Goal: Task Accomplishment & Management: Complete application form

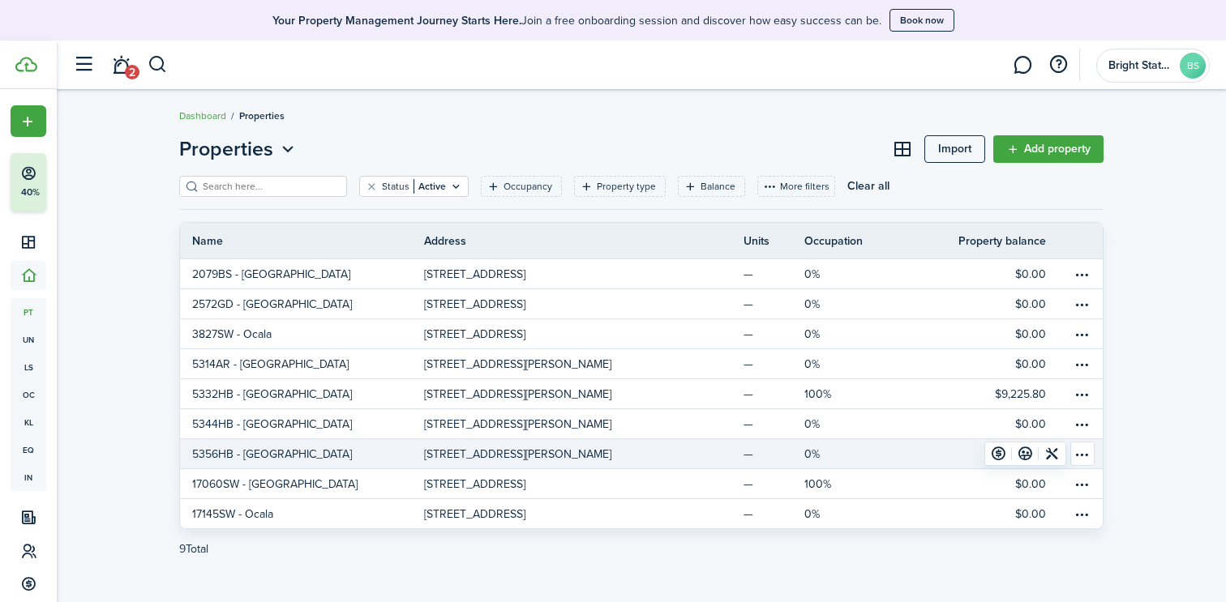
scroll to position [17, 0]
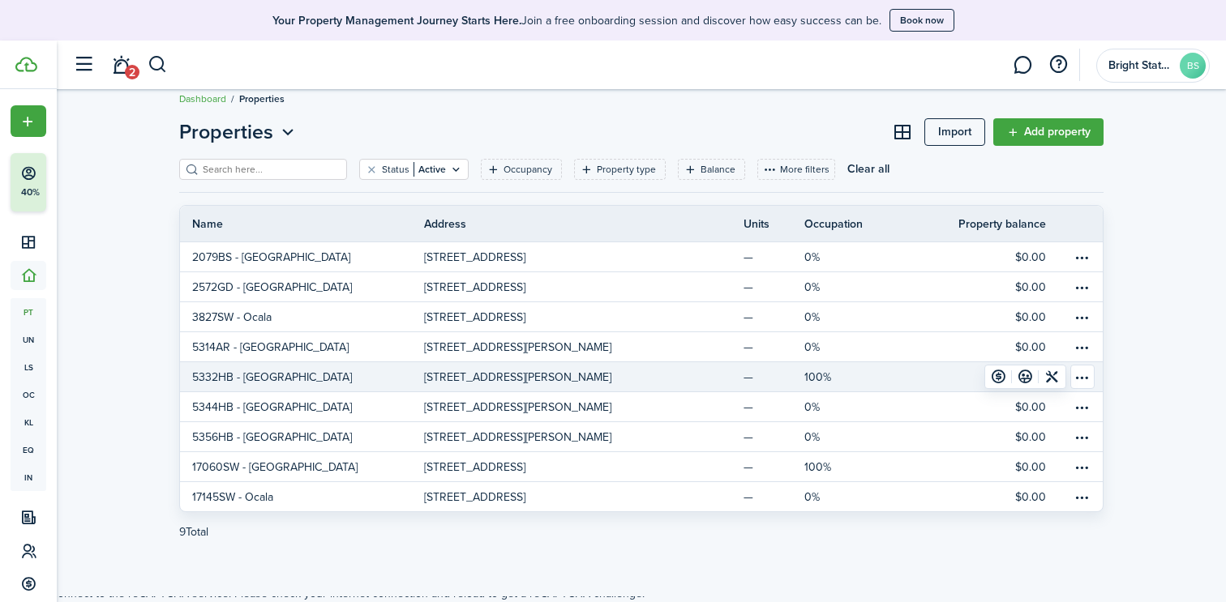
click at [380, 379] on link "5332HB - [GEOGRAPHIC_DATA]" at bounding box center [302, 376] width 244 height 29
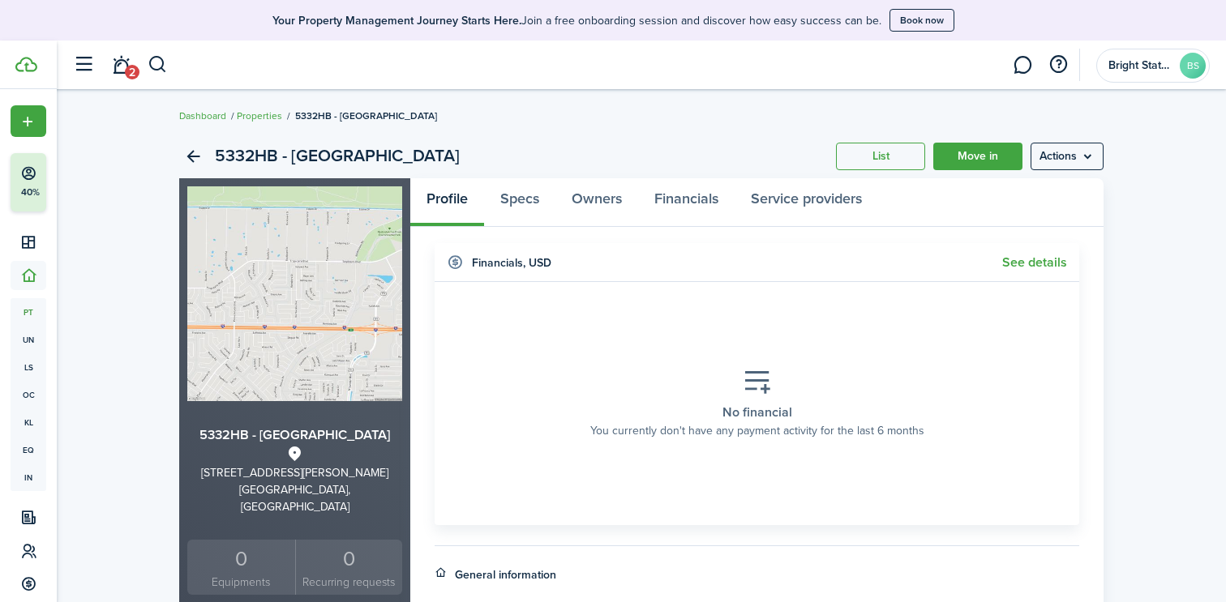
click at [280, 114] on link "Properties" at bounding box center [259, 116] width 45 height 15
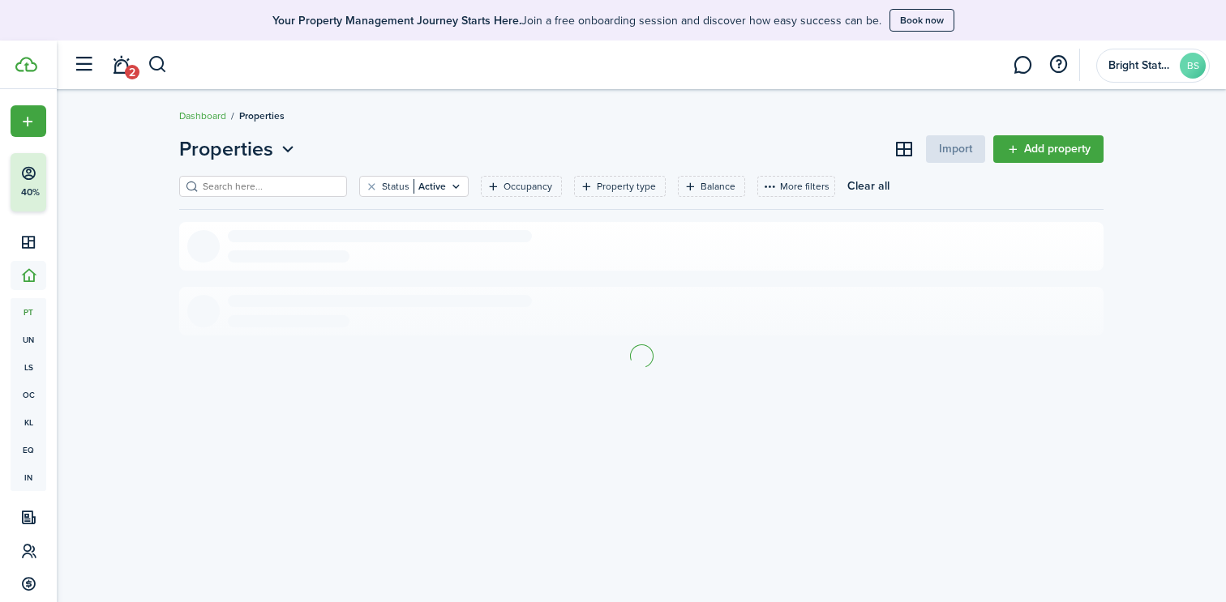
scroll to position [17, 0]
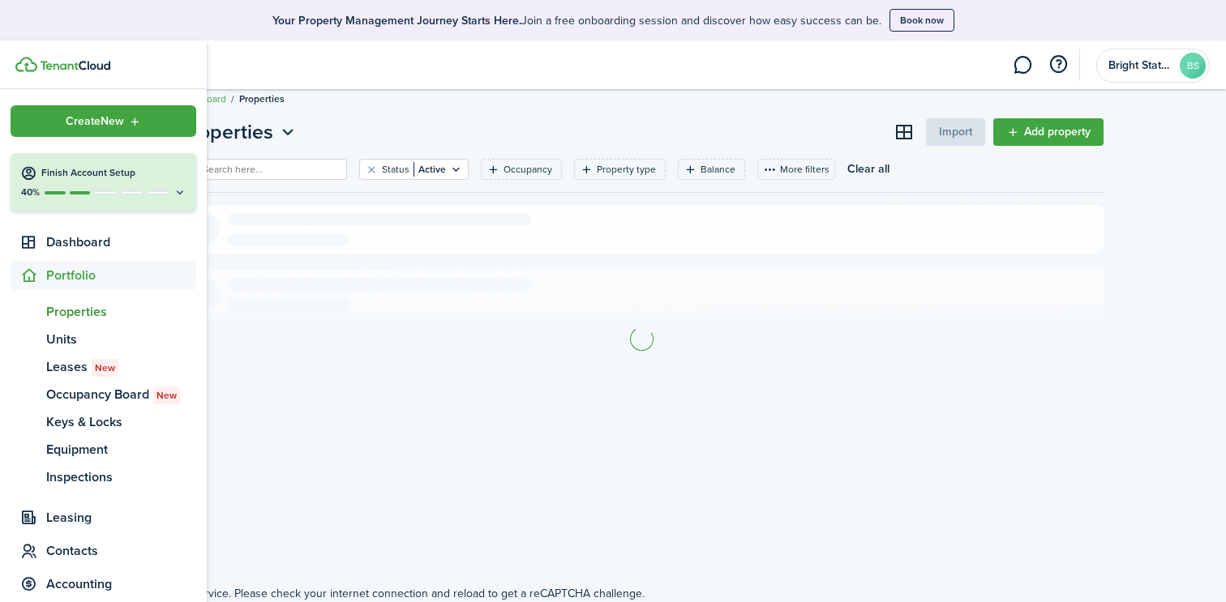
click at [52, 61] on img at bounding box center [75, 66] width 71 height 10
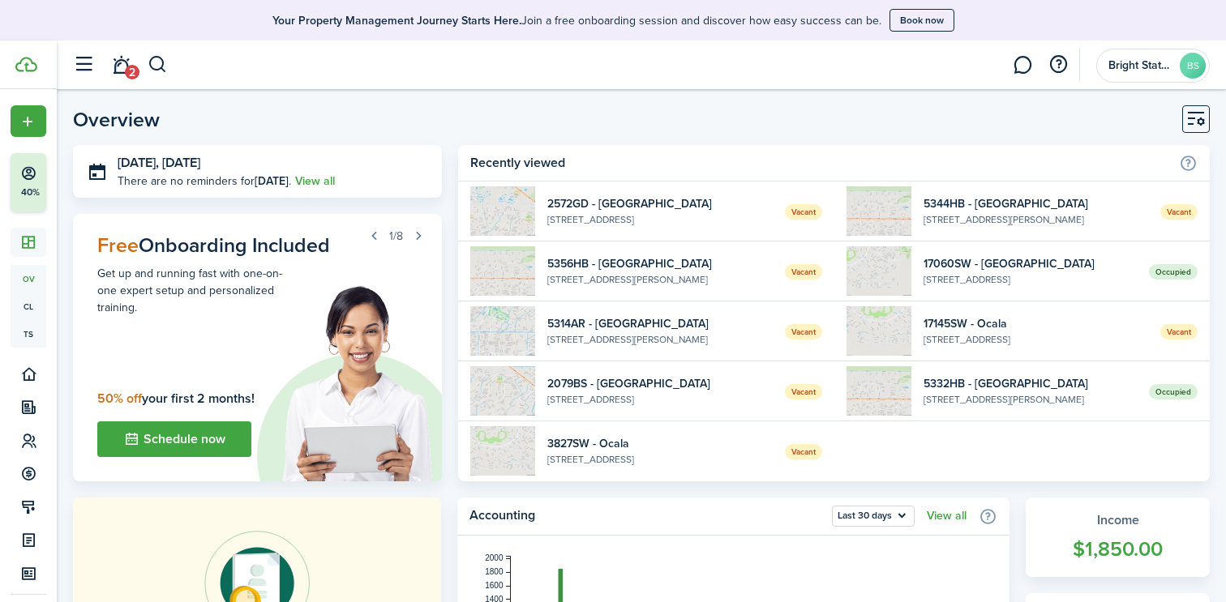
click at [1177, 392] on span "Occupied" at bounding box center [1173, 391] width 49 height 15
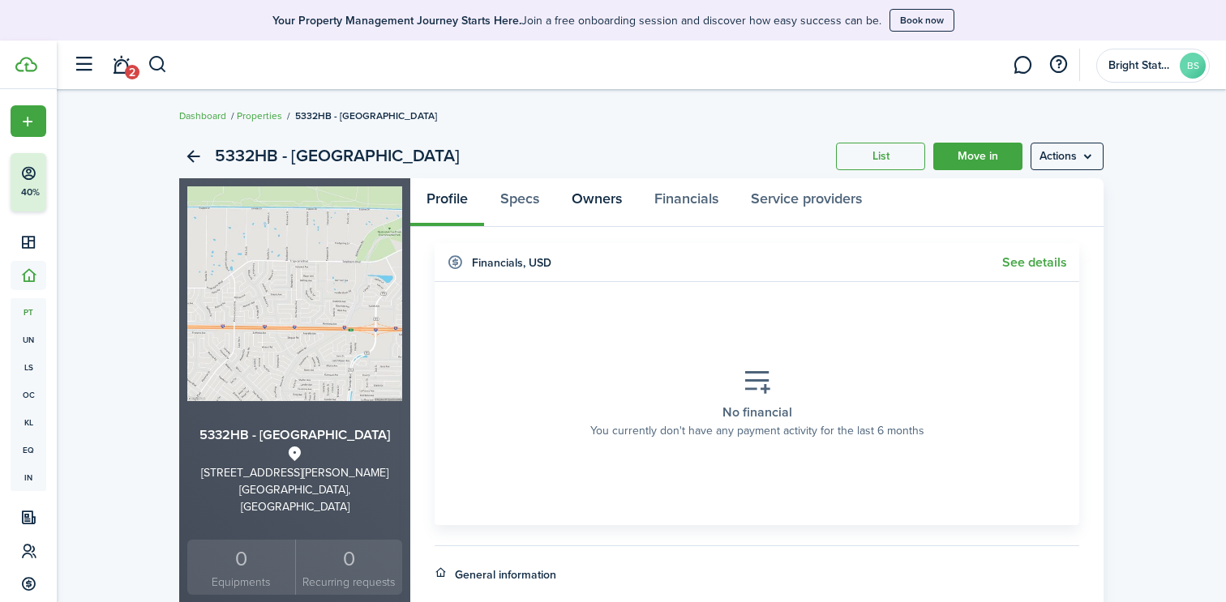
click at [597, 195] on link "Owners" at bounding box center [596, 202] width 83 height 49
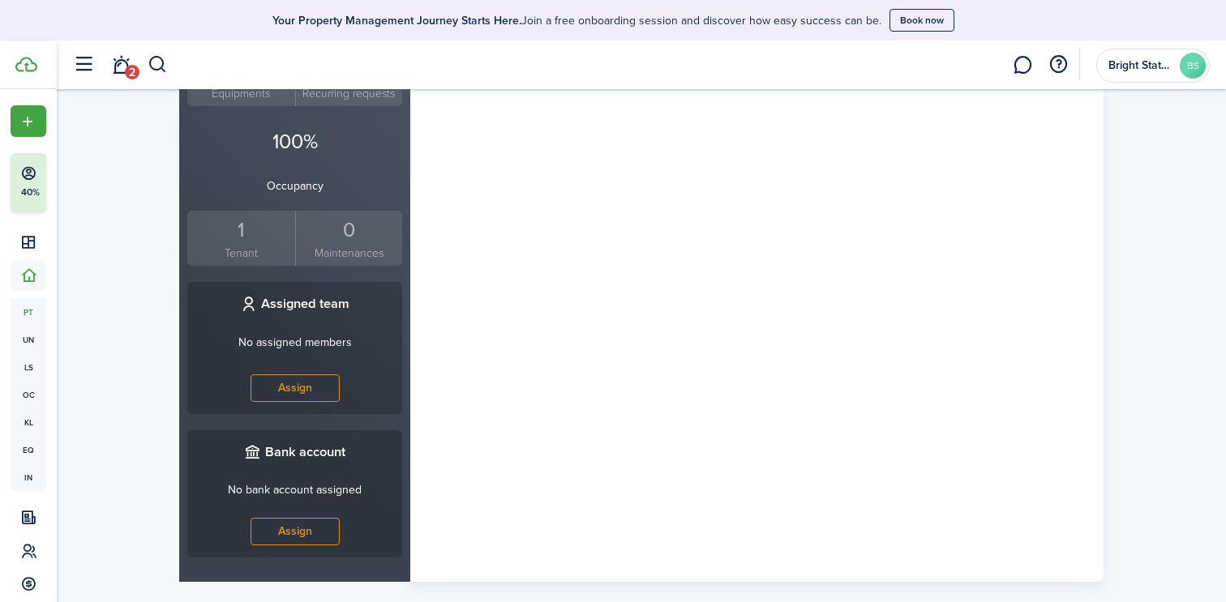
scroll to position [495, 0]
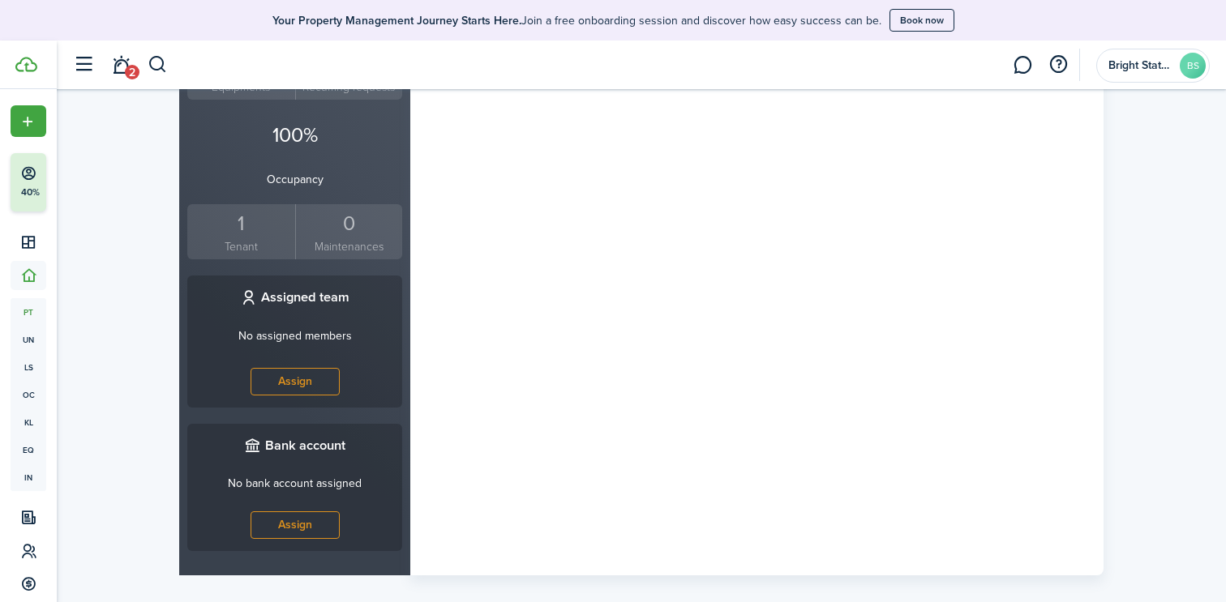
click at [253, 209] on div "1" at bounding box center [241, 223] width 100 height 31
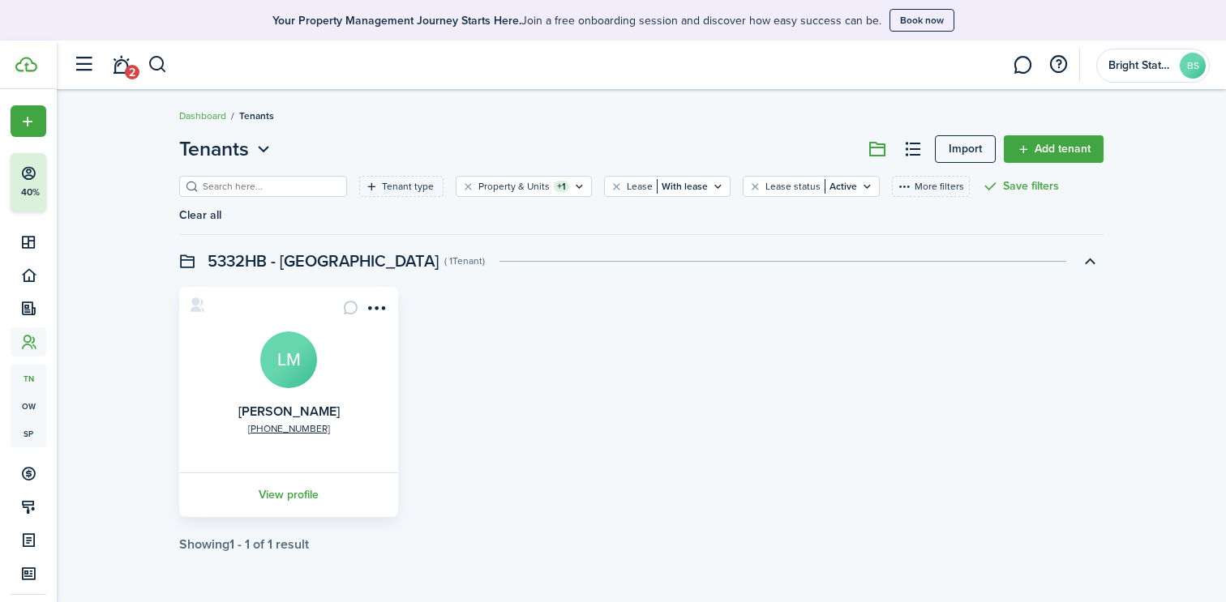
click at [210, 114] on link "Dashboard" at bounding box center [202, 116] width 47 height 15
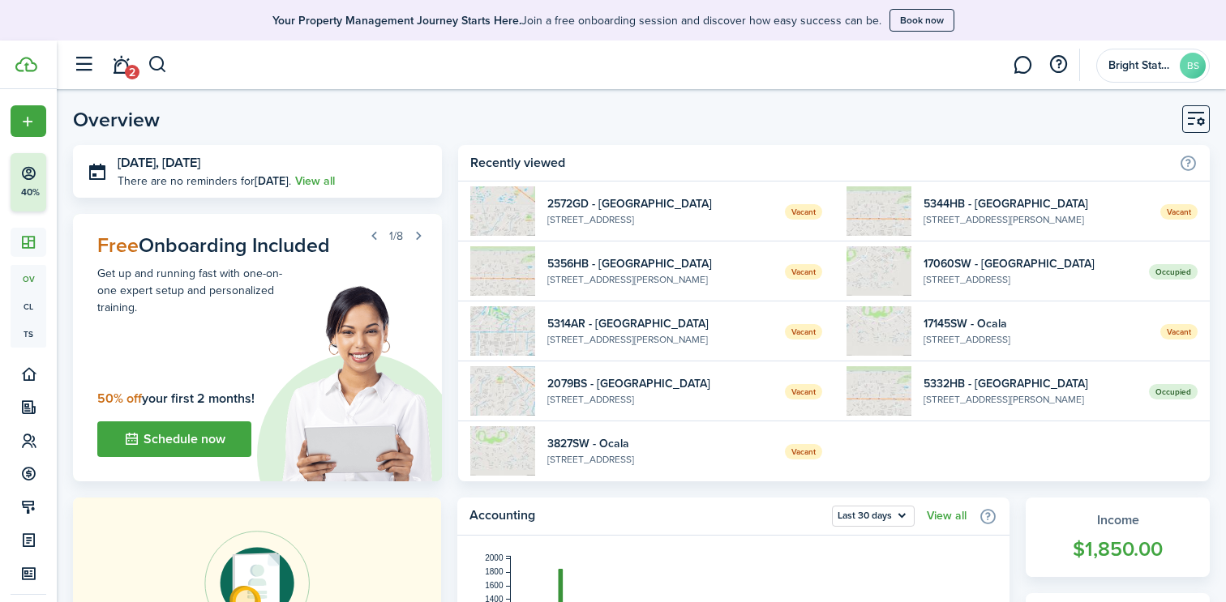
click at [1087, 266] on widget-list-item-title "17060SW - [GEOGRAPHIC_DATA]" at bounding box center [1029, 263] width 213 height 17
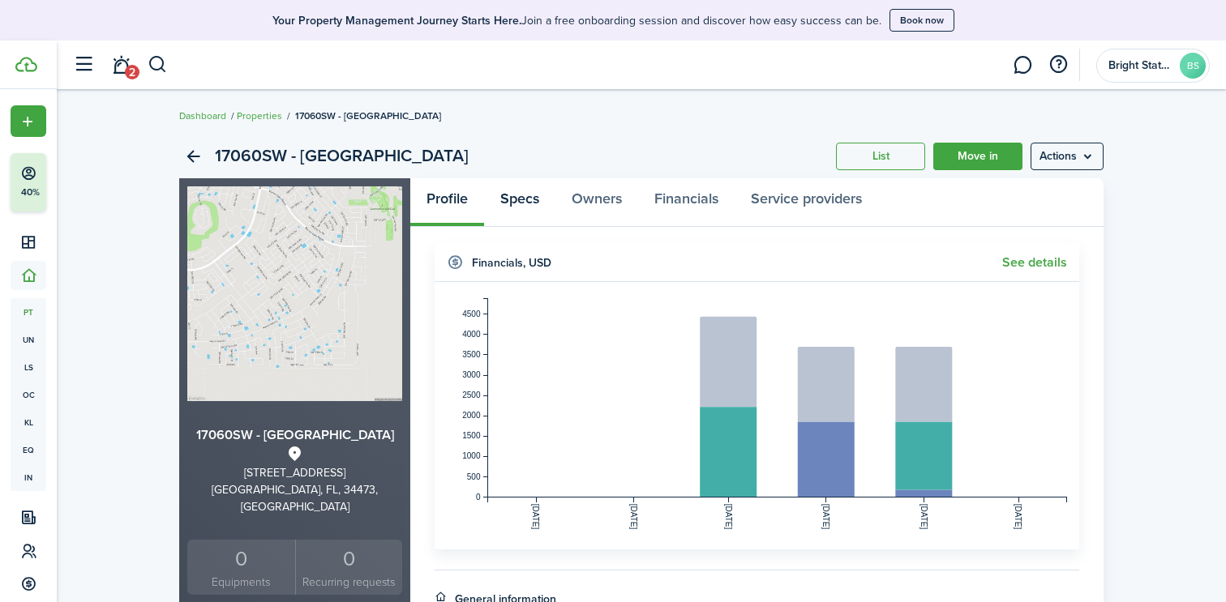
click at [531, 202] on link "Specs" at bounding box center [519, 202] width 71 height 49
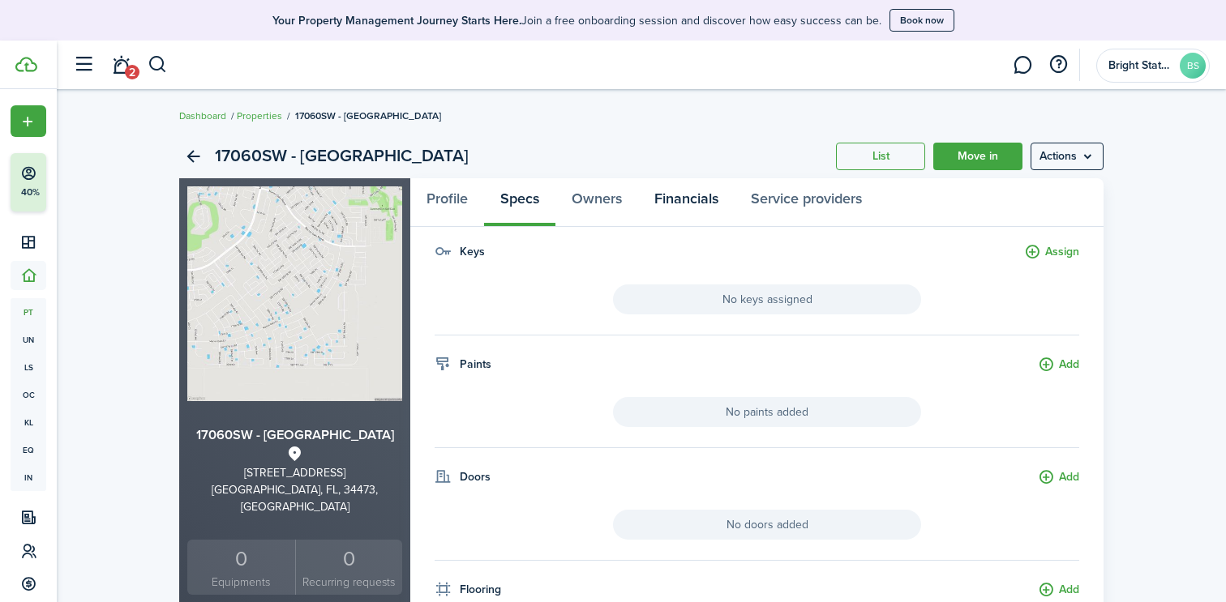
click at [692, 209] on link "Financials" at bounding box center [686, 202] width 96 height 49
click at [821, 196] on link "Service providers" at bounding box center [805, 202] width 143 height 49
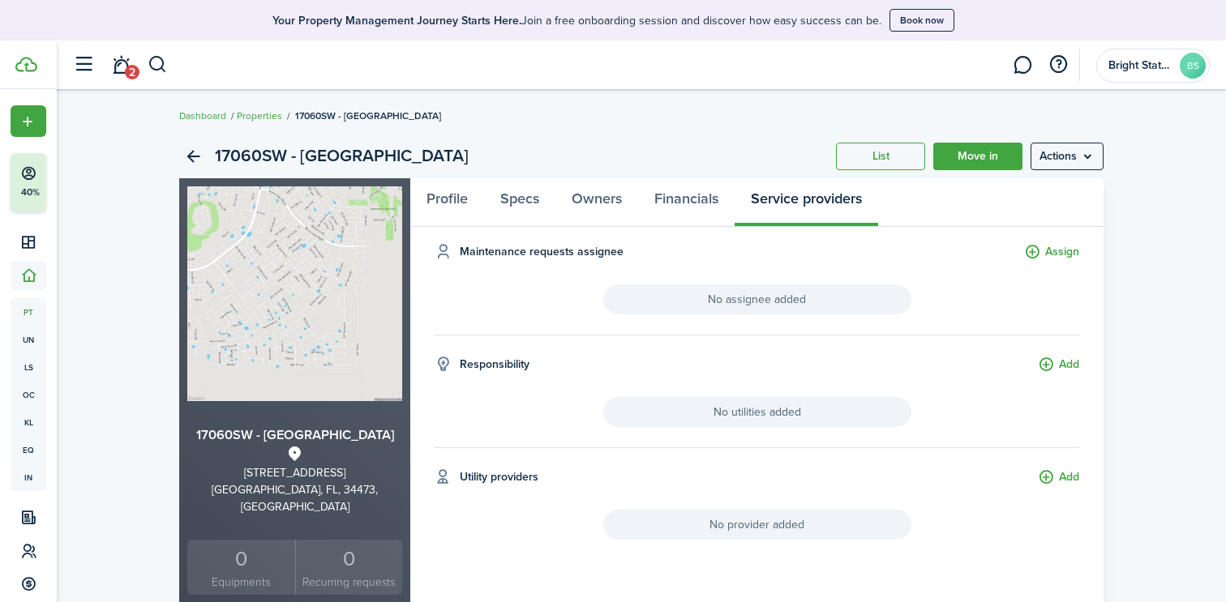
click at [250, 114] on link "Properties" at bounding box center [259, 116] width 45 height 15
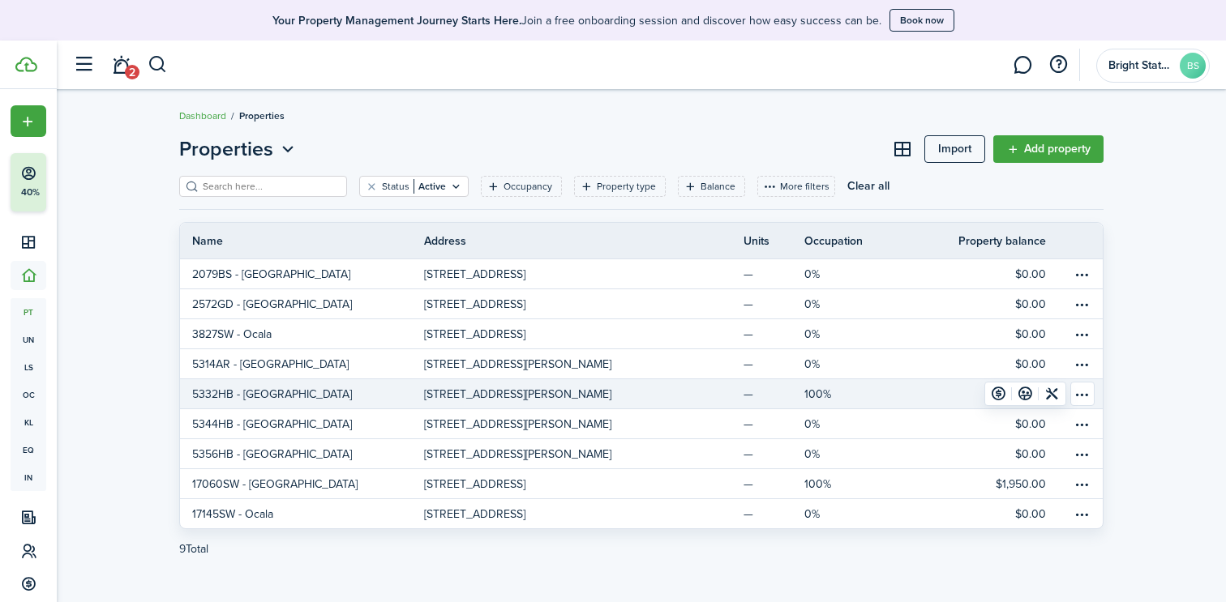
click at [960, 394] on link "$11,525.80" at bounding box center [978, 393] width 183 height 29
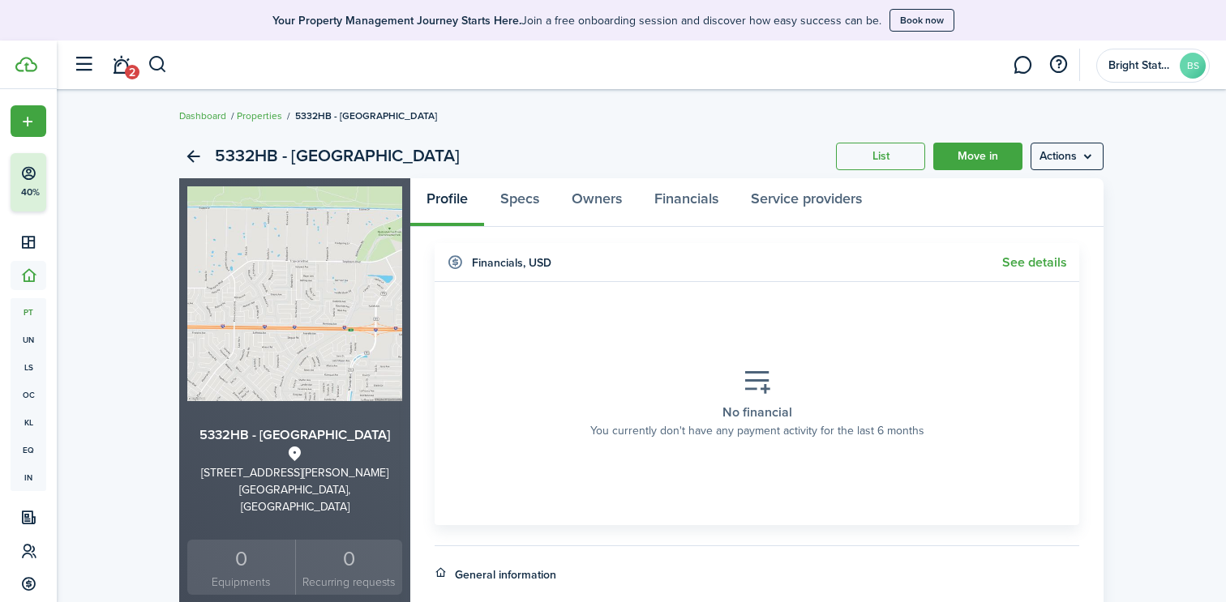
click at [259, 115] on link "Properties" at bounding box center [259, 116] width 45 height 15
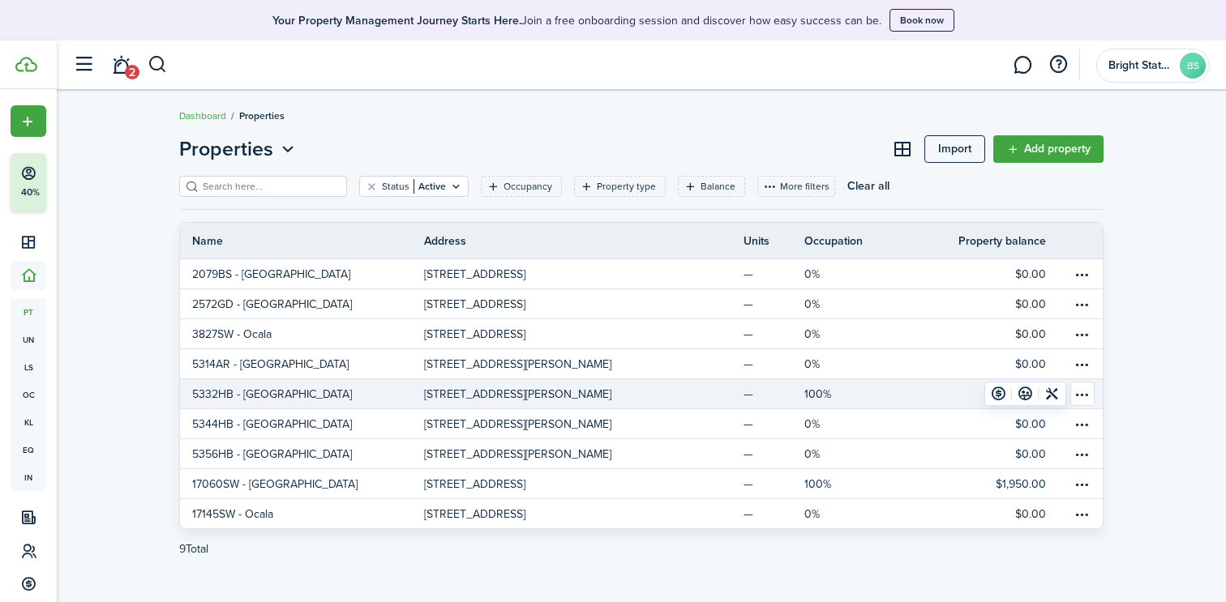
click at [1084, 393] on table-menu-btn-icon "Open menu" at bounding box center [1082, 394] width 24 height 24
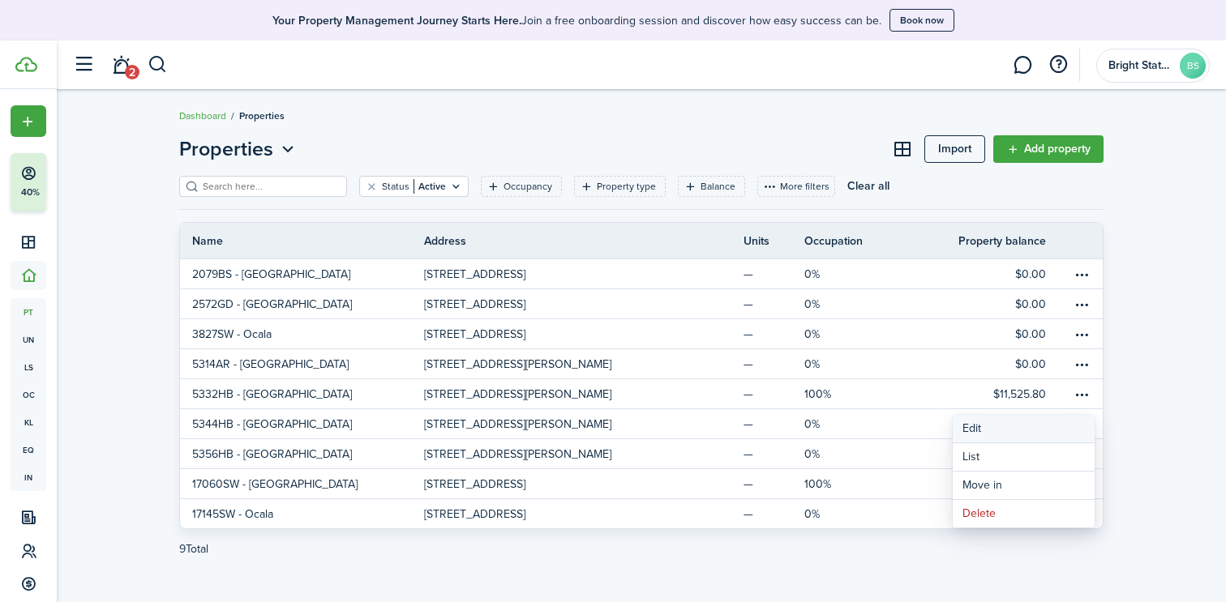
click at [969, 427] on link "Edit" at bounding box center [1023, 429] width 142 height 28
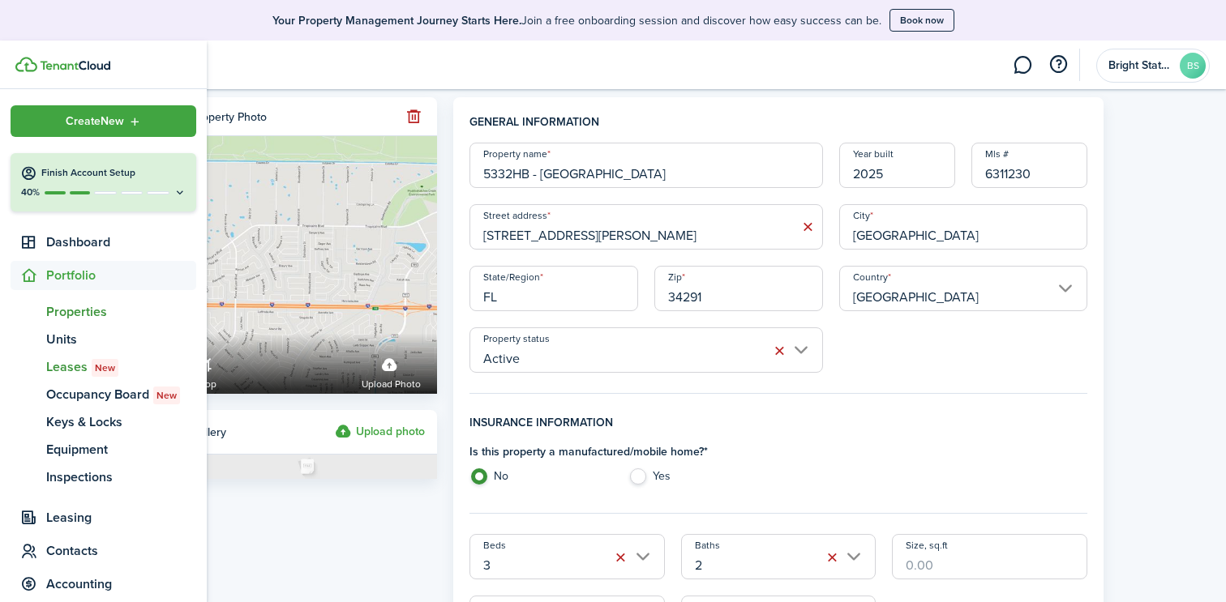
click at [78, 364] on span "Leases New" at bounding box center [121, 366] width 150 height 19
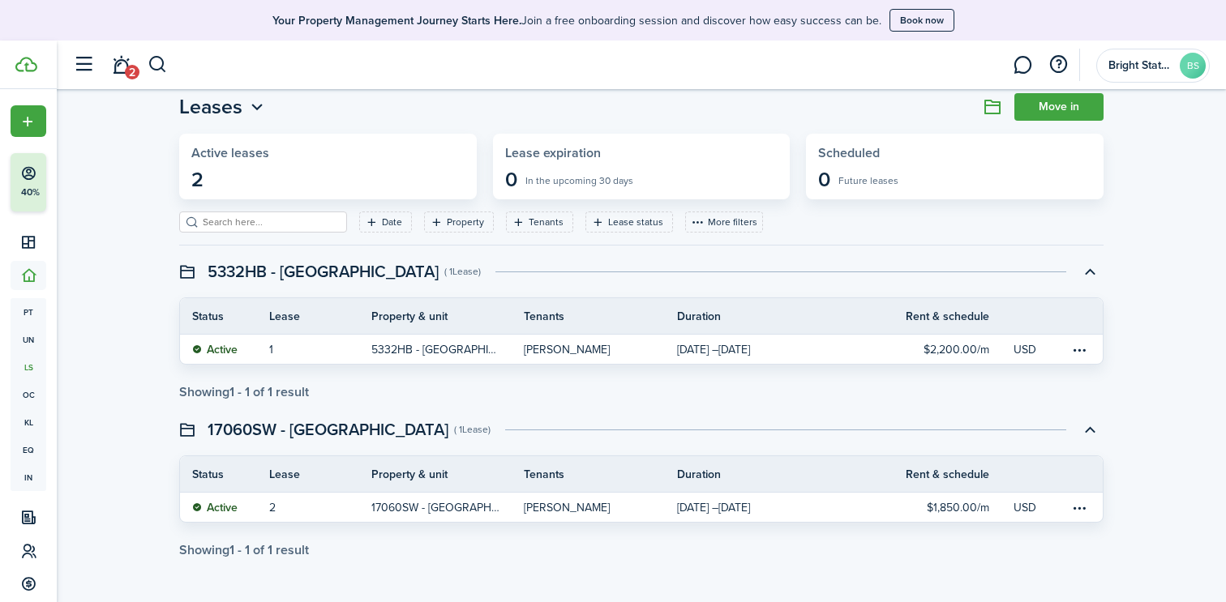
scroll to position [41, 0]
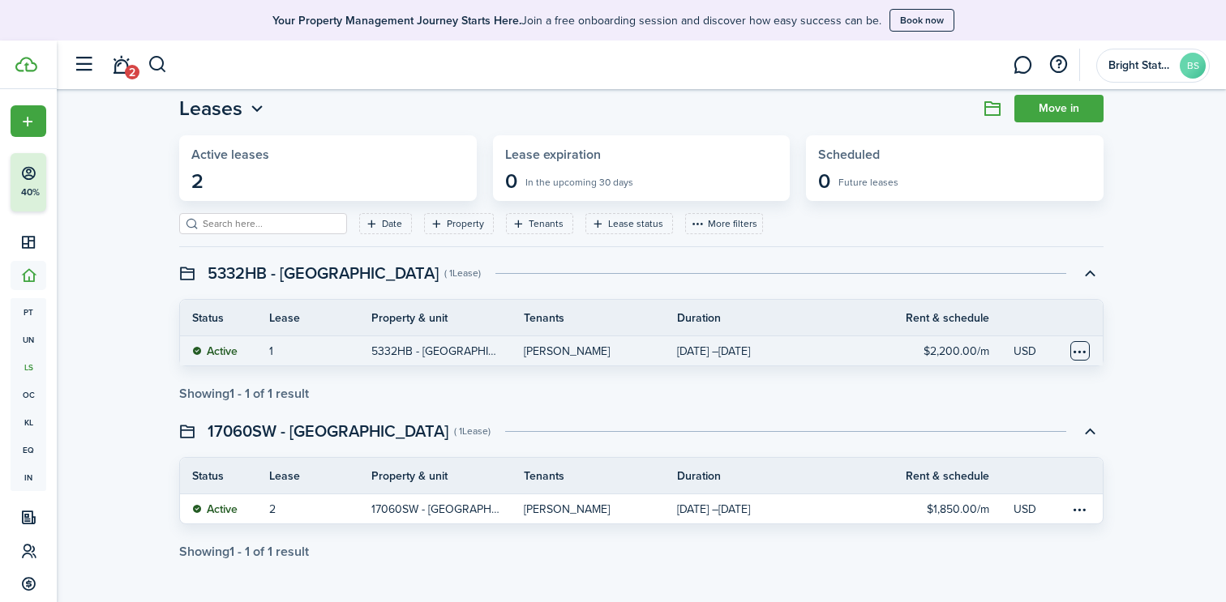
click at [1084, 353] on table-menu-btn-icon at bounding box center [1079, 350] width 19 height 19
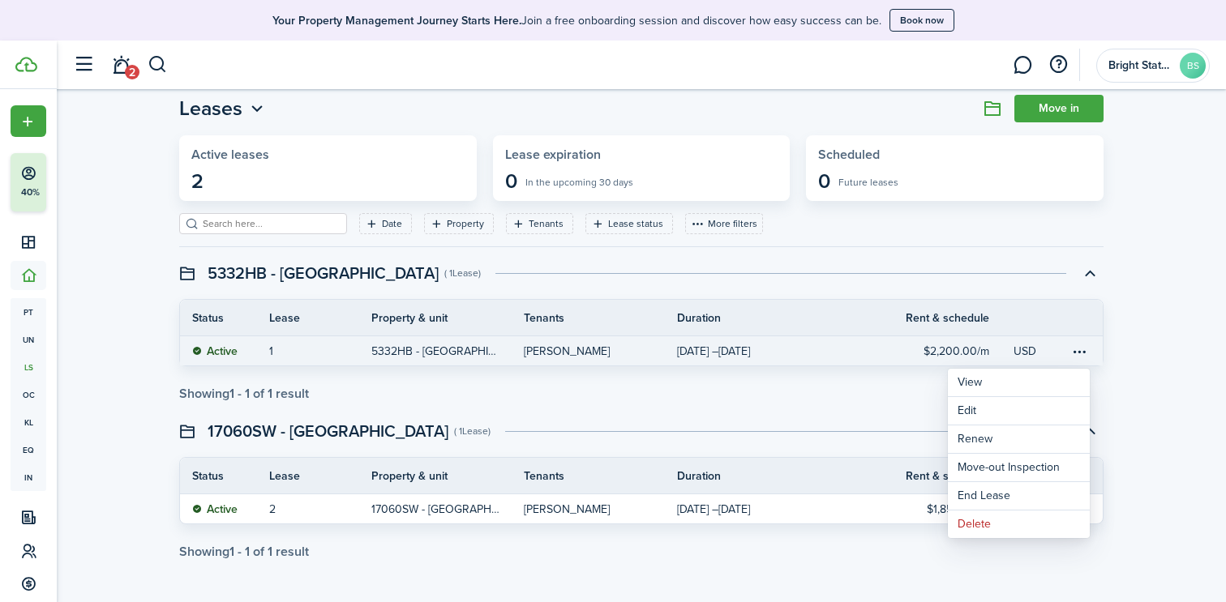
click at [742, 415] on swimlane-list "5332HB - [GEOGRAPHIC_DATA] ( 1 Lease ) Status Lease Property & unit Tenants Dur…" at bounding box center [641, 409] width 924 height 300
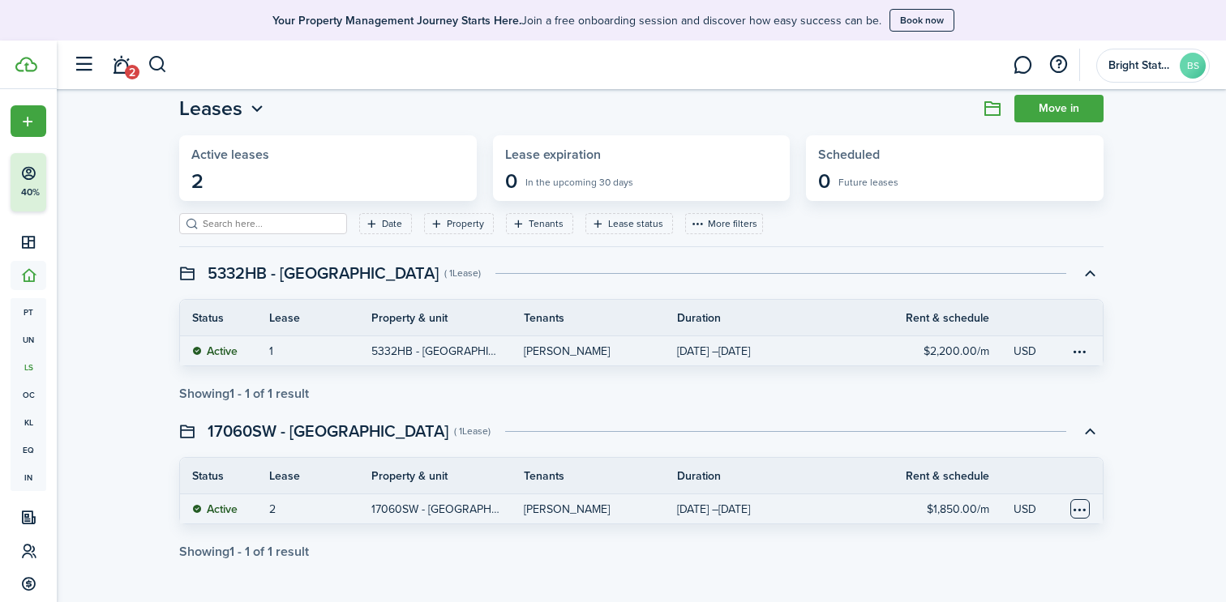
click at [1084, 508] on table-menu-btn-icon at bounding box center [1079, 508] width 19 height 19
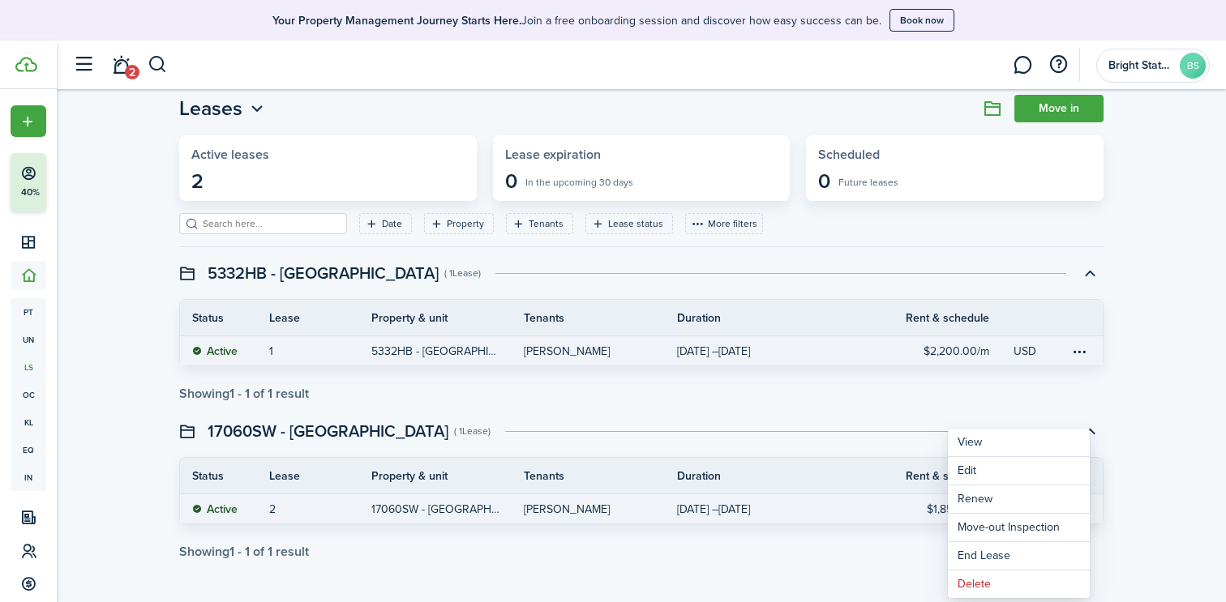
click at [1142, 477] on div "Leases Move in Active leases 2 Lease expiration 0 In the upcoming 30 days Sched…" at bounding box center [641, 326] width 1169 height 481
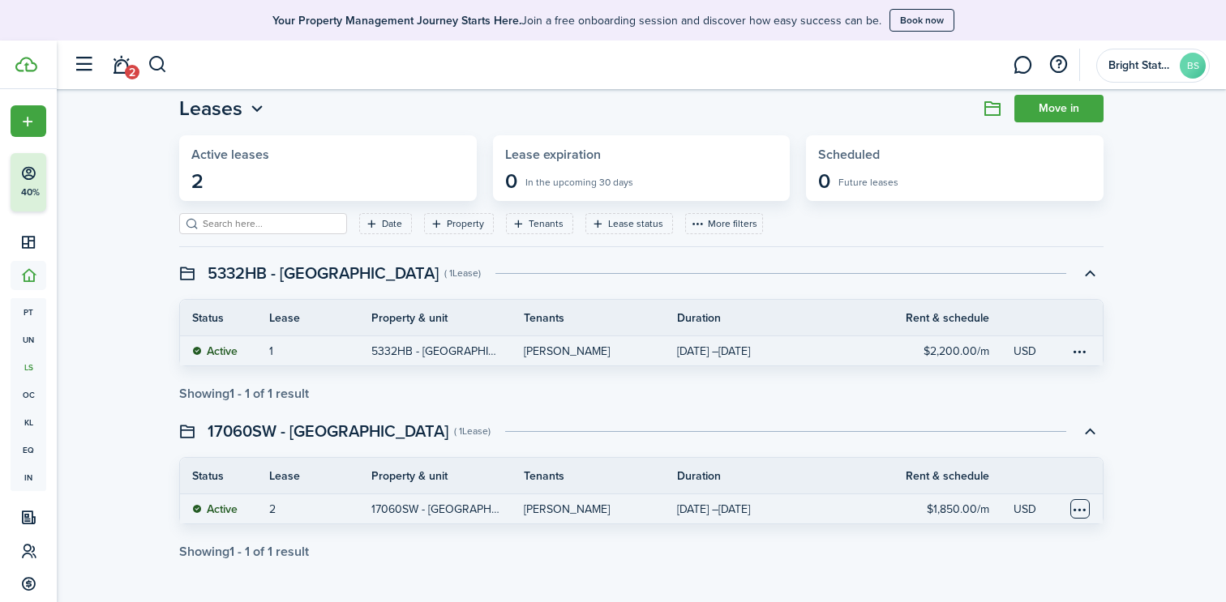
click at [1089, 510] on table-menu-btn-icon "Open menu" at bounding box center [1079, 508] width 19 height 19
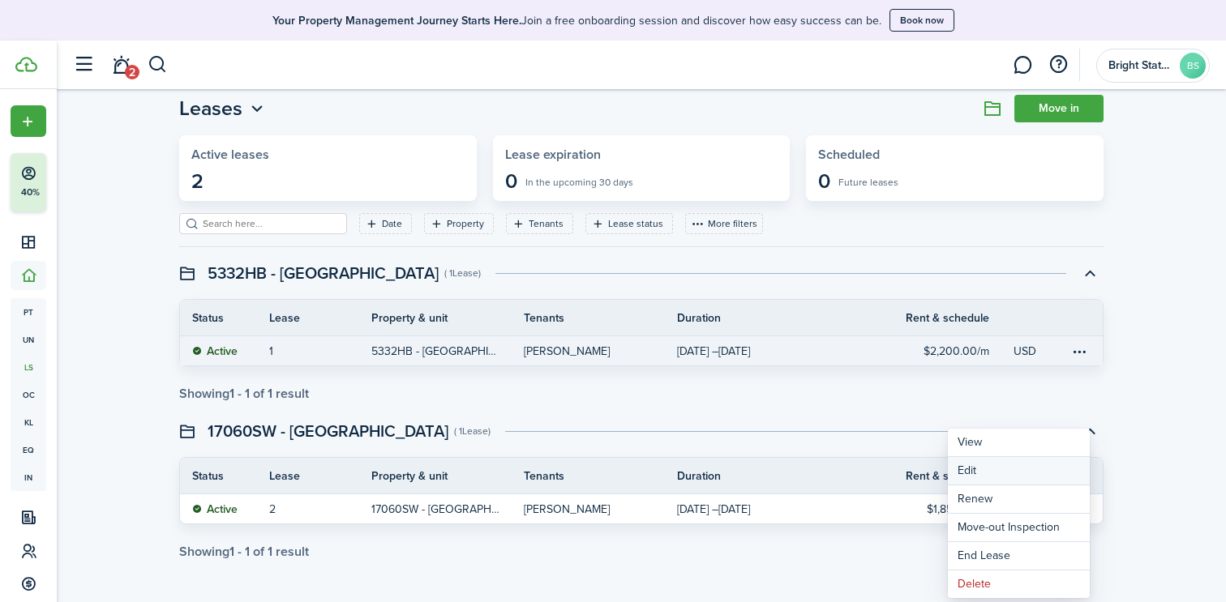
click at [1005, 473] on button "Edit" at bounding box center [1019, 471] width 142 height 28
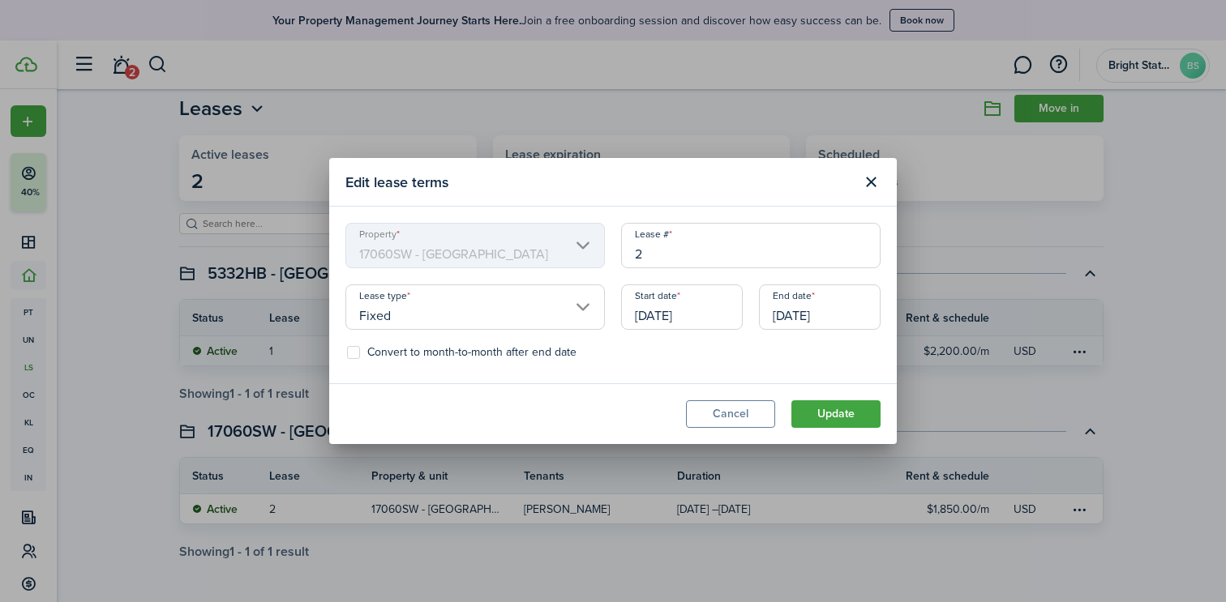
click at [726, 413] on button "Cancel" at bounding box center [730, 414] width 89 height 28
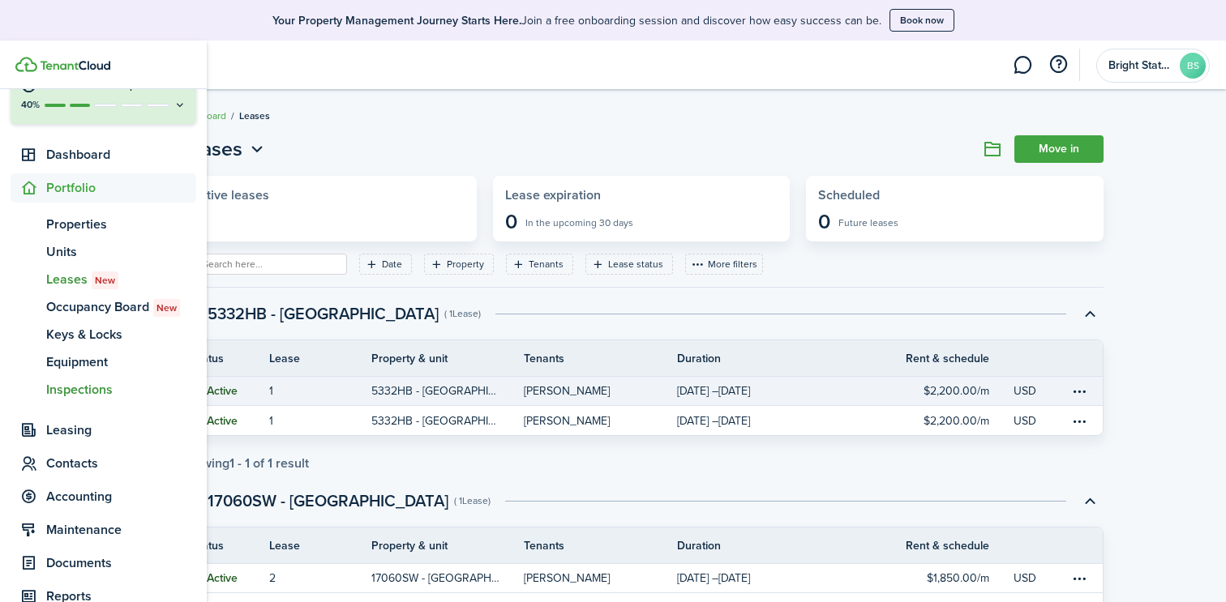
scroll to position [92, 0]
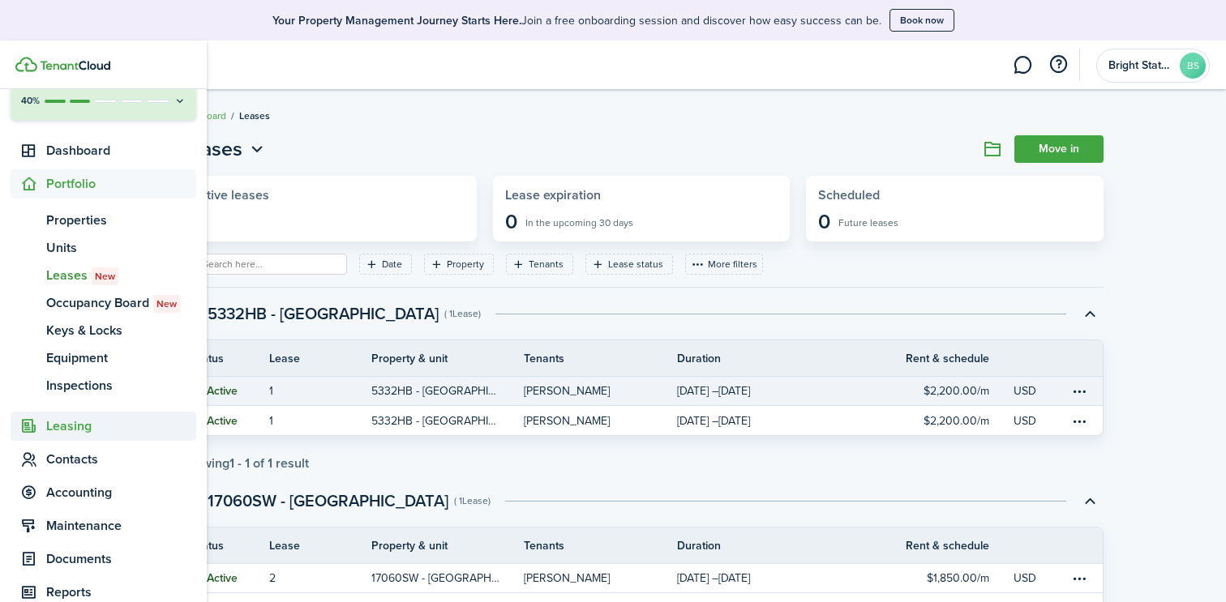
click at [70, 430] on span "Leasing" at bounding box center [121, 426] width 150 height 19
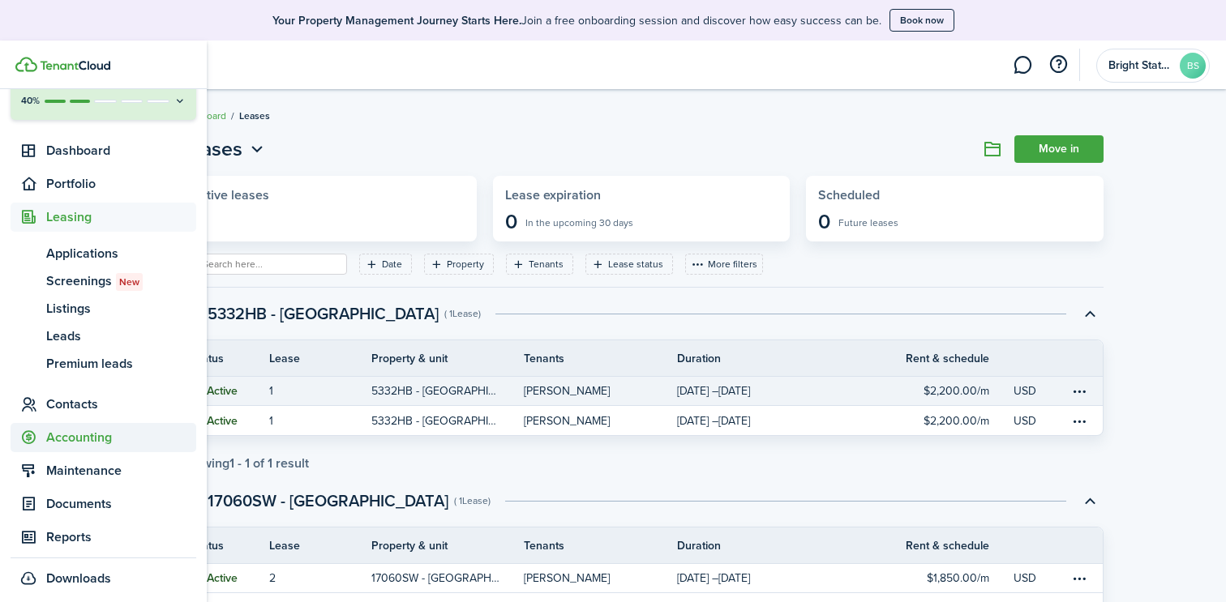
click at [83, 442] on span "Accounting" at bounding box center [121, 437] width 150 height 19
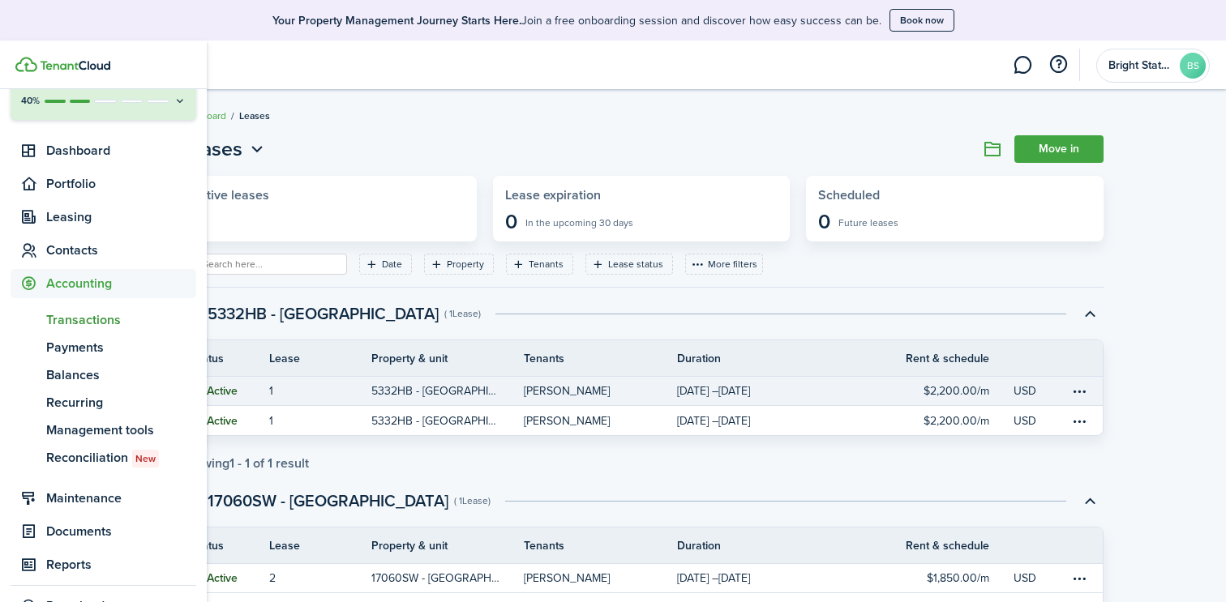
click at [110, 315] on span "Transactions" at bounding box center [121, 319] width 150 height 19
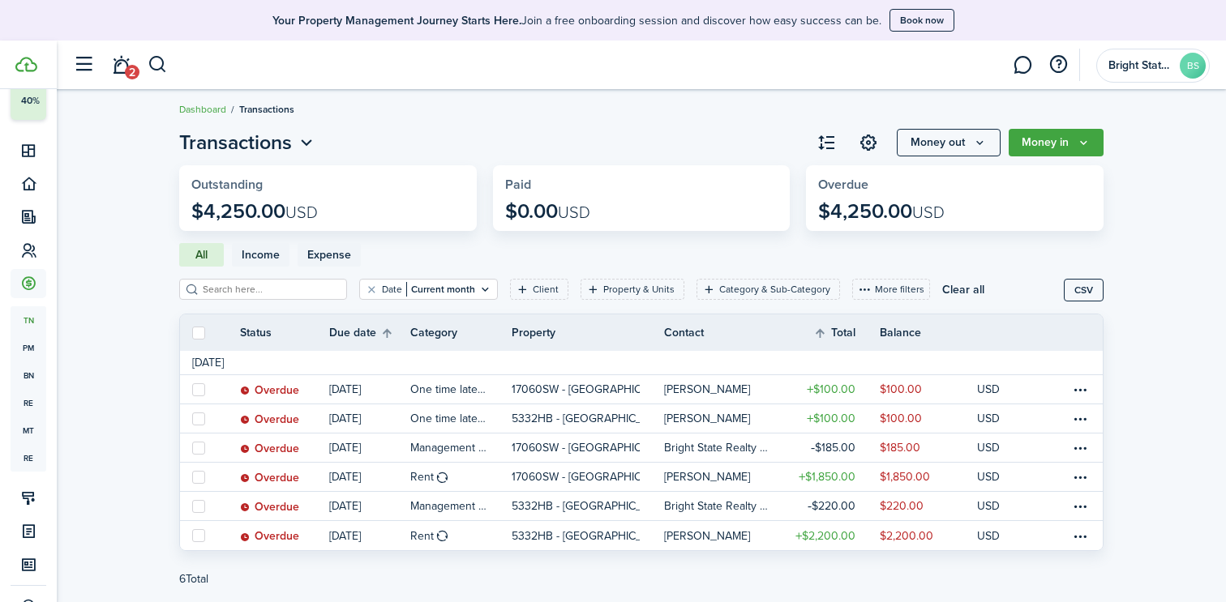
scroll to position [2, 0]
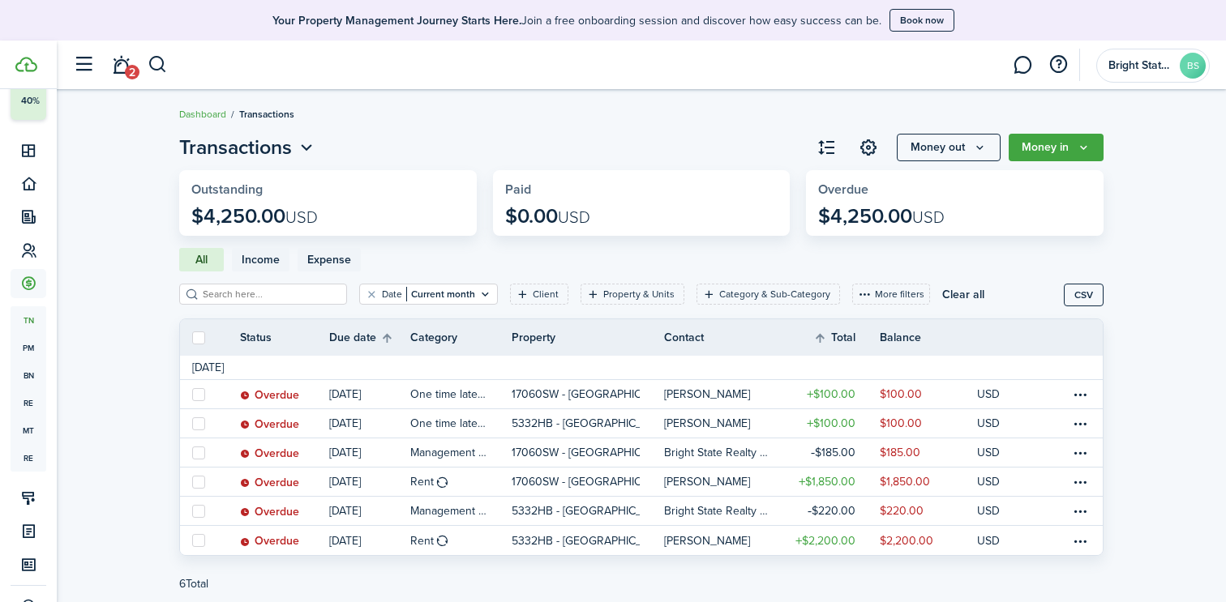
click at [308, 151] on icon "Open menu" at bounding box center [306, 148] width 21 height 20
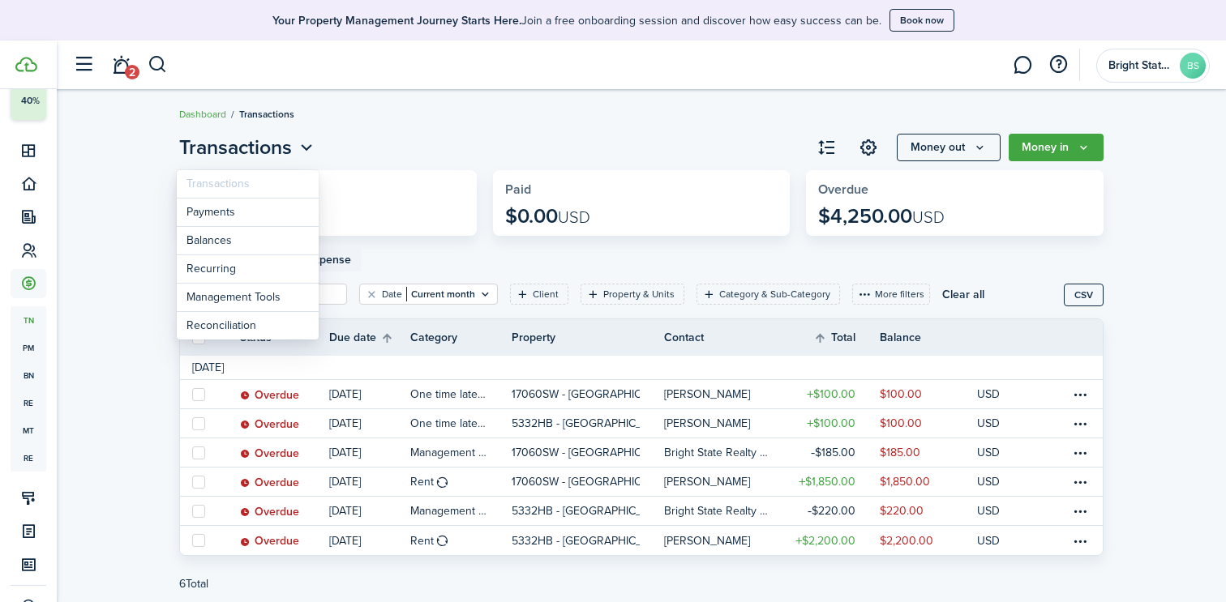
click at [308, 151] on icon "Open menu" at bounding box center [306, 148] width 21 height 20
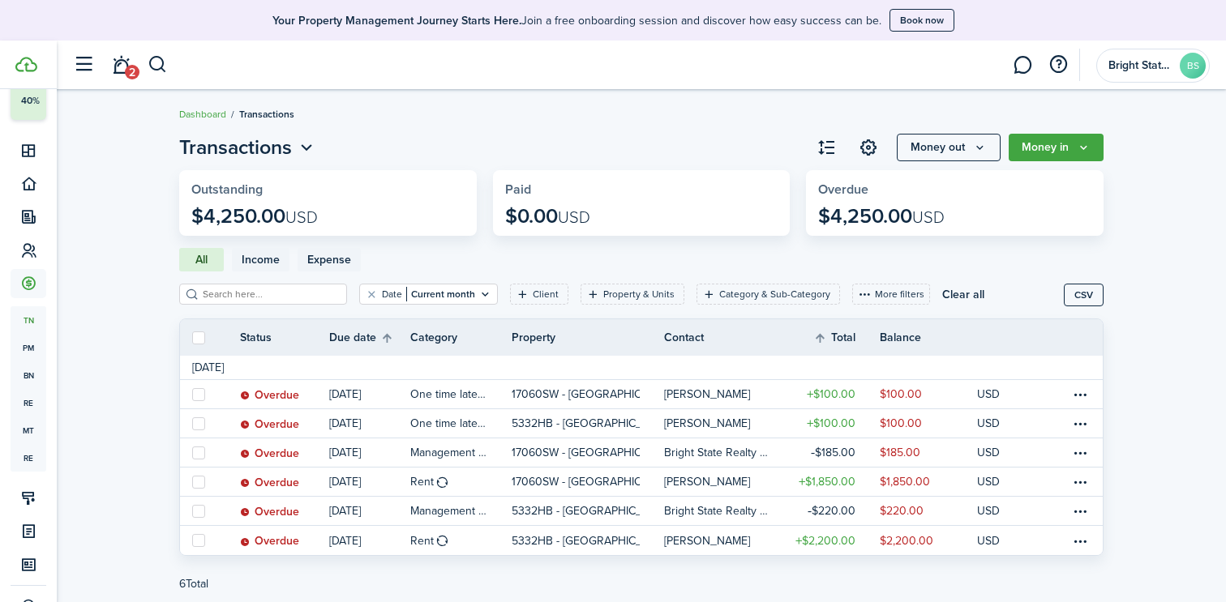
click at [553, 139] on page-view-header "Transactions Money out Money in" at bounding box center [641, 147] width 924 height 29
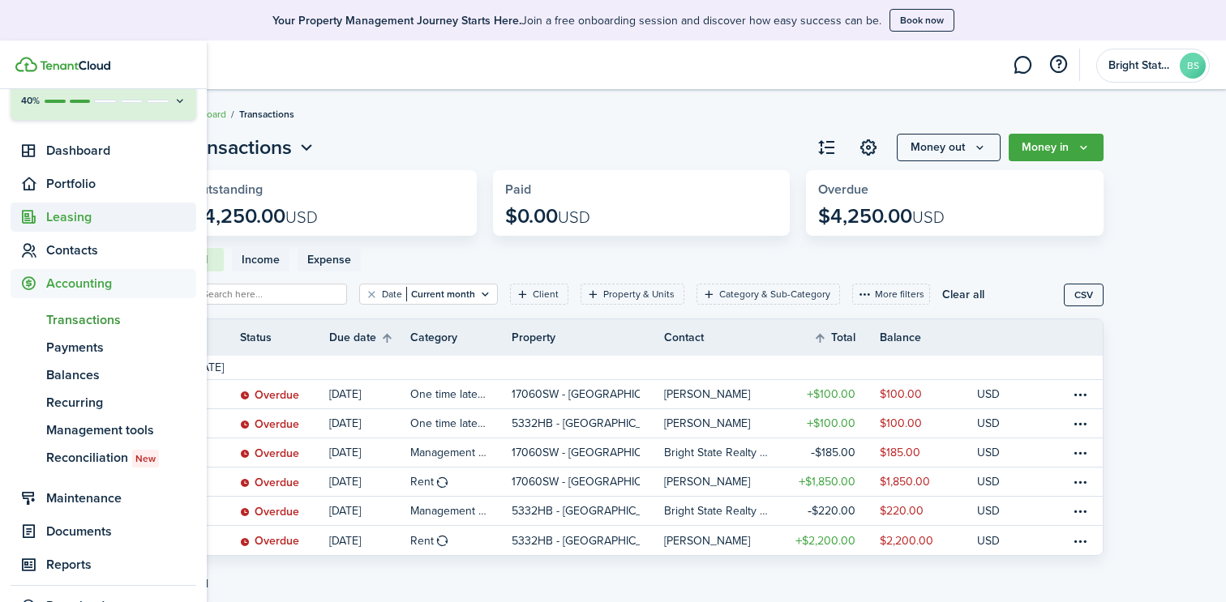
click at [69, 216] on span "Leasing" at bounding box center [121, 216] width 150 height 19
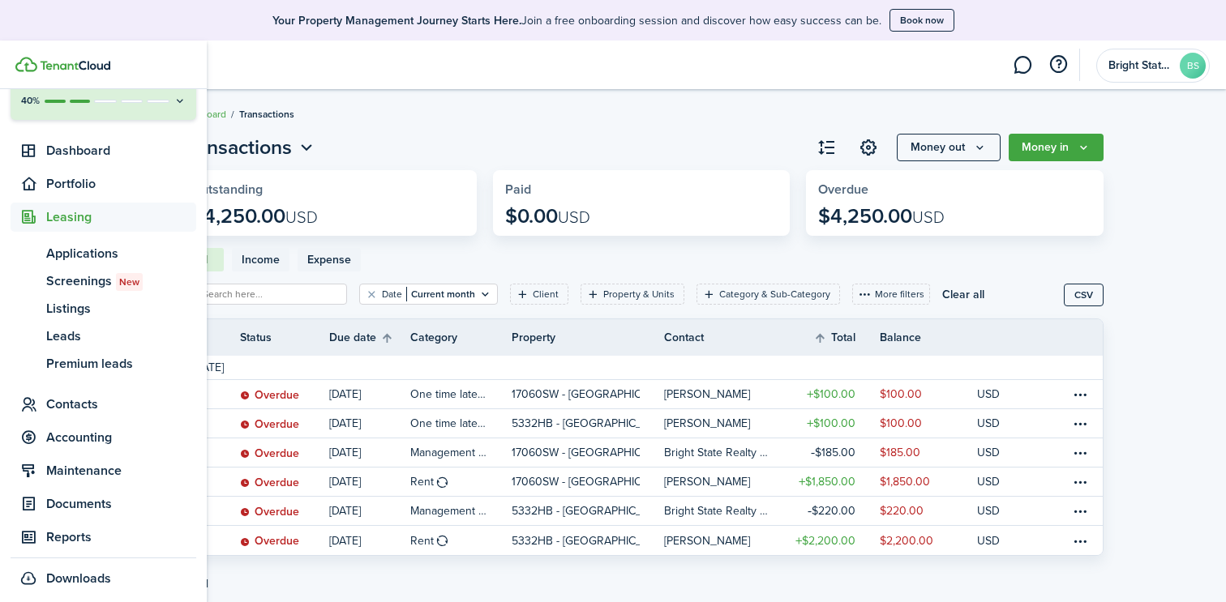
click at [79, 213] on span "Leasing" at bounding box center [121, 216] width 150 height 19
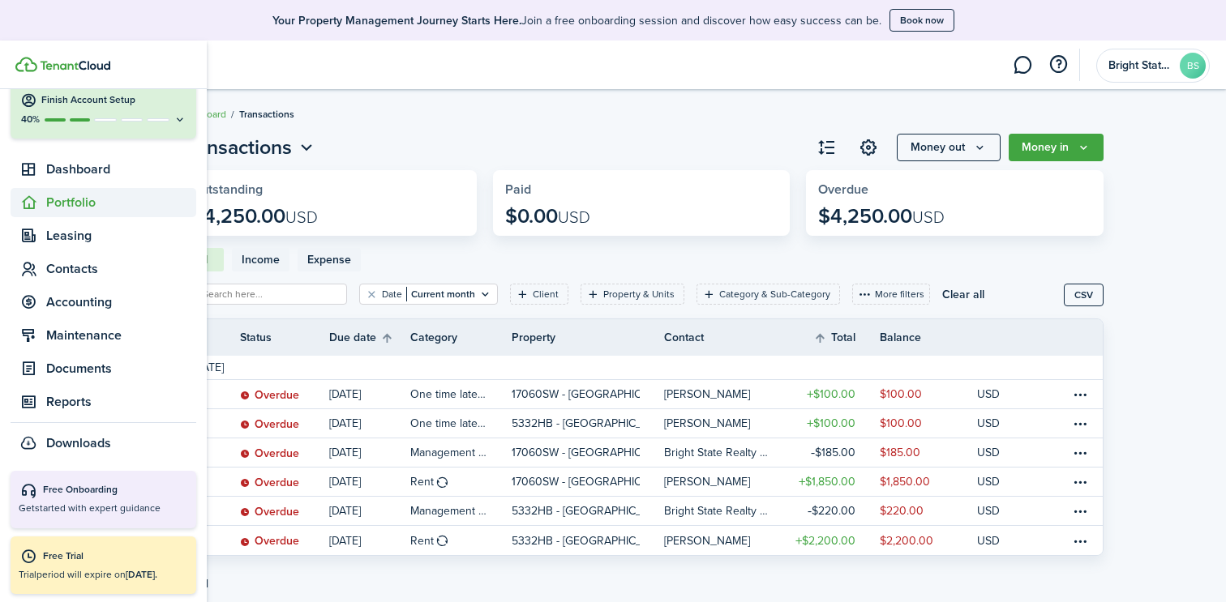
click at [74, 194] on span "Portfolio" at bounding box center [121, 202] width 150 height 19
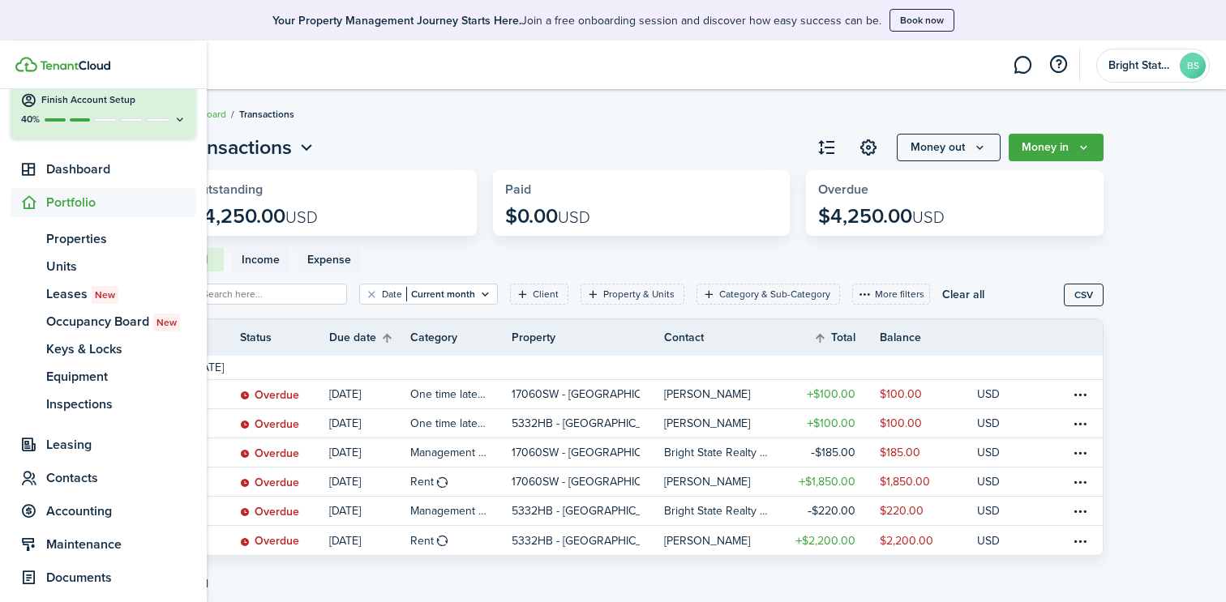
scroll to position [92, 0]
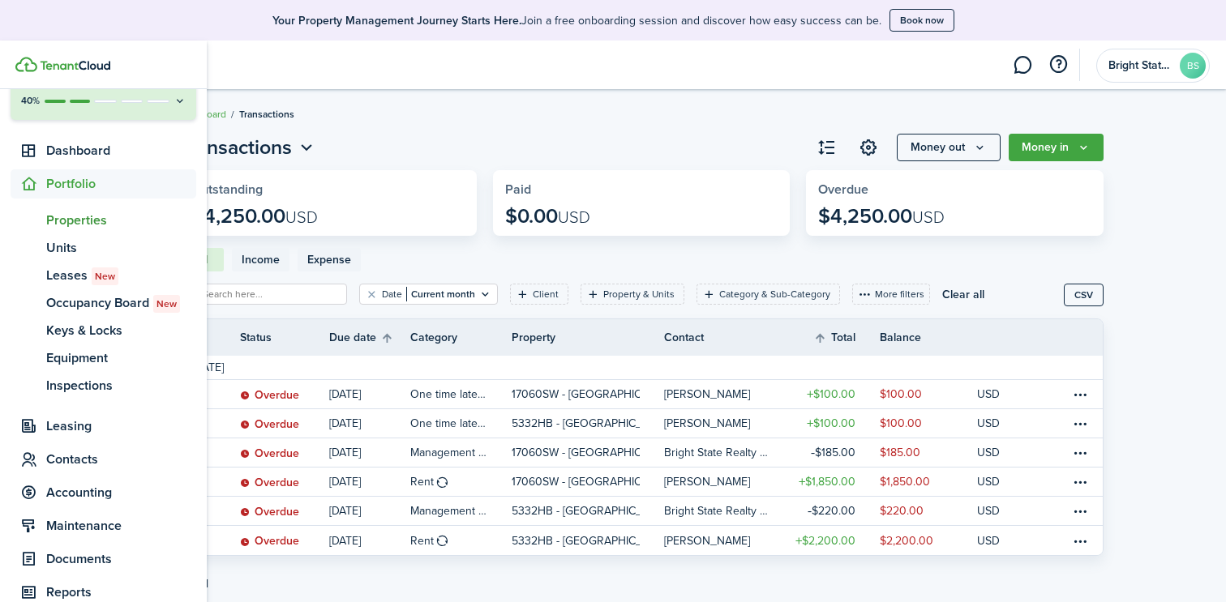
click at [75, 219] on span "Properties" at bounding box center [121, 220] width 150 height 19
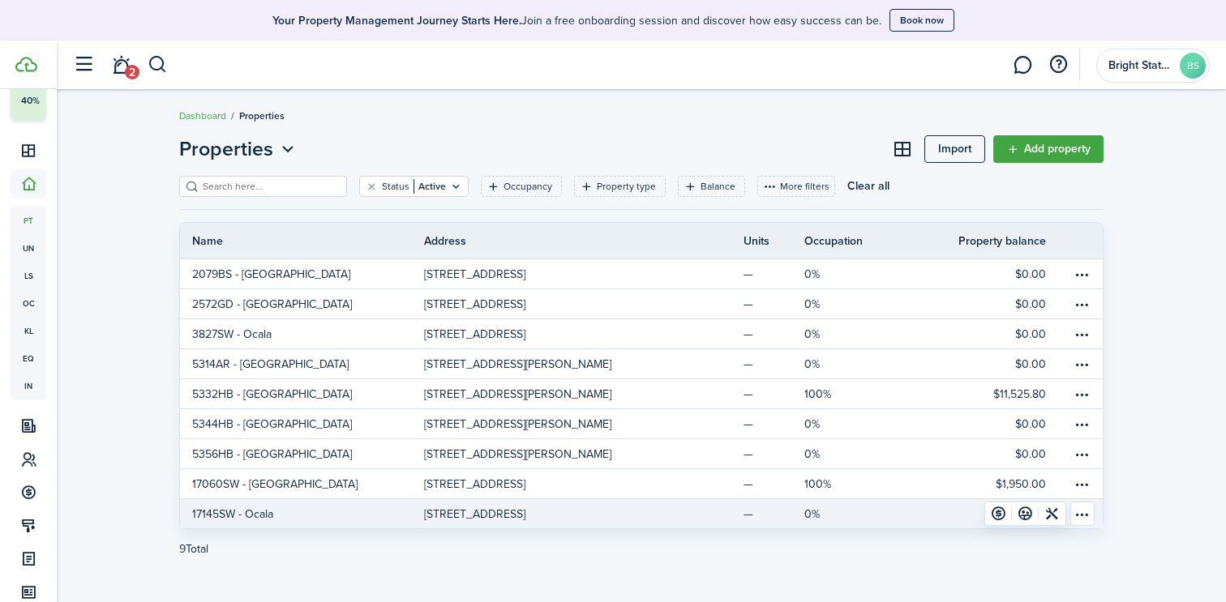
click at [1087, 518] on table-menu-btn-icon "Open menu" at bounding box center [1082, 514] width 24 height 24
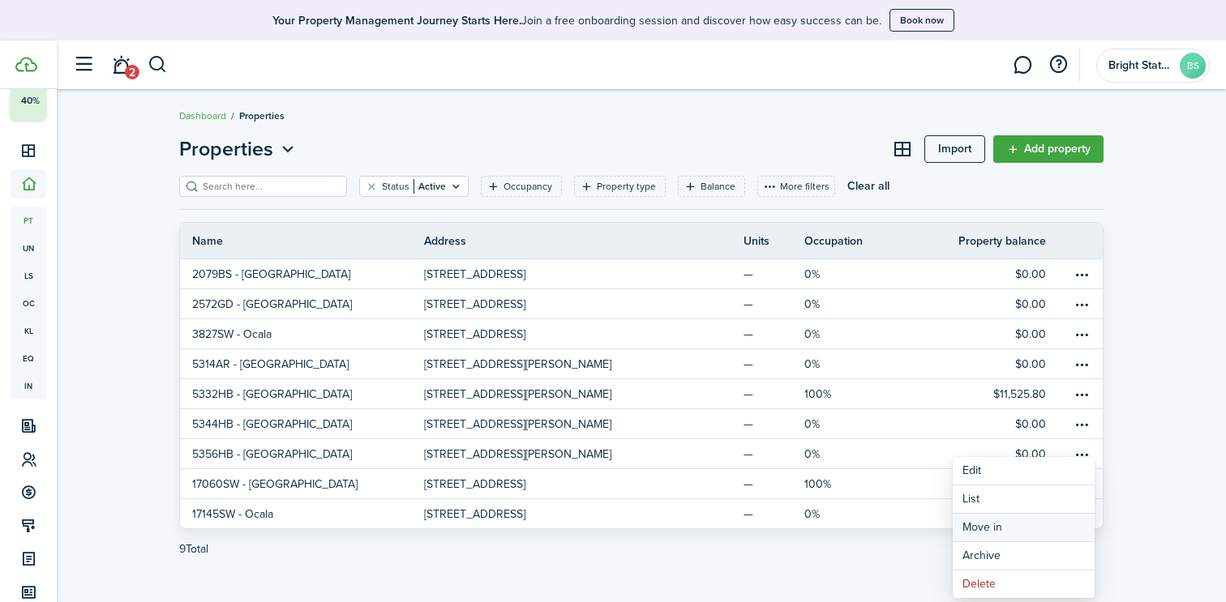
click at [1007, 530] on link "Move in" at bounding box center [1023, 528] width 142 height 28
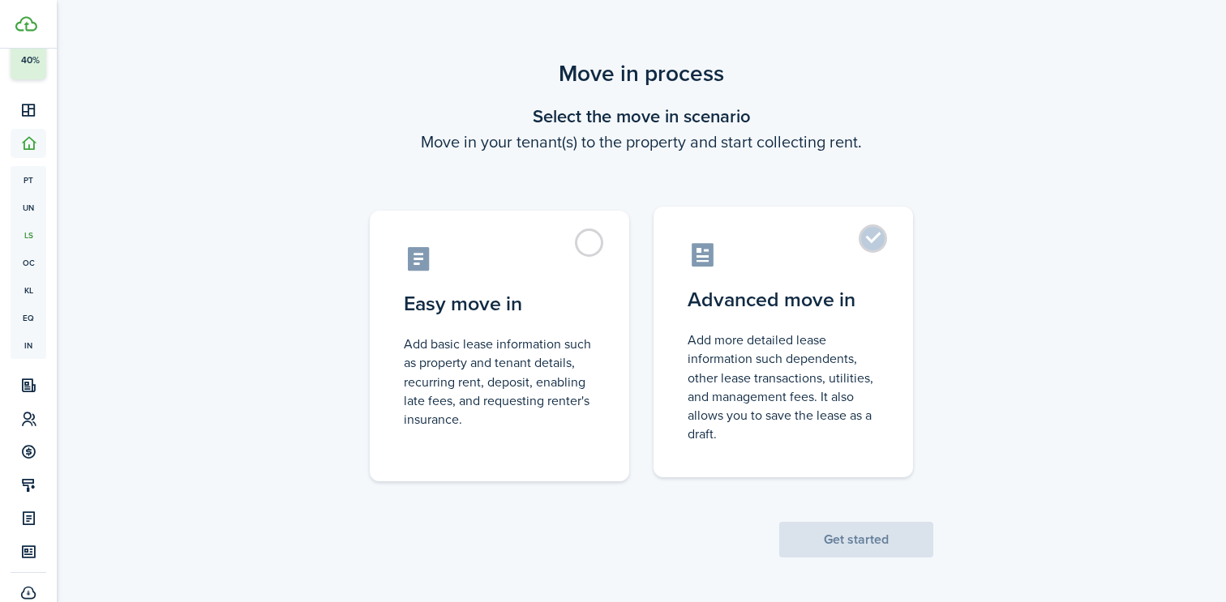
click at [858, 267] on control-radio-card-icon at bounding box center [782, 255] width 191 height 28
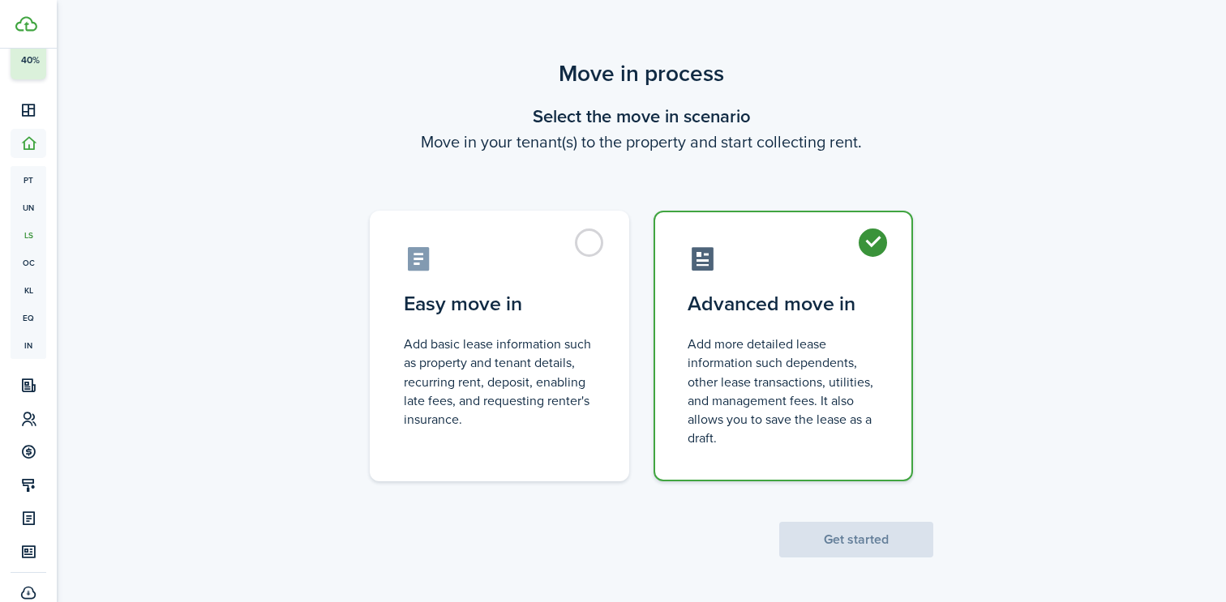
radio input "true"
click at [853, 544] on button "Get started" at bounding box center [856, 540] width 154 height 36
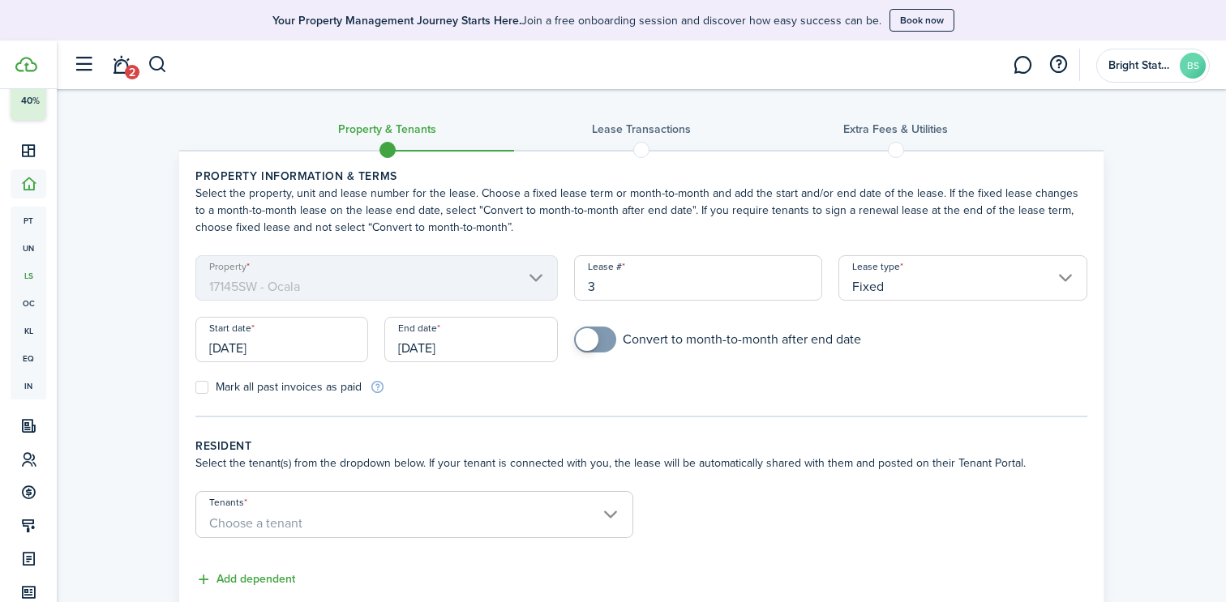
click at [297, 344] on input "[DATE]" at bounding box center [281, 339] width 173 height 45
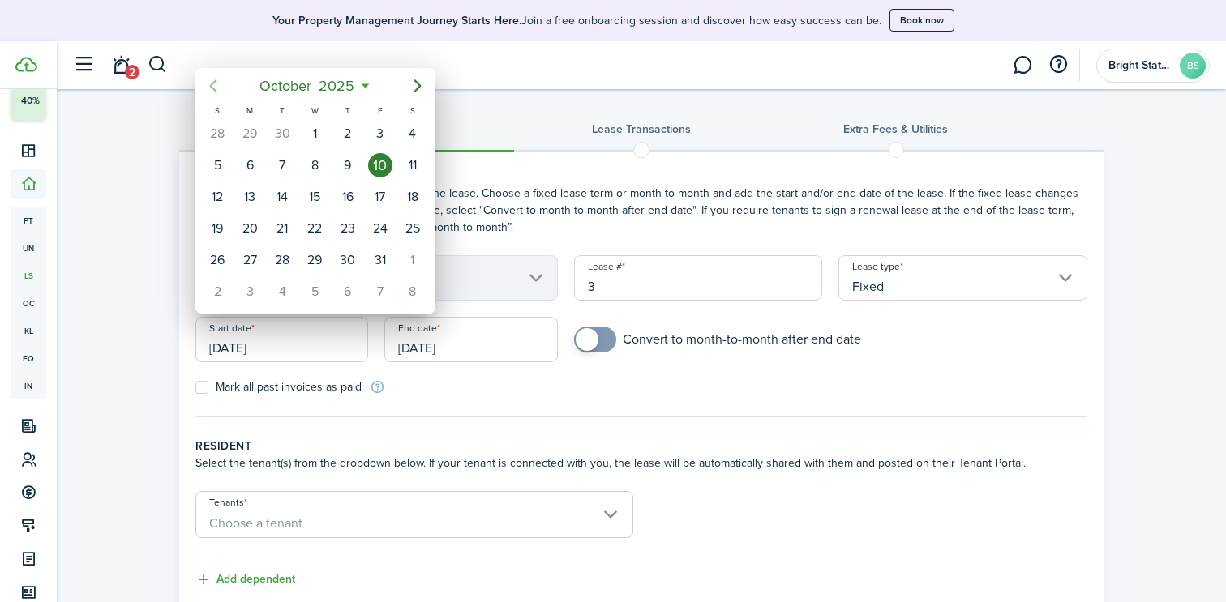
click at [211, 79] on icon "Previous page" at bounding box center [212, 85] width 19 height 19
click at [282, 129] on div "1" at bounding box center [282, 134] width 24 height 24
type input "[DATE]"
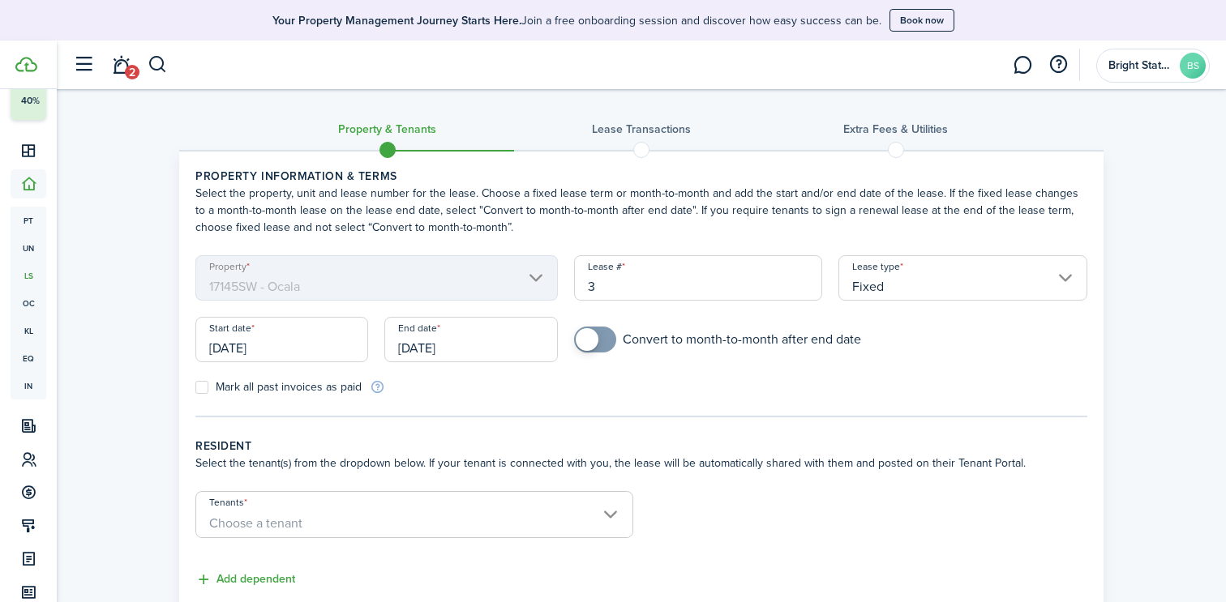
click at [490, 349] on input "[DATE]" at bounding box center [470, 339] width 173 height 45
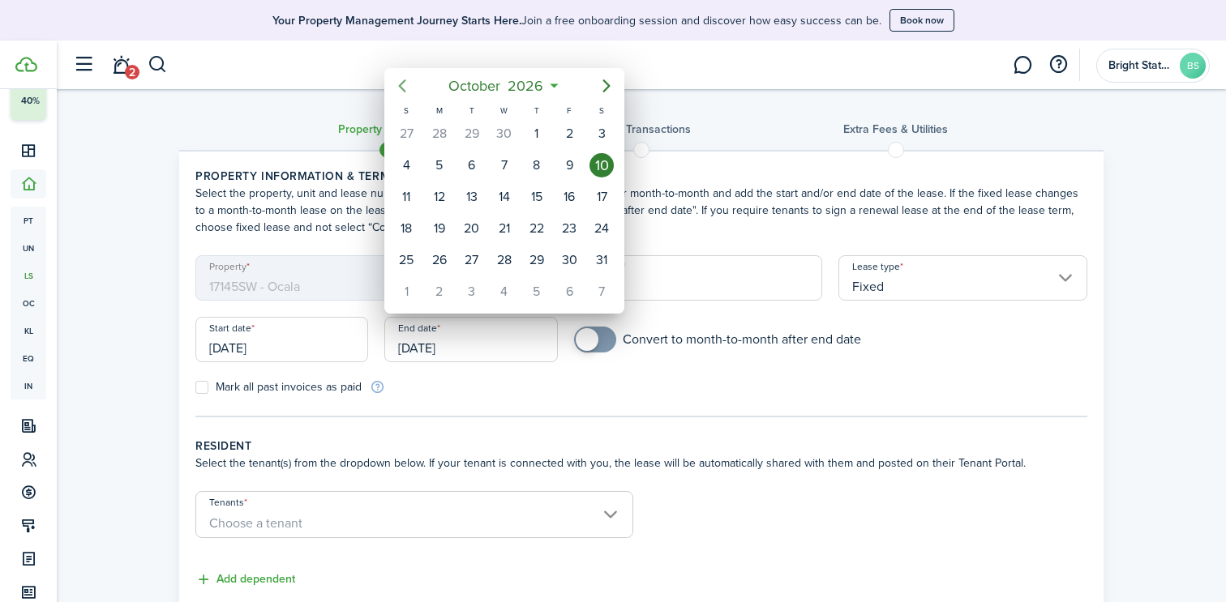
click at [404, 83] on icon "Previous page" at bounding box center [401, 85] width 19 height 19
click at [469, 137] on div "30" at bounding box center [472, 134] width 24 height 24
type input "[DATE]"
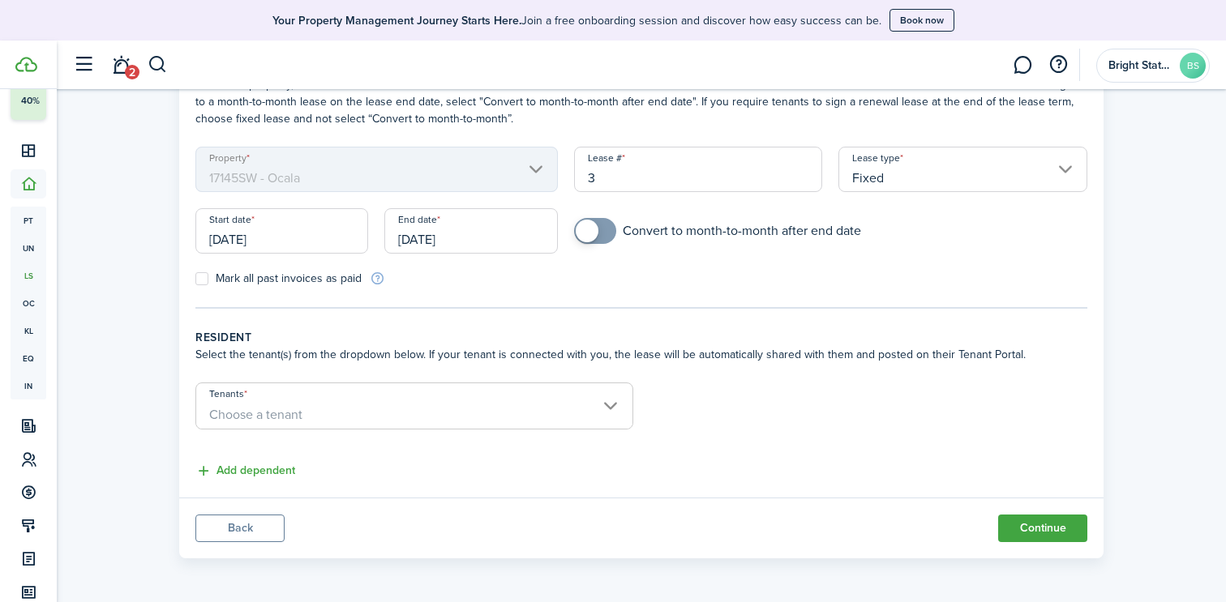
scroll to position [109, 0]
click at [530, 414] on span "Choose a tenant" at bounding box center [414, 415] width 436 height 28
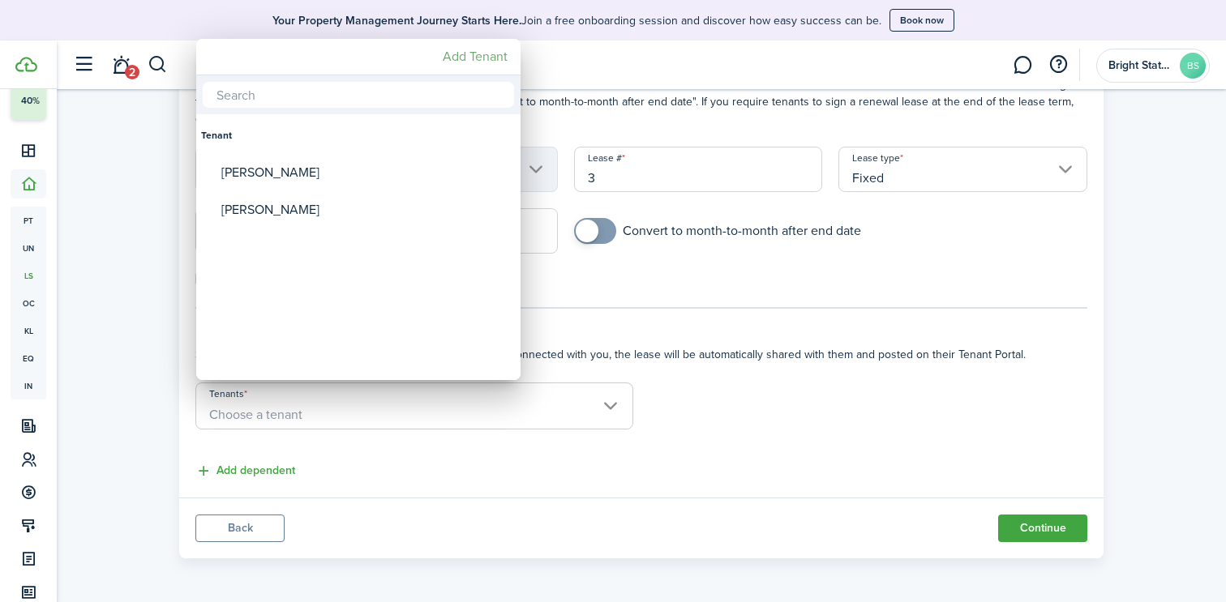
click at [483, 58] on mbsc-button "Add Tenant" at bounding box center [475, 56] width 78 height 29
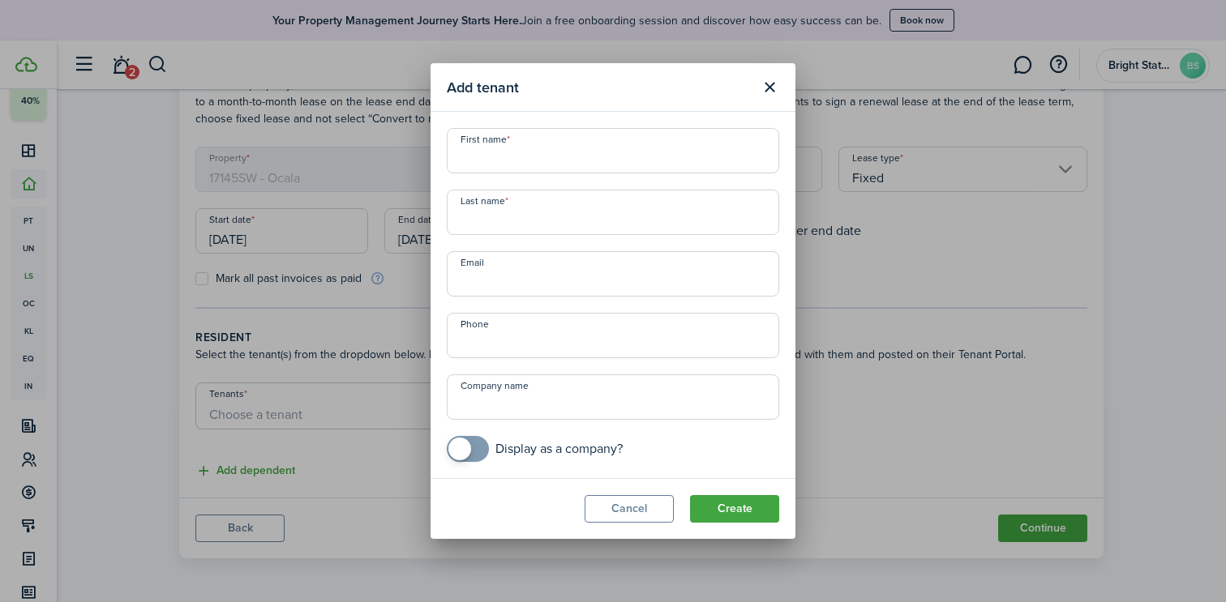
click at [483, 166] on input "First name" at bounding box center [613, 150] width 332 height 45
drag, startPoint x: 526, startPoint y: 159, endPoint x: 640, endPoint y: 156, distance: 114.3
click at [640, 156] on input "[PERSON_NAME] [PERSON_NAME]" at bounding box center [613, 150] width 332 height 45
drag, startPoint x: 521, startPoint y: 162, endPoint x: 666, endPoint y: 159, distance: 145.1
click at [666, 159] on input "[PERSON_NAME] [PERSON_NAME]" at bounding box center [613, 150] width 332 height 45
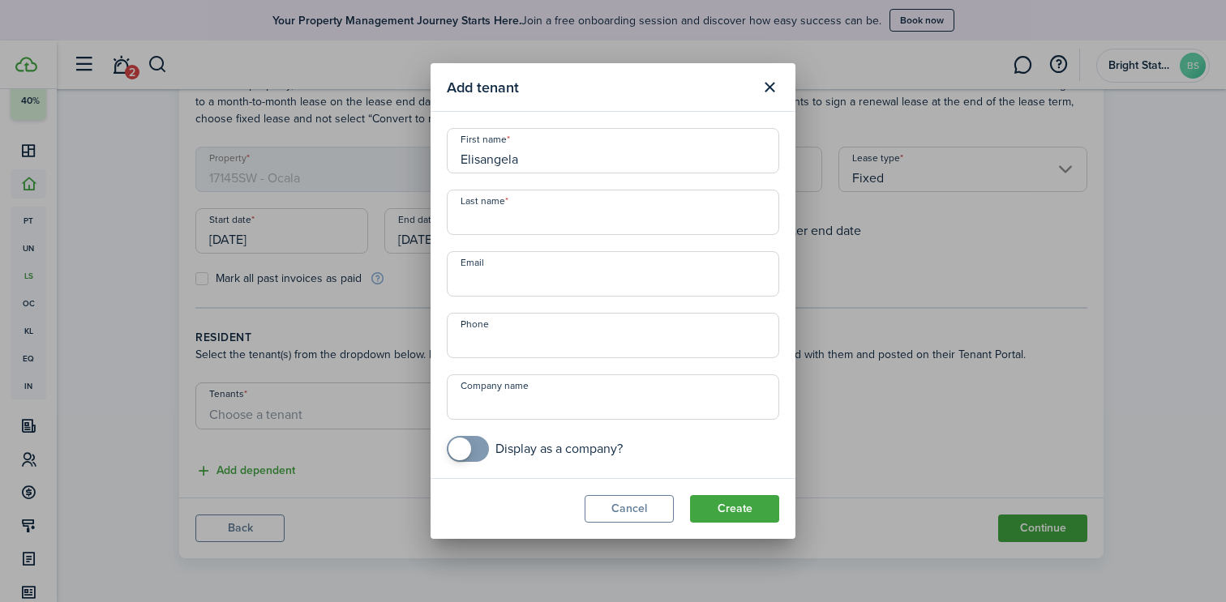
type input "Elisangela"
click at [504, 216] on input "Last name" at bounding box center [613, 212] width 332 height 45
paste input "[PERSON_NAME] [PERSON_NAME]"
click at [460, 225] on input "[PERSON_NAME] [PERSON_NAME]" at bounding box center [613, 212] width 332 height 45
type input "[PERSON_NAME] [PERSON_NAME]"
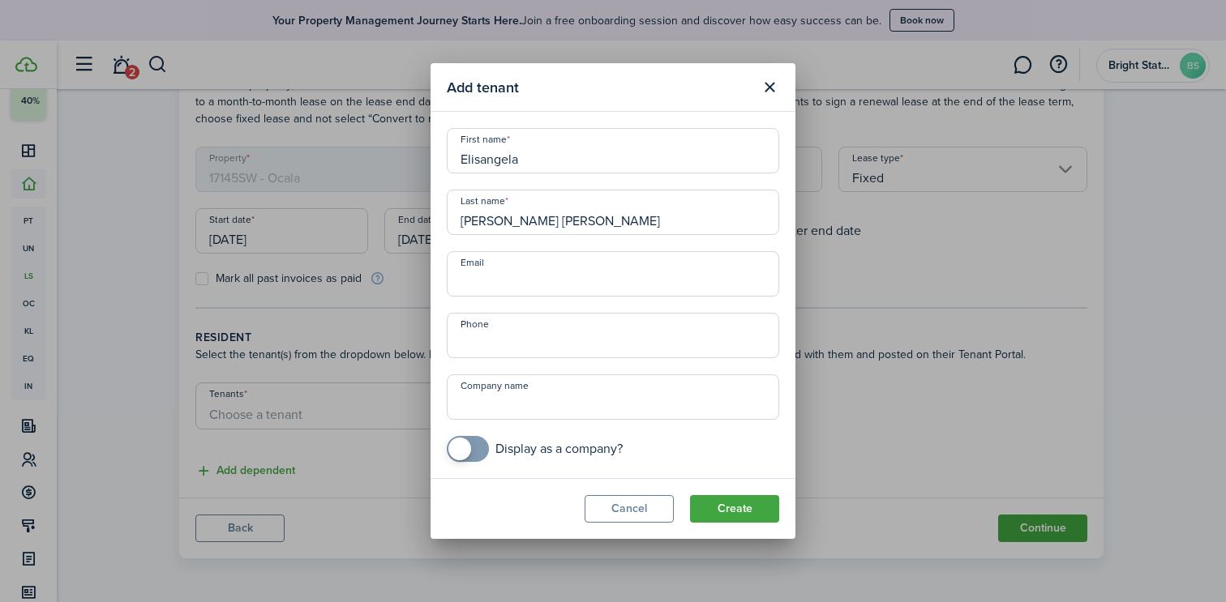
click at [484, 284] on input "Email" at bounding box center [613, 273] width 332 height 45
paste input "[EMAIL_ADDRESS][DOMAIN_NAME]"
type input "[EMAIL_ADDRESS][DOMAIN_NAME]"
click at [566, 340] on input "+1" at bounding box center [613, 335] width 332 height 45
click at [574, 408] on input "Company name" at bounding box center [613, 396] width 332 height 45
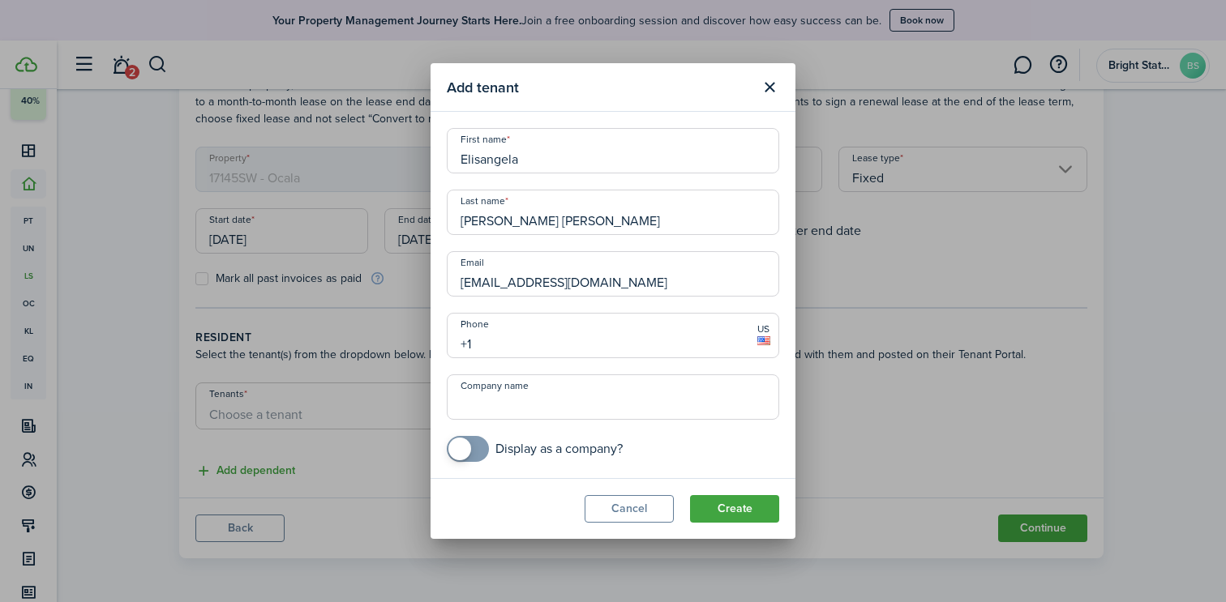
click at [492, 349] on input "+1" at bounding box center [613, 335] width 332 height 45
paste input "[PHONE_NUMBER]"
type input "[PHONE_NUMBER]"
click at [751, 510] on button "Create" at bounding box center [734, 509] width 89 height 28
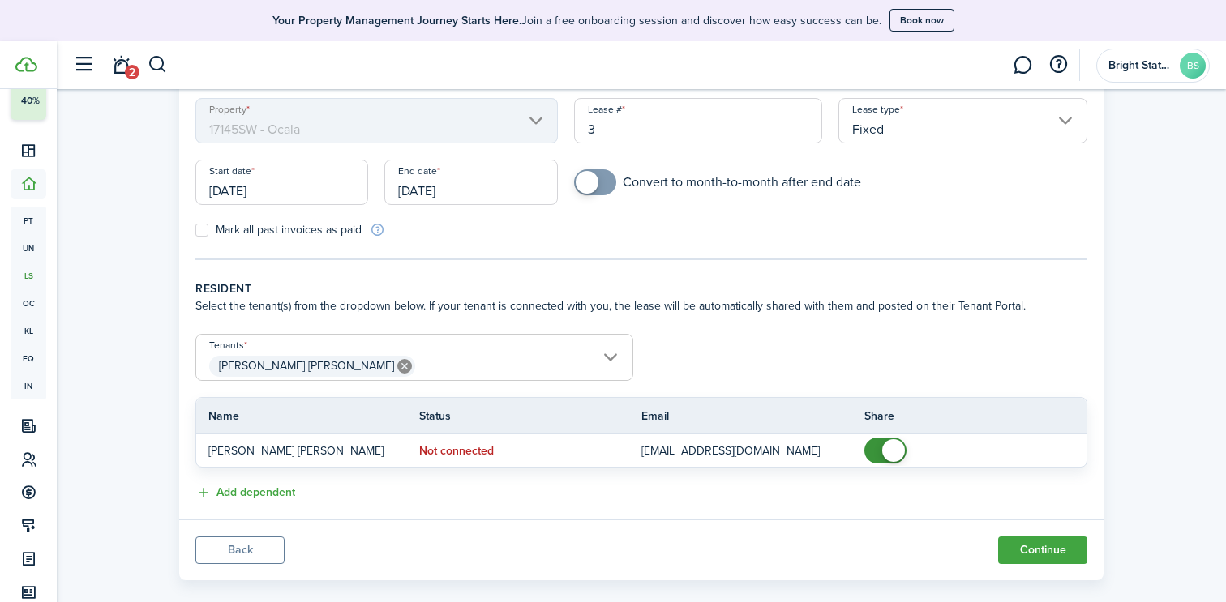
scroll to position [179, 0]
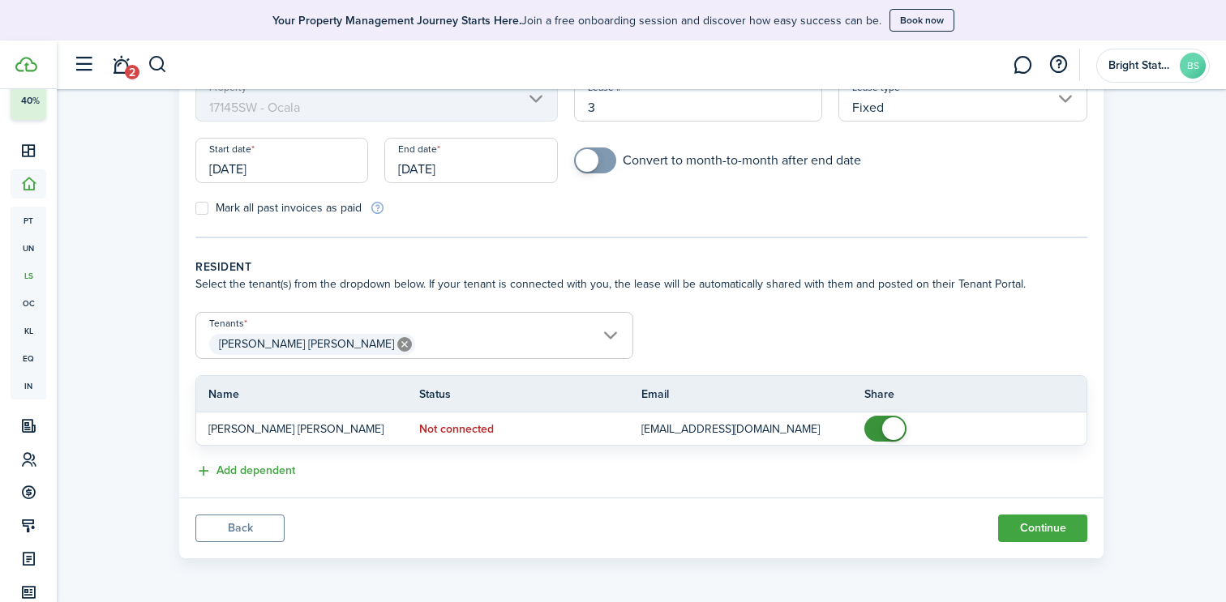
click at [277, 474] on button "Add dependent" at bounding box center [245, 471] width 100 height 19
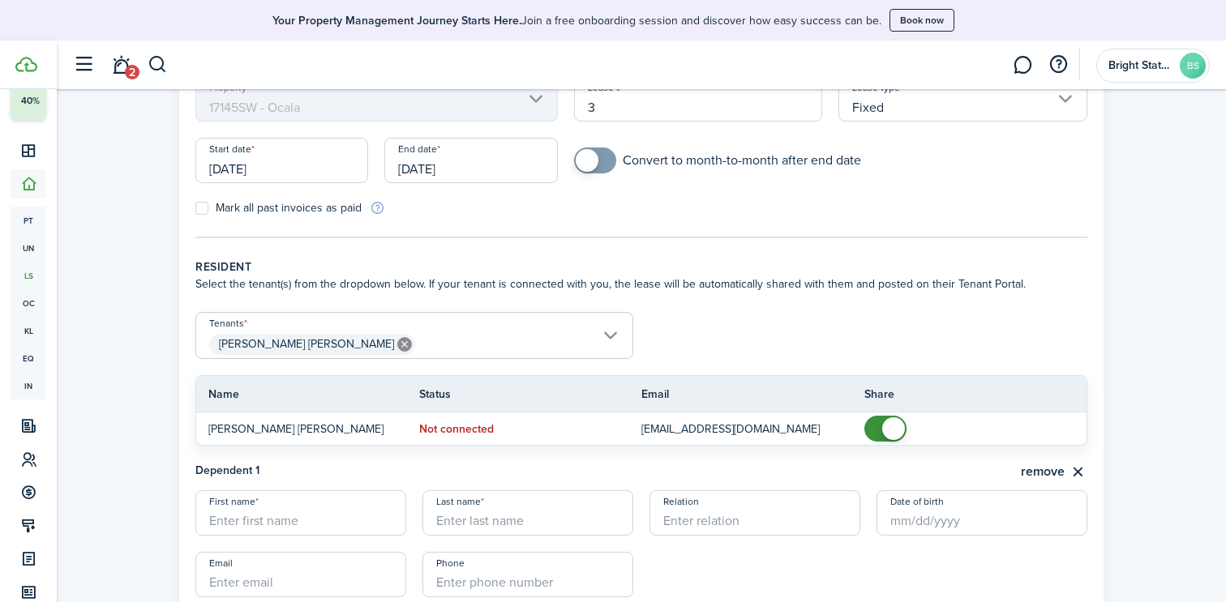
click at [276, 519] on input "First name" at bounding box center [300, 512] width 211 height 45
type input "[PERSON_NAME]"
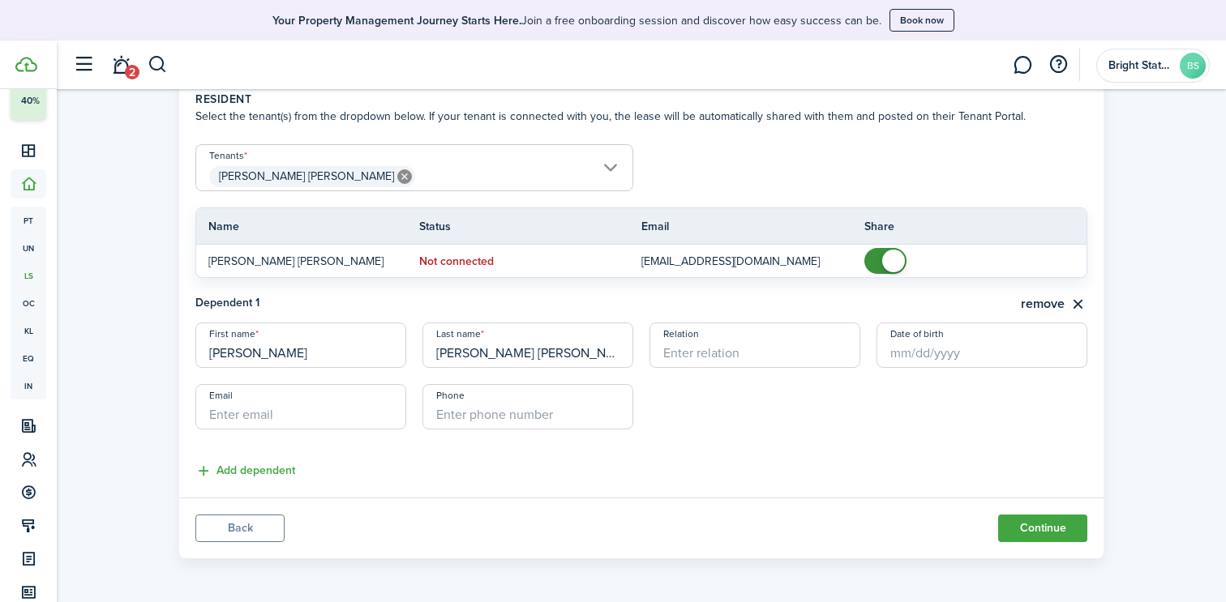
scroll to position [347, 0]
type input "[PERSON_NAME] [PERSON_NAME]"
click at [218, 473] on button "Add dependent" at bounding box center [245, 471] width 100 height 19
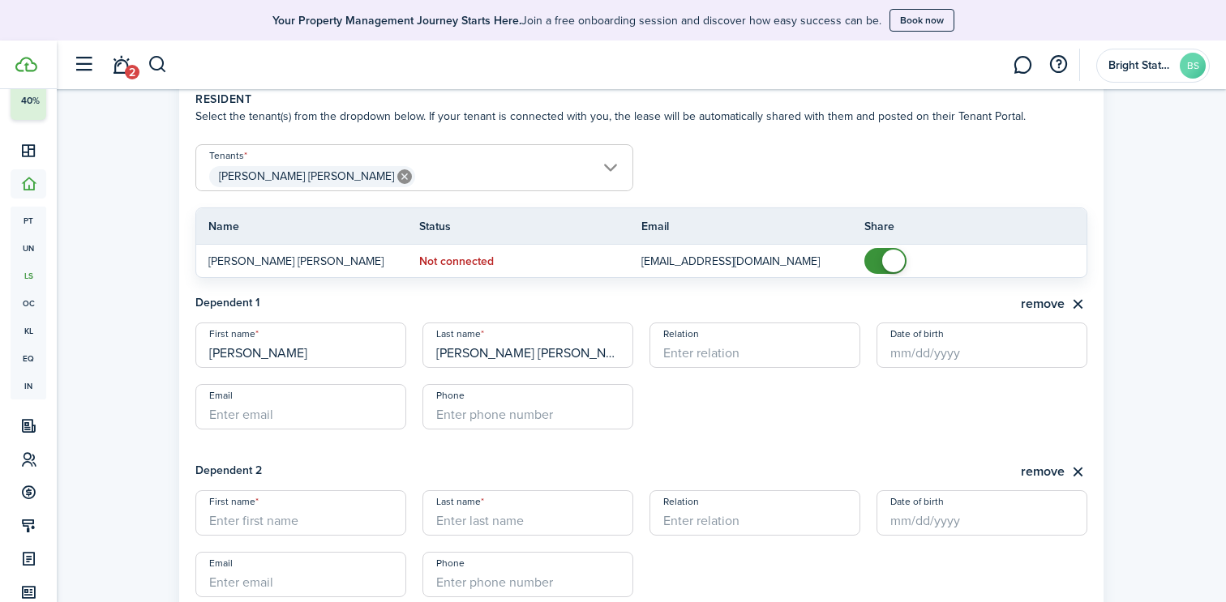
click at [281, 529] on input "First name" at bounding box center [300, 512] width 211 height 45
type input "[PERSON_NAME]"
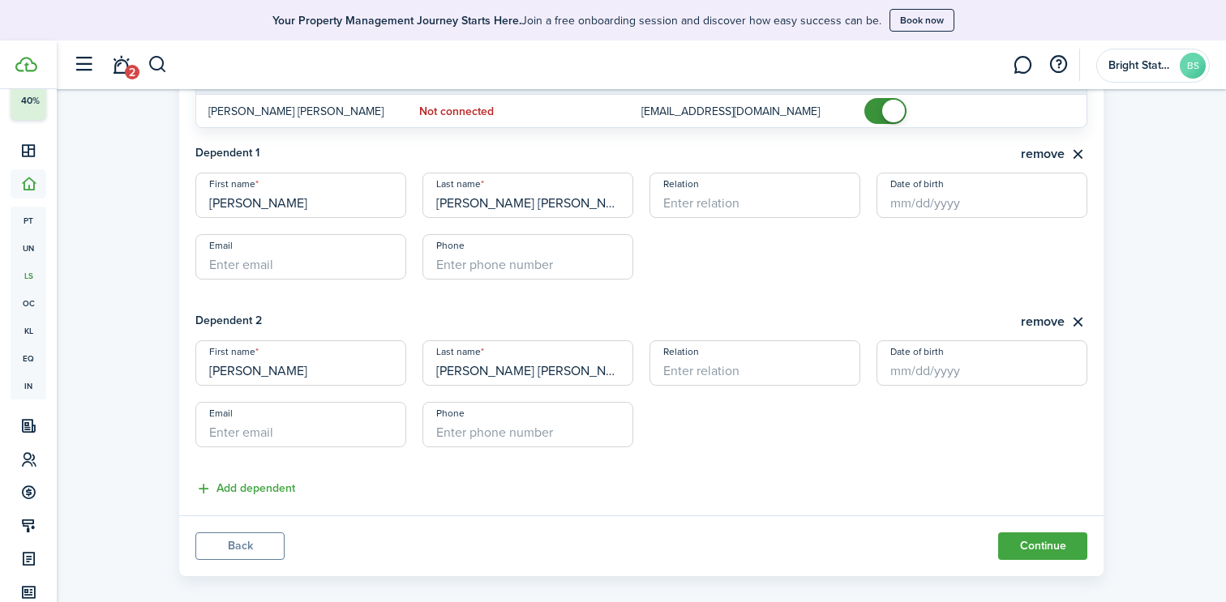
scroll to position [515, 0]
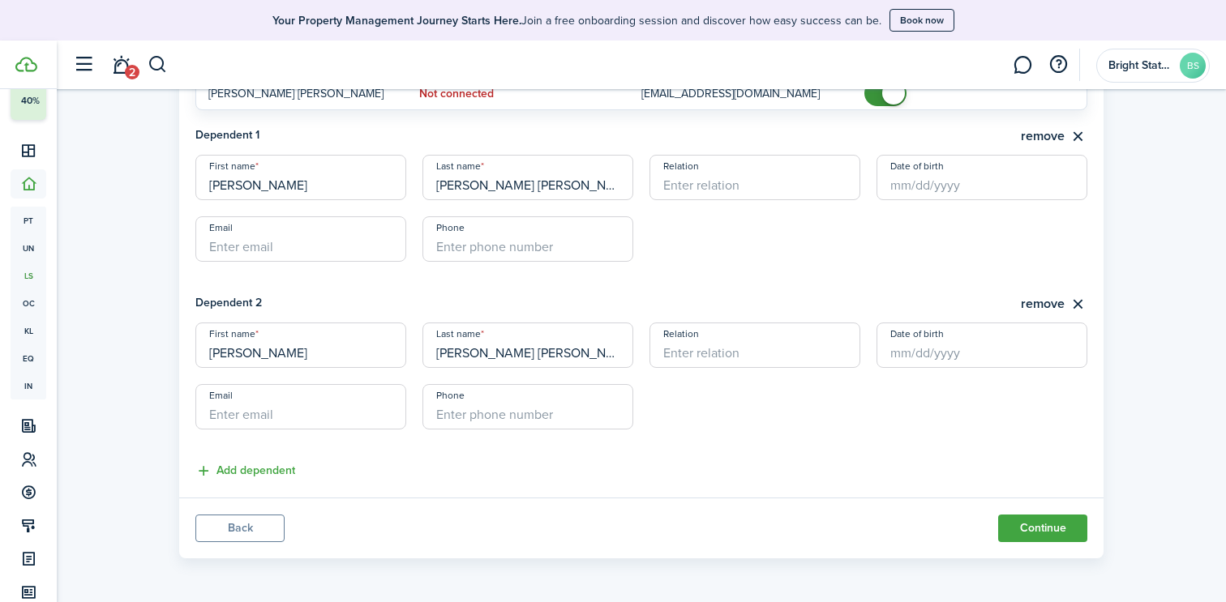
type input "[PERSON_NAME] [PERSON_NAME]"
click at [1028, 526] on button "Continue" at bounding box center [1042, 529] width 89 height 28
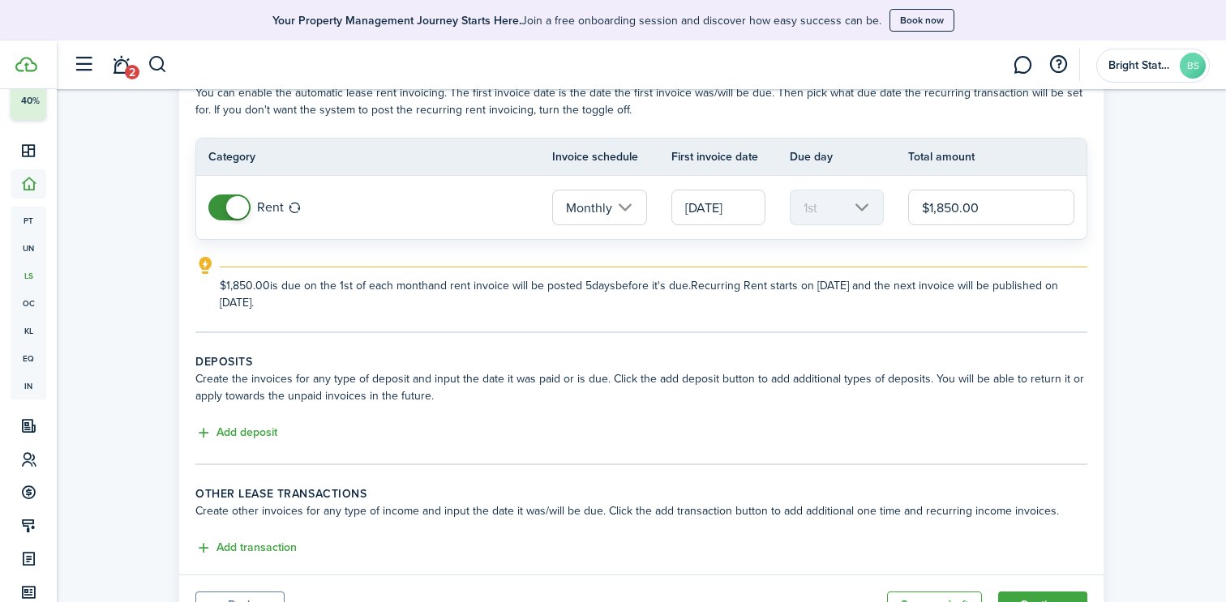
scroll to position [108, 0]
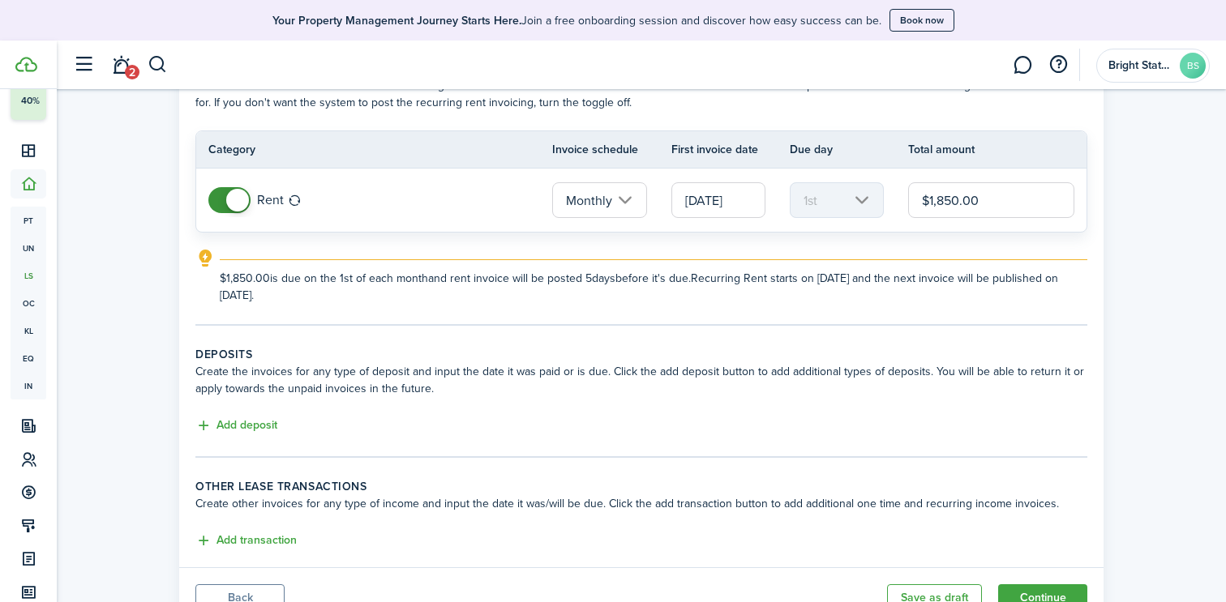
click at [229, 429] on button "Add deposit" at bounding box center [236, 426] width 82 height 19
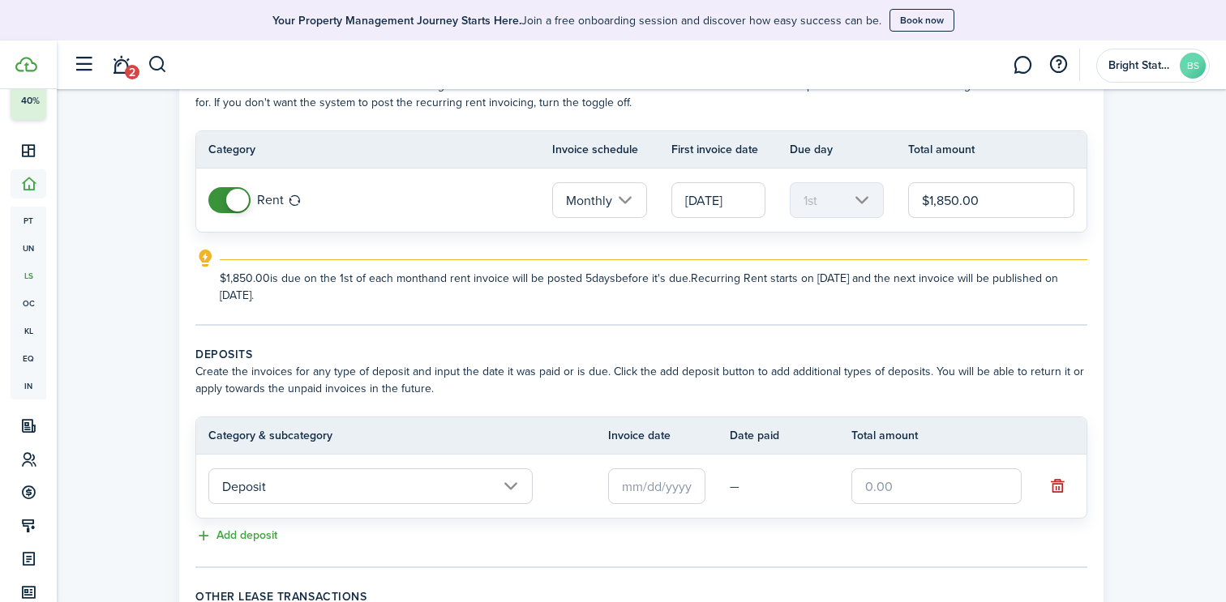
click at [289, 492] on input "Deposit" at bounding box center [370, 486] width 324 height 36
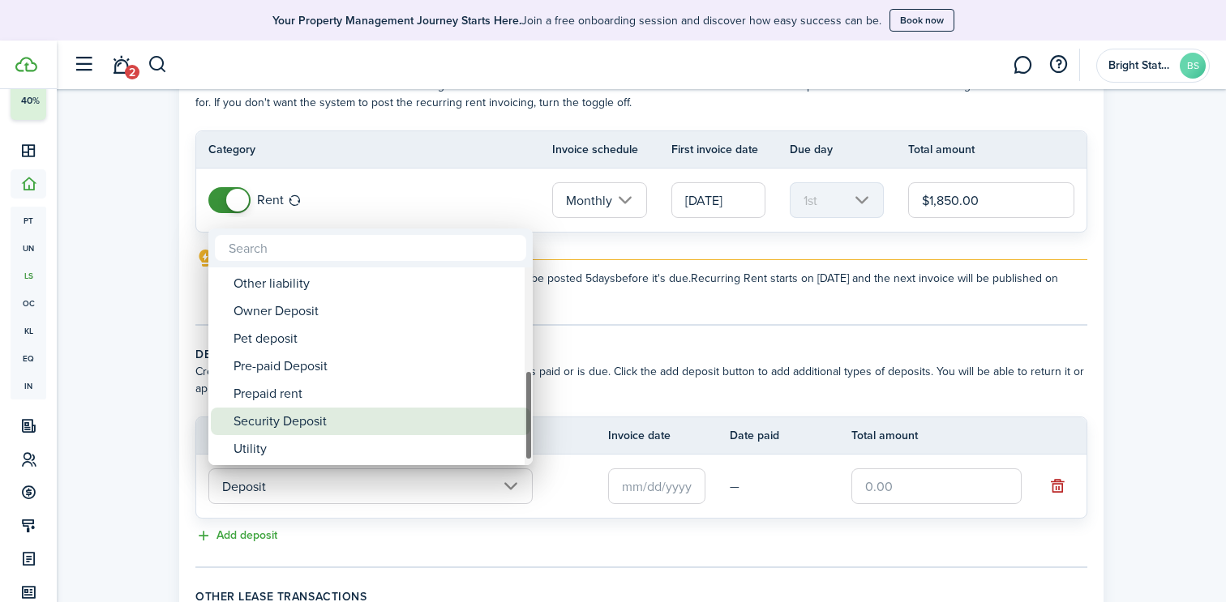
click at [313, 421] on div "Security Deposit" at bounding box center [376, 422] width 287 height 28
type input "Deposit / Security Deposit"
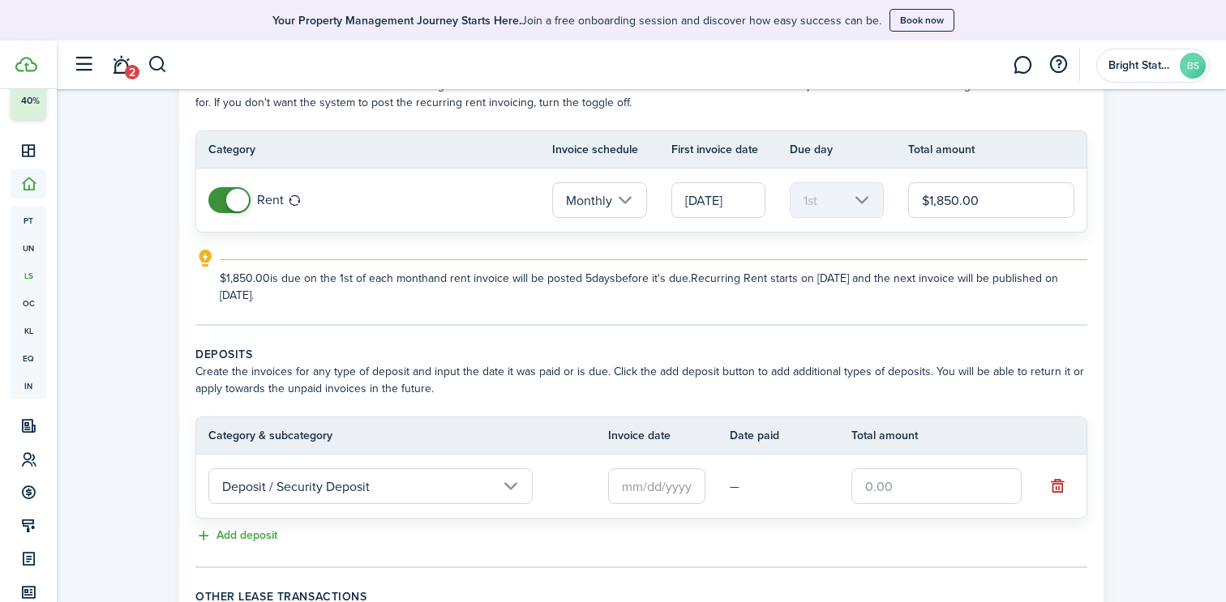
click at [683, 488] on input "text" at bounding box center [656, 486] width 97 height 36
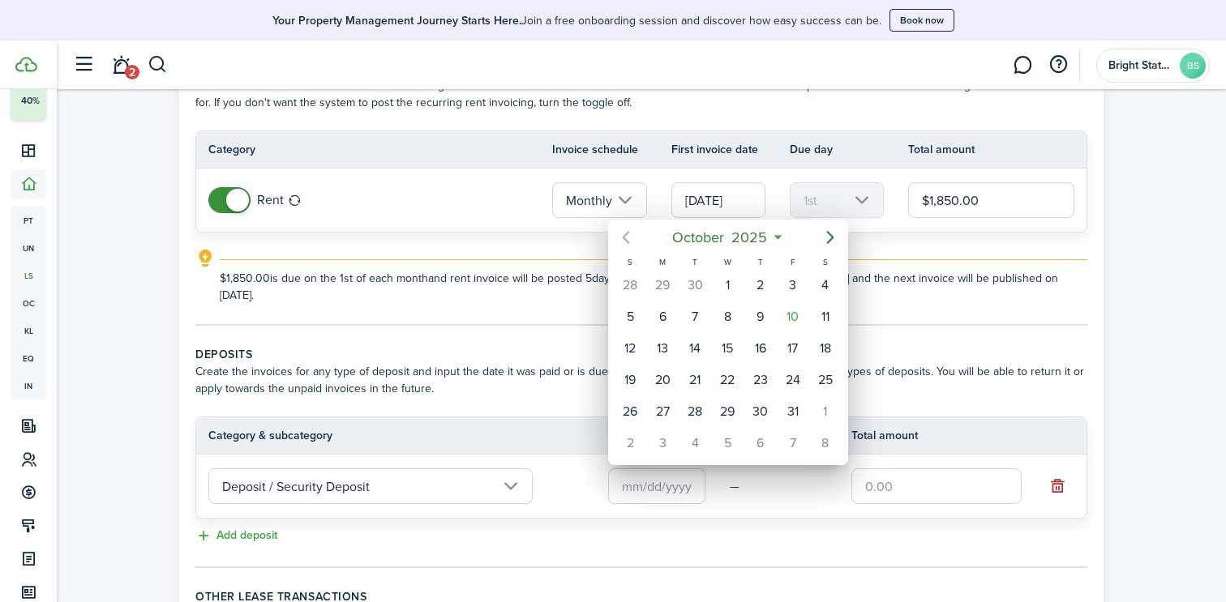
click at [622, 238] on icon "Previous page" at bounding box center [625, 237] width 7 height 13
click at [794, 347] on div "20" at bounding box center [793, 348] width 24 height 24
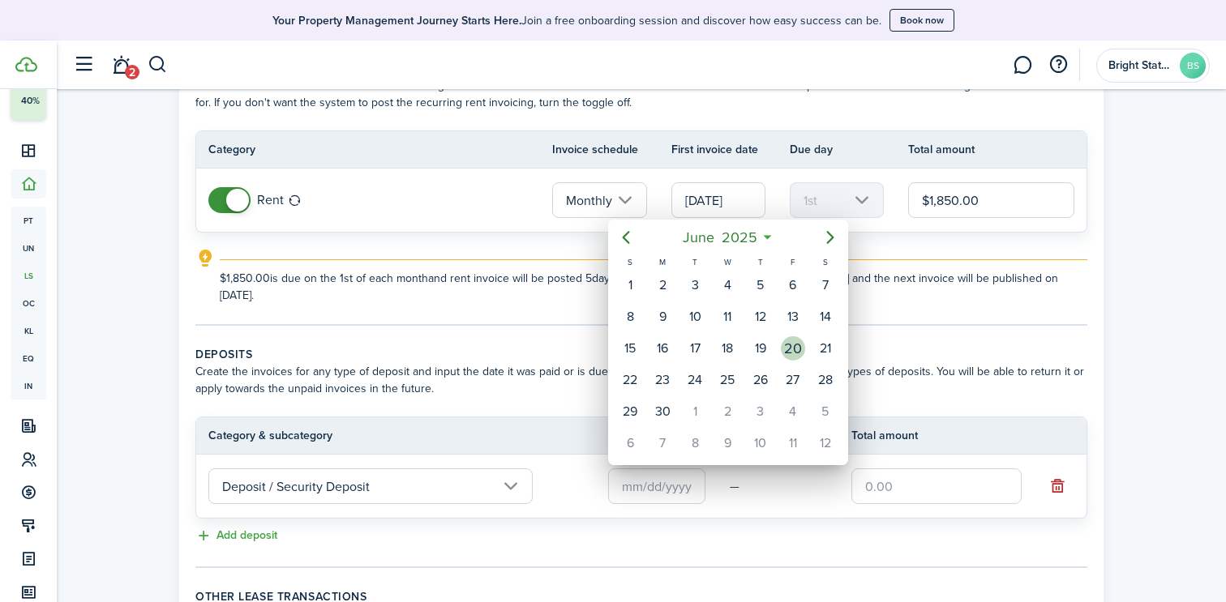
type input "[DATE]"
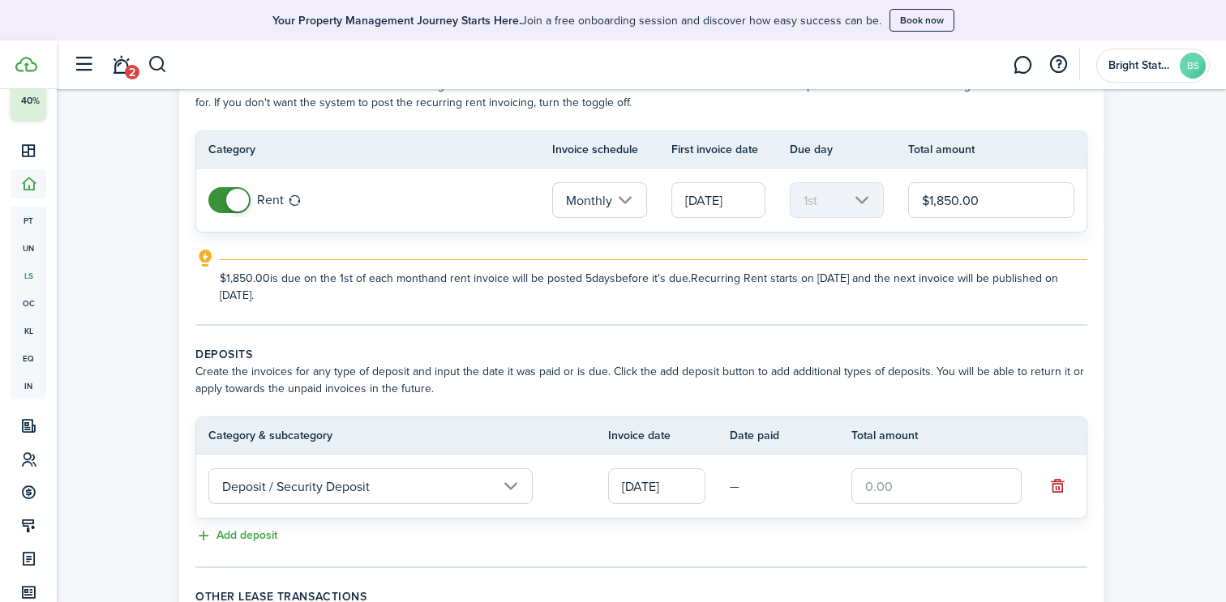
click at [911, 501] on input "text" at bounding box center [936, 486] width 170 height 36
type input "$1,850.00"
click at [1127, 440] on div "Property & Tenants Lease Transactions Extra fees & Utilities Additional Service…" at bounding box center [641, 363] width 1169 height 765
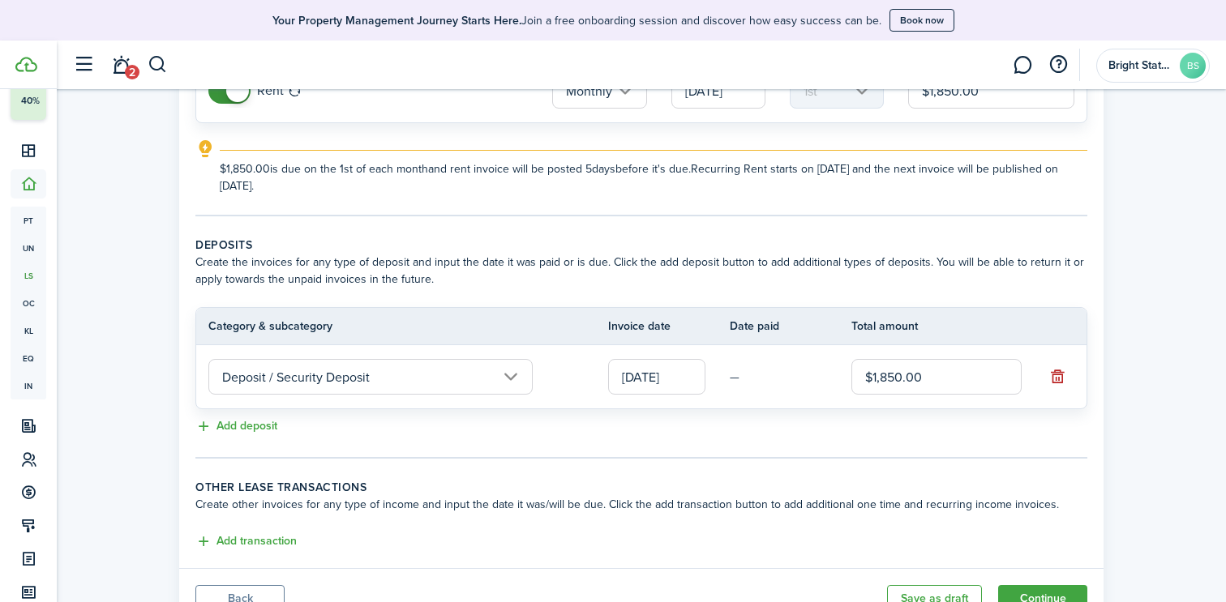
scroll to position [266, 0]
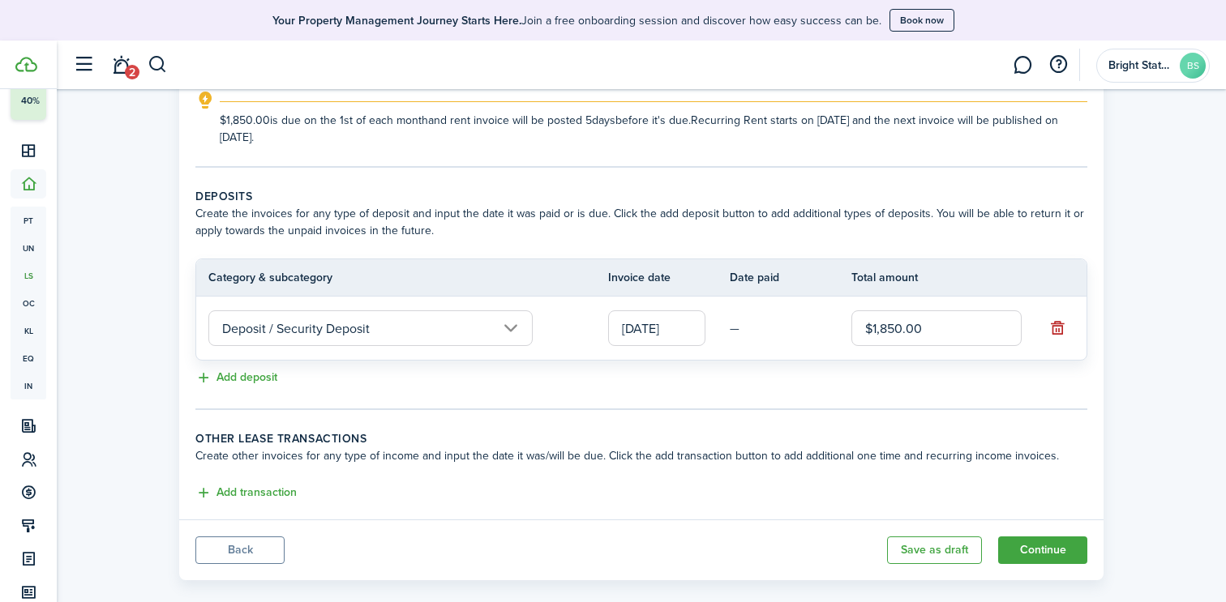
click at [252, 484] on button "Add transaction" at bounding box center [245, 493] width 101 height 19
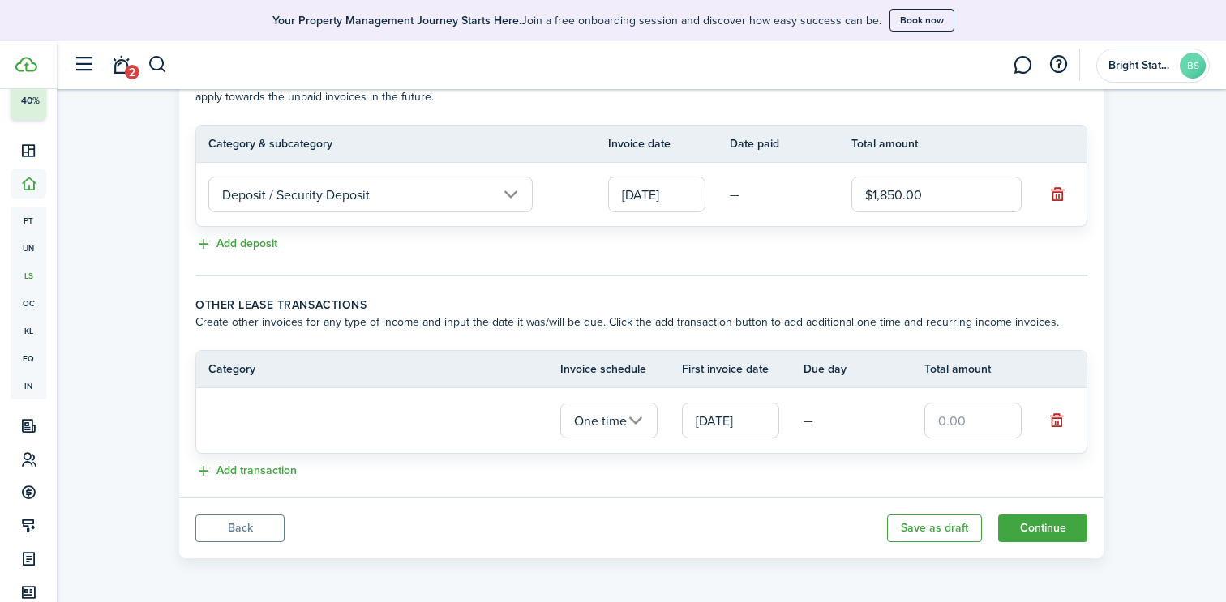
scroll to position [398, 0]
click at [434, 421] on input "text" at bounding box center [370, 422] width 324 height 36
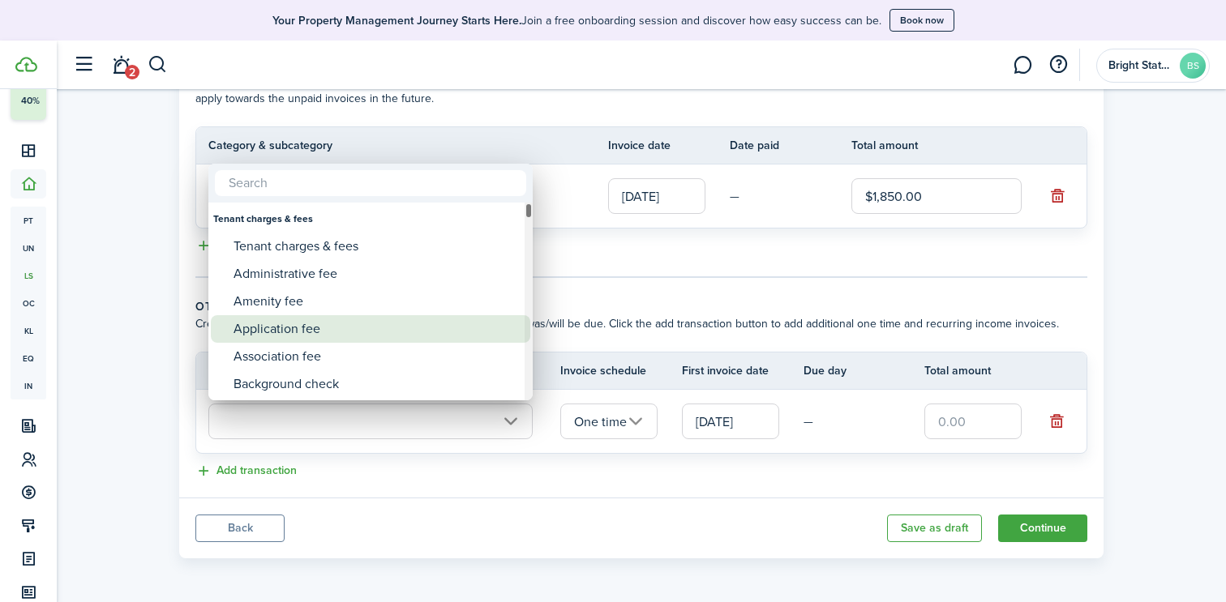
click at [343, 329] on div "Application fee" at bounding box center [376, 329] width 287 height 28
type input "Tenant charges & fees / Application fee"
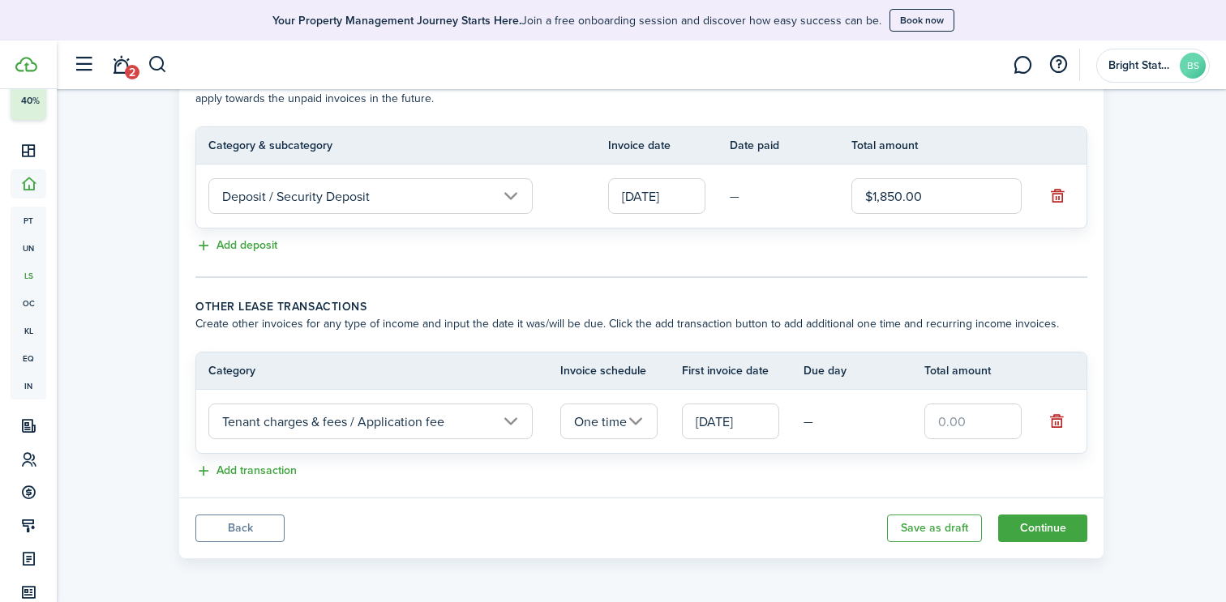
click at [628, 421] on input "One time" at bounding box center [608, 422] width 97 height 36
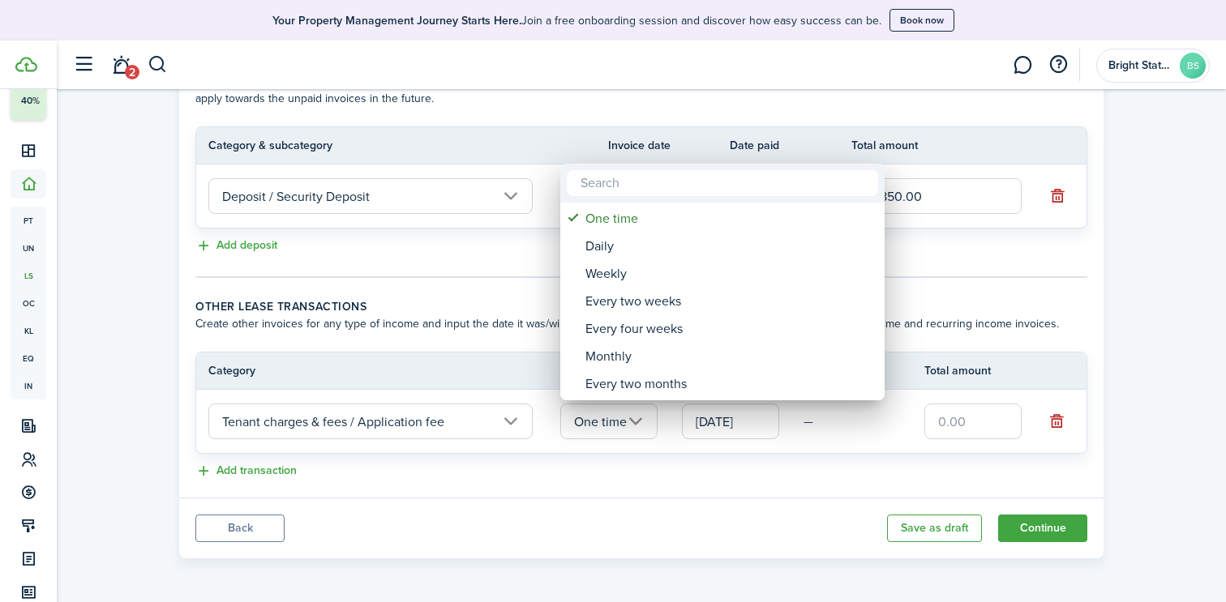
click at [741, 466] on div at bounding box center [612, 301] width 1485 height 862
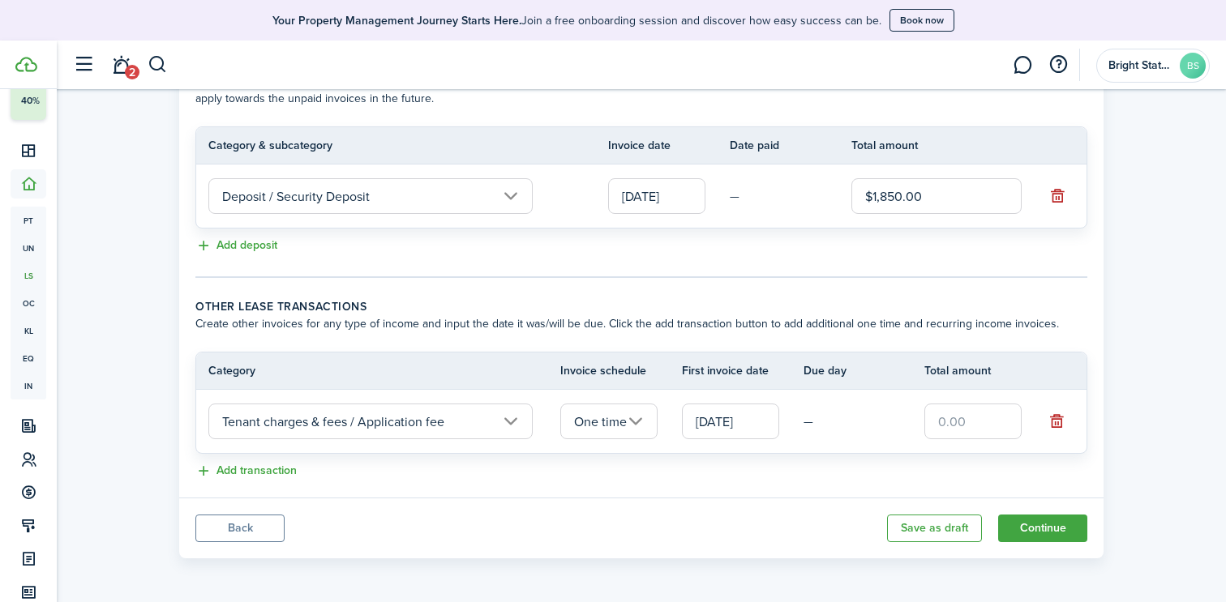
click at [960, 424] on input "text" at bounding box center [972, 422] width 97 height 36
type input "$75.00"
click at [883, 479] on div "Add transaction" at bounding box center [641, 471] width 892 height 19
click at [1055, 419] on button "button" at bounding box center [1057, 421] width 23 height 23
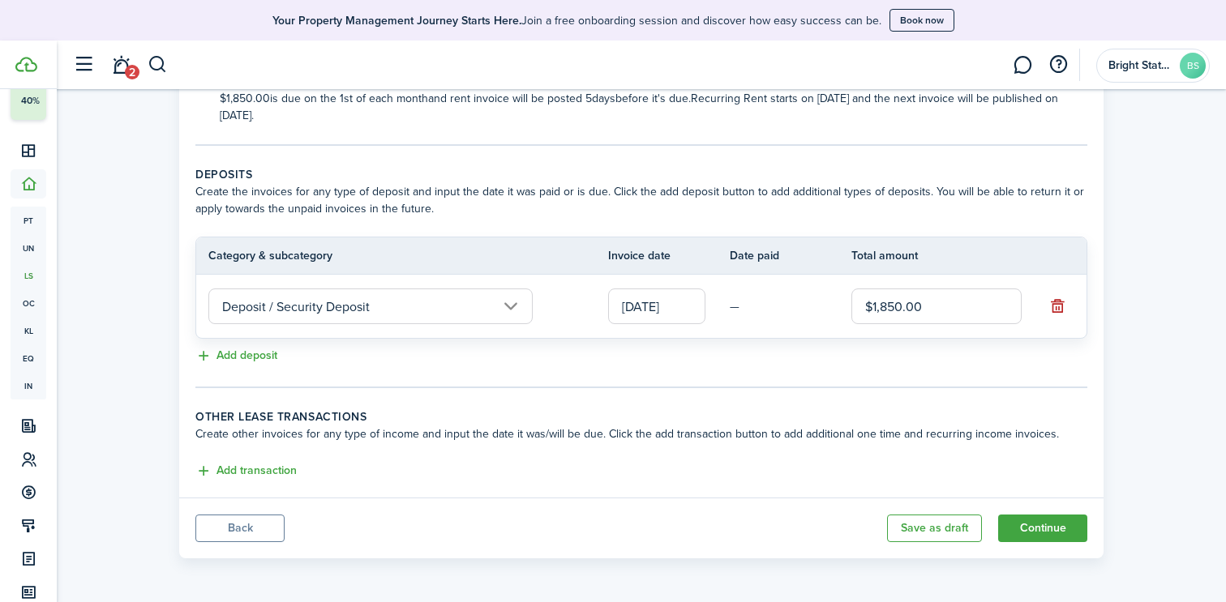
click at [1071, 527] on button "Continue" at bounding box center [1042, 529] width 89 height 28
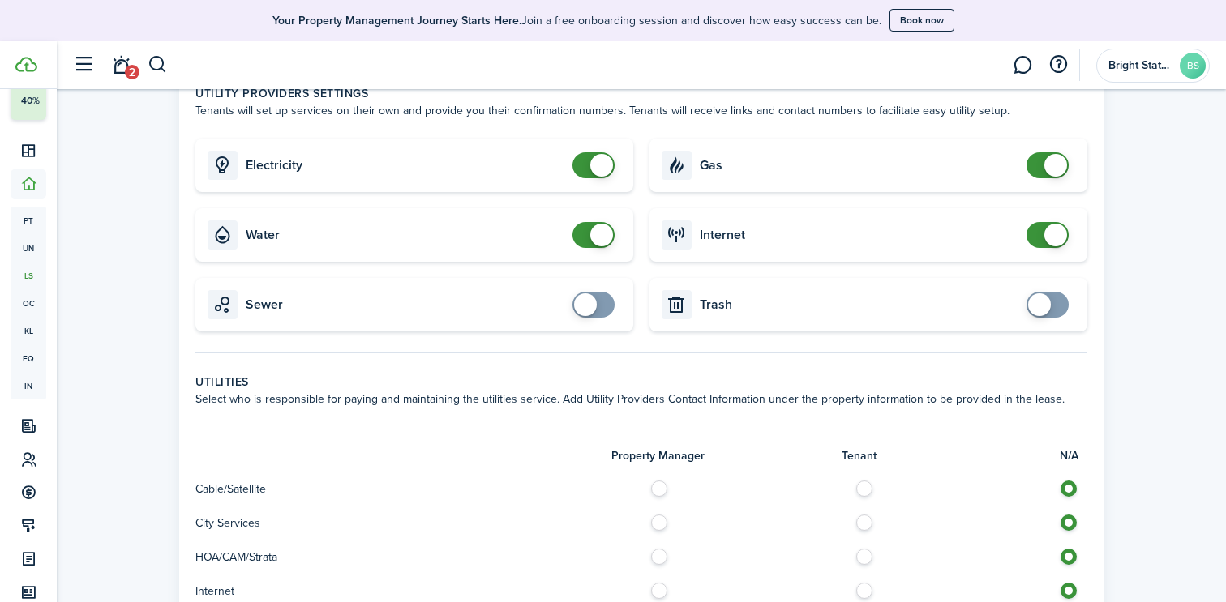
scroll to position [741, 0]
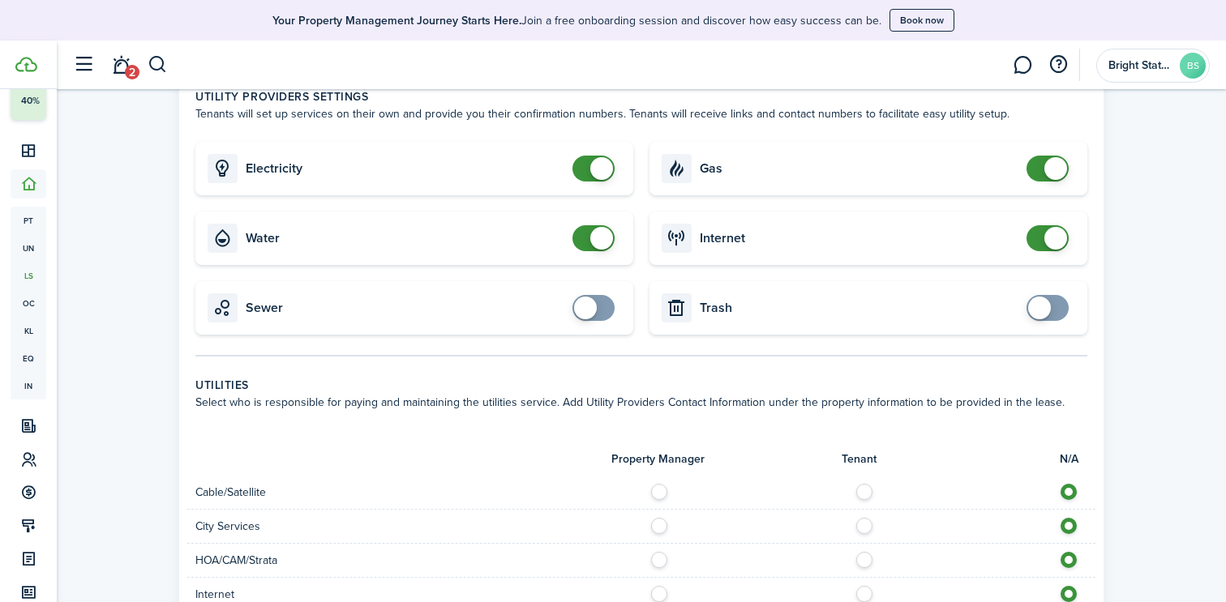
checkbox input "true"
click at [1051, 302] on span at bounding box center [1047, 308] width 16 height 26
checkbox input "true"
click at [586, 316] on span at bounding box center [585, 308] width 23 height 23
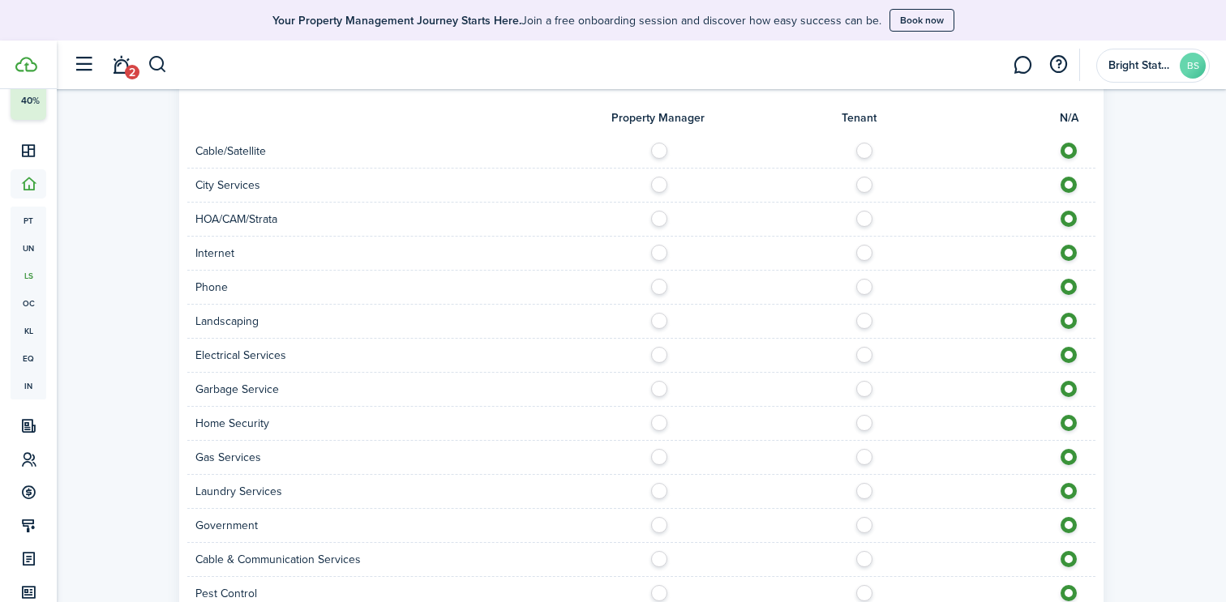
scroll to position [1080, 0]
click at [860, 153] on label at bounding box center [868, 149] width 28 height 8
radio input "true"
click at [864, 184] on label at bounding box center [868, 183] width 28 height 8
radio input "true"
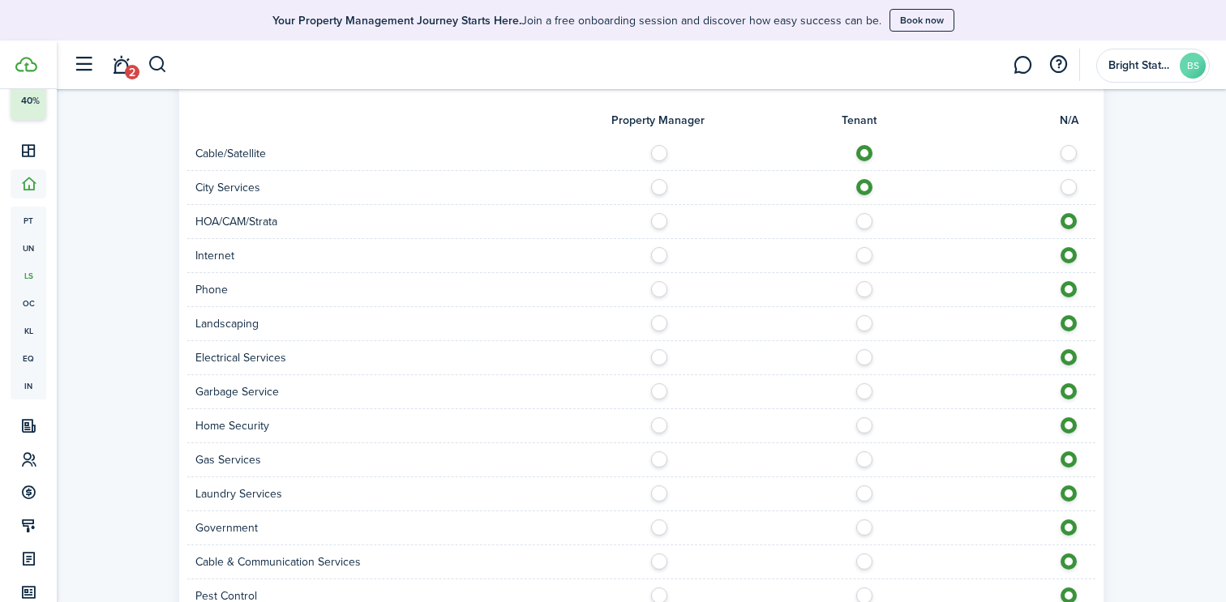
click at [862, 254] on label at bounding box center [868, 251] width 28 height 8
radio input "true"
click at [866, 289] on label at bounding box center [868, 285] width 28 height 8
radio input "true"
click at [863, 323] on label at bounding box center [868, 319] width 28 height 8
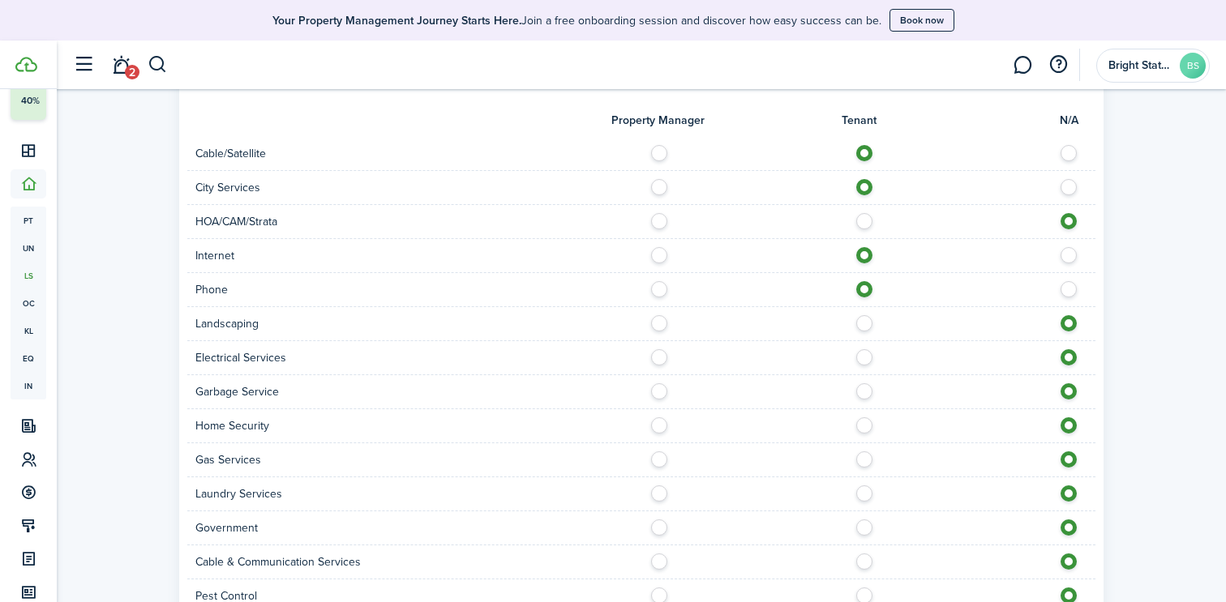
radio input "true"
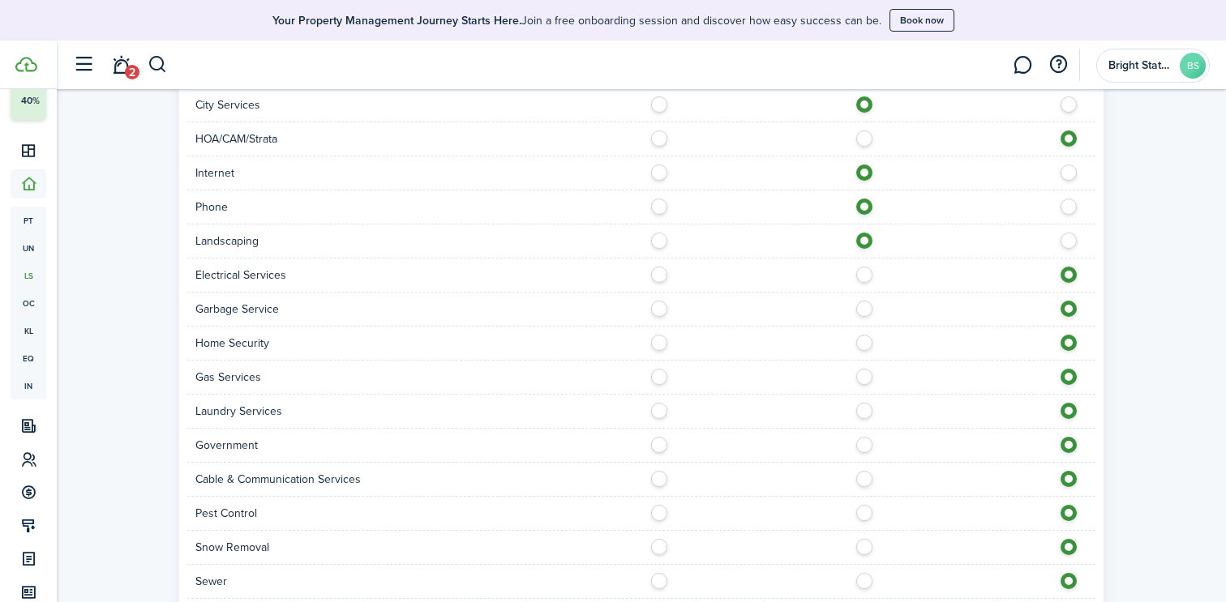
scroll to position [1164, 0]
click at [860, 270] on label at bounding box center [868, 269] width 28 height 8
radio input "true"
click at [863, 303] on label at bounding box center [868, 303] width 28 height 8
radio input "true"
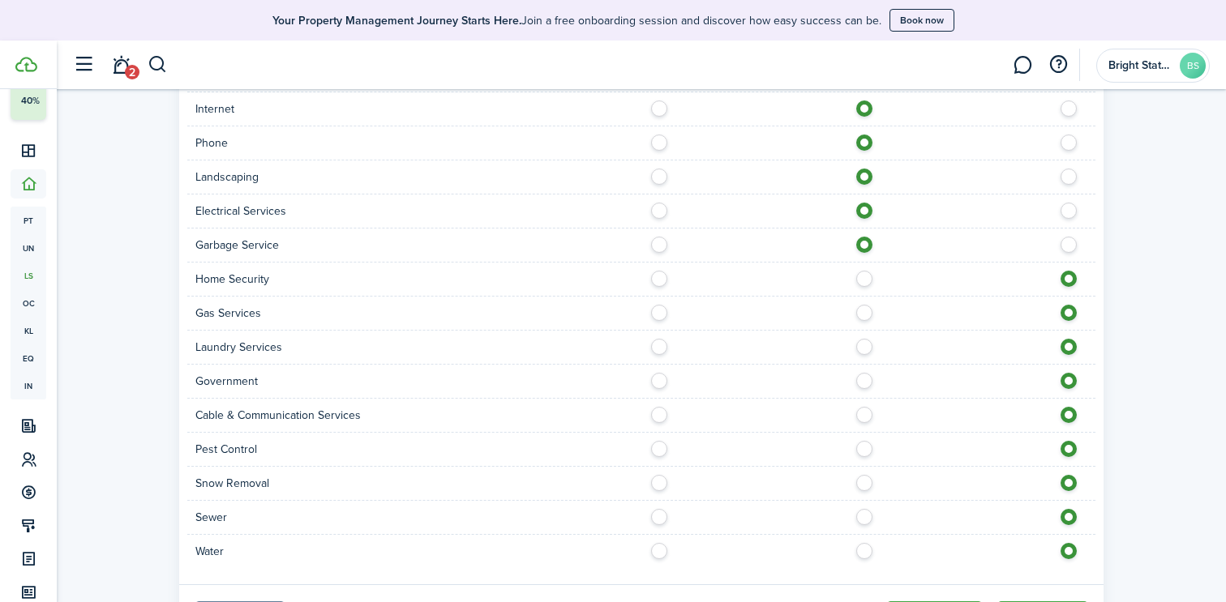
scroll to position [1230, 0]
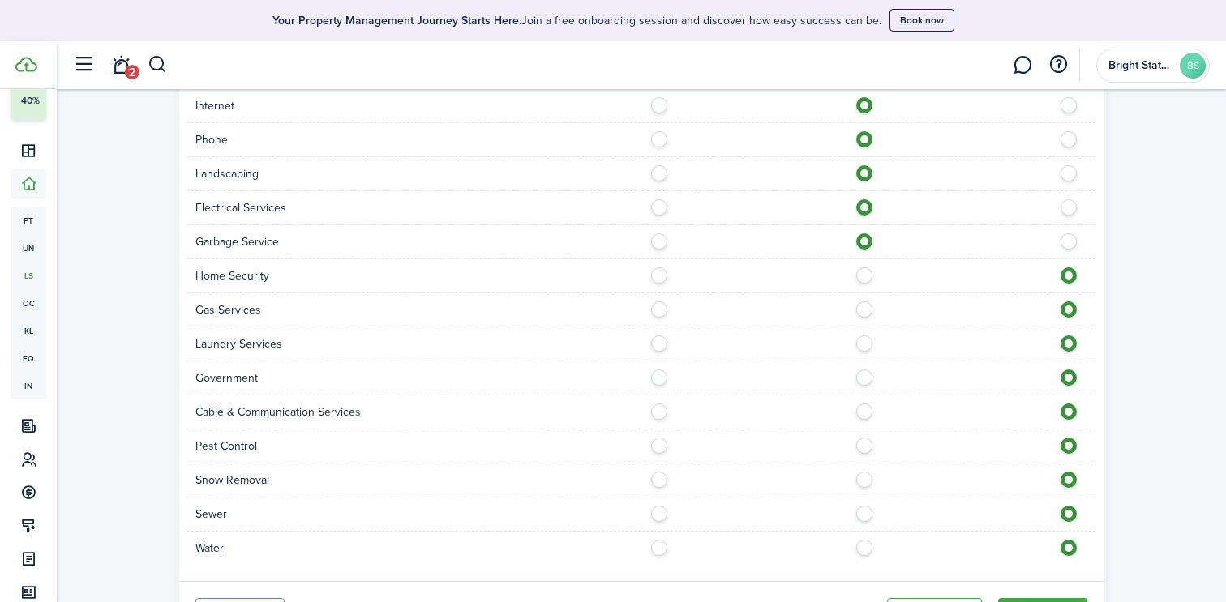
click at [865, 310] on label at bounding box center [868, 306] width 28 height 8
radio input "true"
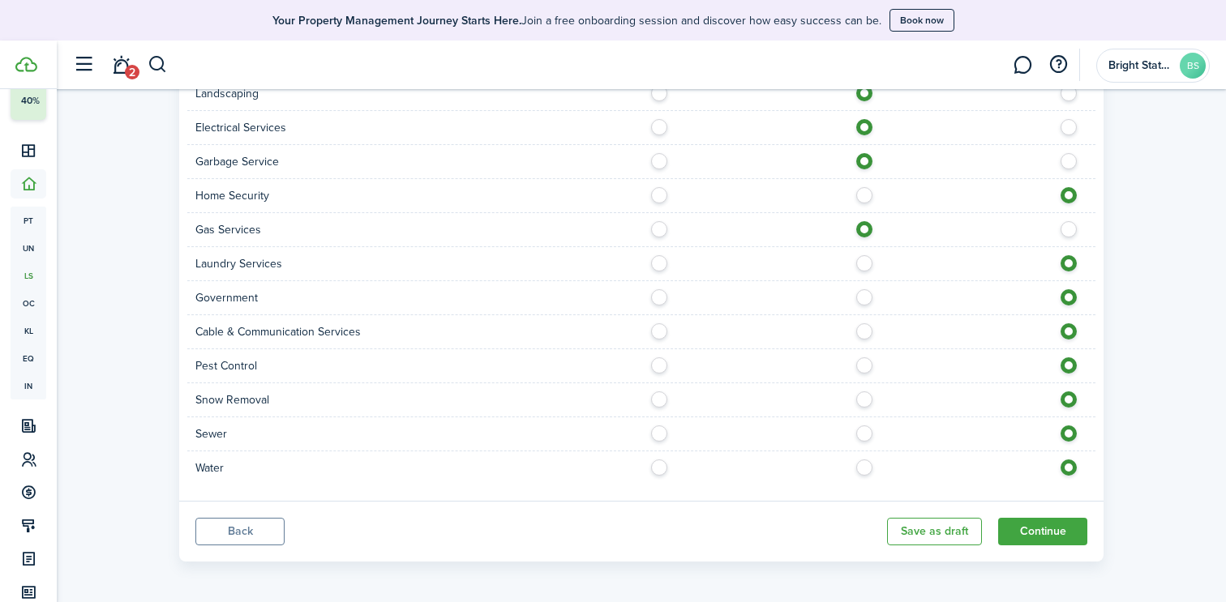
scroll to position [1314, 0]
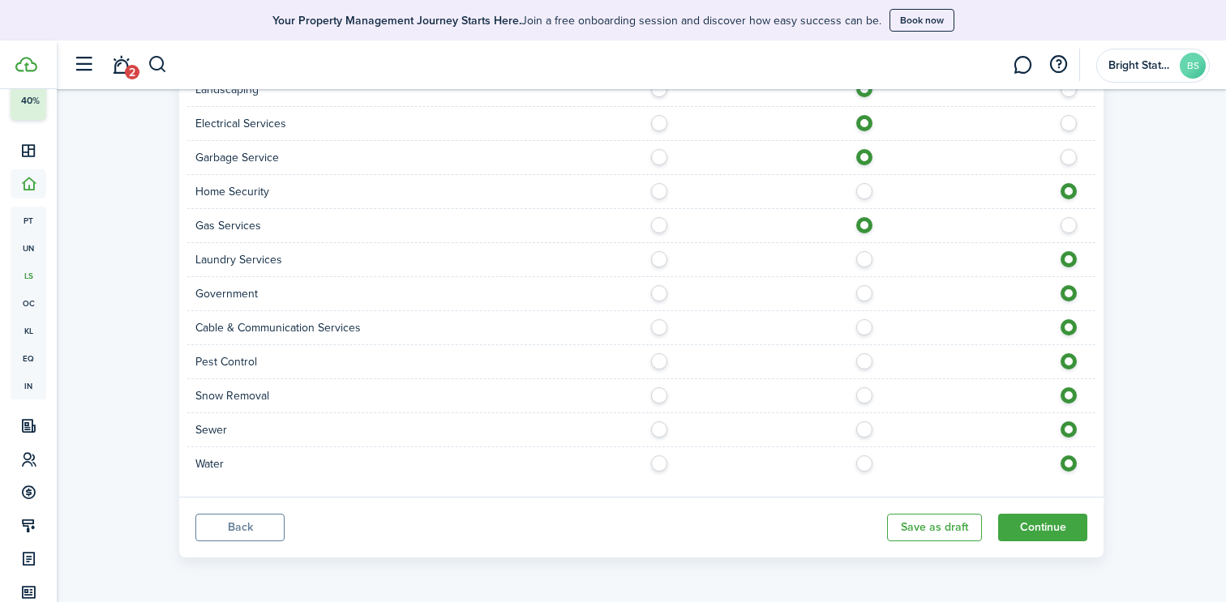
click at [862, 327] on label at bounding box center [868, 323] width 28 height 8
radio input "true"
click at [859, 461] on label at bounding box center [868, 460] width 28 height 8
radio input "true"
click at [860, 430] on label at bounding box center [868, 425] width 28 height 8
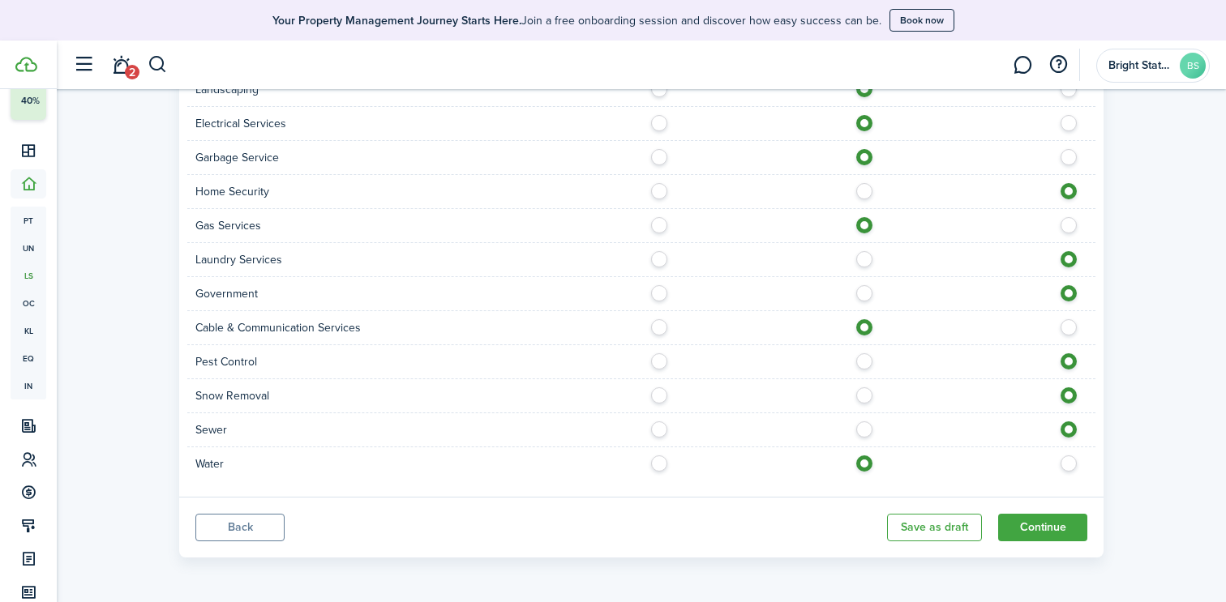
radio input "true"
click at [1027, 524] on button "Continue" at bounding box center [1042, 528] width 89 height 28
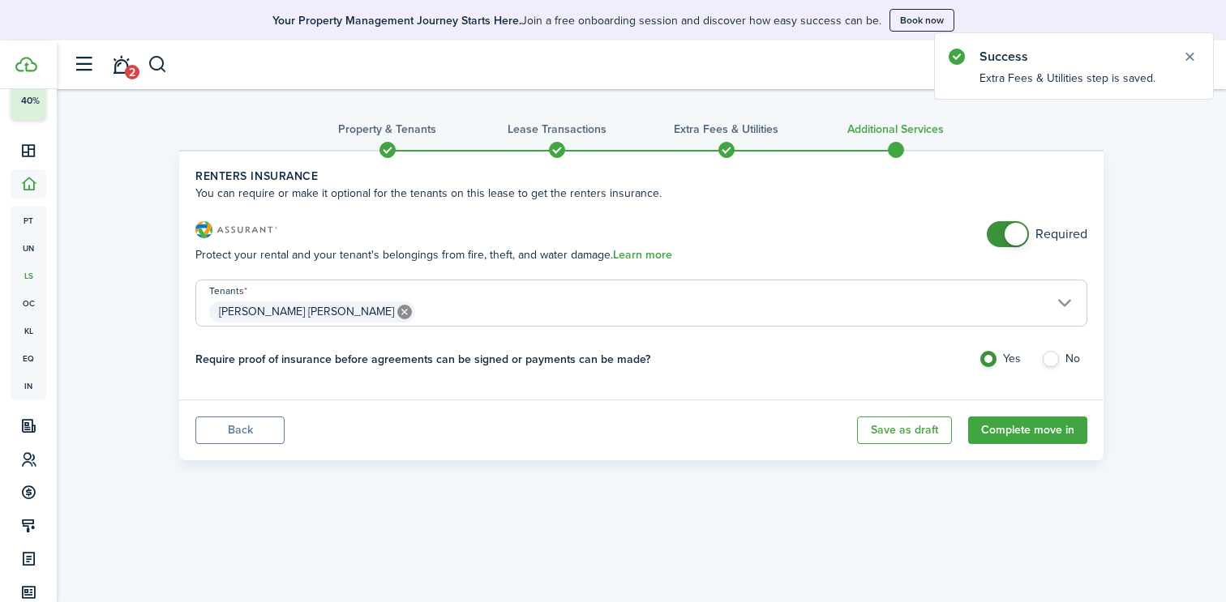
checkbox input "false"
click at [999, 229] on span at bounding box center [1007, 234] width 16 height 26
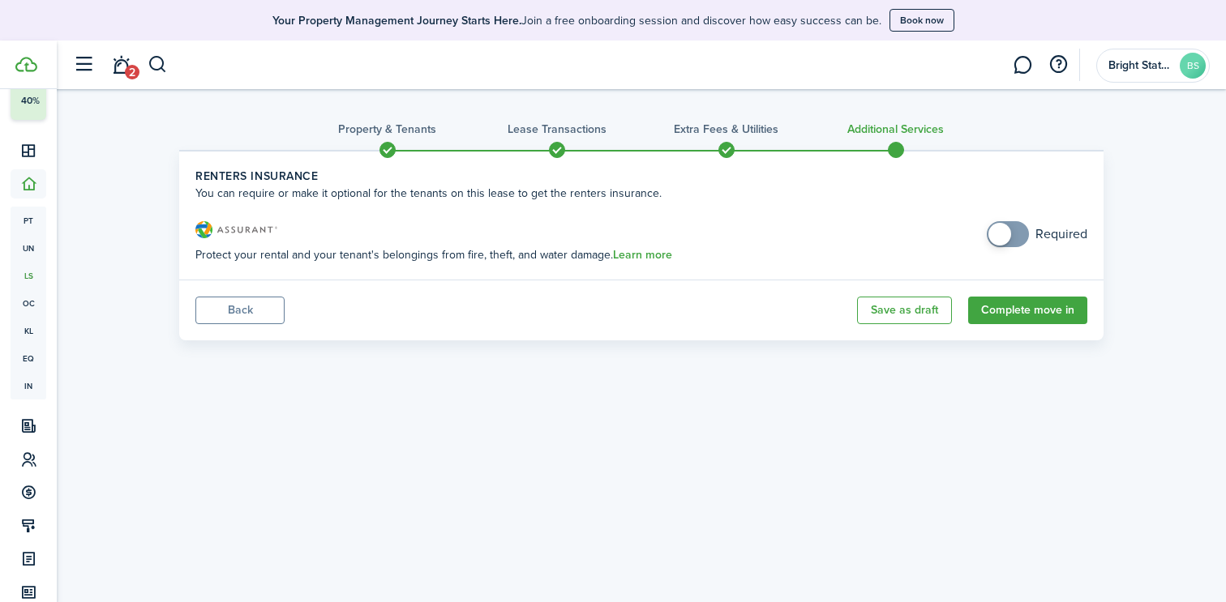
click at [1025, 318] on button "Complete move in" at bounding box center [1027, 311] width 119 height 28
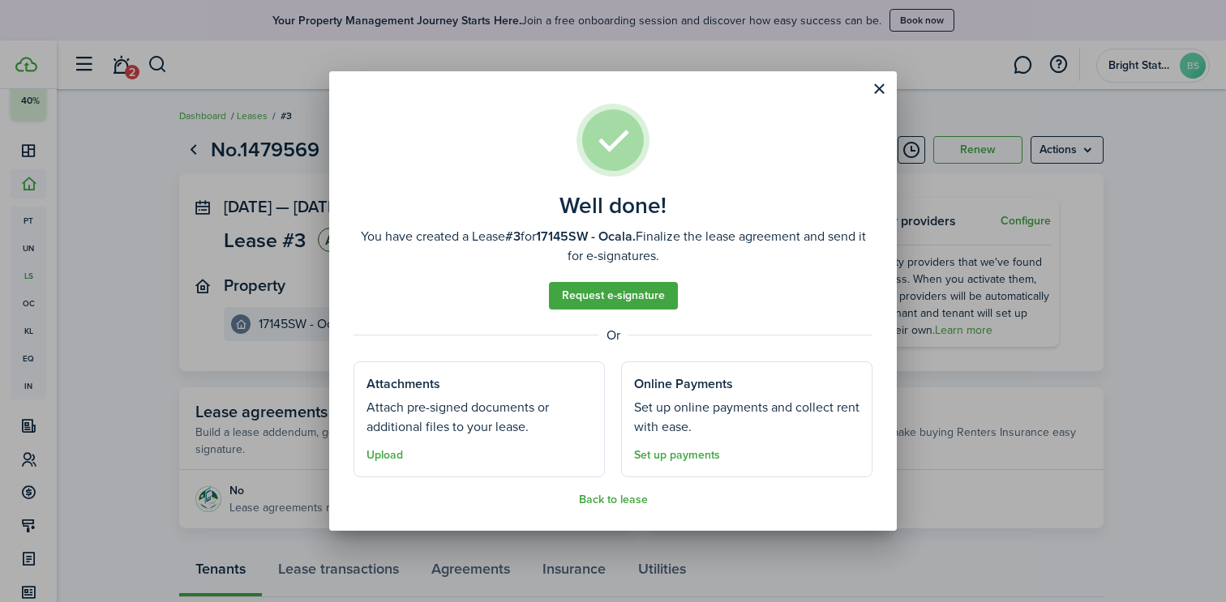
click at [876, 92] on button "Close modal" at bounding box center [879, 89] width 28 height 28
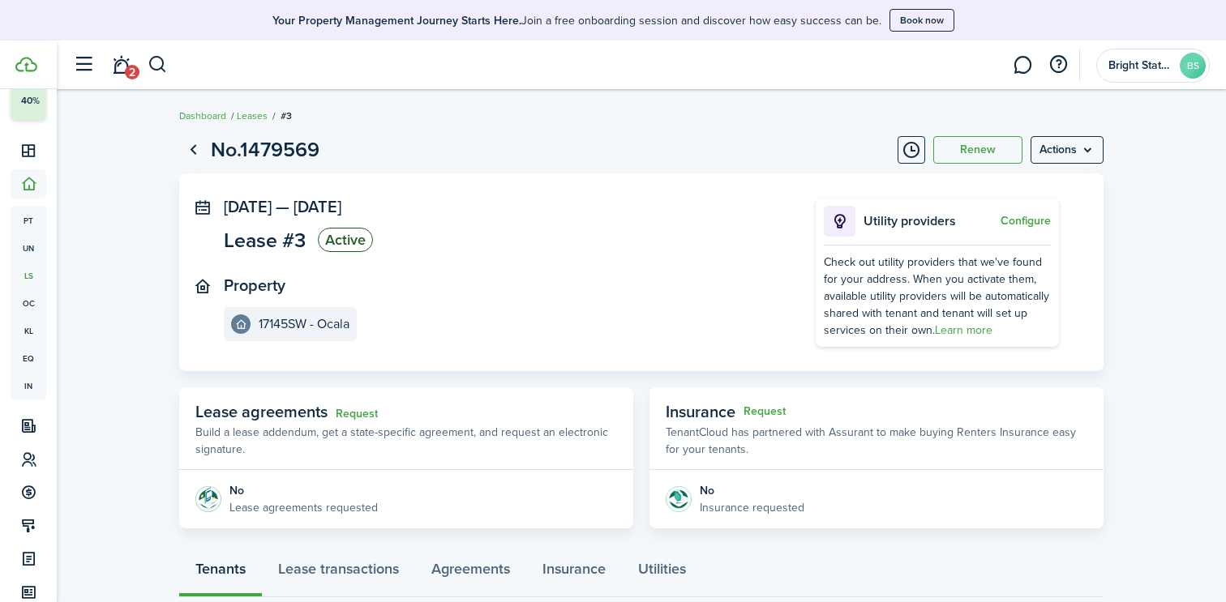
click at [261, 118] on link "Leases" at bounding box center [252, 116] width 31 height 15
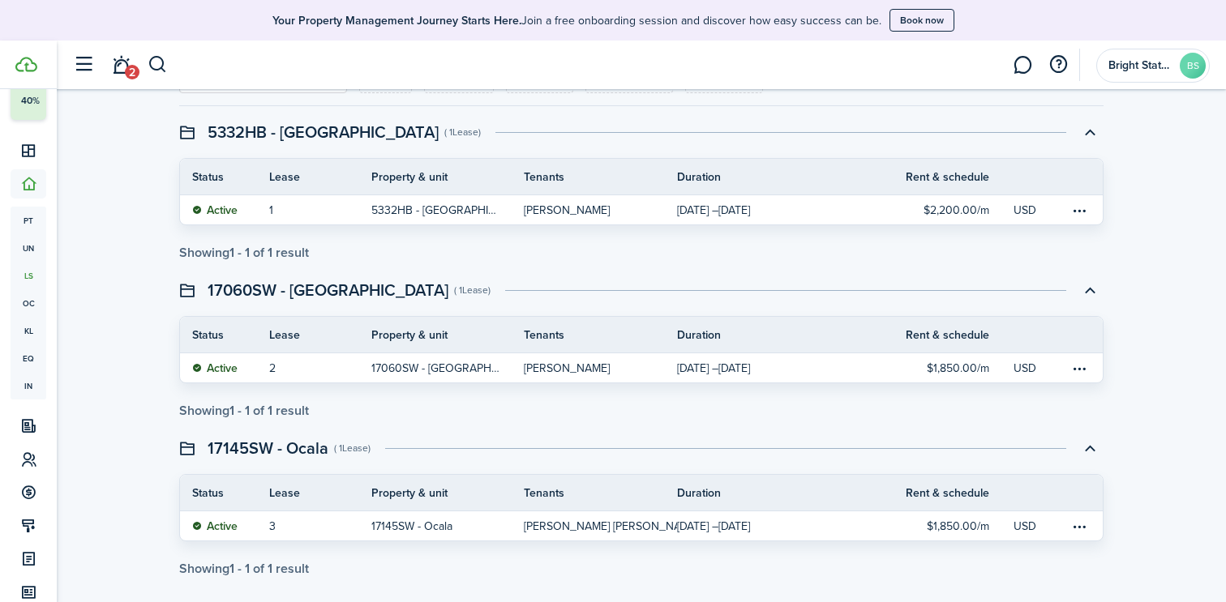
scroll to position [182, 0]
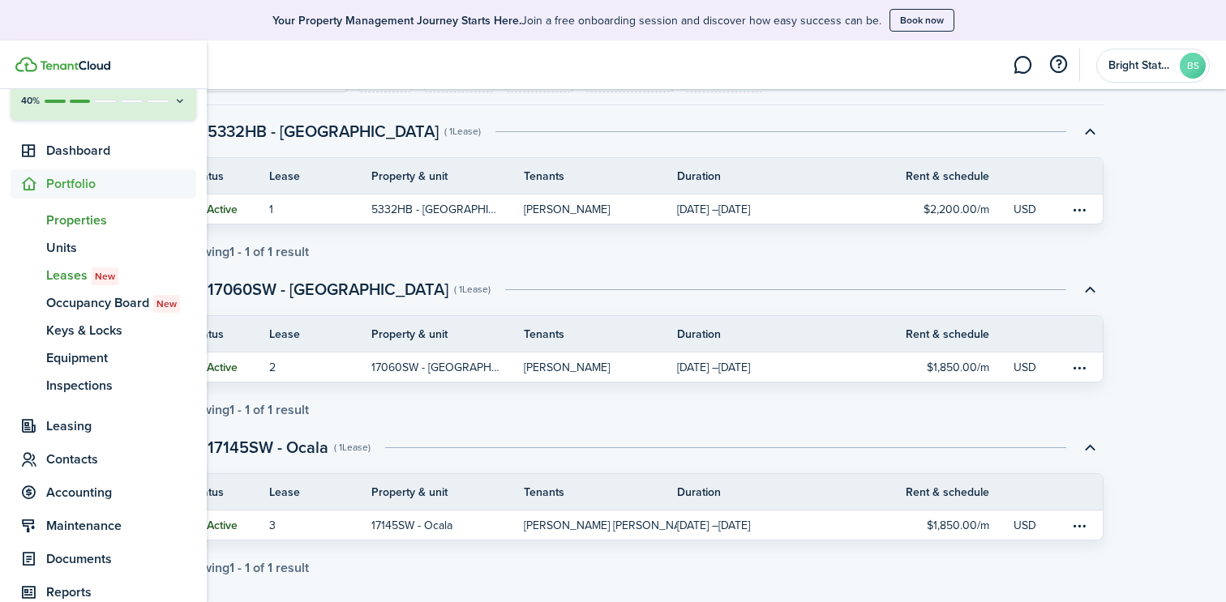
click at [89, 221] on span "Properties" at bounding box center [121, 220] width 150 height 19
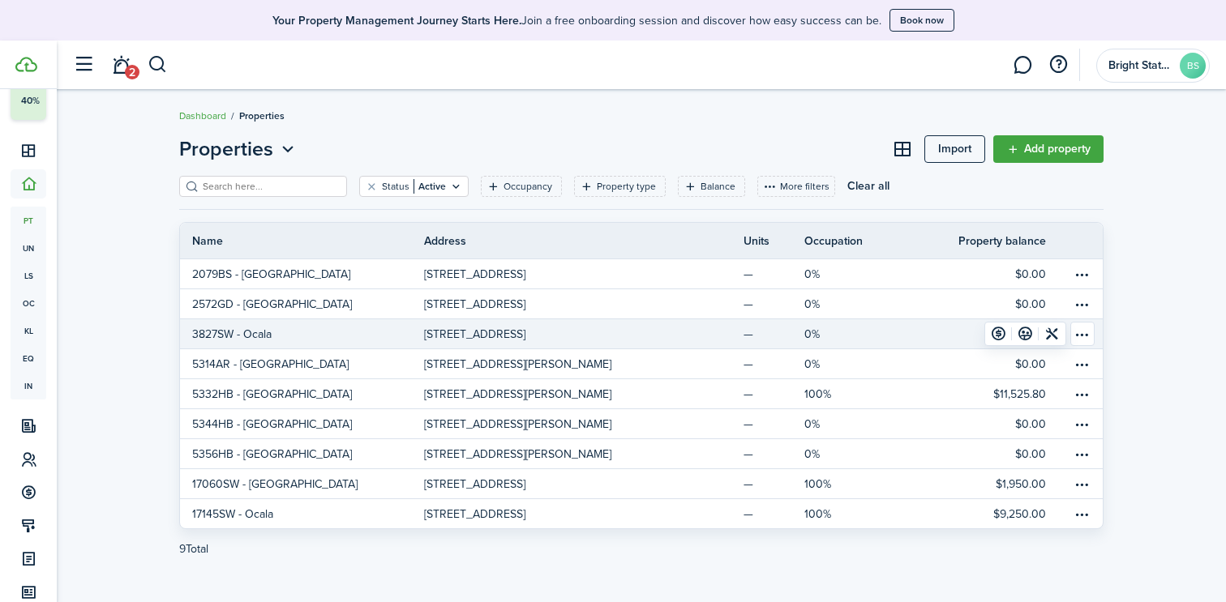
click at [1082, 335] on table-menu-btn-icon "Open menu" at bounding box center [1082, 334] width 24 height 24
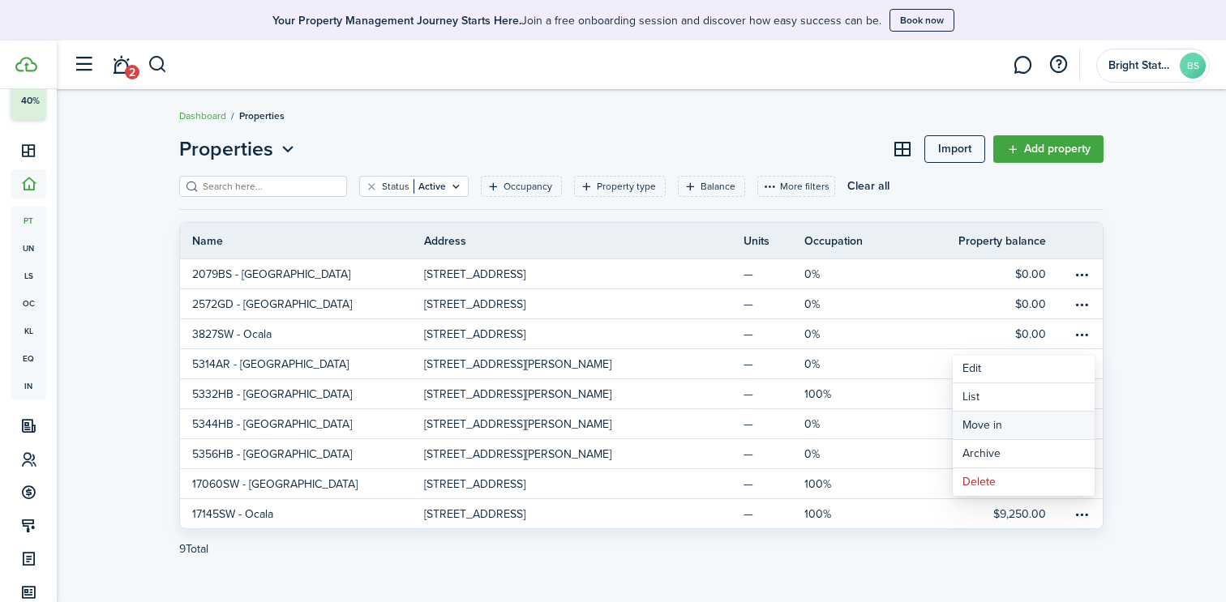
click at [1008, 426] on link "Move in" at bounding box center [1023, 426] width 142 height 28
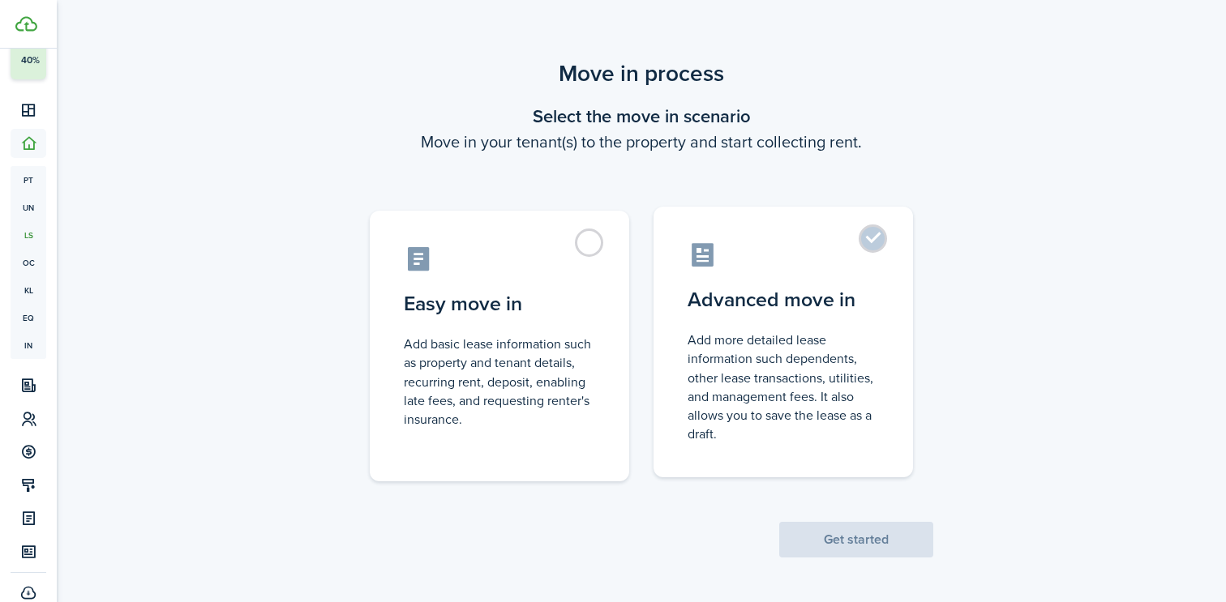
click at [812, 338] on control-radio-card-description "Add more detailed lease information such dependents, other lease transactions, …" at bounding box center [782, 387] width 191 height 113
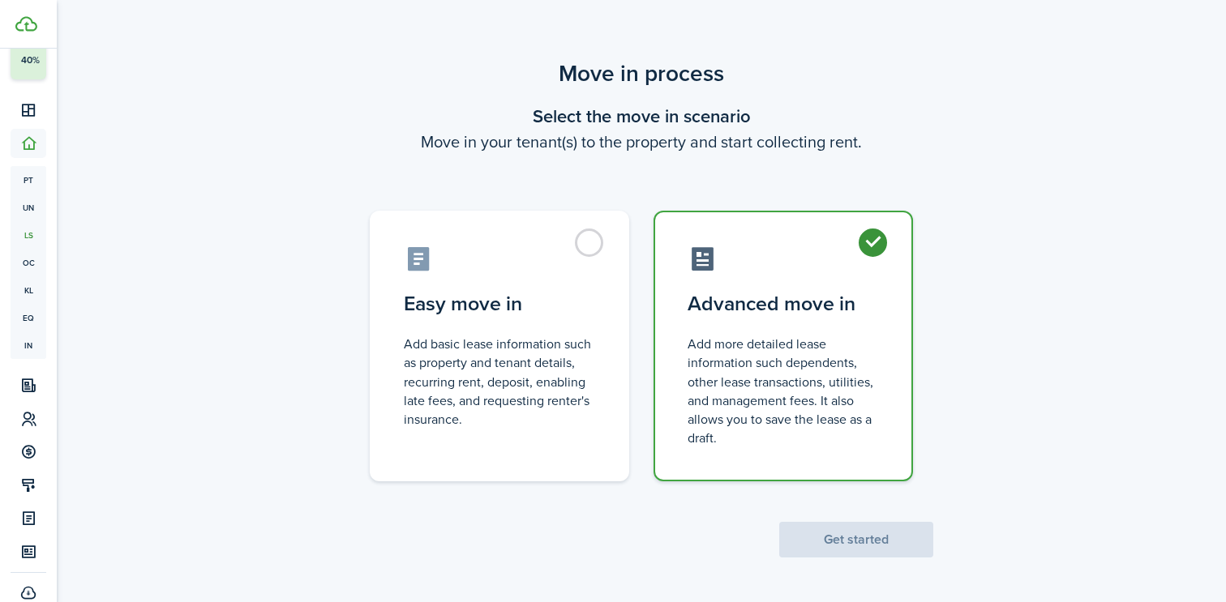
radio input "true"
click at [880, 539] on button "Get started" at bounding box center [856, 540] width 154 height 36
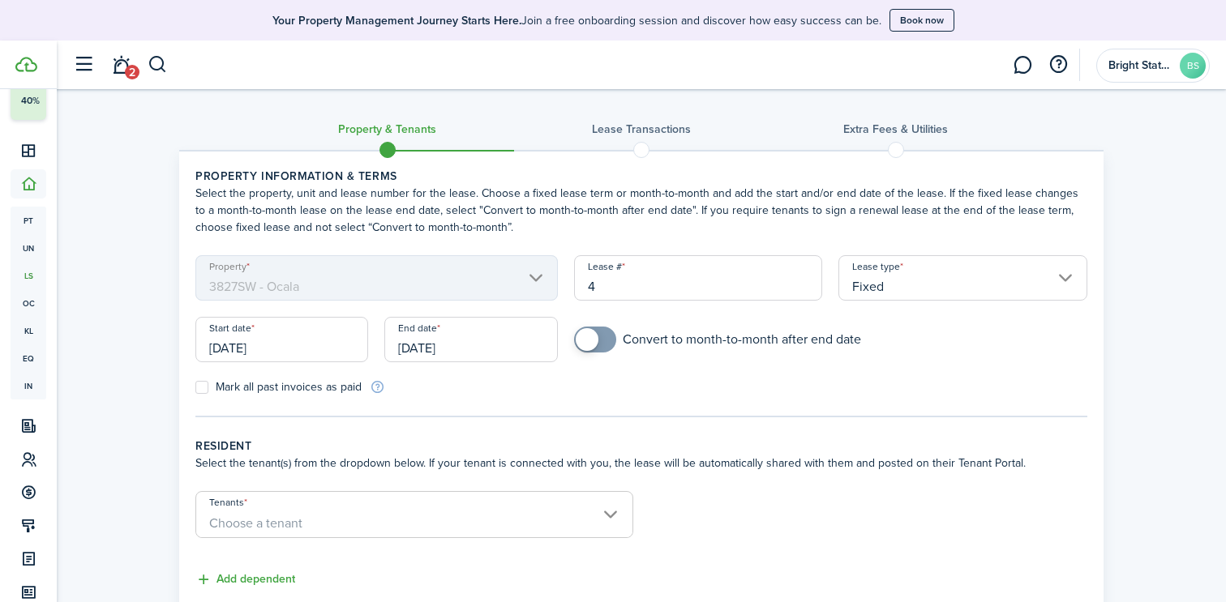
click at [309, 354] on input "[DATE]" at bounding box center [281, 339] width 173 height 45
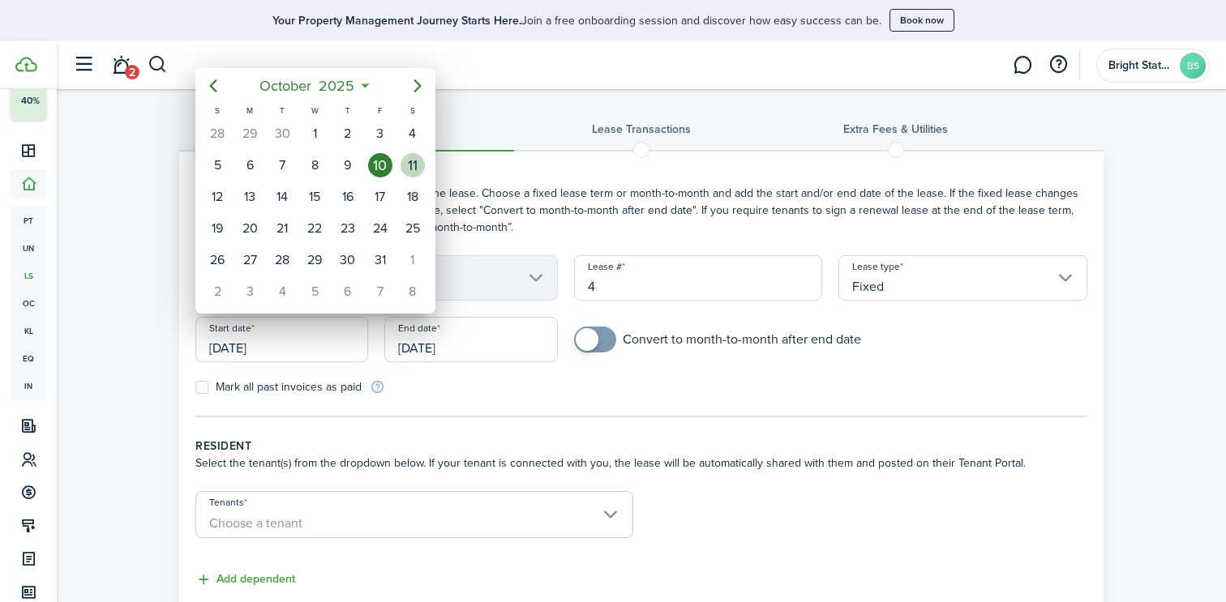
click at [407, 166] on div "11" at bounding box center [412, 165] width 24 height 24
type input "[DATE]"
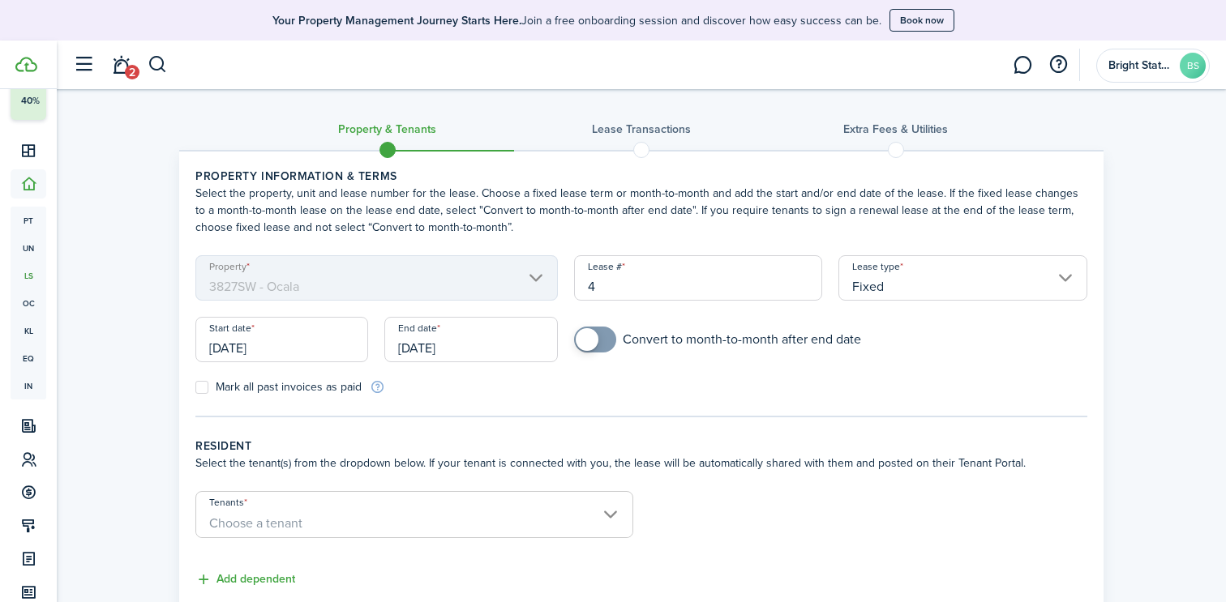
click at [497, 352] on input "[DATE]" at bounding box center [470, 339] width 173 height 45
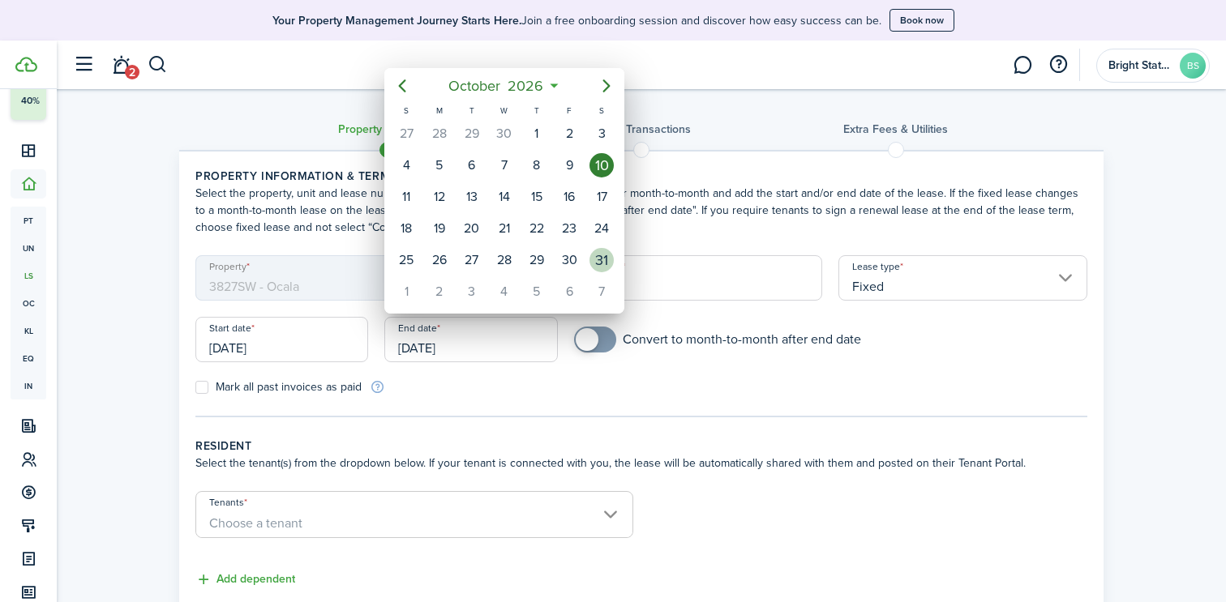
click at [610, 258] on div "31" at bounding box center [601, 260] width 24 height 24
type input "[DATE]"
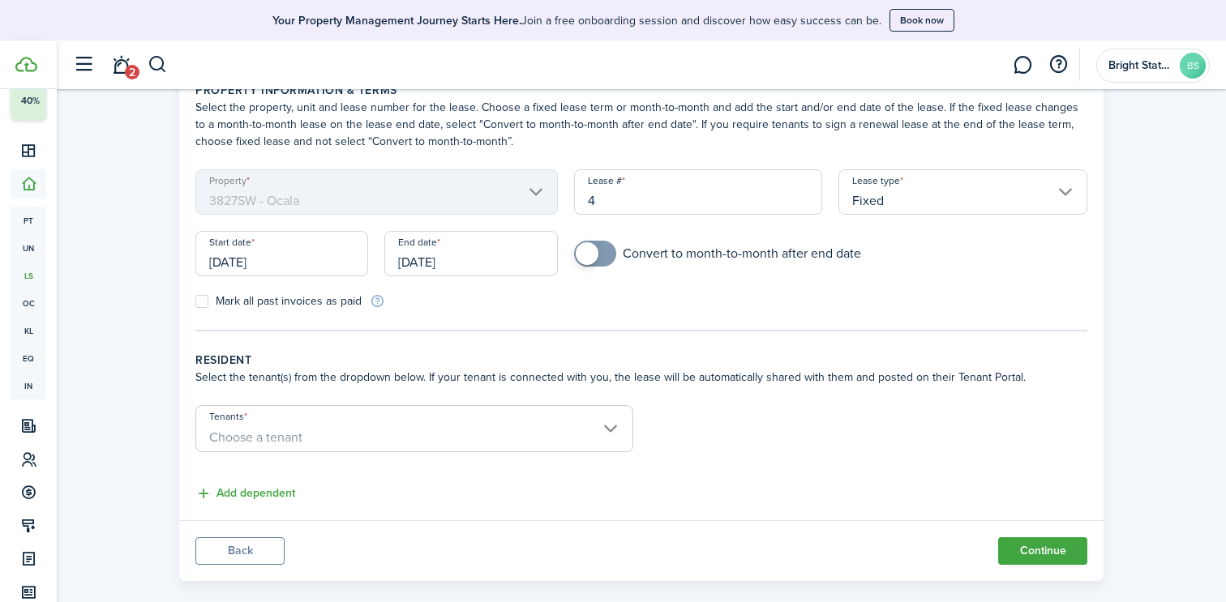
scroll to position [109, 0]
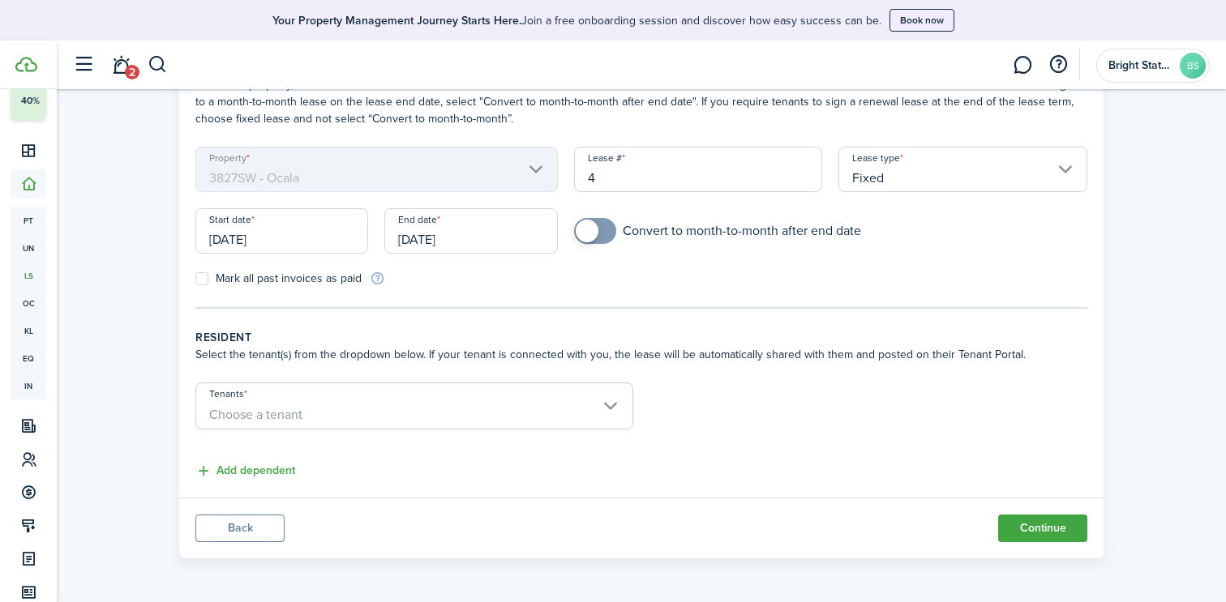
click at [601, 396] on input "Tenants" at bounding box center [414, 392] width 436 height 19
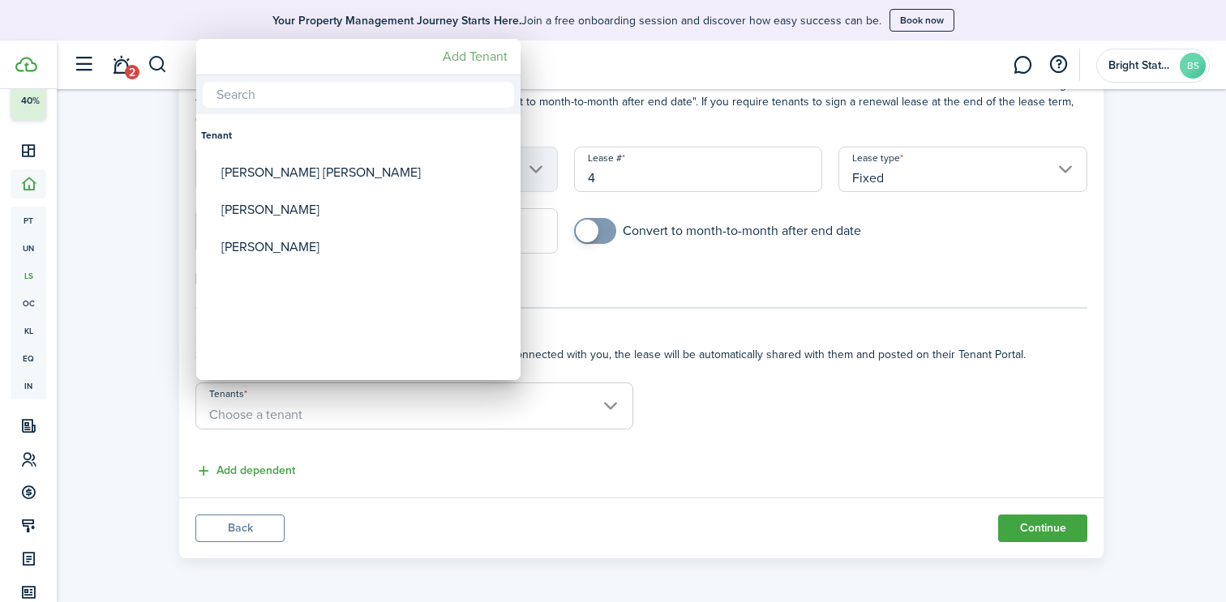
click at [468, 55] on mbsc-button "Add Tenant" at bounding box center [475, 56] width 78 height 29
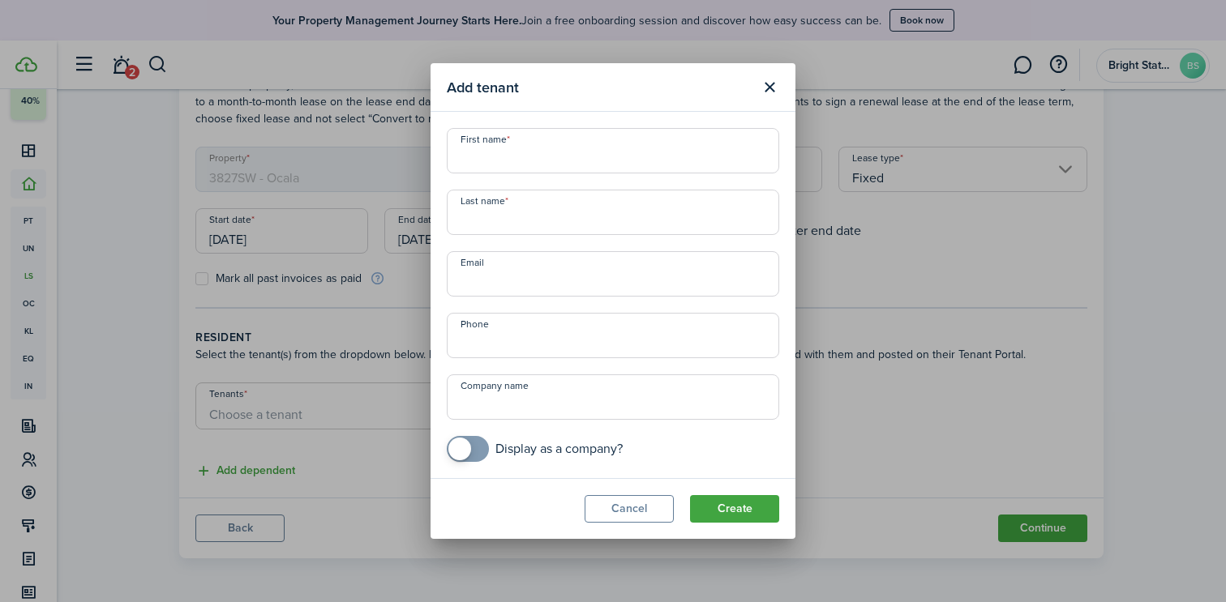
click at [504, 154] on input "First name" at bounding box center [613, 150] width 332 height 45
click at [622, 153] on input "First name" at bounding box center [613, 150] width 332 height 45
type input "[PERSON_NAME]"
click at [477, 288] on input "Email" at bounding box center [613, 273] width 332 height 45
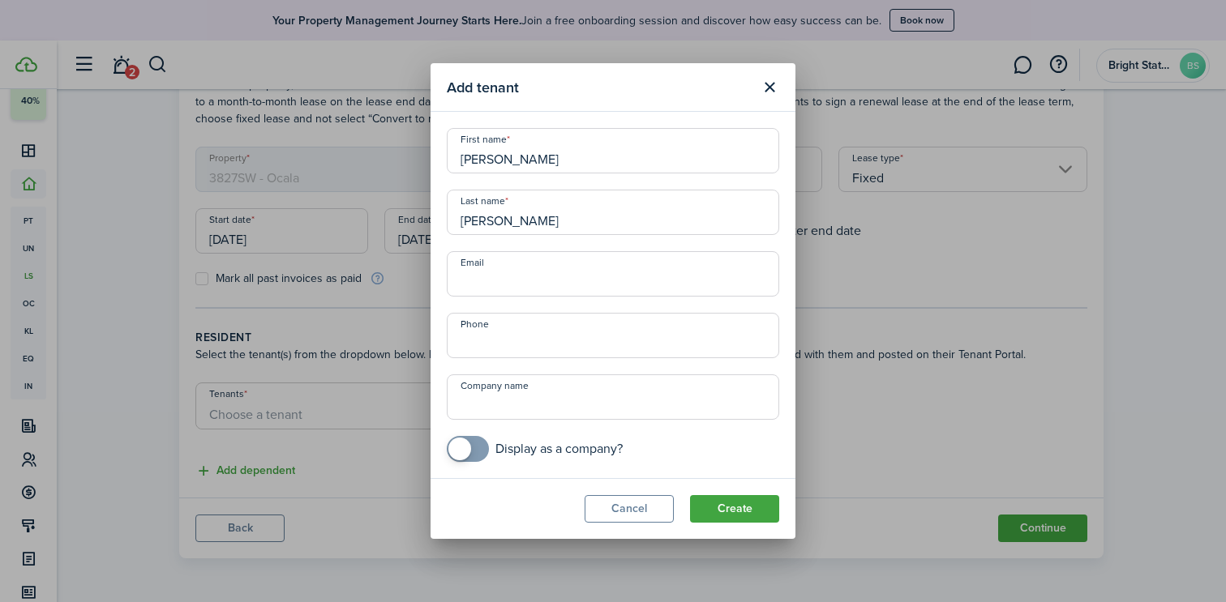
paste input "[EMAIL_ADDRESS][DOMAIN_NAME]"
type input "[EMAIL_ADDRESS][DOMAIN_NAME]"
click at [494, 349] on input "+1" at bounding box center [613, 335] width 332 height 45
paste input "[PHONE_NUMBER]"
type input "[PHONE_NUMBER]"
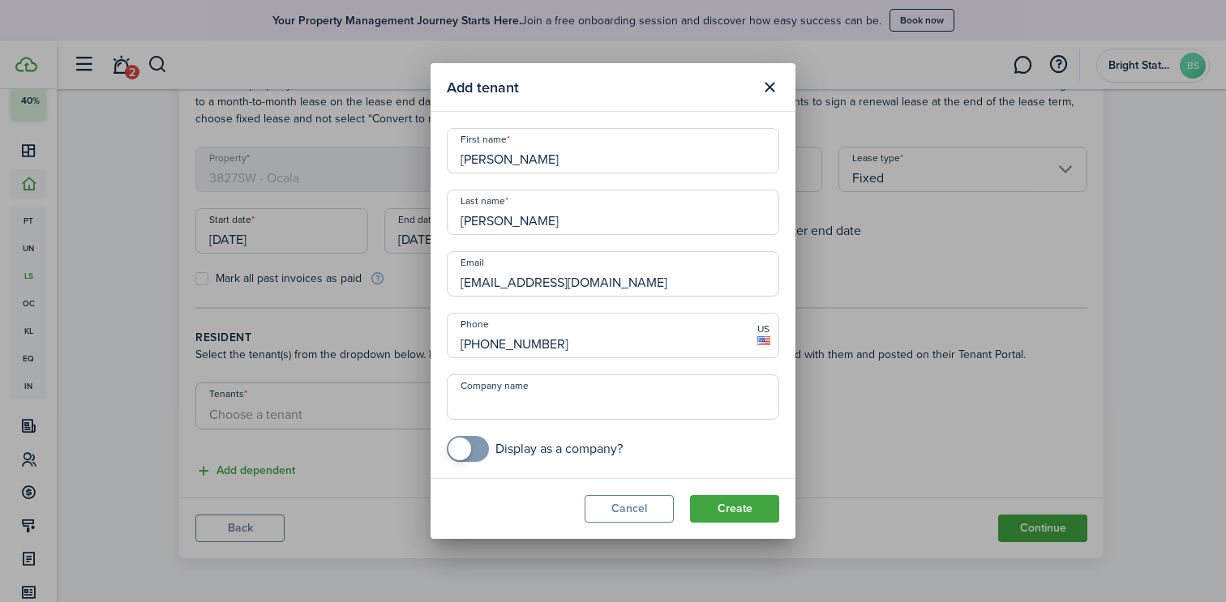
click at [746, 507] on button "Create" at bounding box center [734, 509] width 89 height 28
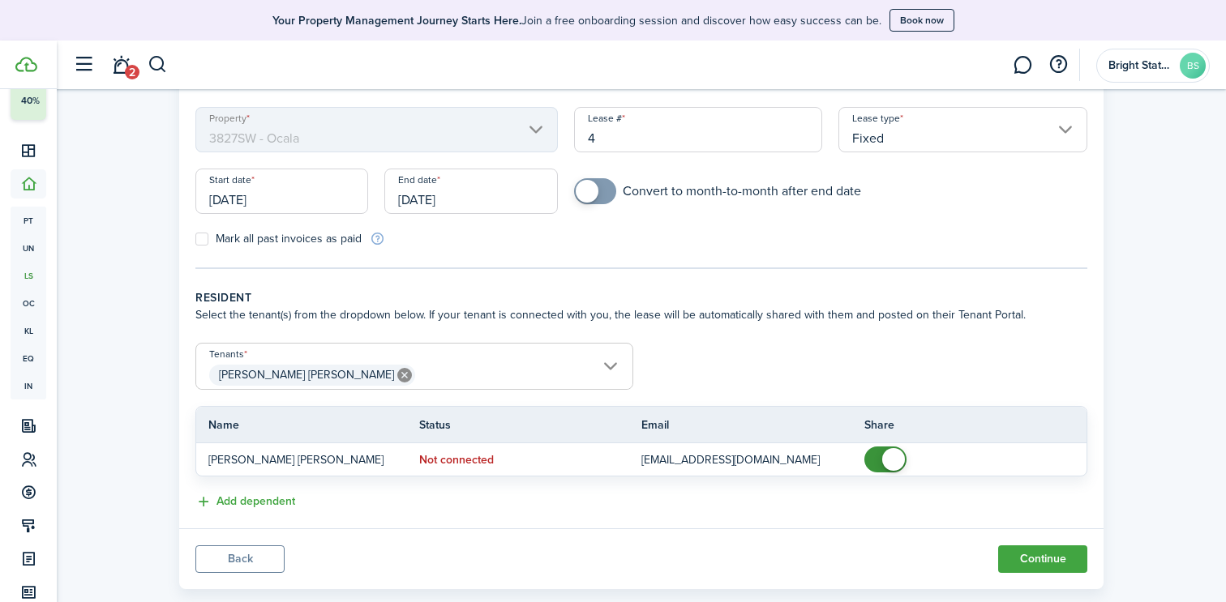
scroll to position [179, 0]
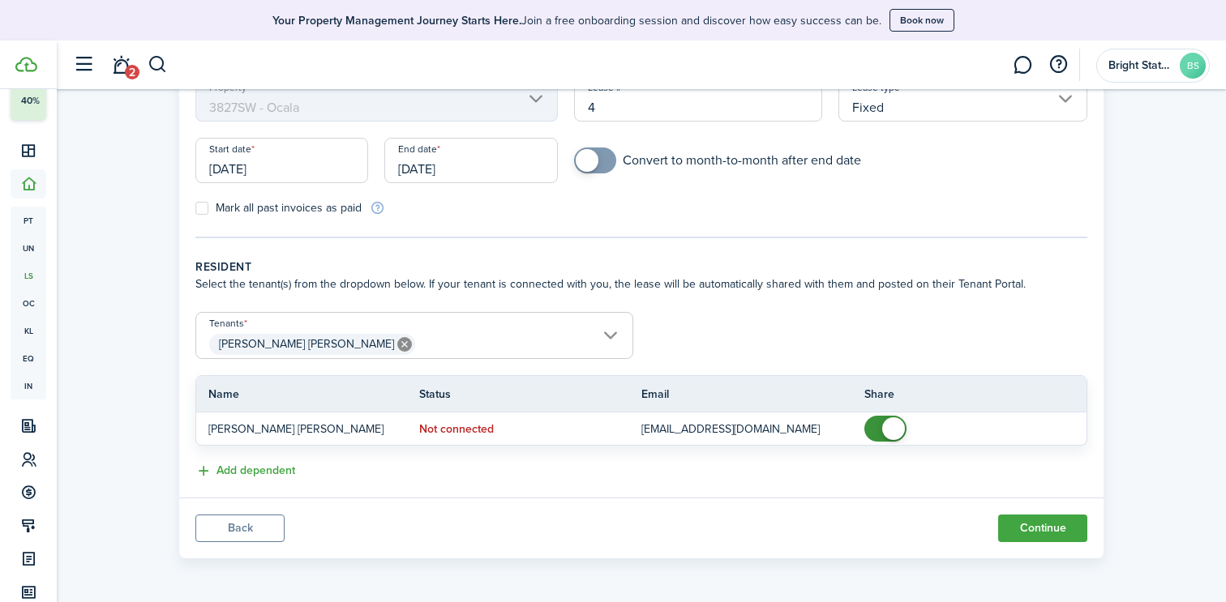
click at [1042, 536] on button "Continue" at bounding box center [1042, 529] width 89 height 28
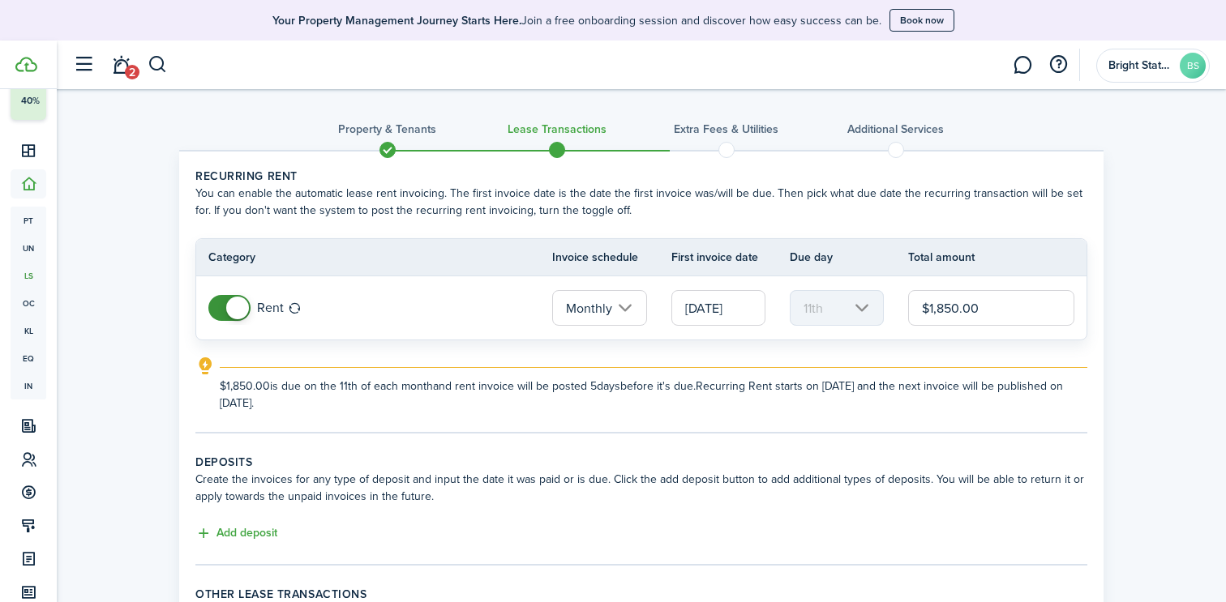
click at [712, 309] on input "[DATE]" at bounding box center [718, 308] width 94 height 36
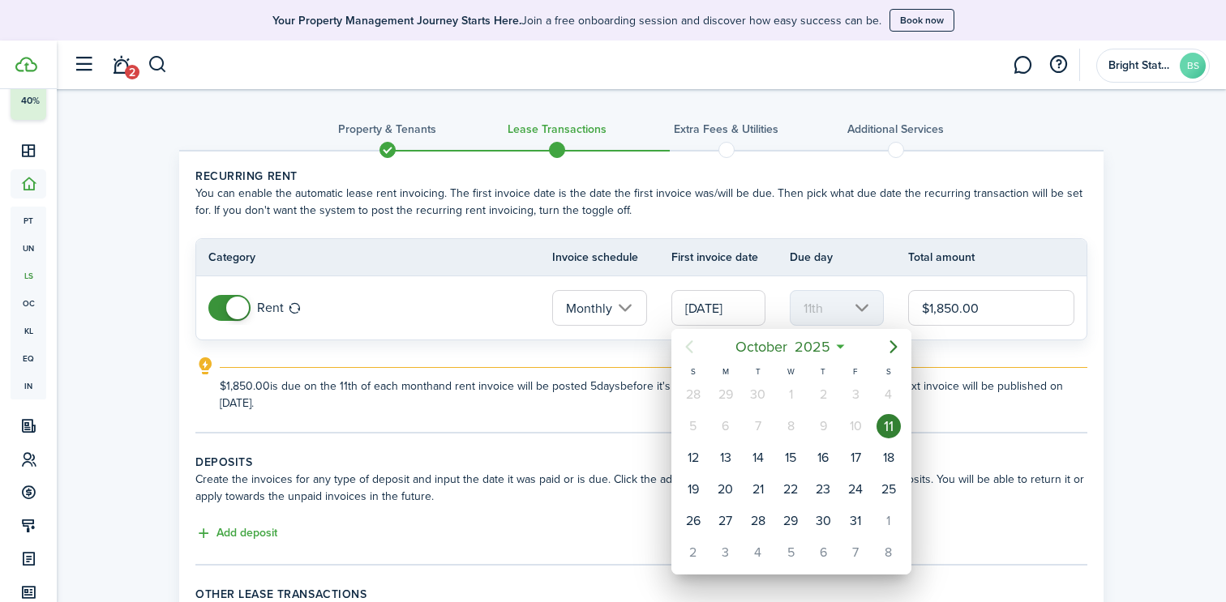
click at [855, 396] on div "3" at bounding box center [855, 395] width 24 height 24
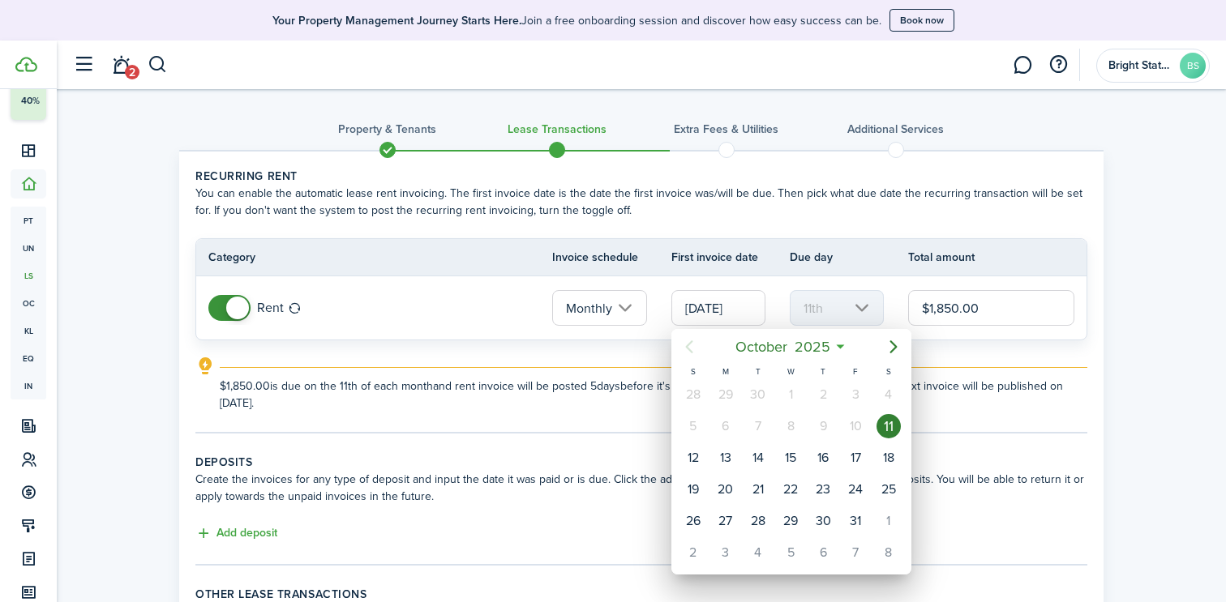
click at [855, 396] on div "3" at bounding box center [855, 395] width 24 height 24
click at [970, 402] on div at bounding box center [612, 301] width 1485 height 862
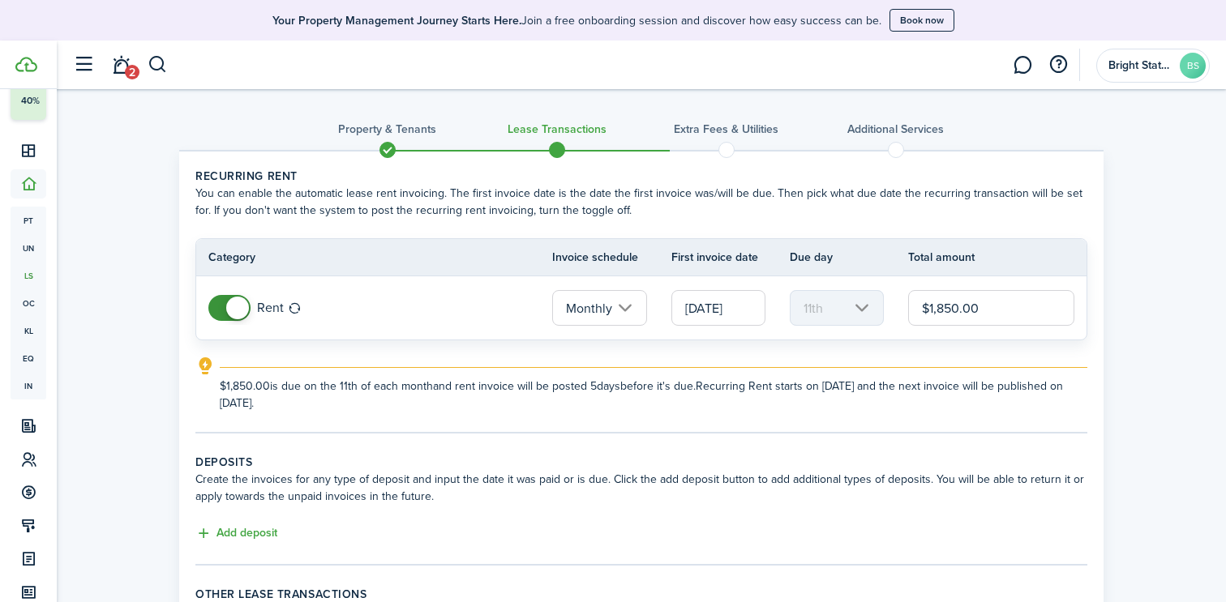
click at [730, 314] on input "[DATE]" at bounding box center [718, 308] width 94 height 36
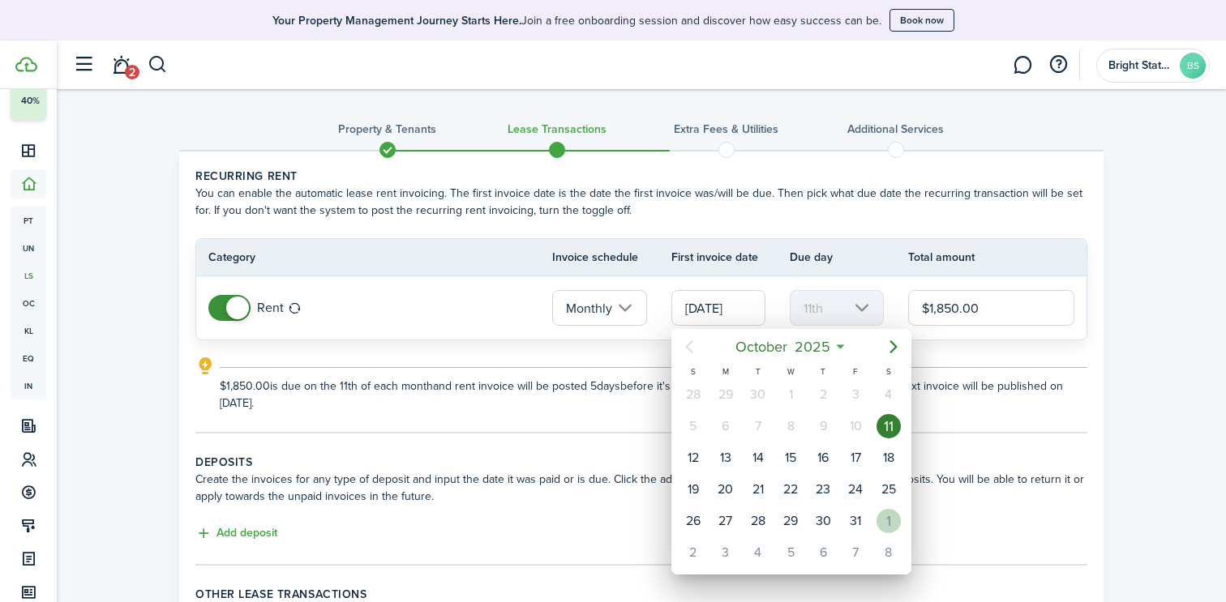
click at [883, 525] on div "1" at bounding box center [888, 521] width 24 height 24
type input "[DATE]"
type input "1st"
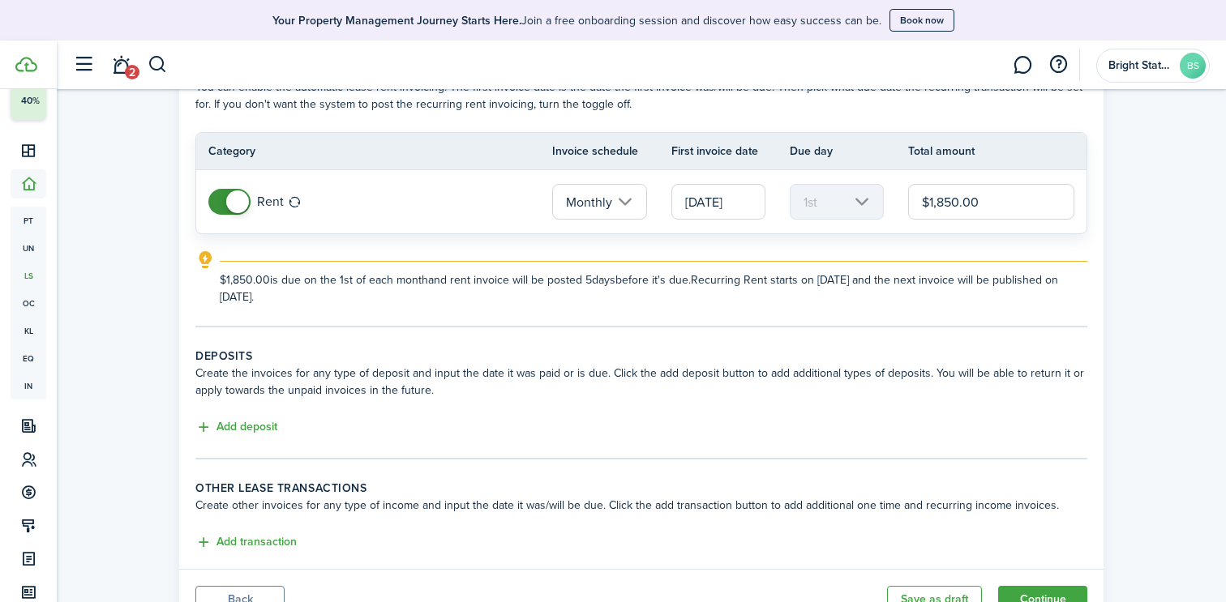
scroll to position [109, 0]
click at [232, 421] on button "Add deposit" at bounding box center [236, 425] width 82 height 19
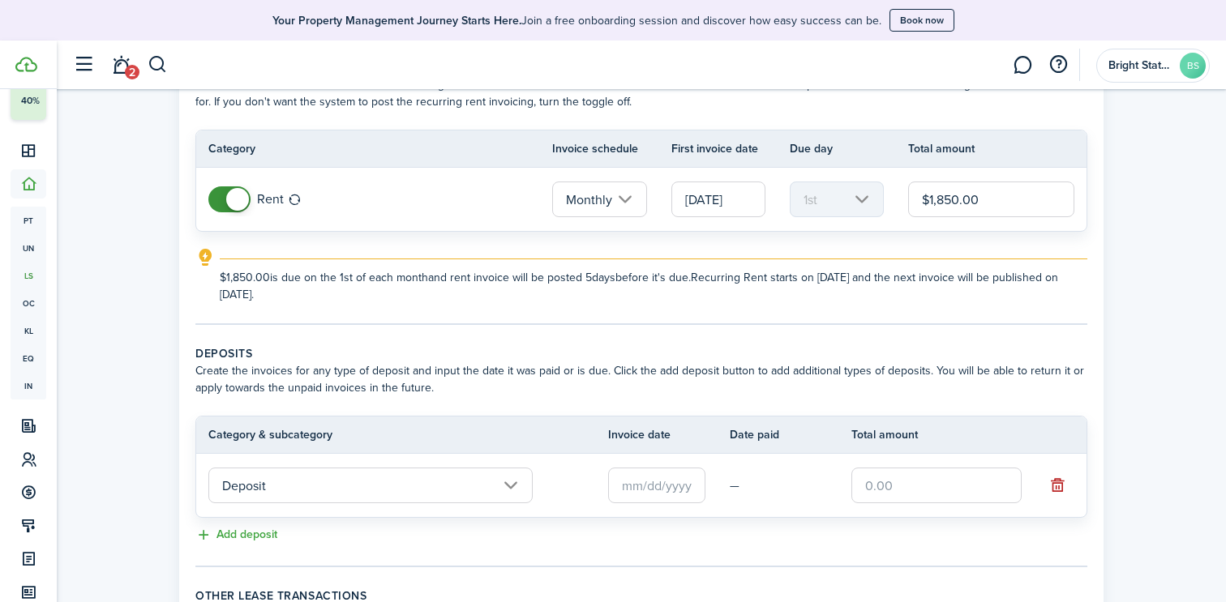
click at [400, 489] on input "Deposit" at bounding box center [370, 486] width 324 height 36
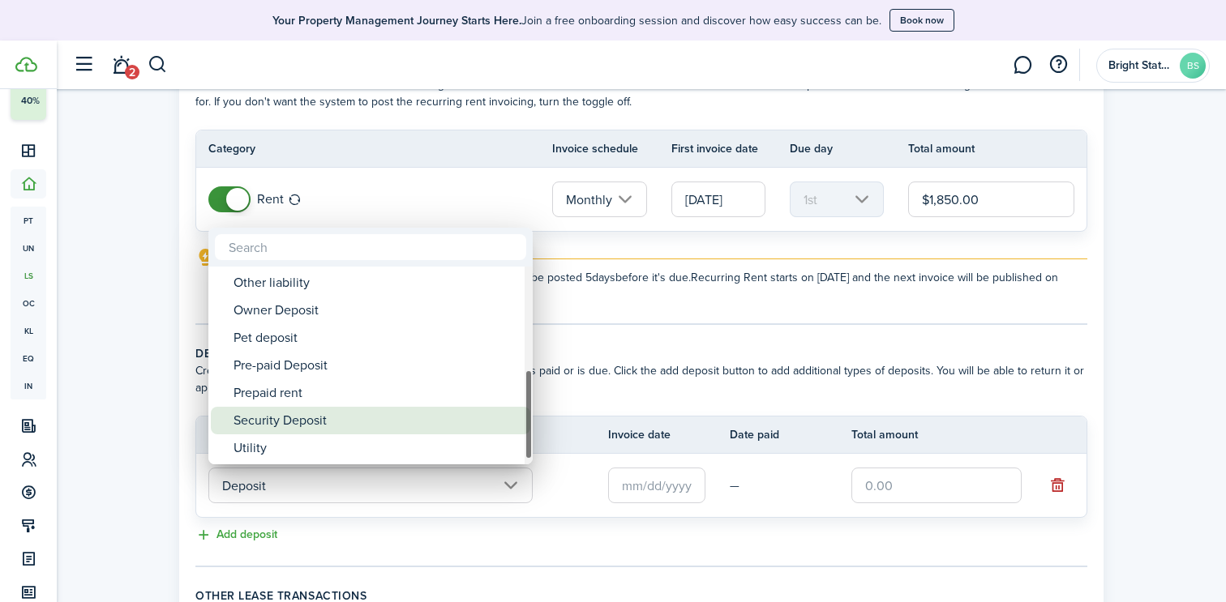
click at [357, 417] on div "Security Deposit" at bounding box center [376, 421] width 287 height 28
type input "Deposit / Security Deposit"
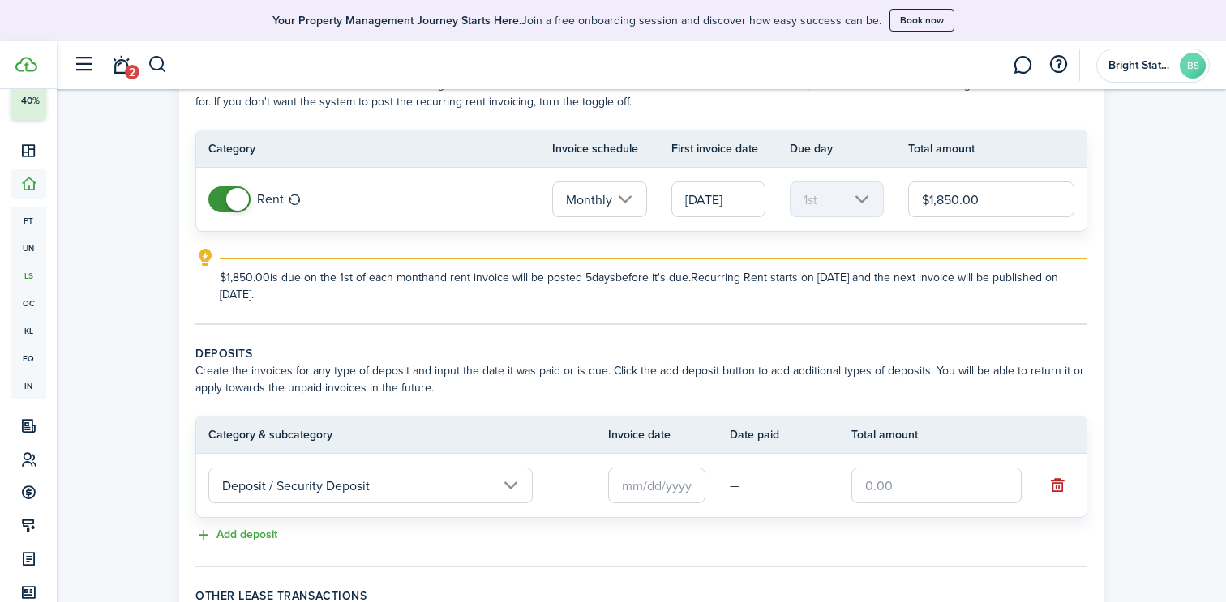
click at [661, 487] on input "text" at bounding box center [656, 486] width 97 height 36
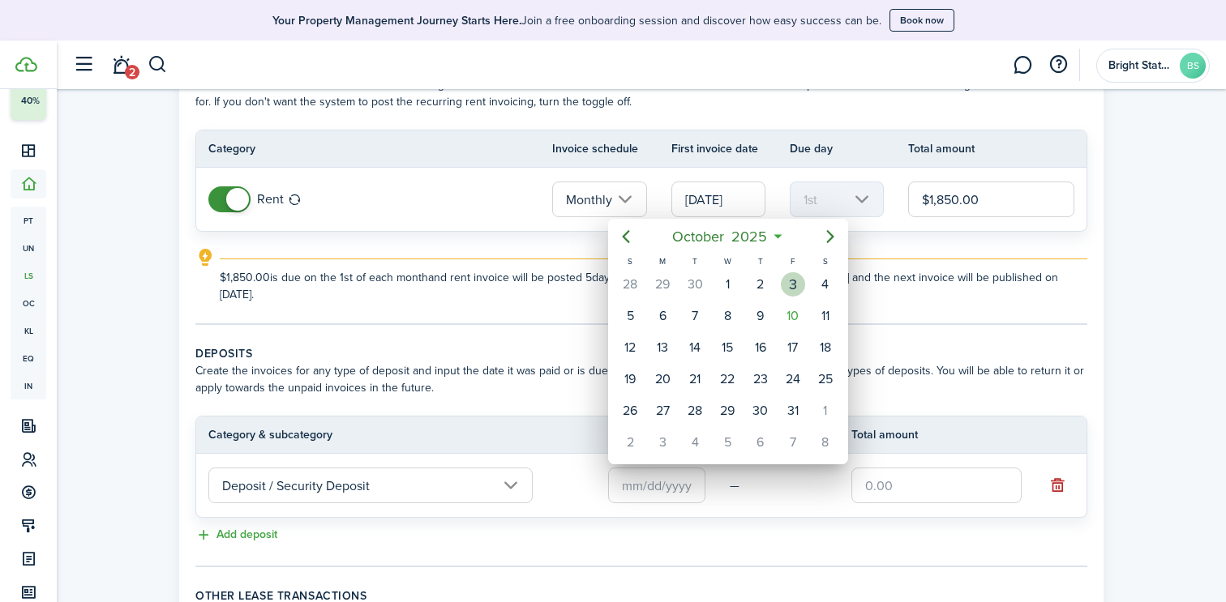
click at [787, 285] on div "3" at bounding box center [793, 284] width 24 height 24
type input "[DATE]"
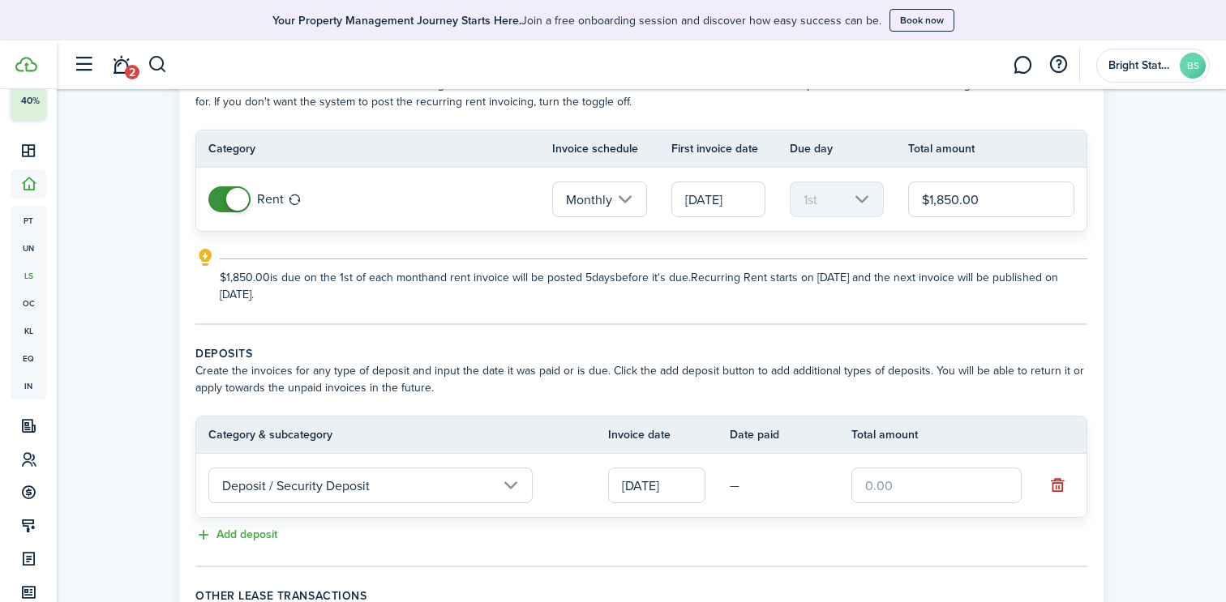
click at [915, 482] on input "text" at bounding box center [936, 486] width 170 height 36
type input "$2,775.00"
click at [965, 516] on tr "Deposit / Security Deposit [DATE] — $2,775.00" at bounding box center [641, 485] width 890 height 63
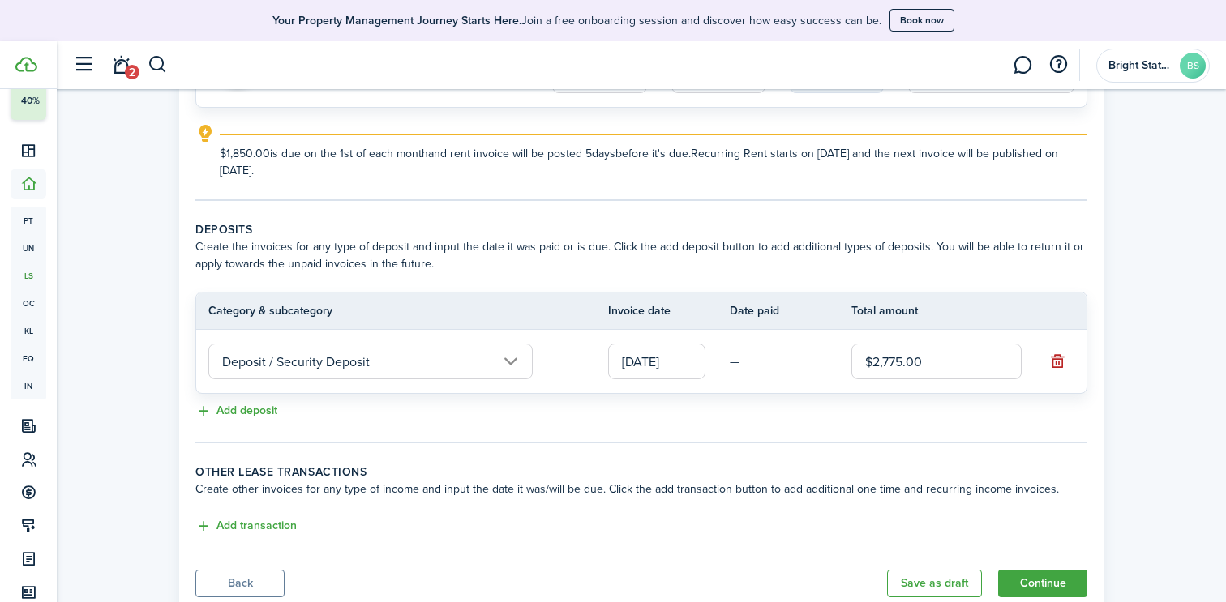
scroll to position [280, 0]
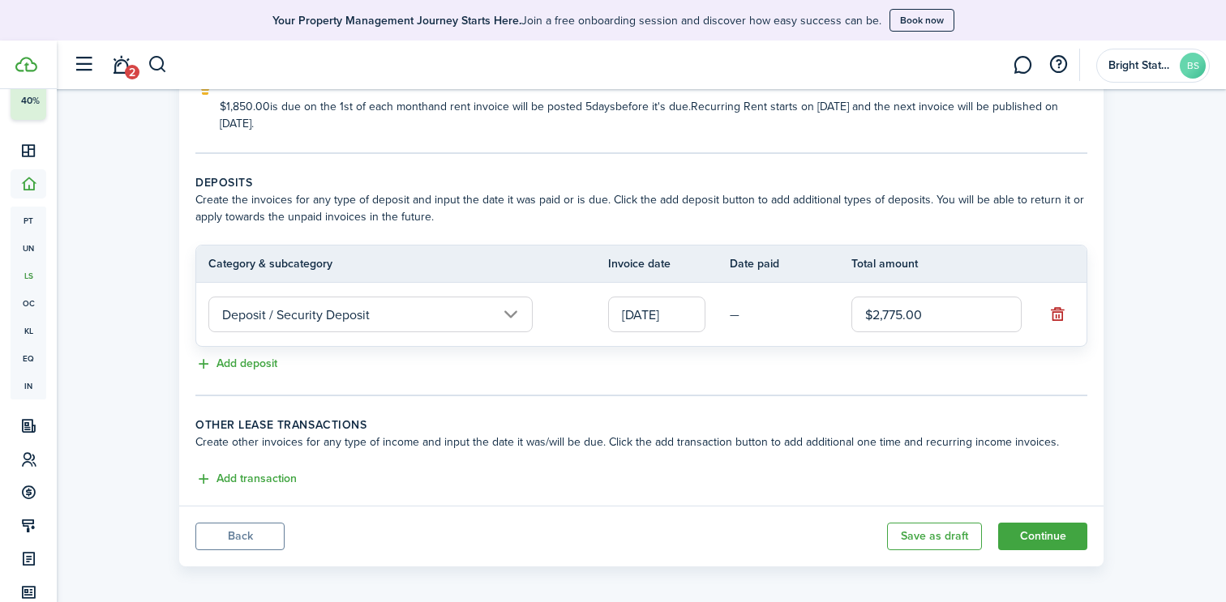
click at [238, 479] on button "Add transaction" at bounding box center [245, 479] width 101 height 19
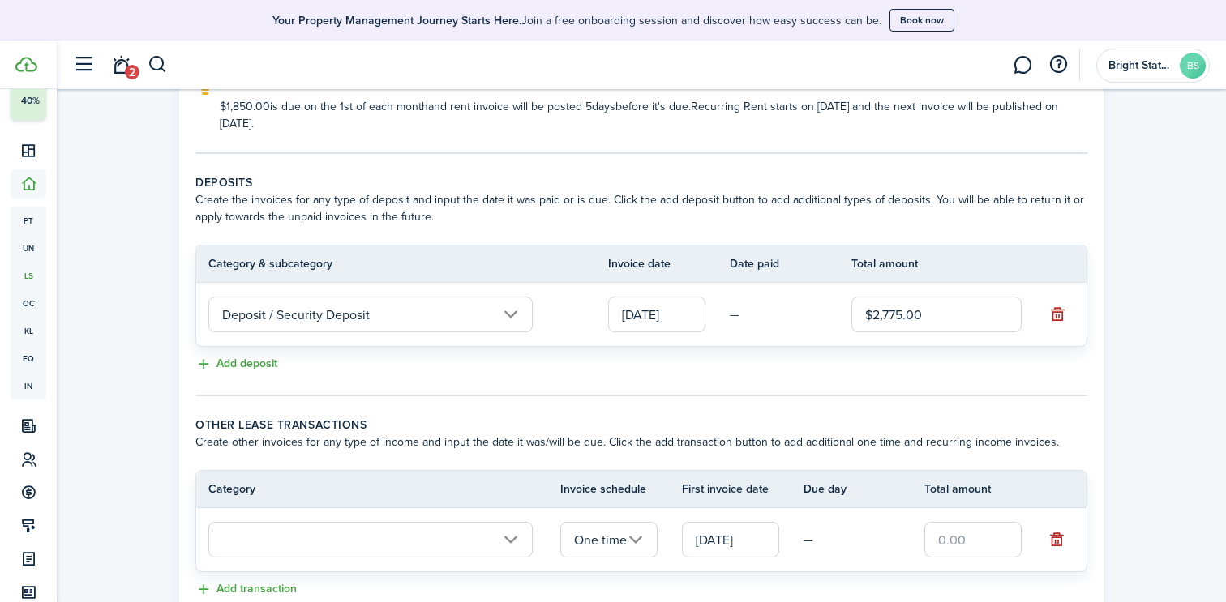
click at [421, 528] on input "text" at bounding box center [370, 540] width 324 height 36
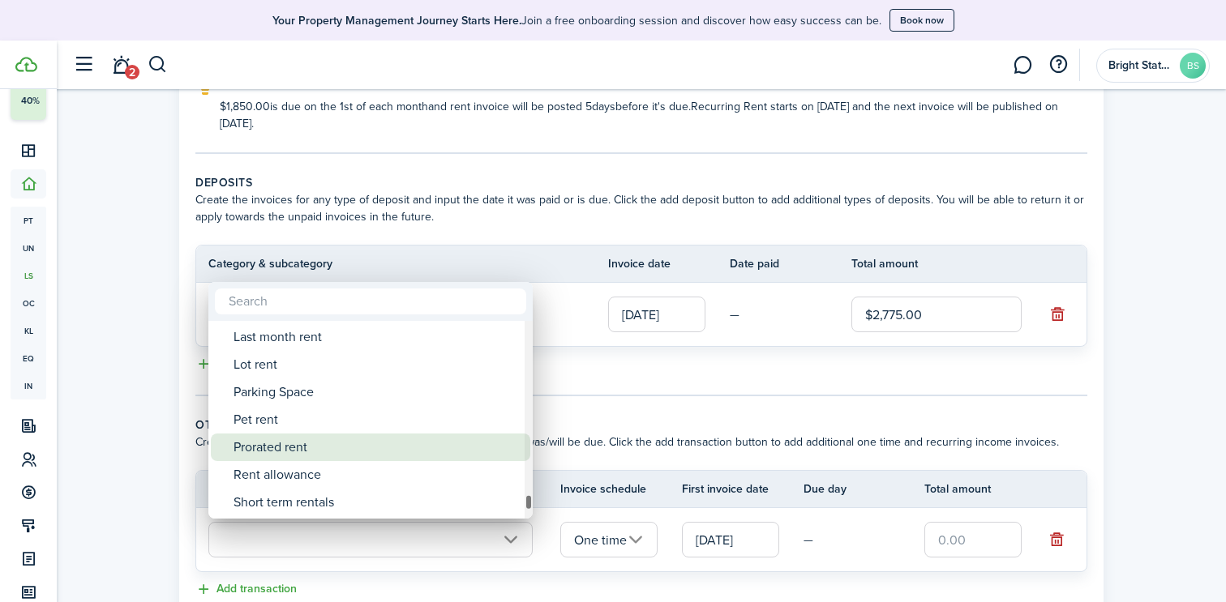
click at [312, 446] on div "Prorated rent" at bounding box center [376, 448] width 287 height 28
type input "Rent / Prorated rent"
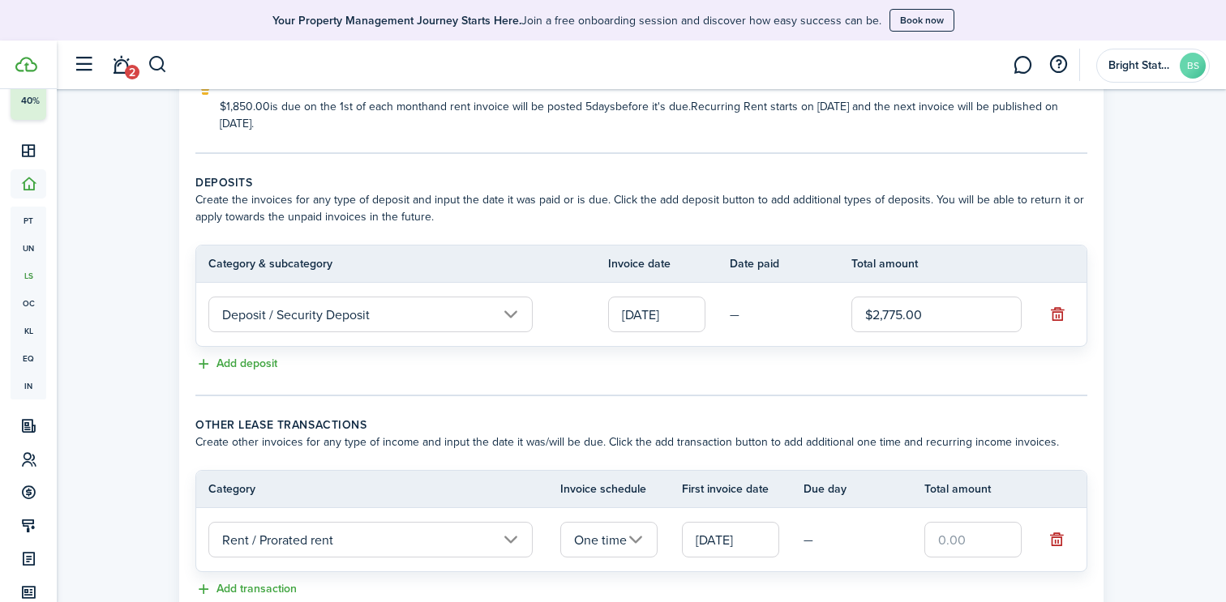
click at [760, 541] on input "[DATE]" at bounding box center [730, 540] width 97 height 36
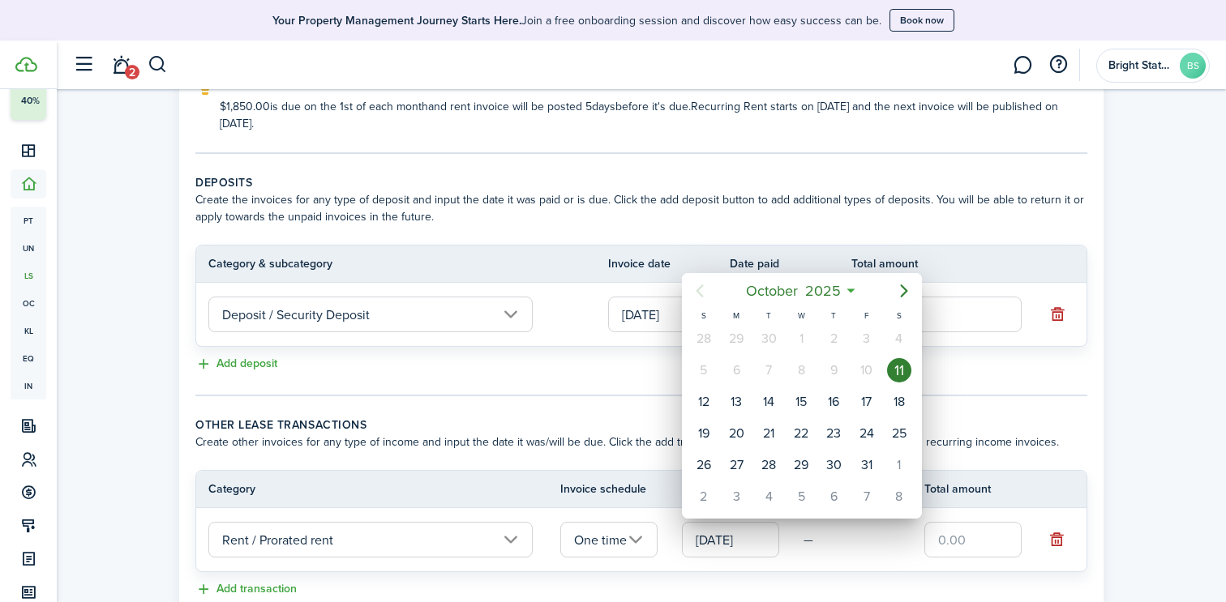
click at [866, 336] on div "3" at bounding box center [866, 339] width 24 height 24
click at [760, 553] on div at bounding box center [612, 301] width 1485 height 862
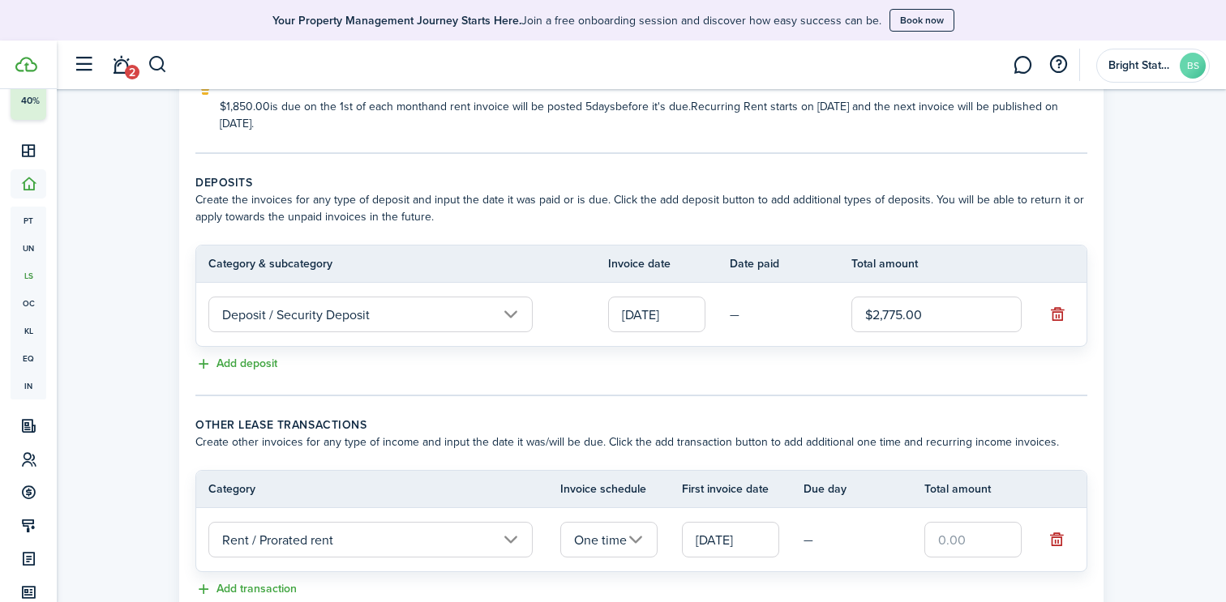
click at [637, 537] on input "One time" at bounding box center [608, 540] width 97 height 36
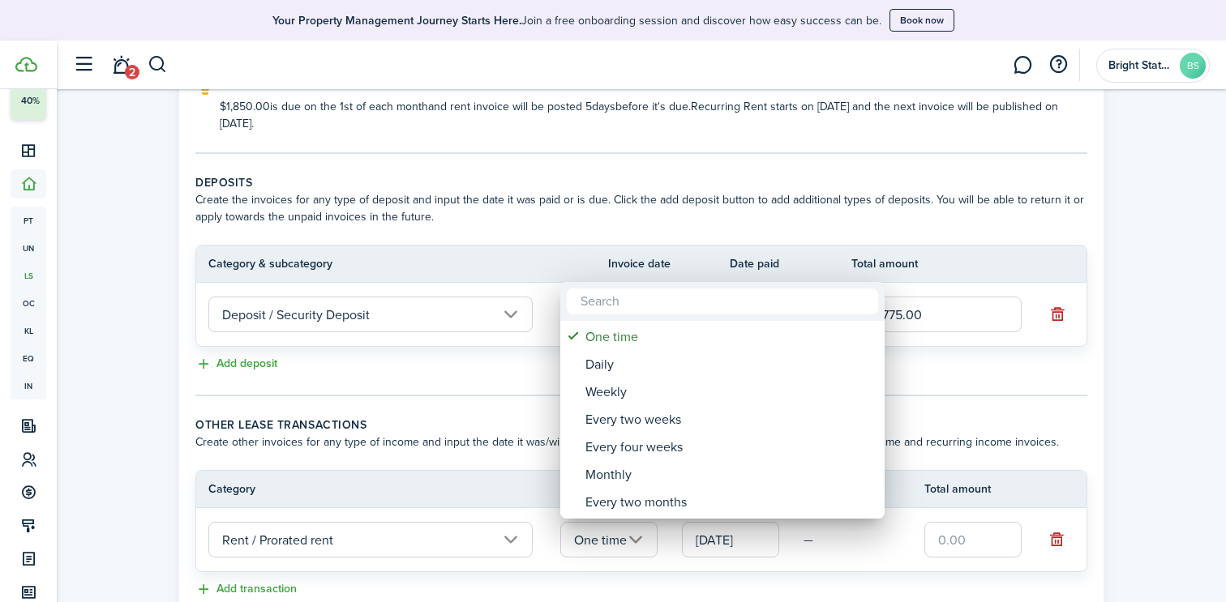
click at [658, 544] on div at bounding box center [612, 301] width 1485 height 862
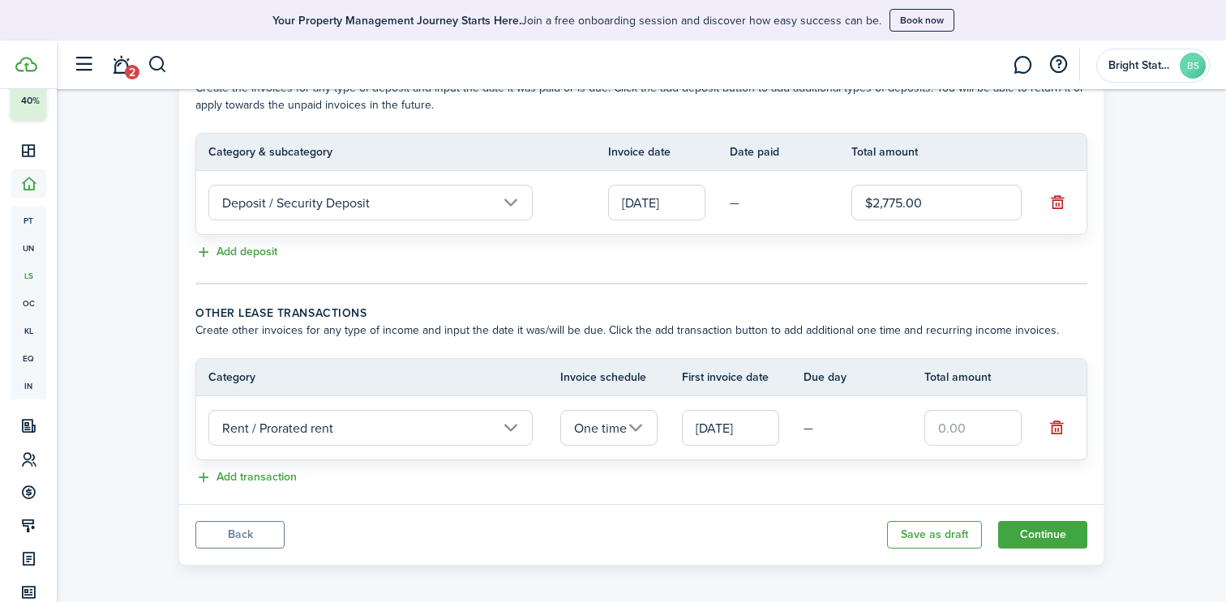
scroll to position [398, 0]
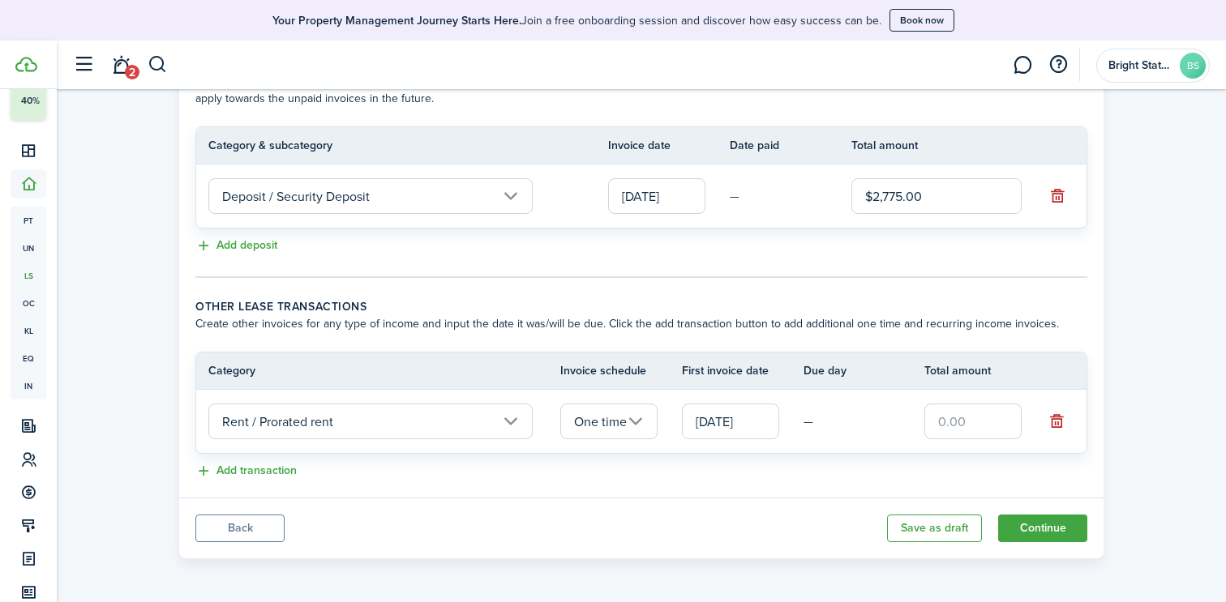
click at [731, 436] on input "[DATE]" at bounding box center [730, 422] width 97 height 36
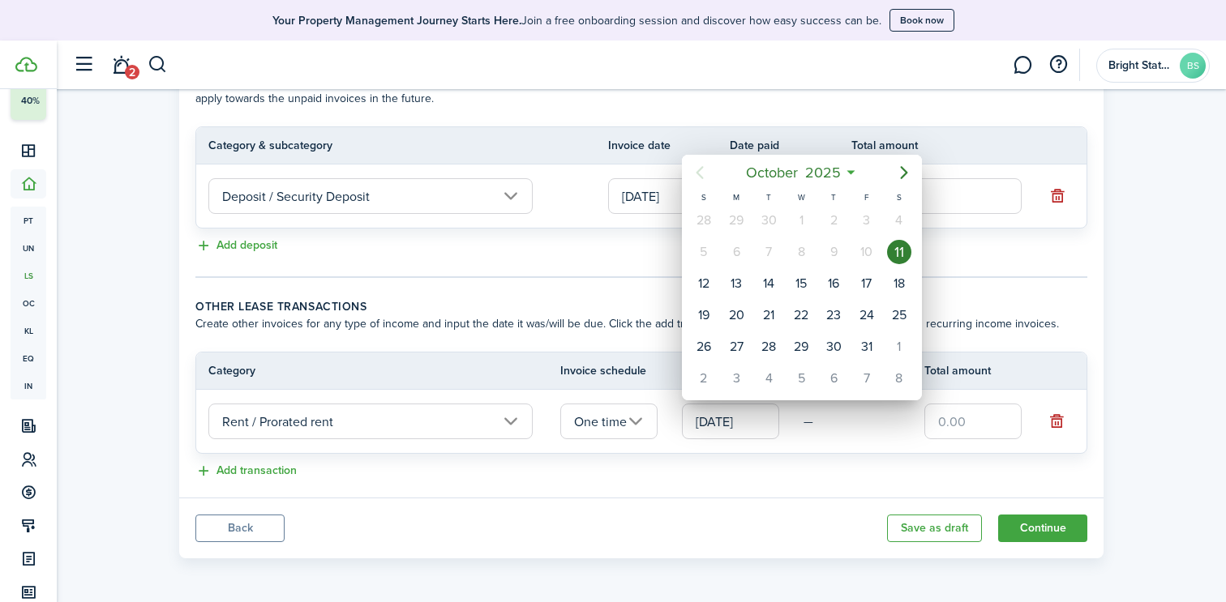
click at [866, 225] on div "3" at bounding box center [866, 220] width 24 height 24
click at [864, 229] on div "3" at bounding box center [866, 220] width 24 height 24
click at [803, 466] on div at bounding box center [612, 301] width 1485 height 862
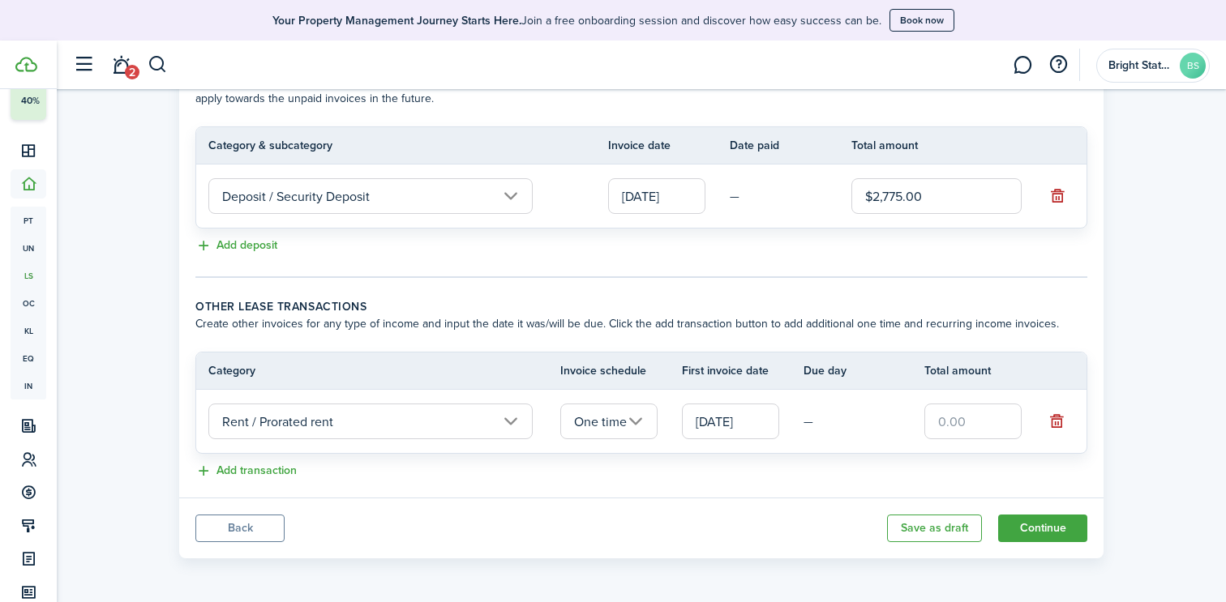
click at [984, 424] on input "text" at bounding box center [972, 422] width 97 height 36
type input "$1,295.00"
click at [811, 460] on lease-classic-other-transaction "Other lease transactions Create other invoices for any type of income and input…" at bounding box center [641, 389] width 892 height 183
click at [1059, 524] on button "Continue" at bounding box center [1042, 529] width 89 height 28
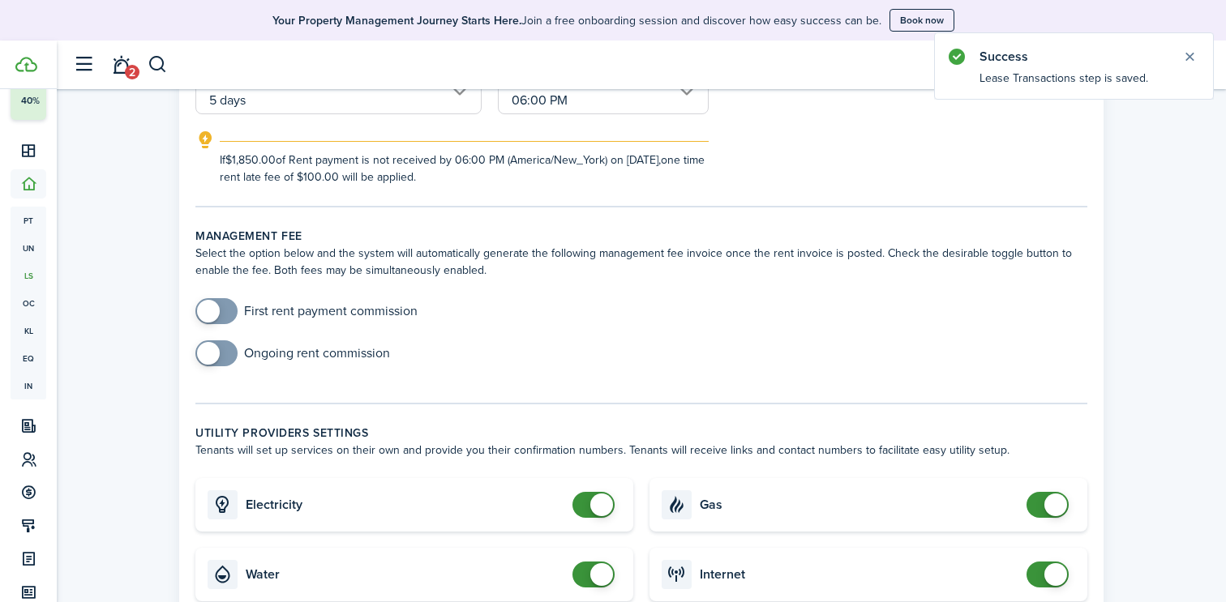
scroll to position [473, 0]
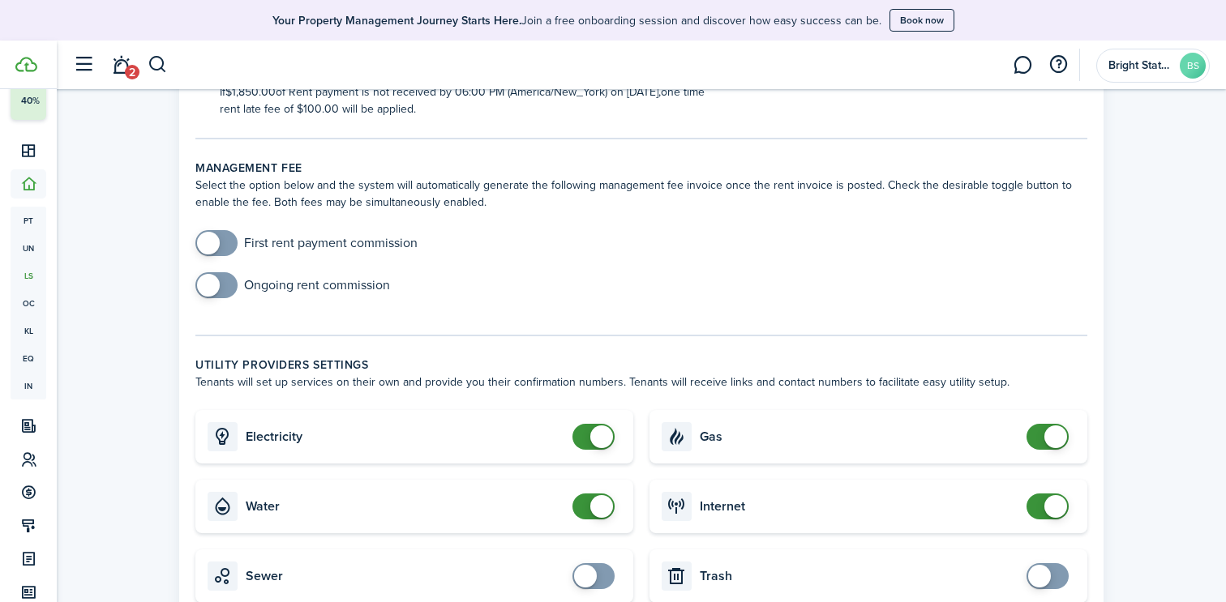
checkbox input "true"
click at [216, 238] on span at bounding box center [208, 243] width 23 height 23
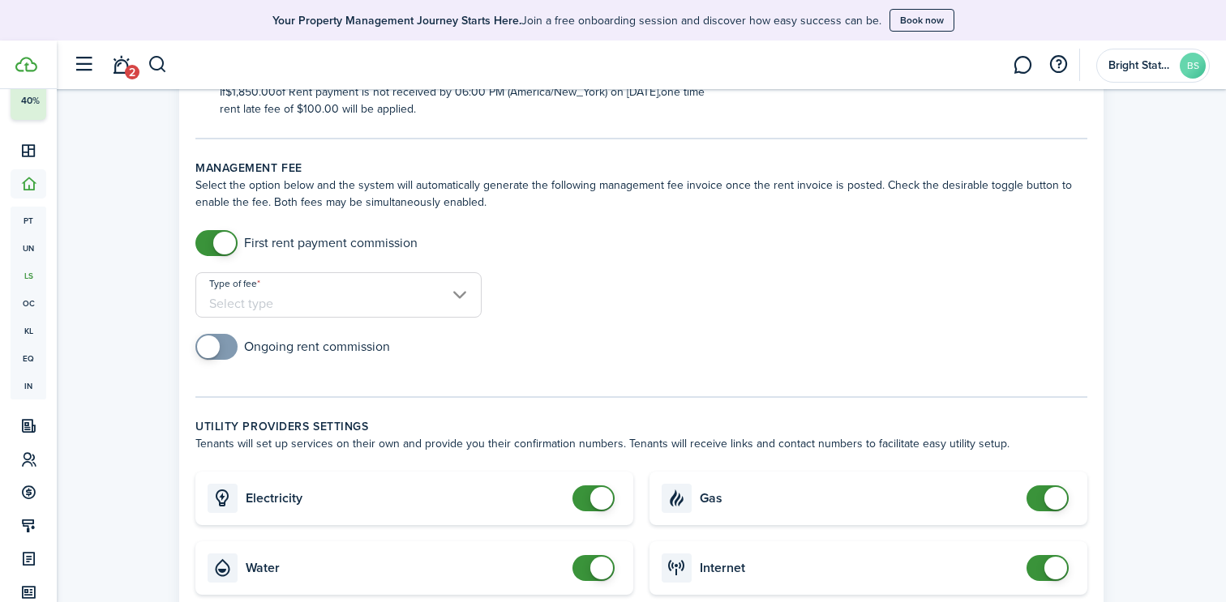
click at [247, 306] on input "Type of fee" at bounding box center [338, 294] width 286 height 45
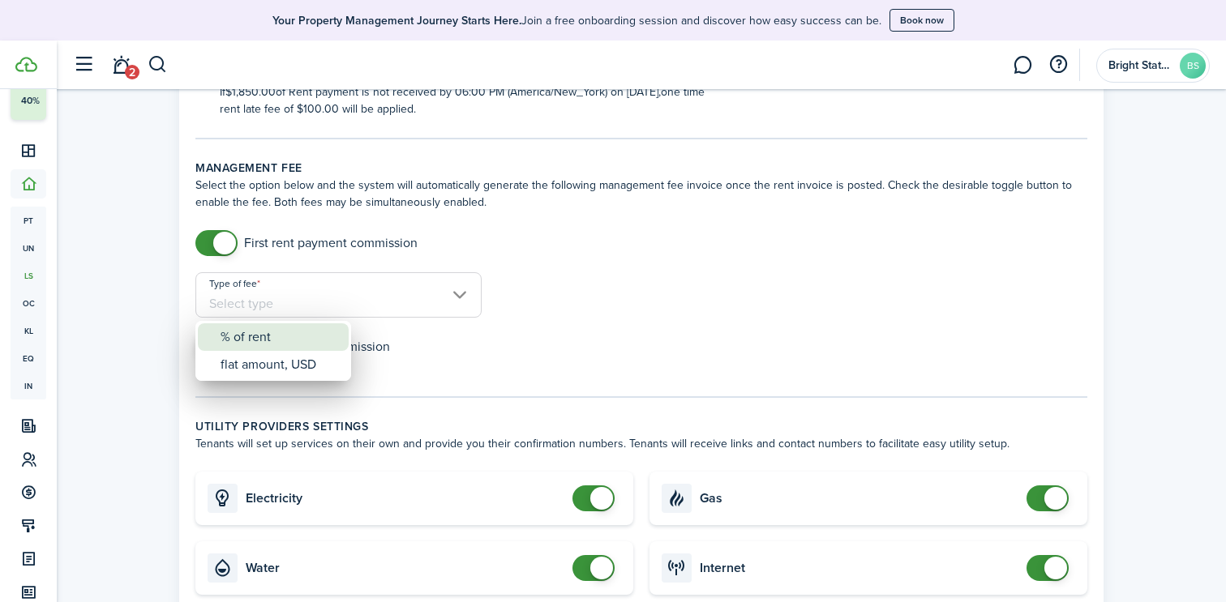
click at [243, 331] on div "% of rent" at bounding box center [279, 337] width 118 height 28
type input "% of rent"
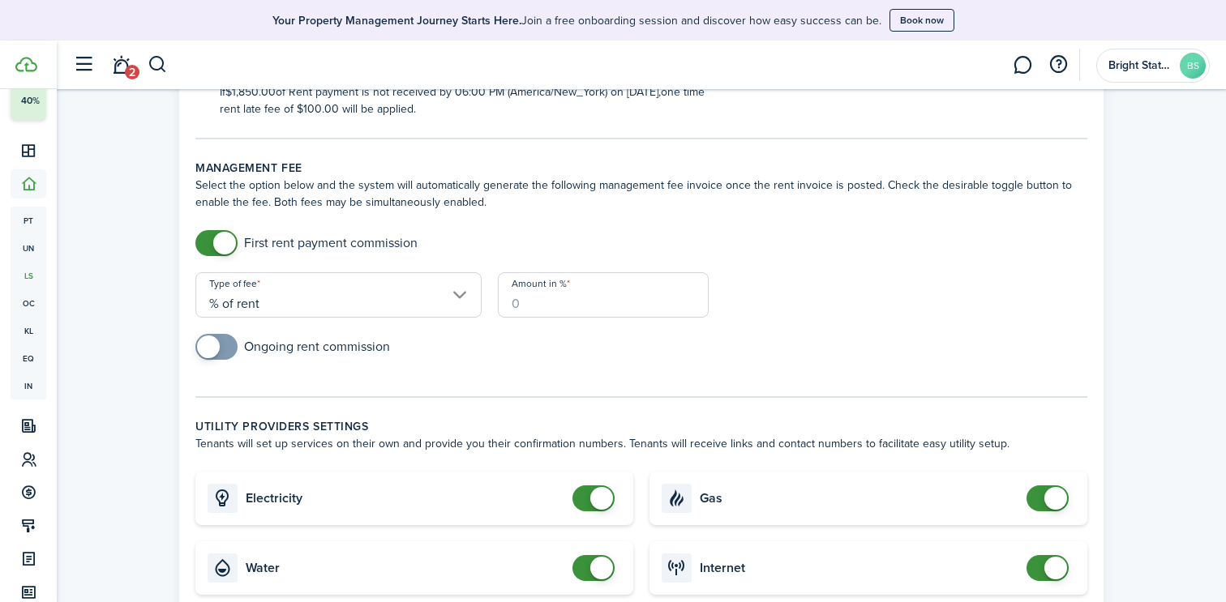
click at [627, 316] on input "Amount in %" at bounding box center [603, 294] width 211 height 45
type input "100"
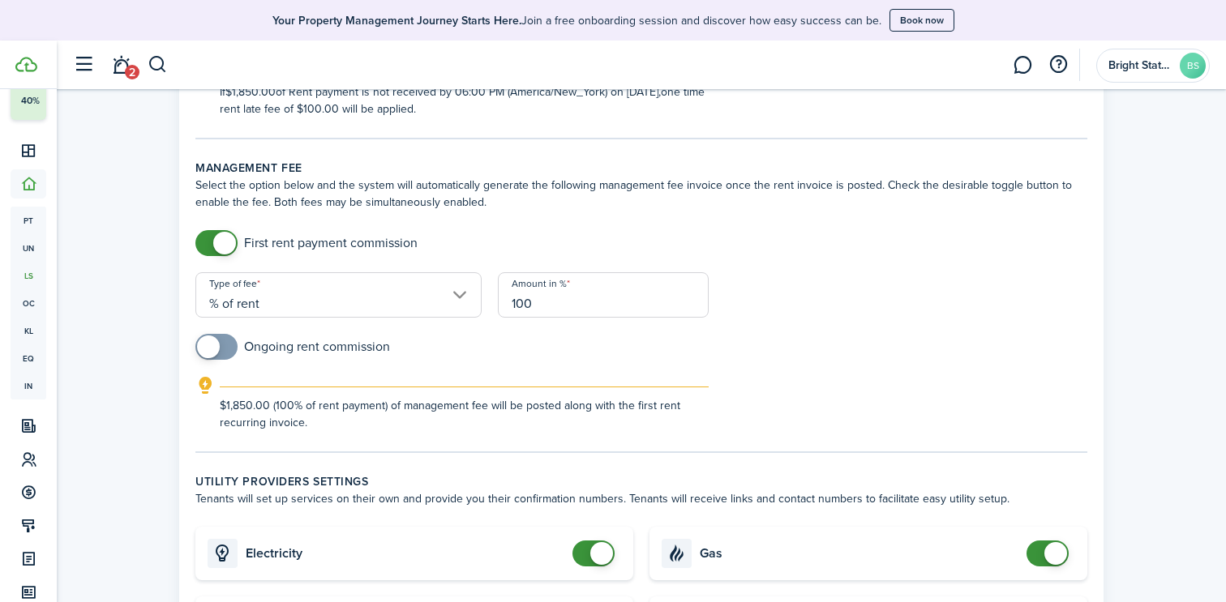
checkbox input "true"
click at [218, 347] on span at bounding box center [208, 347] width 23 height 23
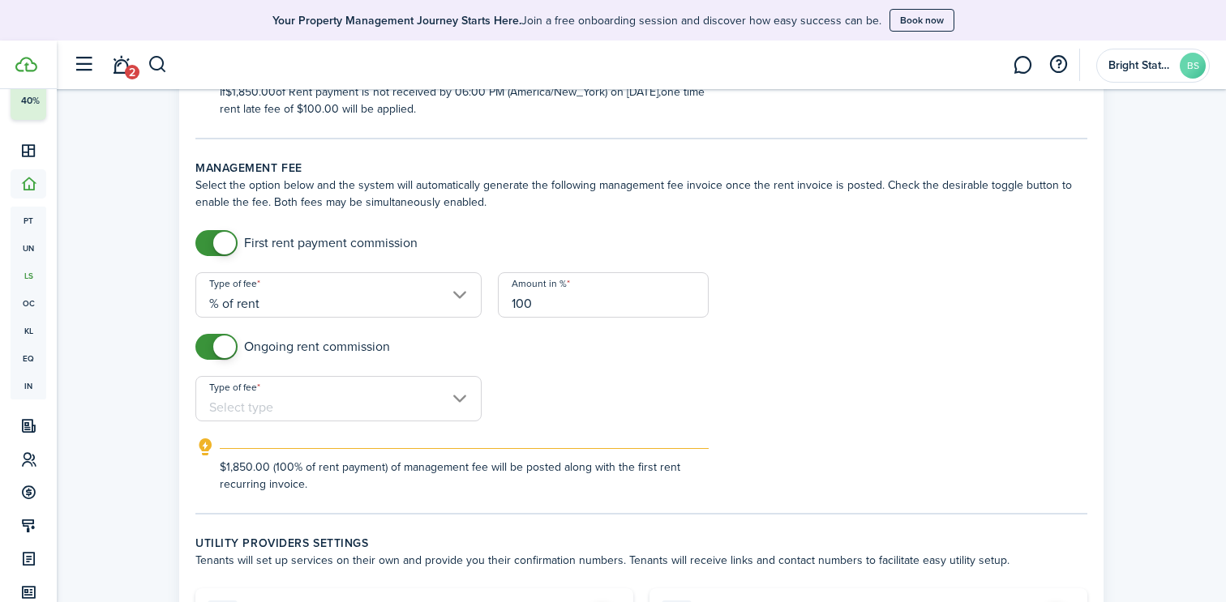
click at [242, 405] on input "Type of fee" at bounding box center [338, 398] width 286 height 45
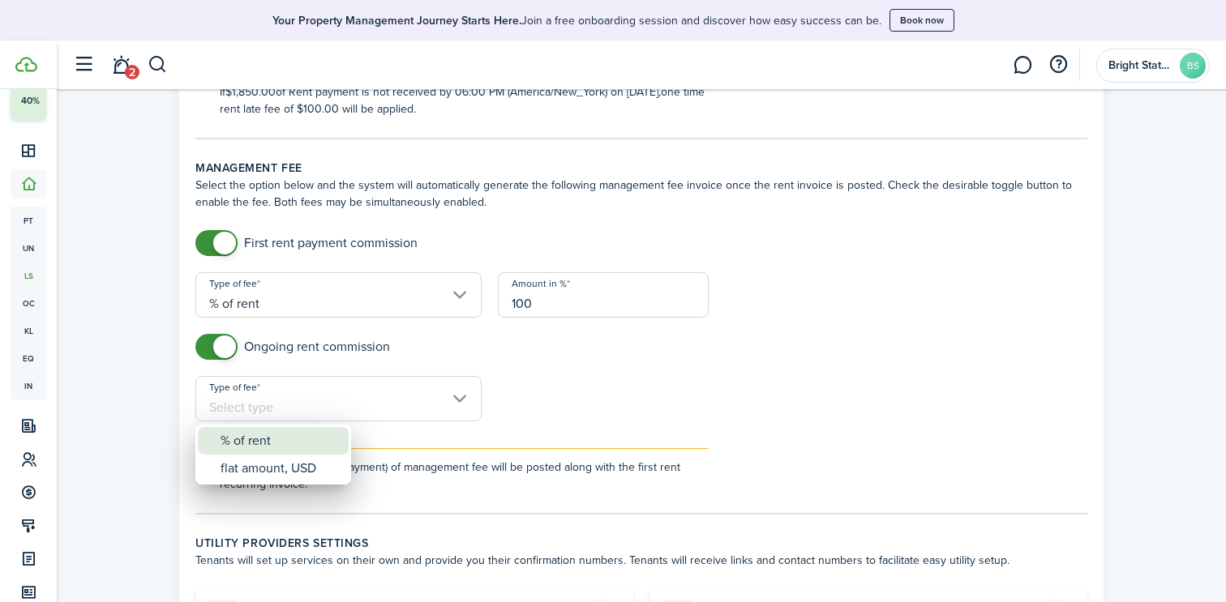
click at [245, 438] on div "% of rent" at bounding box center [279, 441] width 118 height 28
type input "% of rent"
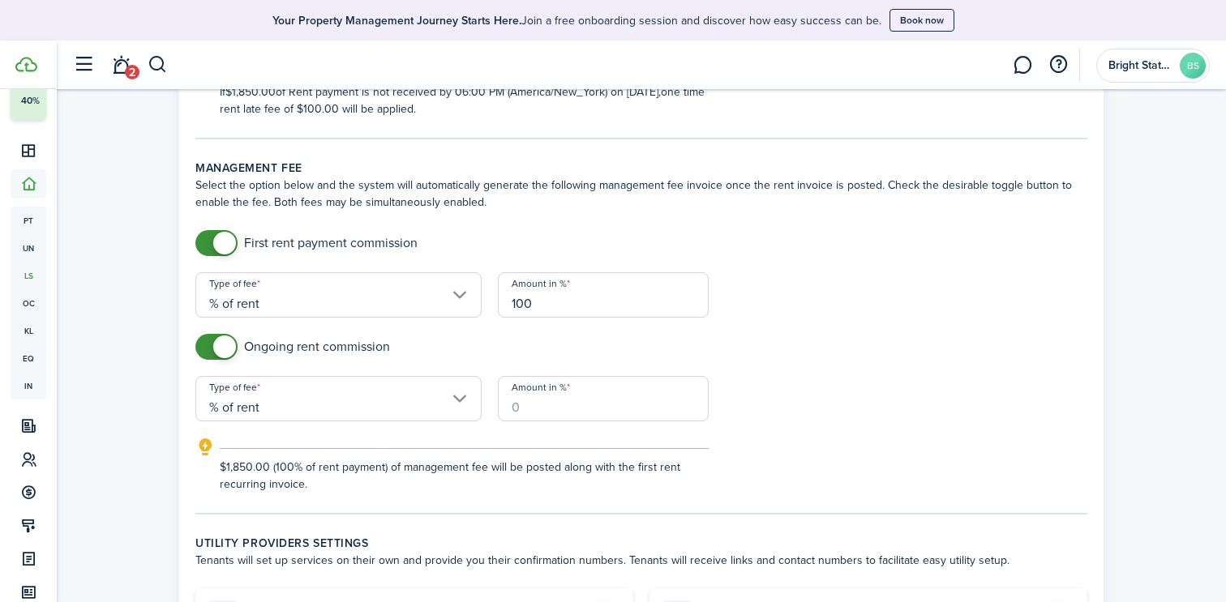
click at [608, 392] on input "Amount in %" at bounding box center [603, 398] width 211 height 45
type input "10"
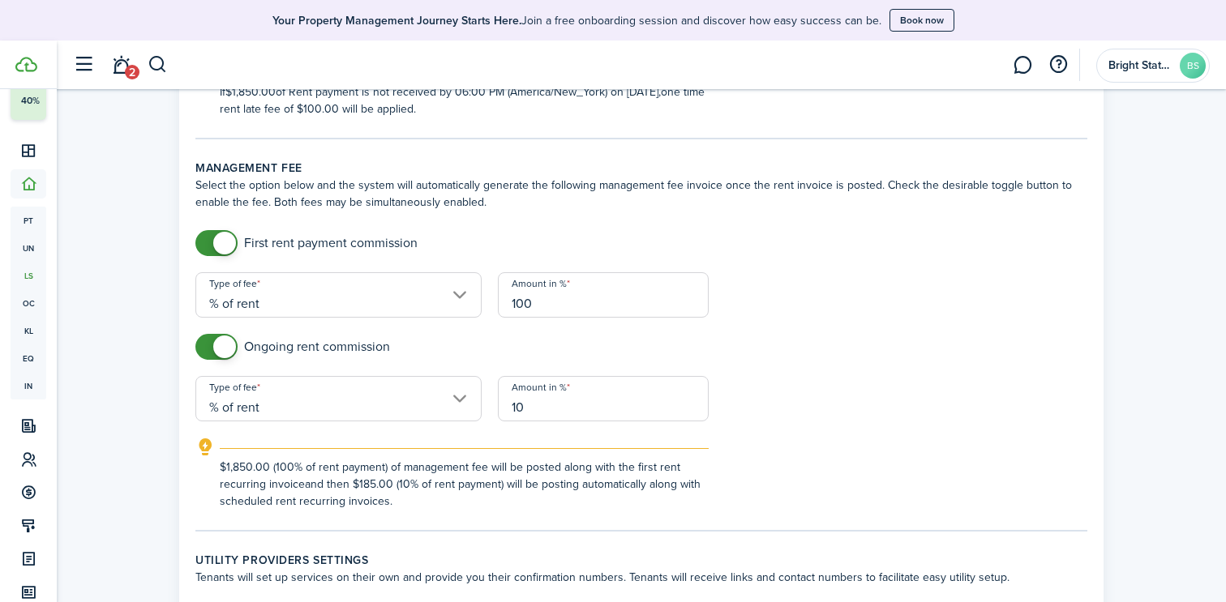
click at [849, 421] on form "First rent payment commission Type of fee % of rent Amount in % 100 Ongoing ren…" at bounding box center [641, 370] width 908 height 280
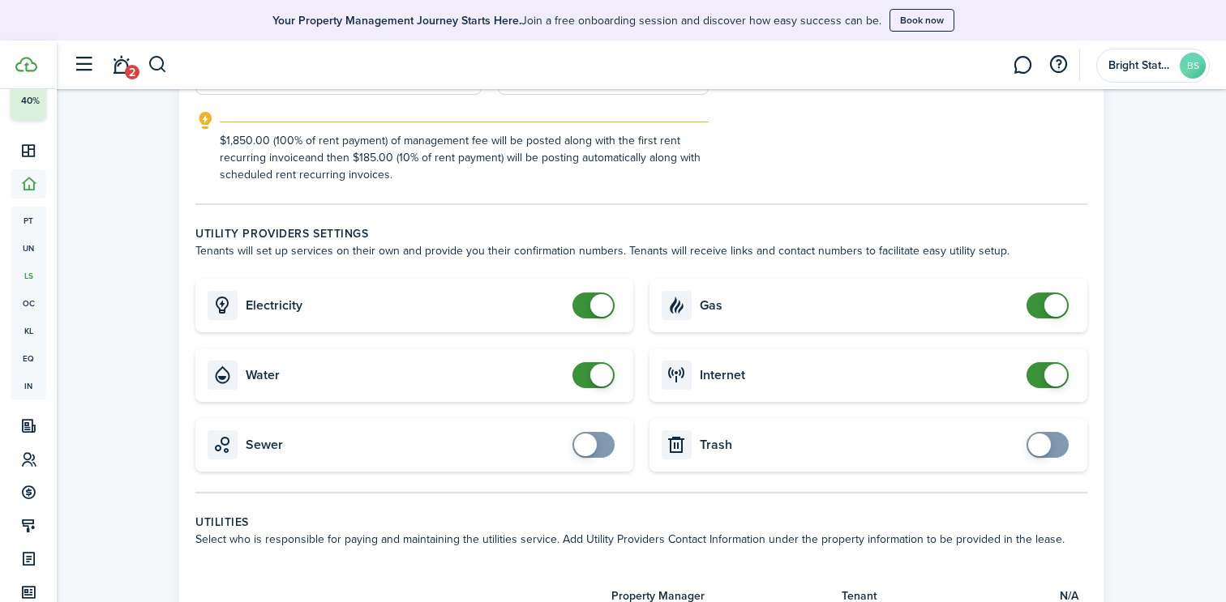
scroll to position [836, 0]
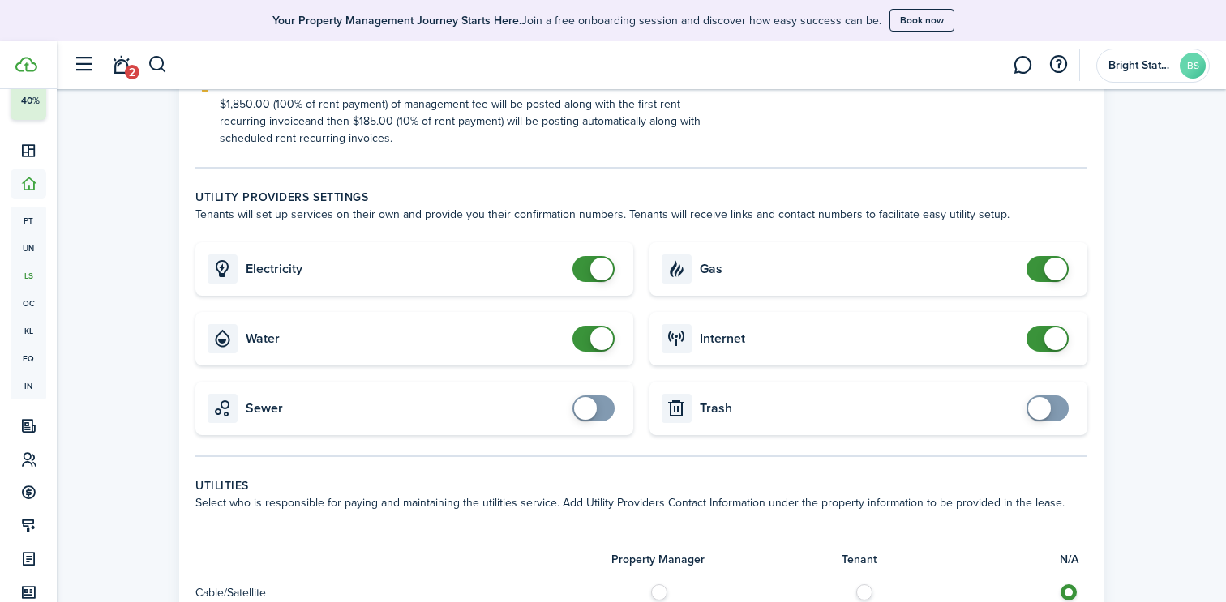
click at [960, 422] on card "Trash" at bounding box center [868, 408] width 438 height 53
checkbox input "true"
click at [1054, 400] on span at bounding box center [1047, 409] width 16 height 26
checkbox input "true"
click at [591, 406] on span at bounding box center [585, 408] width 23 height 23
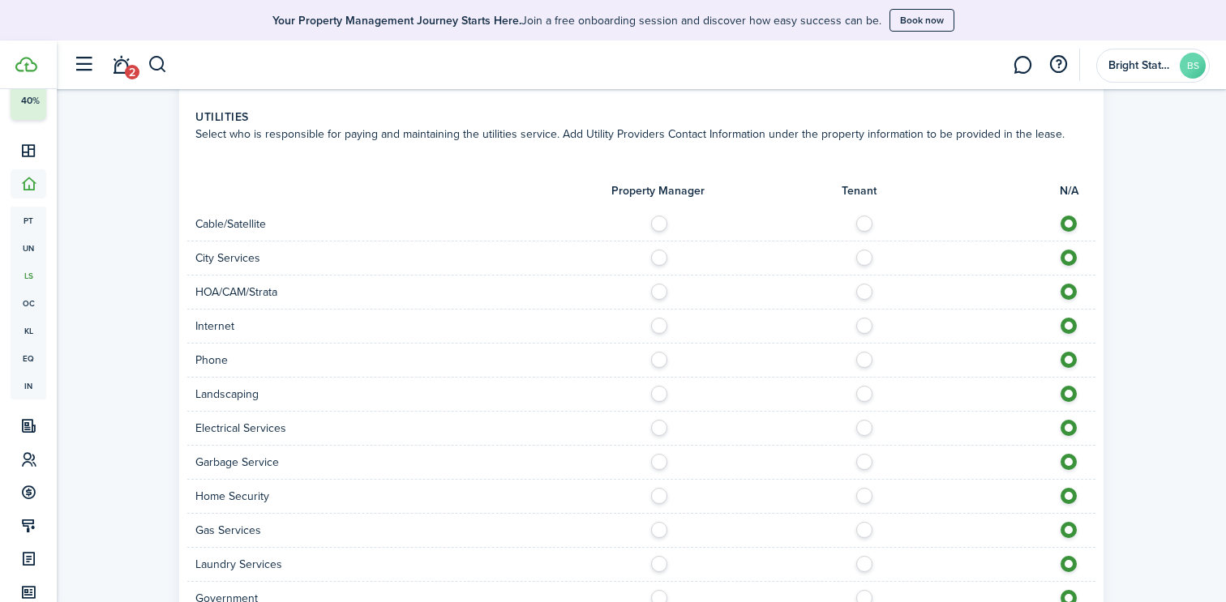
scroll to position [1218, 0]
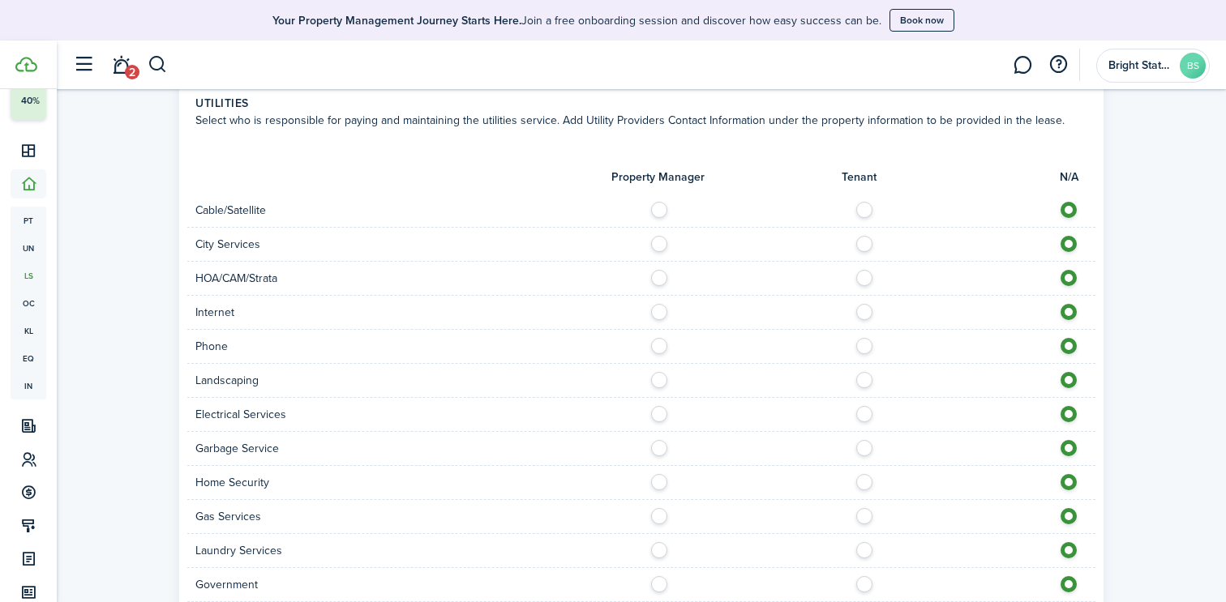
click at [863, 206] on label at bounding box center [868, 206] width 28 height 8
radio input "true"
click at [865, 243] on label at bounding box center [868, 240] width 28 height 8
radio input "true"
click at [863, 312] on label at bounding box center [868, 308] width 28 height 8
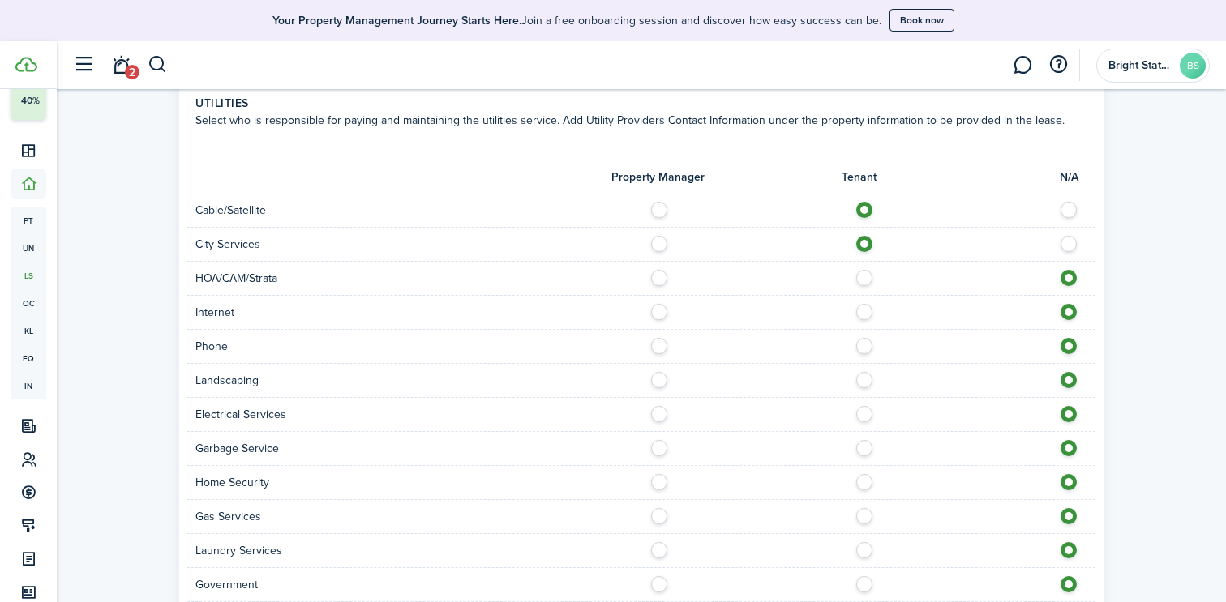
radio input "true"
click at [862, 344] on label at bounding box center [868, 342] width 28 height 8
radio input "true"
click at [865, 380] on label at bounding box center [868, 376] width 28 height 8
radio input "true"
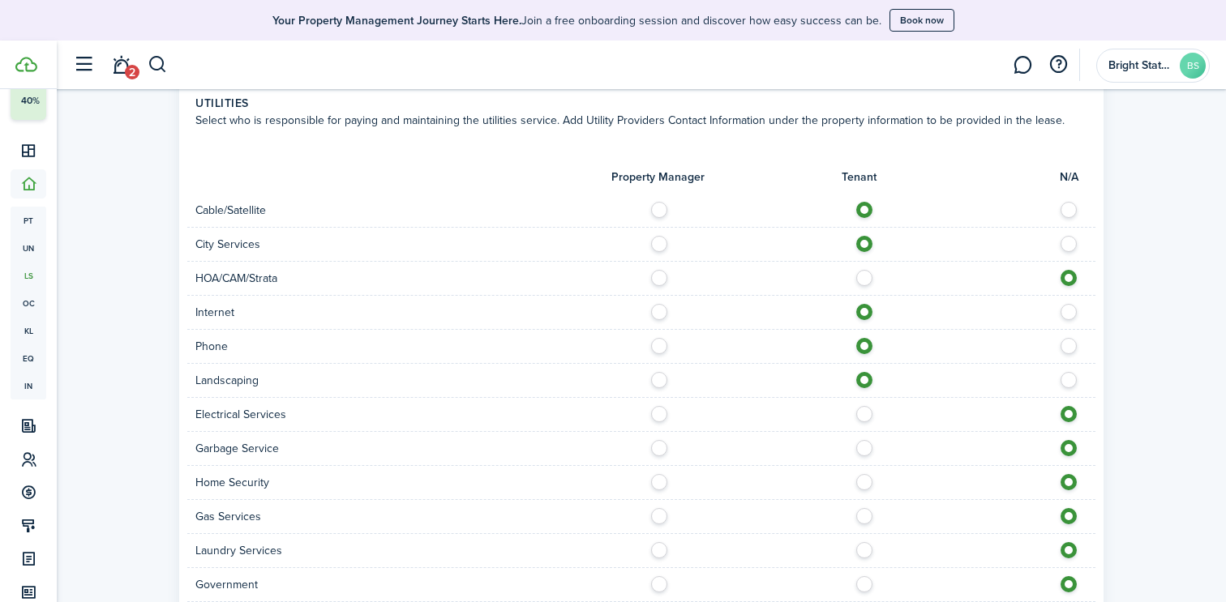
click at [863, 412] on label at bounding box center [868, 410] width 28 height 8
radio input "true"
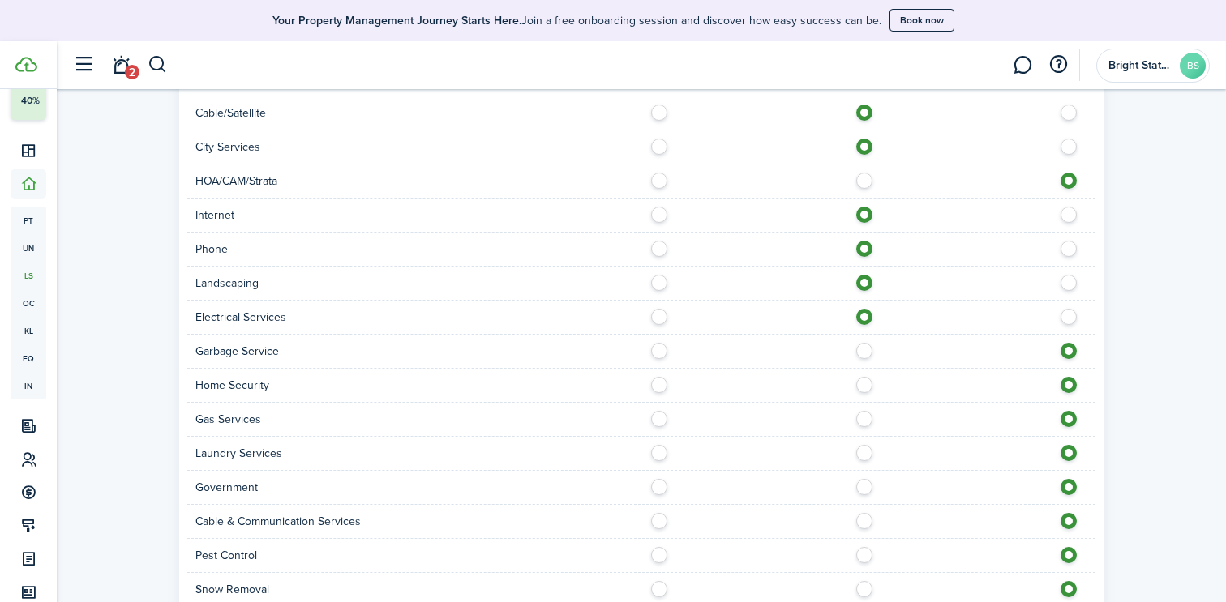
scroll to position [1324, 0]
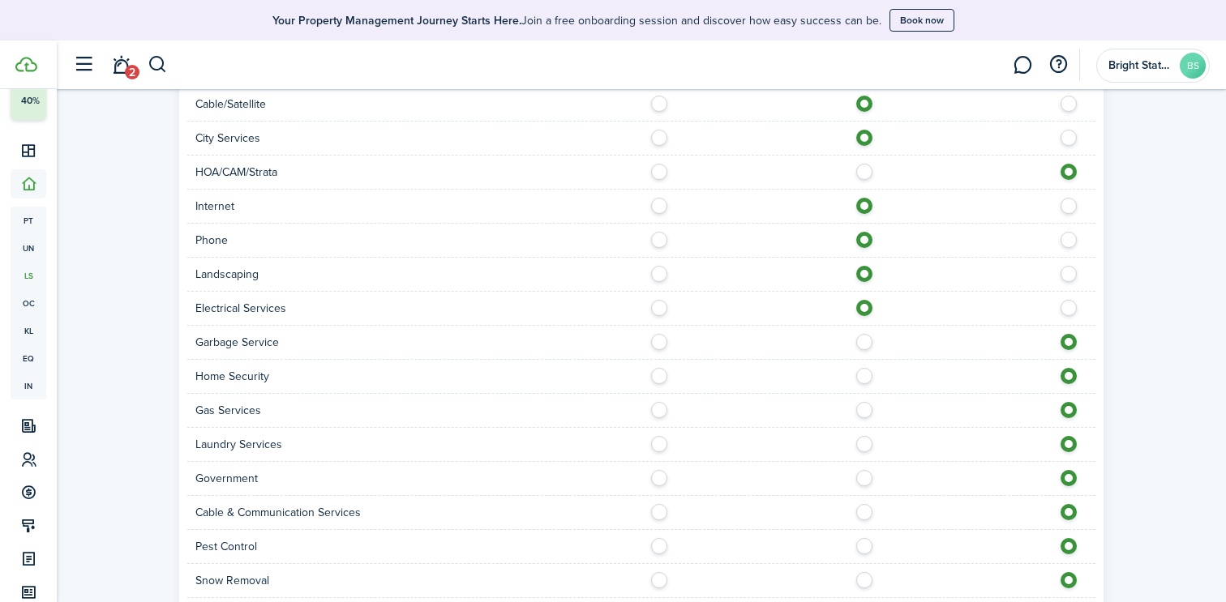
click at [862, 338] on label at bounding box center [868, 338] width 28 height 8
radio input "true"
click at [865, 410] on label at bounding box center [868, 406] width 28 height 8
radio input "true"
click at [867, 512] on label at bounding box center [868, 508] width 28 height 8
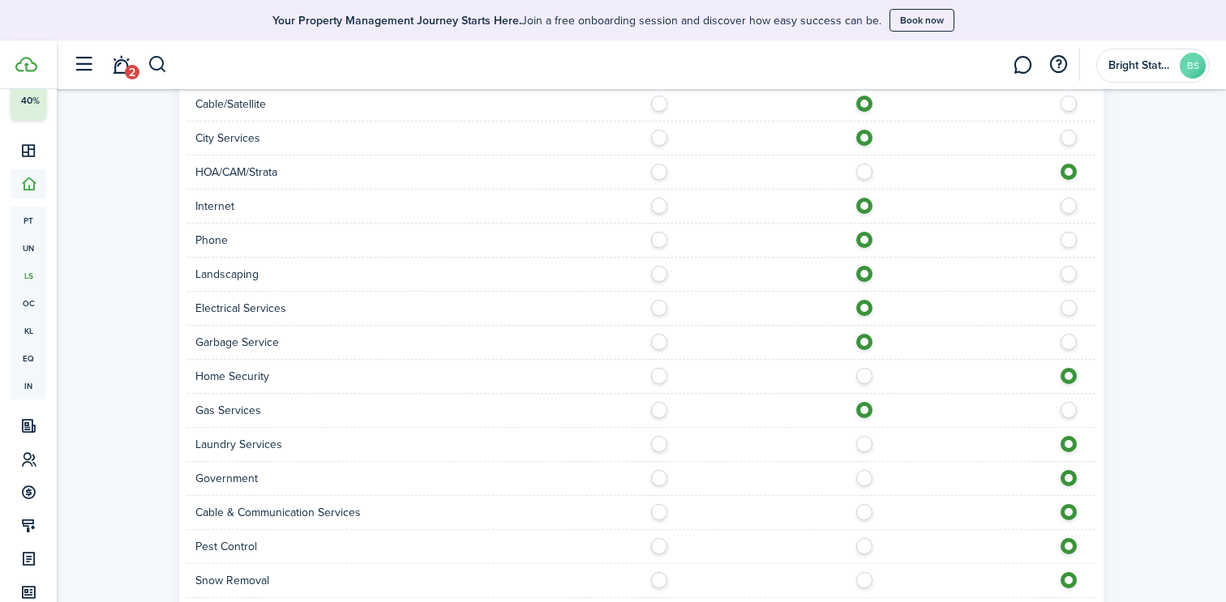
radio input "true"
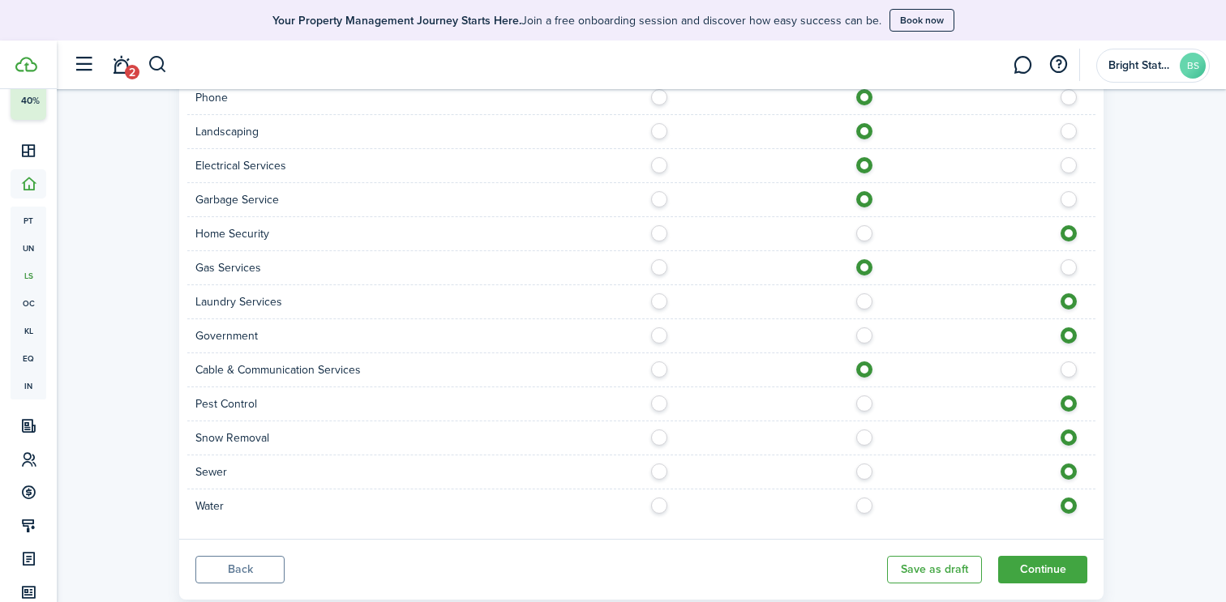
scroll to position [1471, 0]
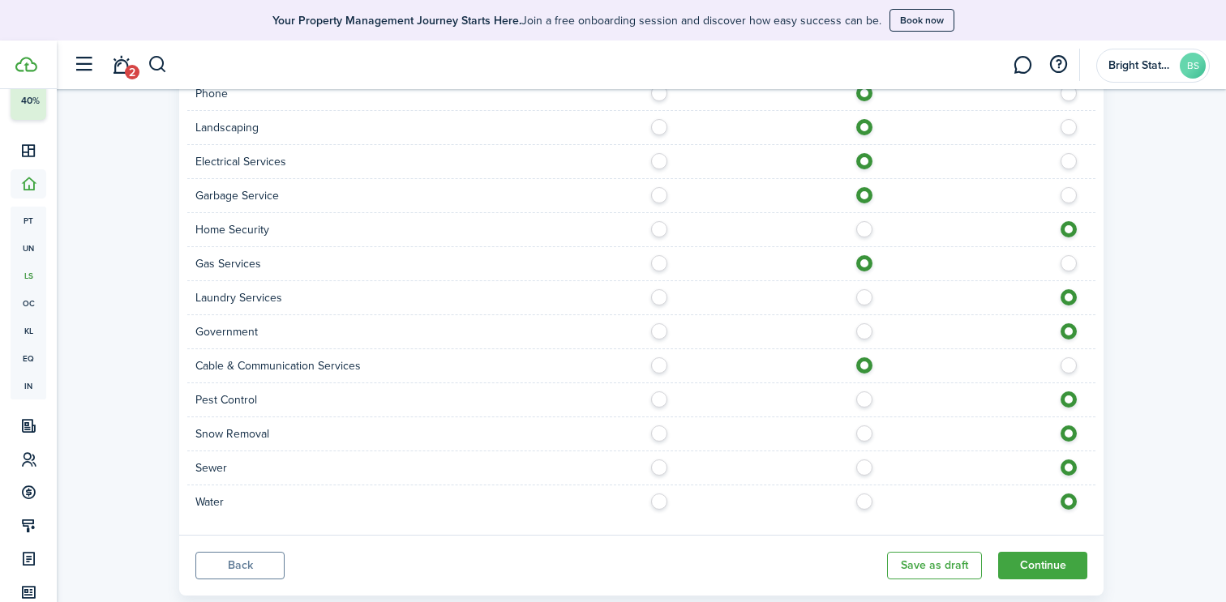
click at [868, 462] on label at bounding box center [868, 464] width 28 height 8
radio input "true"
click at [869, 495] on label at bounding box center [868, 498] width 28 height 8
radio input "true"
click at [1050, 565] on button "Continue" at bounding box center [1042, 566] width 89 height 28
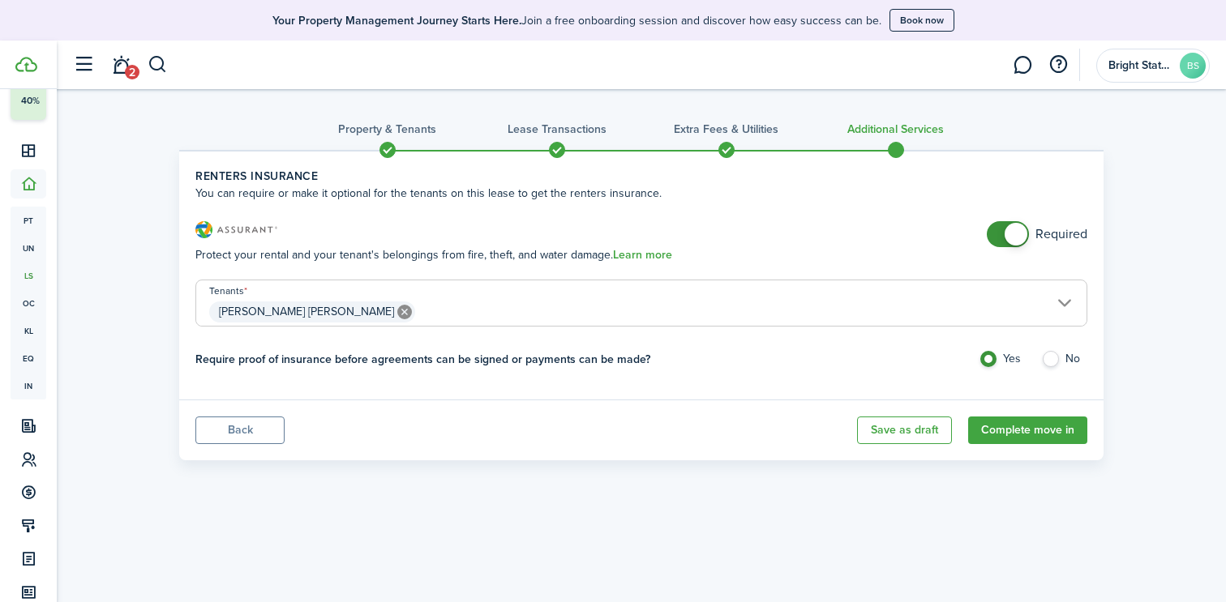
checkbox input "false"
click at [999, 229] on span at bounding box center [1007, 234] width 16 height 26
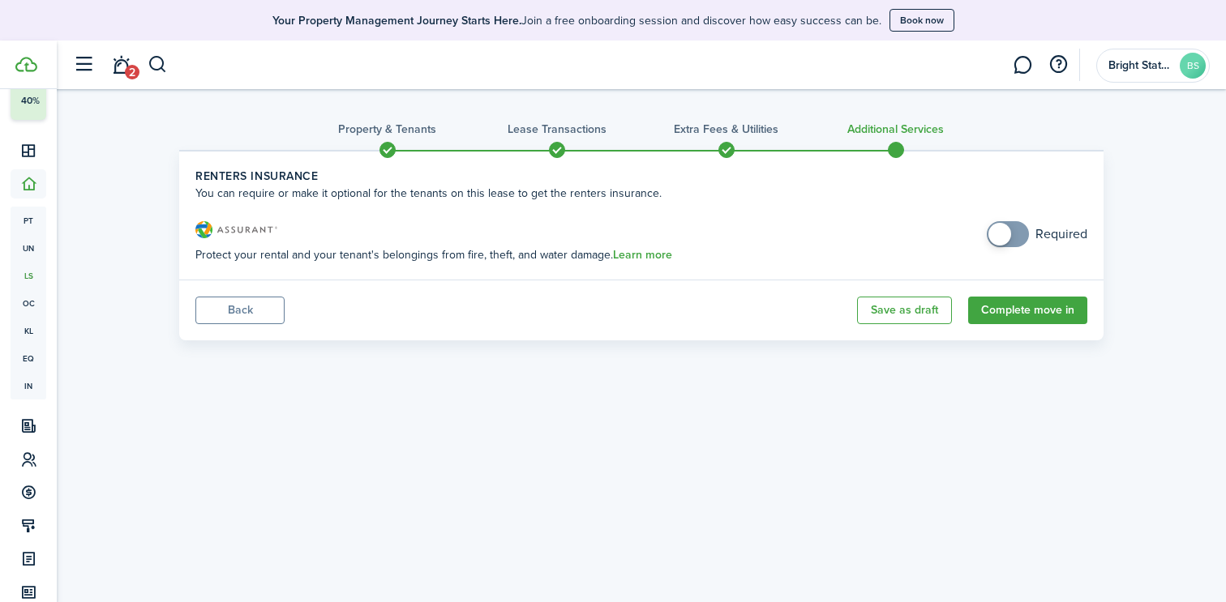
click at [1024, 318] on button "Complete move in" at bounding box center [1027, 311] width 119 height 28
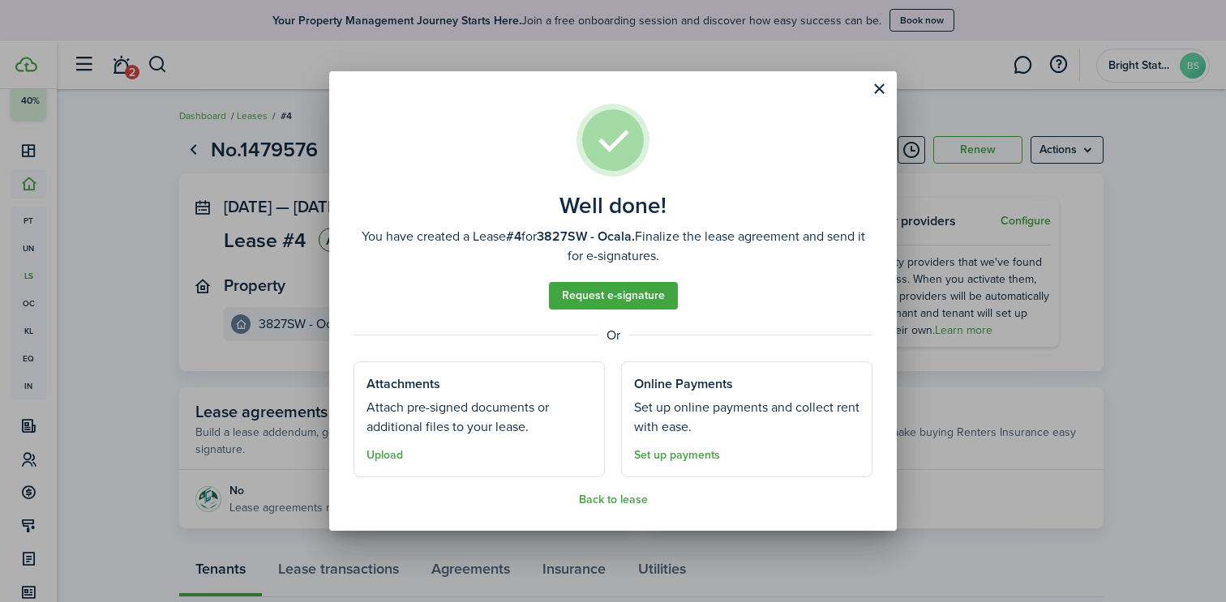
click at [619, 503] on button "Back to lease" at bounding box center [613, 500] width 69 height 13
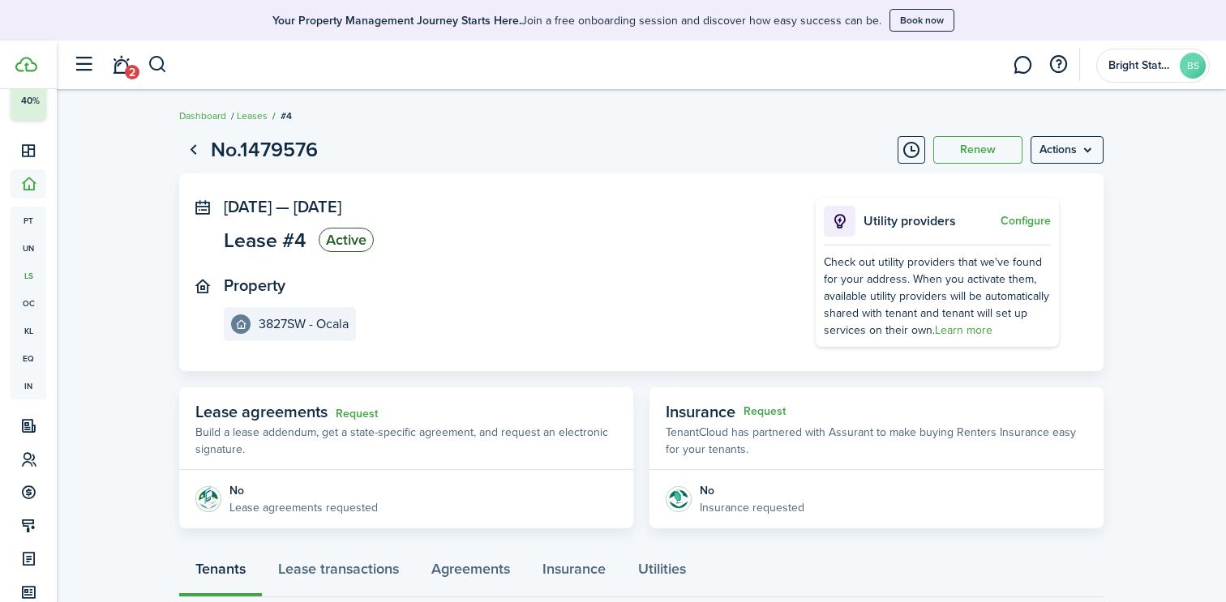
click at [257, 112] on link "Leases" at bounding box center [252, 116] width 31 height 15
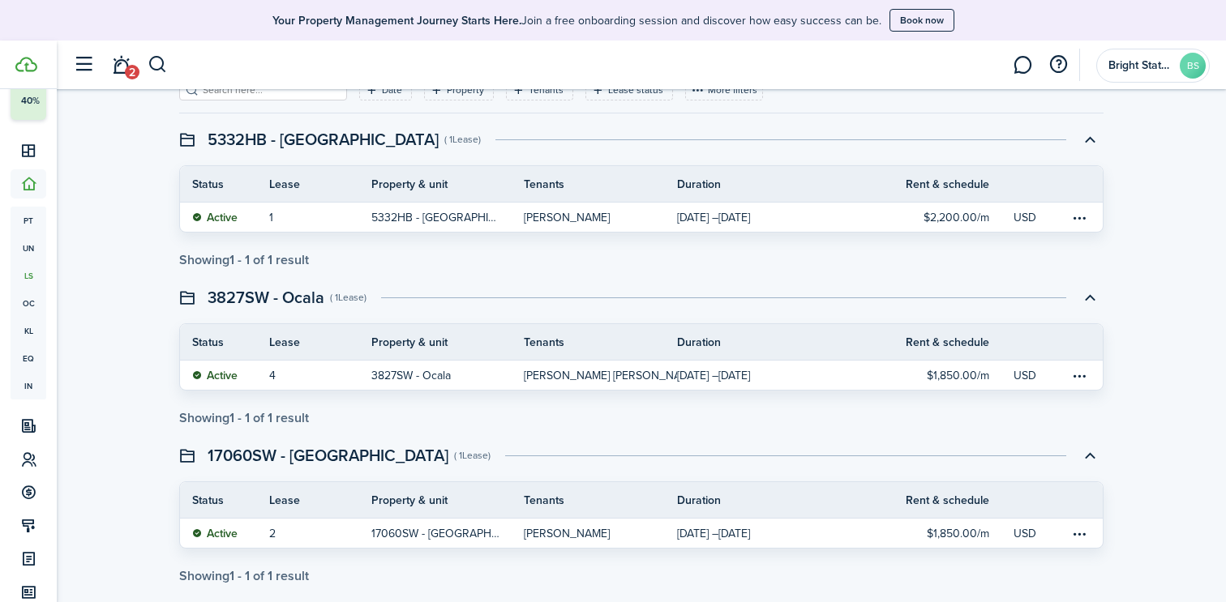
scroll to position [171, 0]
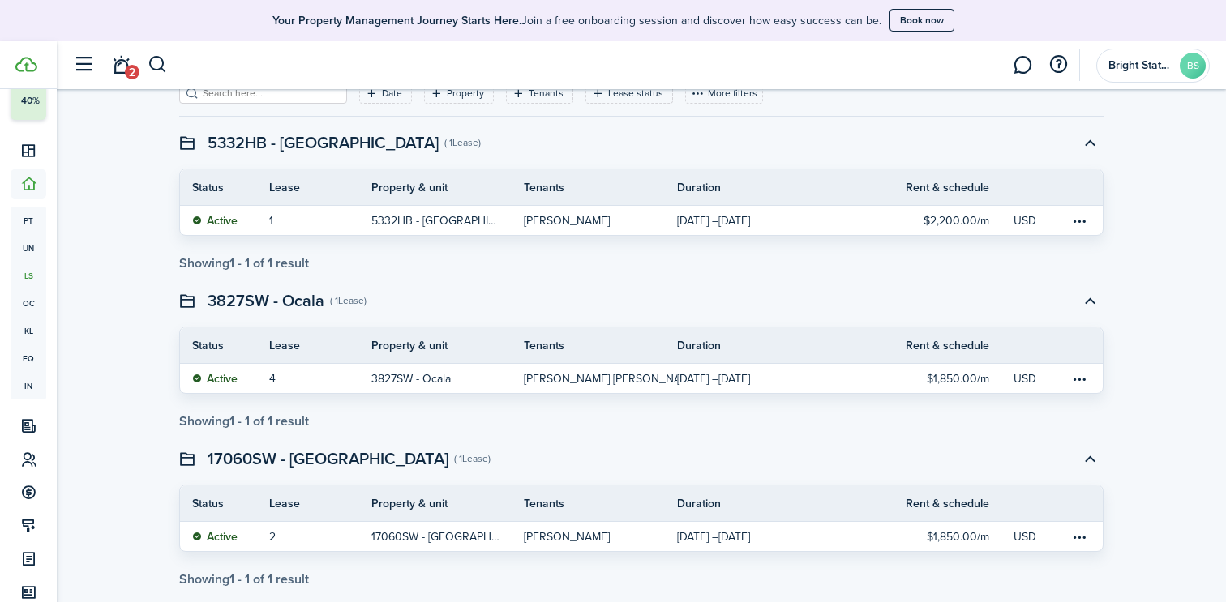
click at [375, 339] on th "Property & unit" at bounding box center [447, 345] width 153 height 17
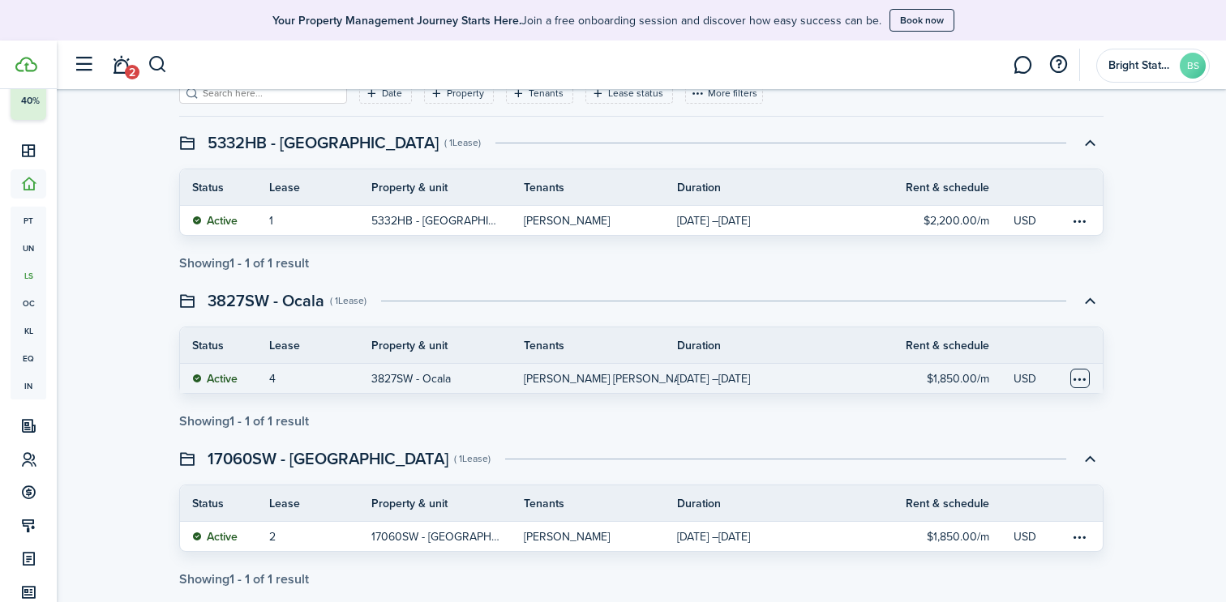
click at [1079, 383] on table-menu-btn-icon at bounding box center [1079, 378] width 19 height 19
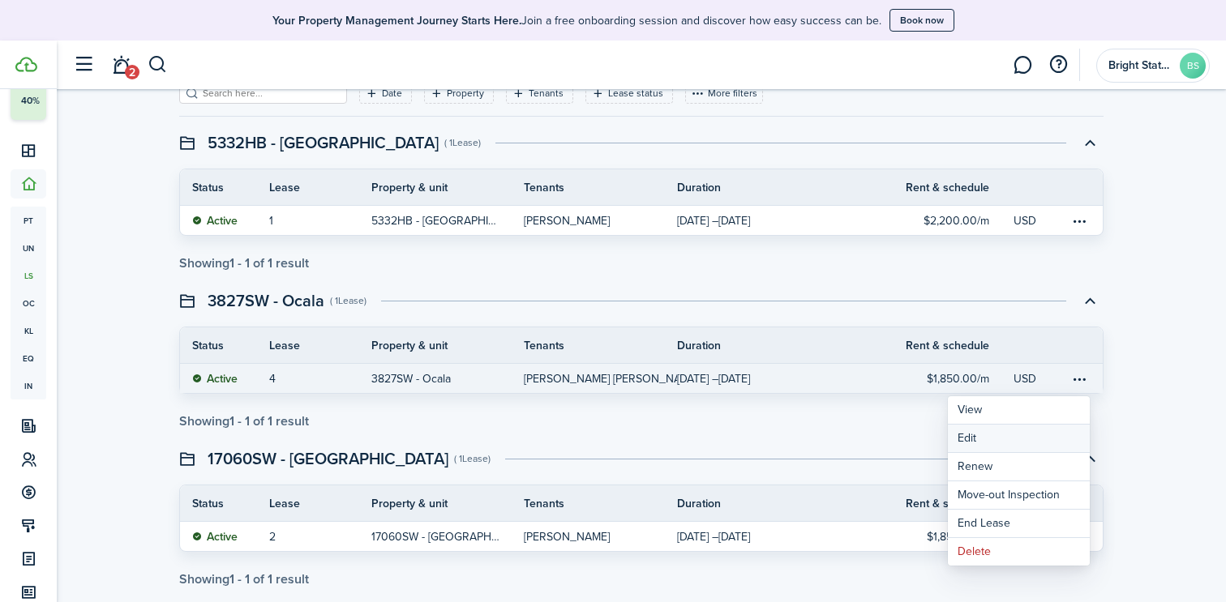
click at [1021, 434] on button "Edit" at bounding box center [1019, 439] width 142 height 28
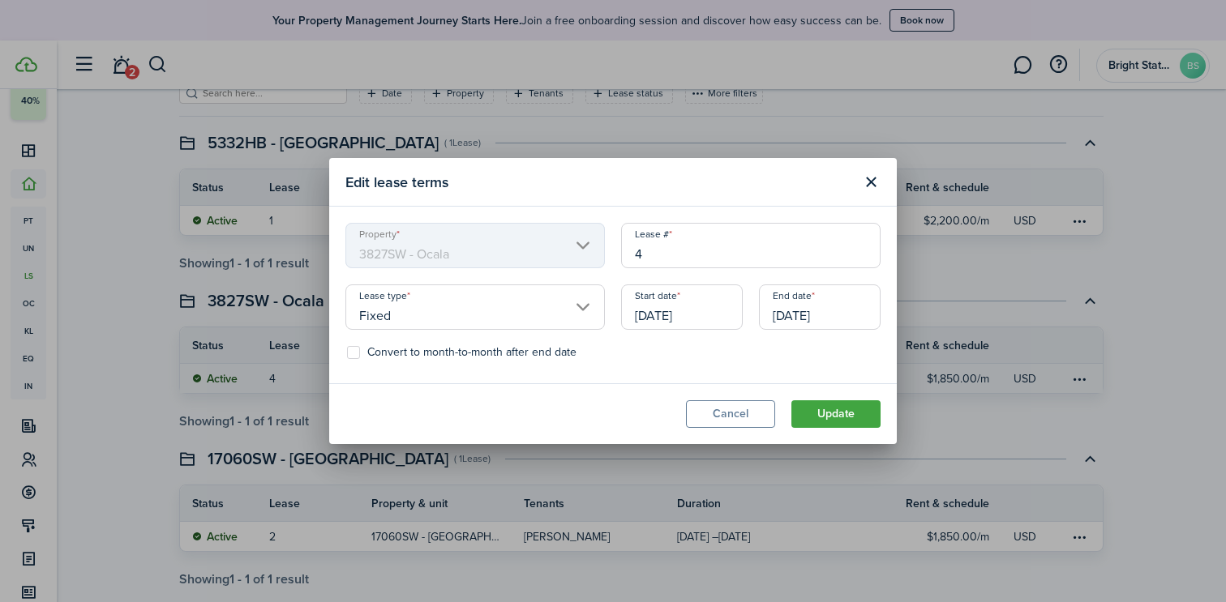
click at [860, 418] on button "Update" at bounding box center [835, 414] width 89 height 28
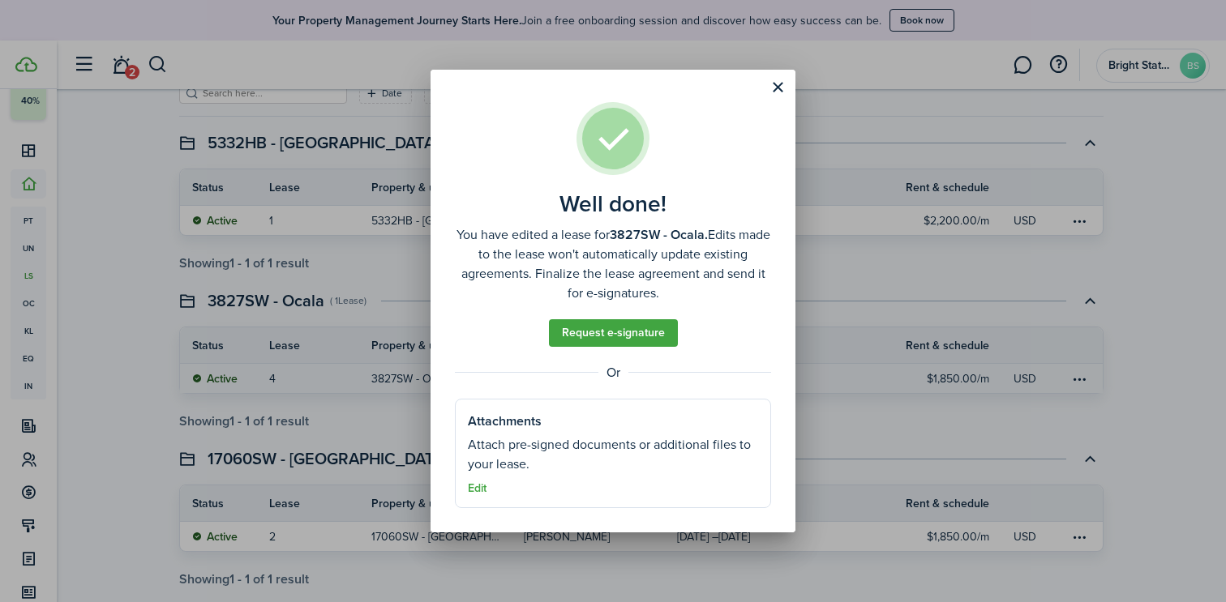
click at [776, 87] on button "Close modal" at bounding box center [778, 88] width 28 height 28
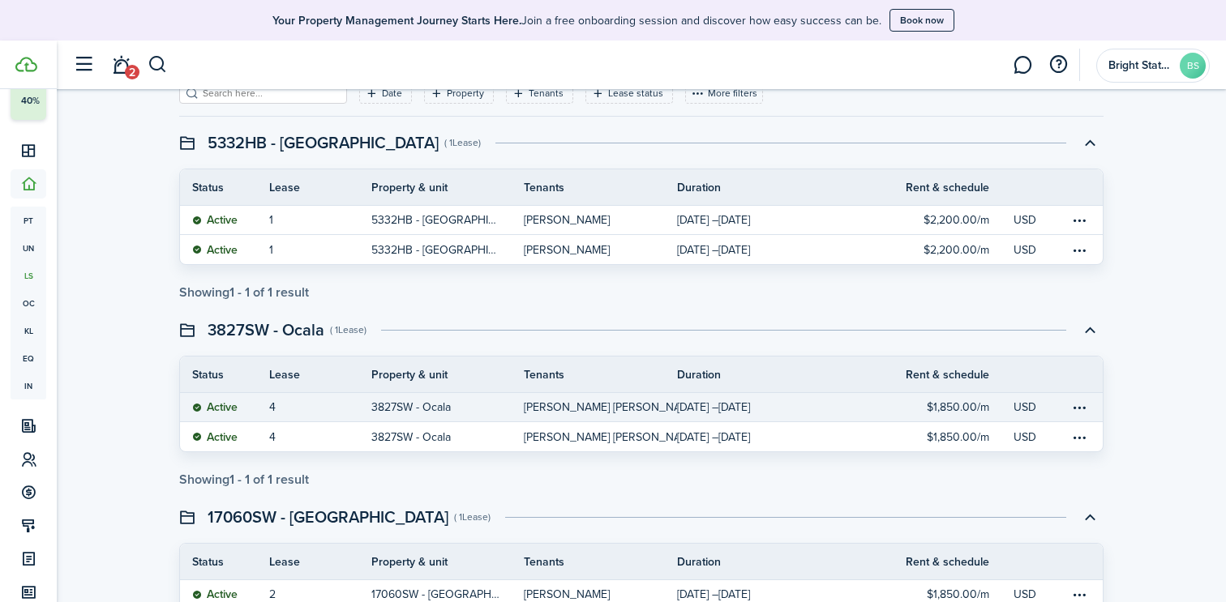
click at [1039, 397] on link "USD" at bounding box center [1041, 407] width 57 height 28
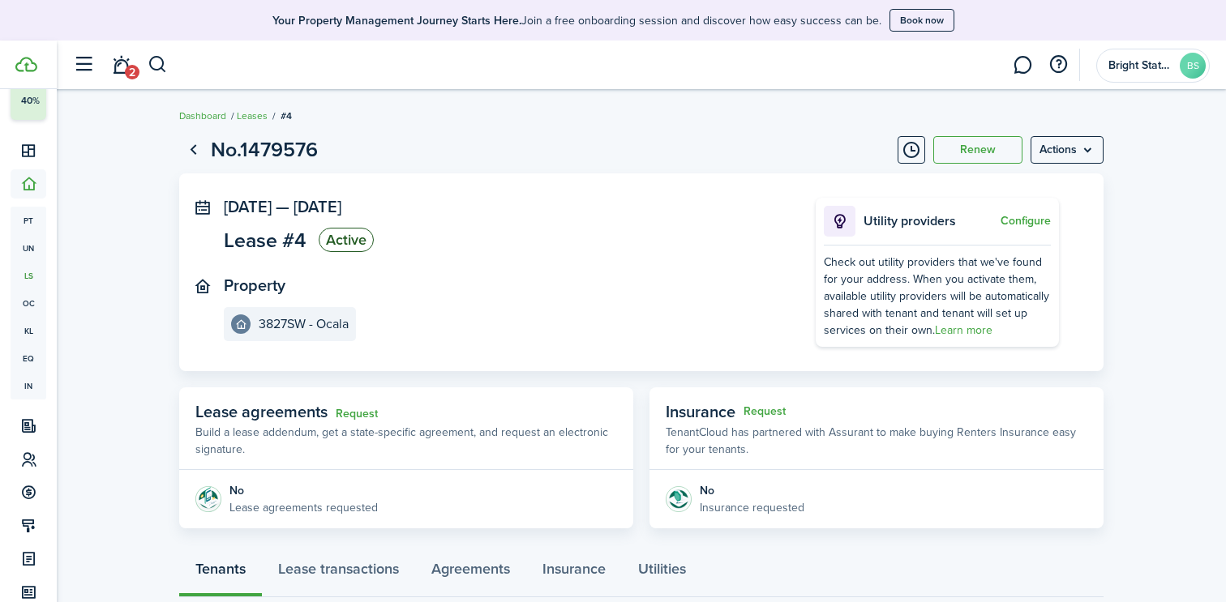
click at [192, 148] on link "Go back" at bounding box center [193, 150] width 28 height 28
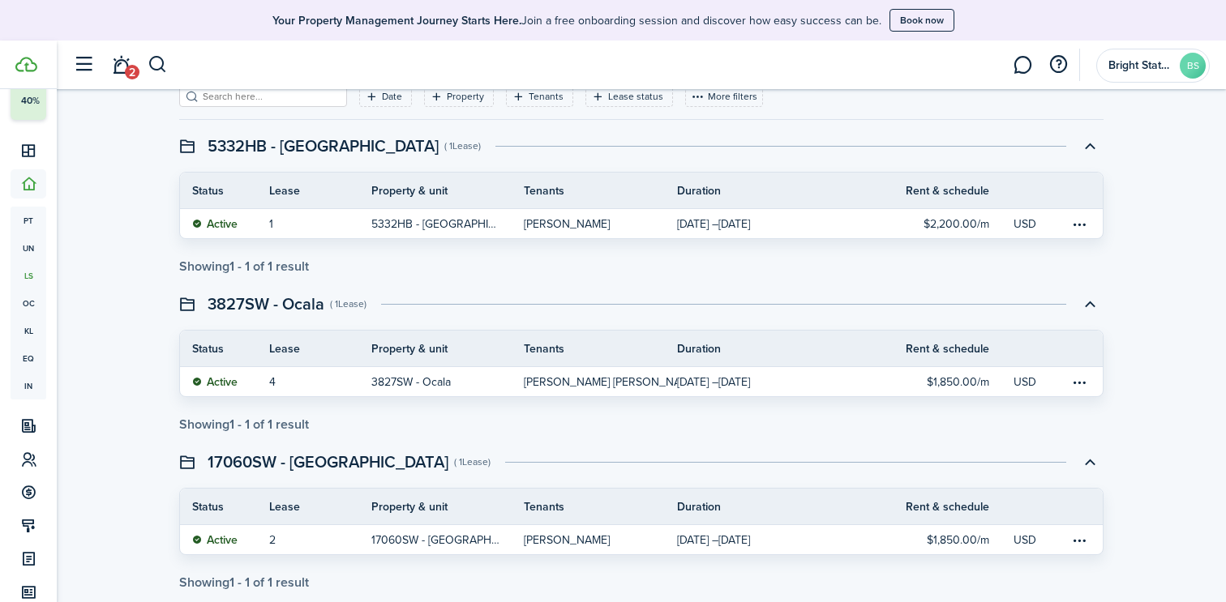
scroll to position [195, 0]
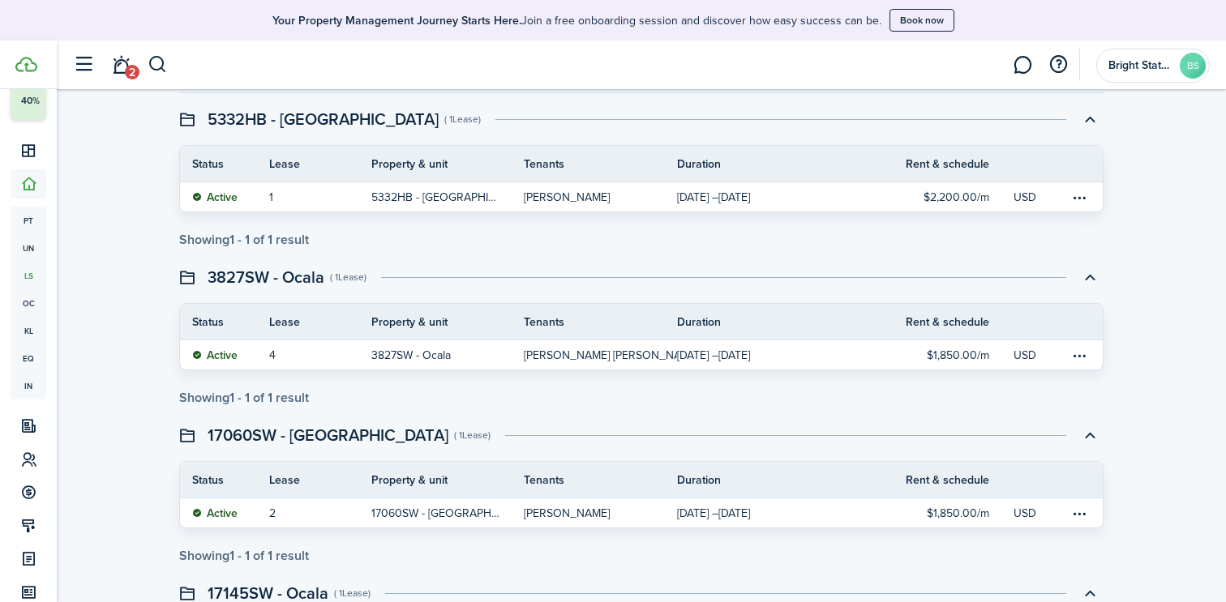
click at [585, 329] on th "Tenants" at bounding box center [600, 322] width 153 height 17
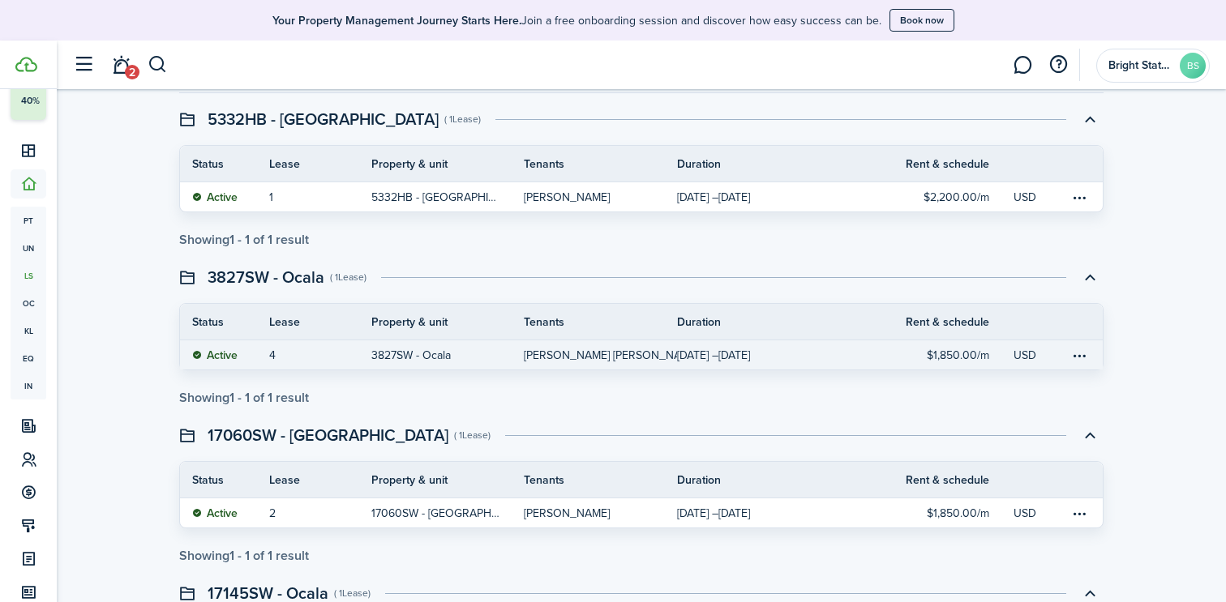
click at [570, 352] on table-info-title "[PERSON_NAME] [PERSON_NAME]" at bounding box center [611, 355] width 175 height 17
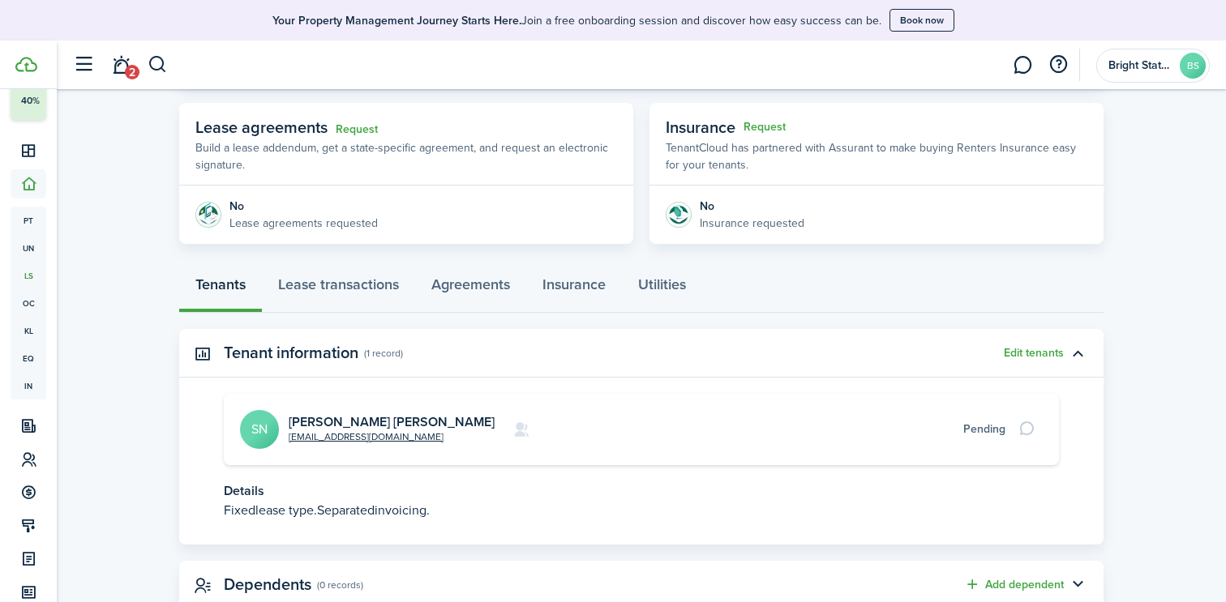
scroll to position [336, 0]
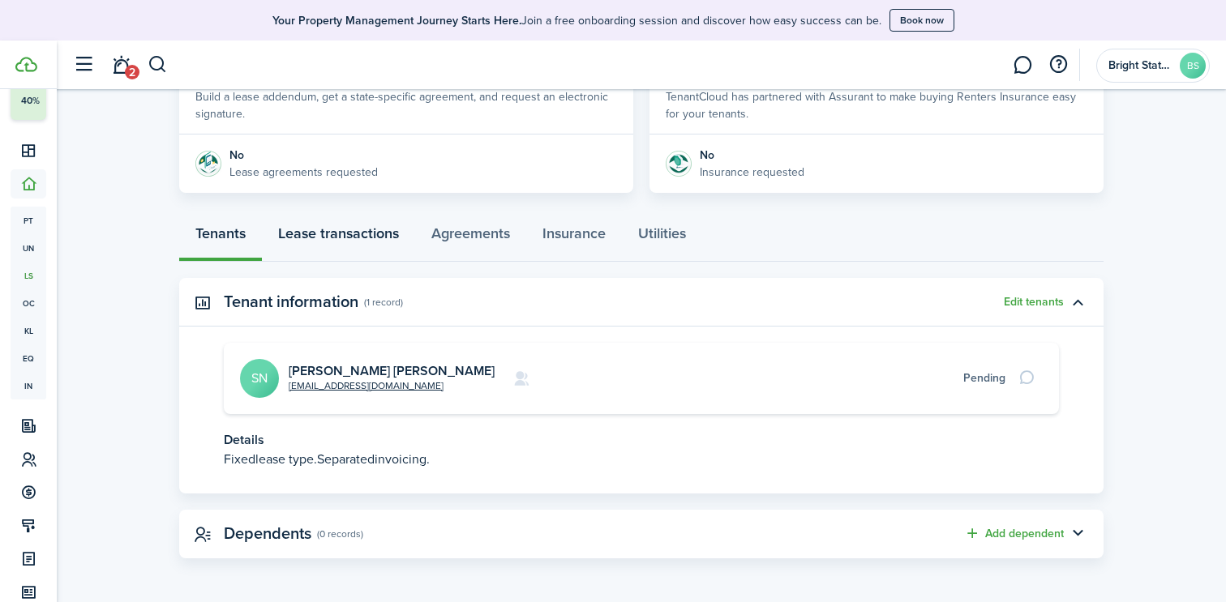
click at [353, 234] on link "Lease transactions" at bounding box center [338, 237] width 153 height 49
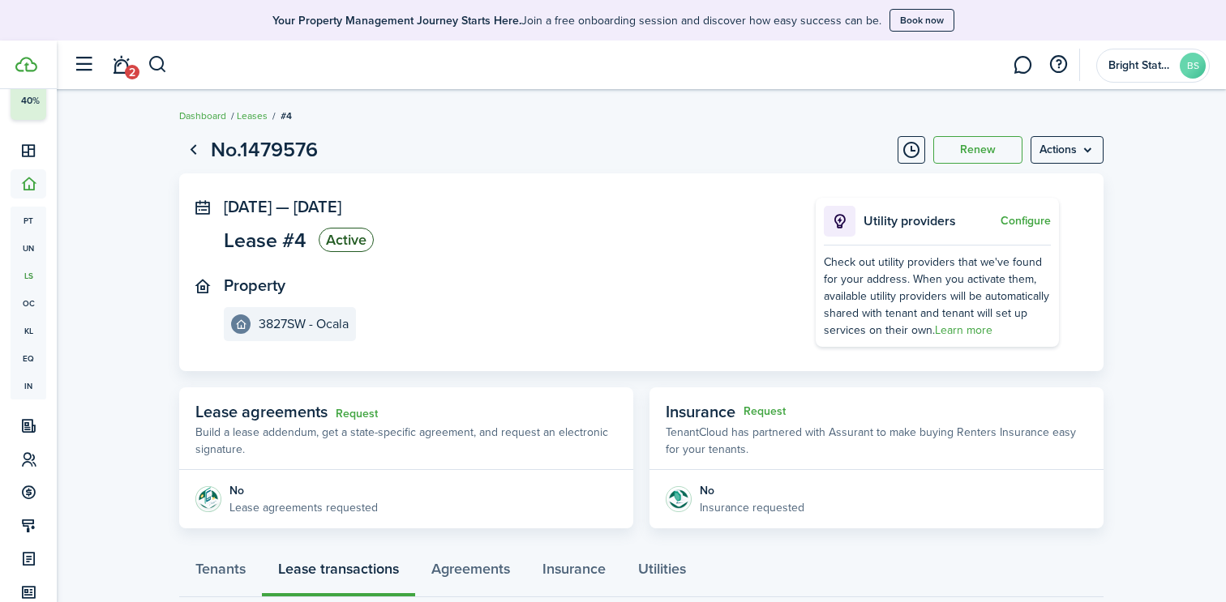
click at [249, 113] on link "Leases" at bounding box center [252, 116] width 31 height 15
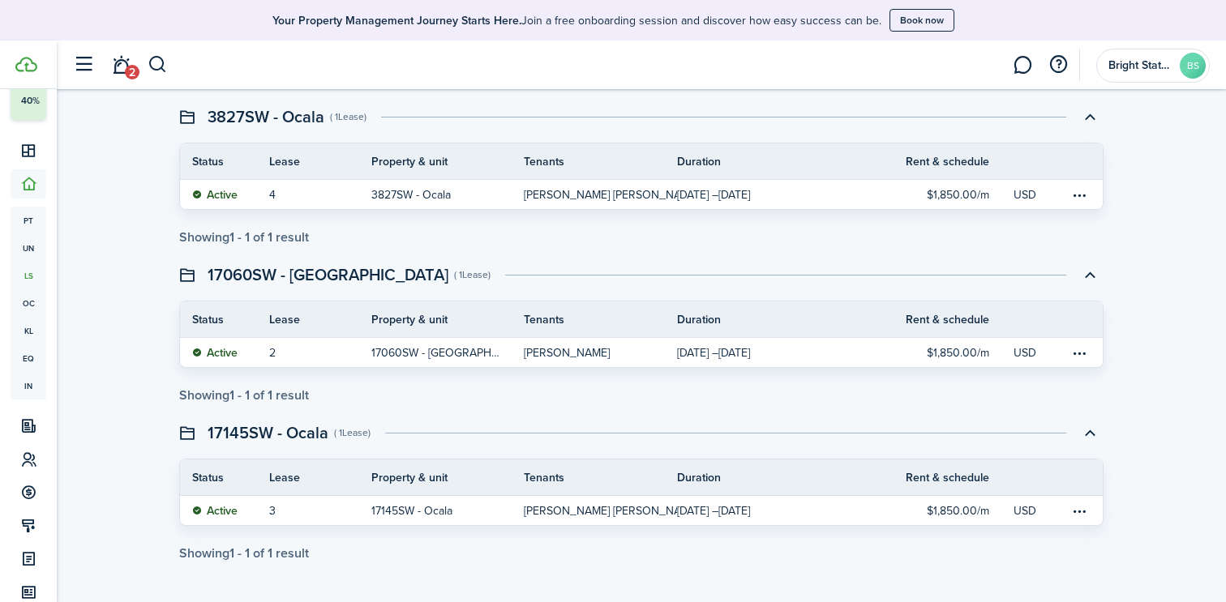
scroll to position [358, 0]
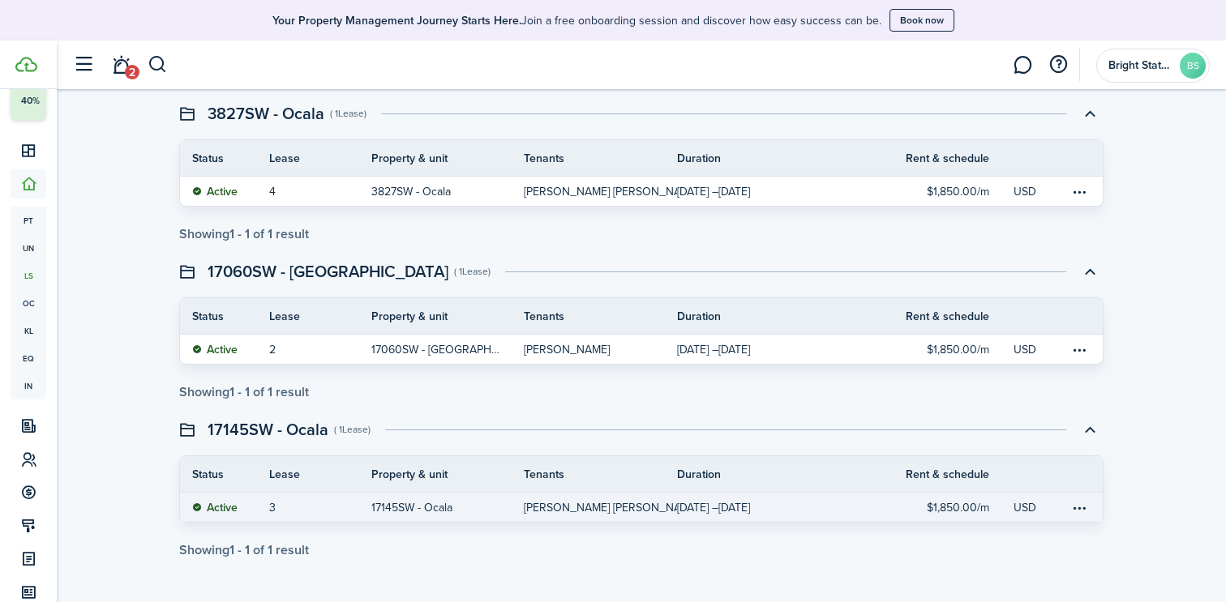
click at [536, 502] on table-info-title "[PERSON_NAME] [PERSON_NAME]" at bounding box center [611, 507] width 175 height 17
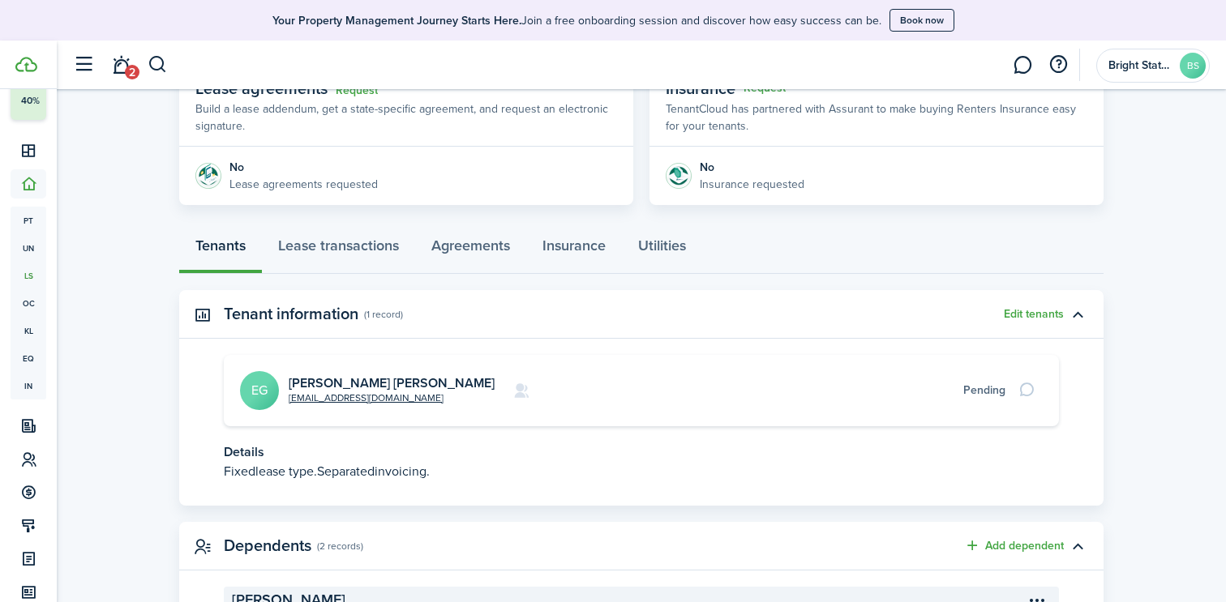
scroll to position [327, 0]
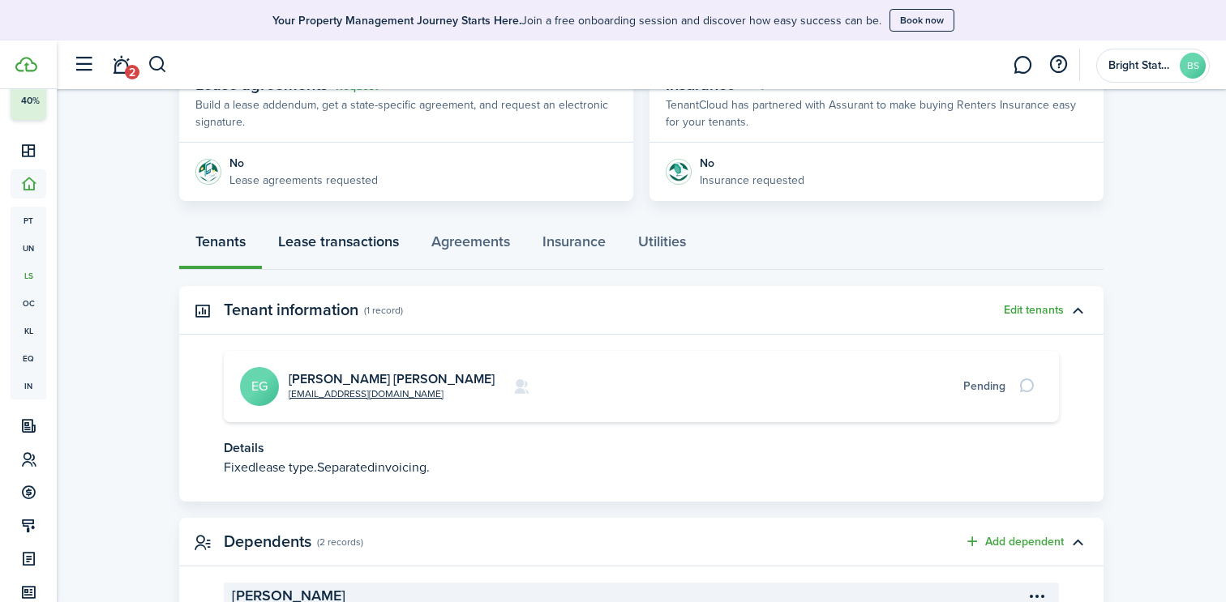
click at [357, 245] on link "Lease transactions" at bounding box center [338, 245] width 153 height 49
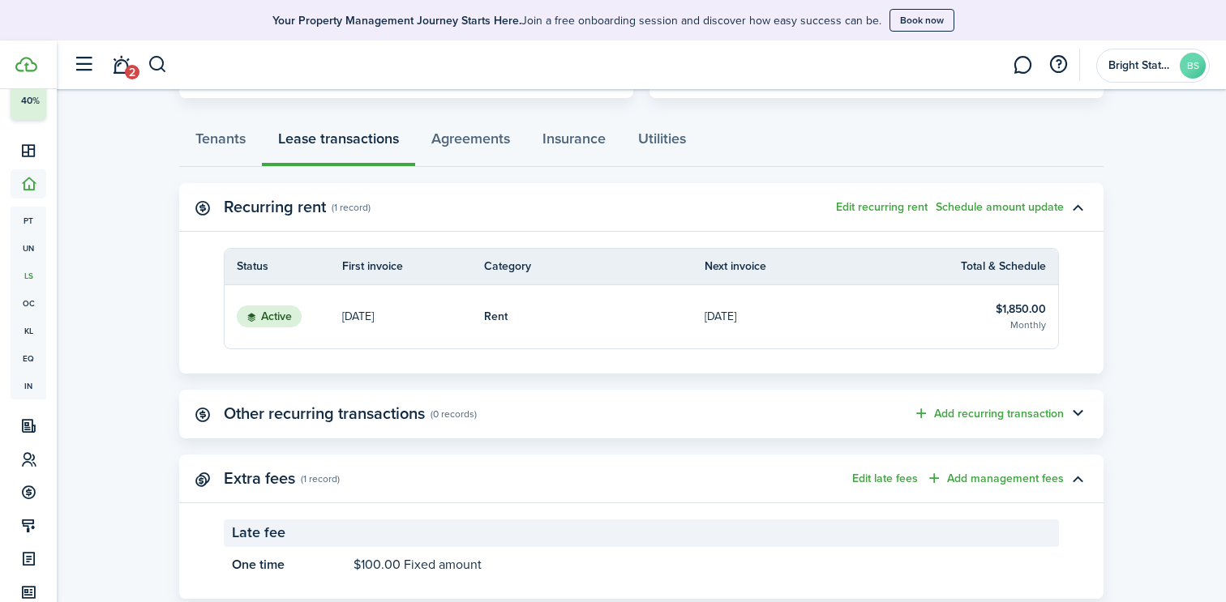
scroll to position [471, 0]
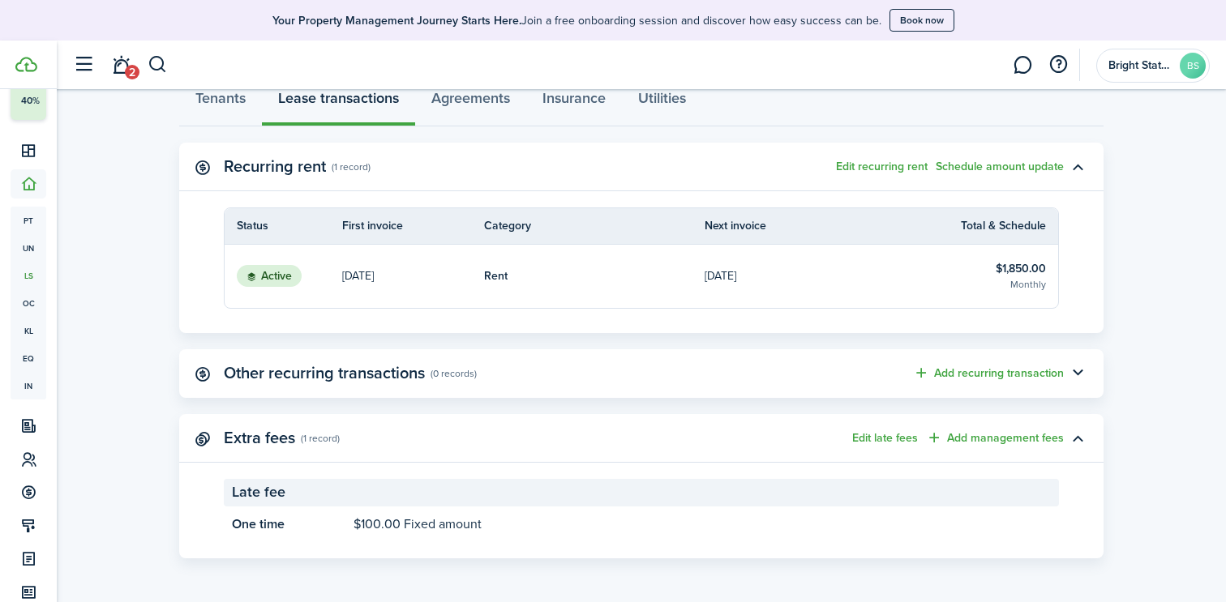
click at [1016, 439] on button "Add management fees" at bounding box center [995, 438] width 138 height 19
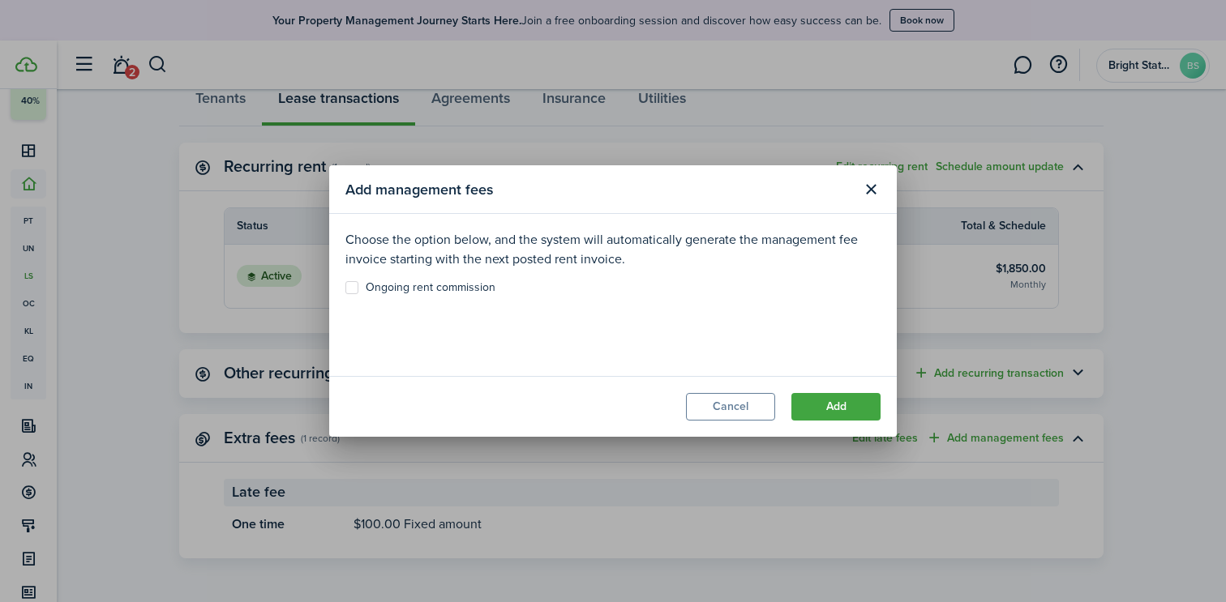
click at [395, 289] on label "Ongoing rent commission" at bounding box center [420, 287] width 150 height 13
click at [345, 289] on input "Ongoing rent commission" at bounding box center [344, 288] width 1 height 1
checkbox input "true"
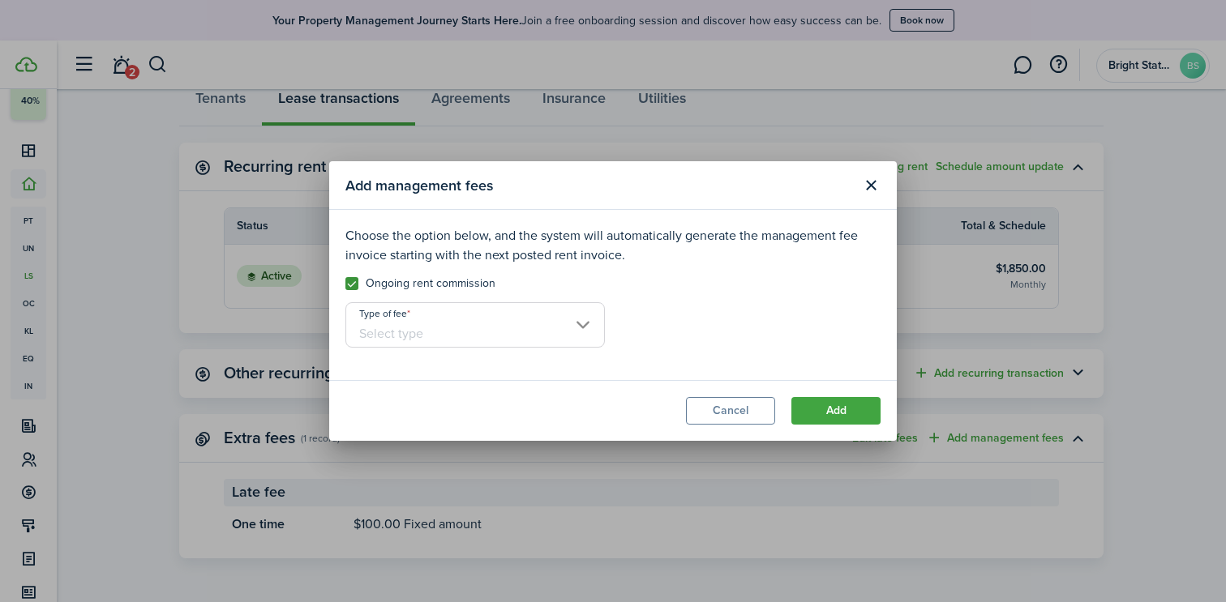
click at [395, 324] on input "Type of fee" at bounding box center [474, 324] width 259 height 45
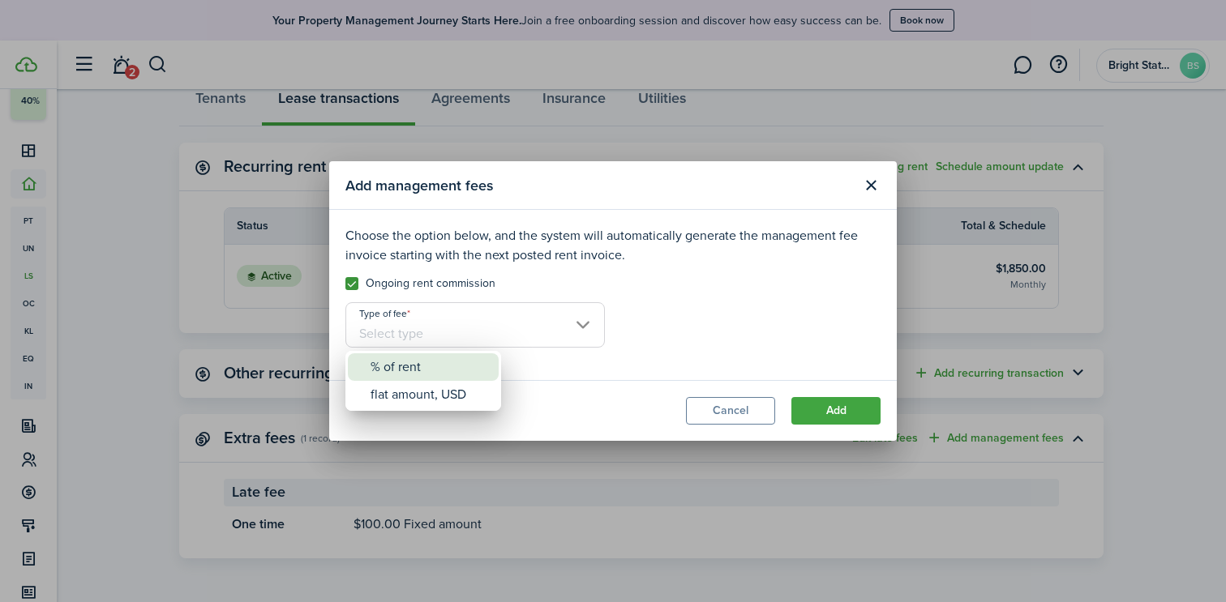
click at [405, 370] on div "% of rent" at bounding box center [429, 367] width 118 height 28
type input "% of rent"
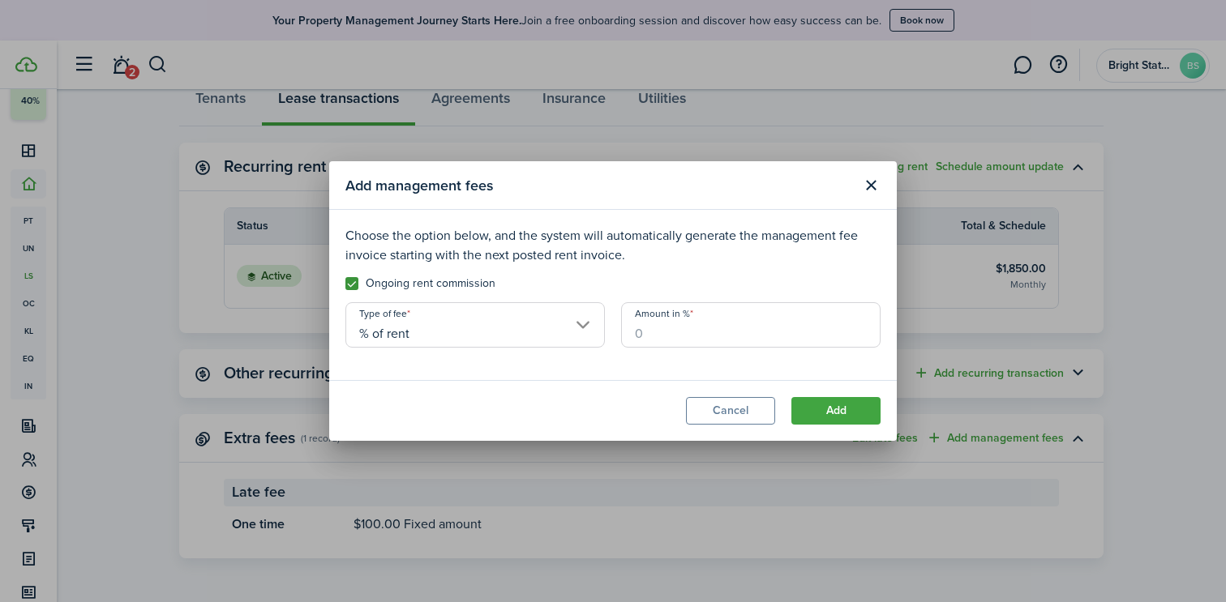
click at [735, 326] on input "Amount in %" at bounding box center [750, 324] width 259 height 45
type input "10"
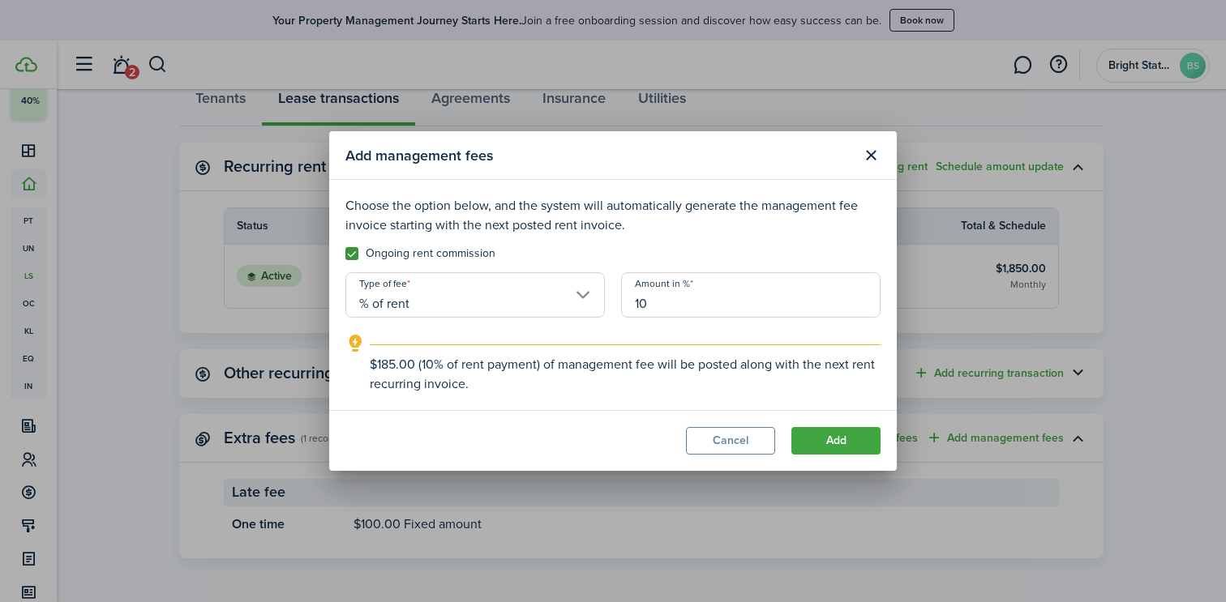
click at [834, 442] on button "Add" at bounding box center [835, 441] width 89 height 28
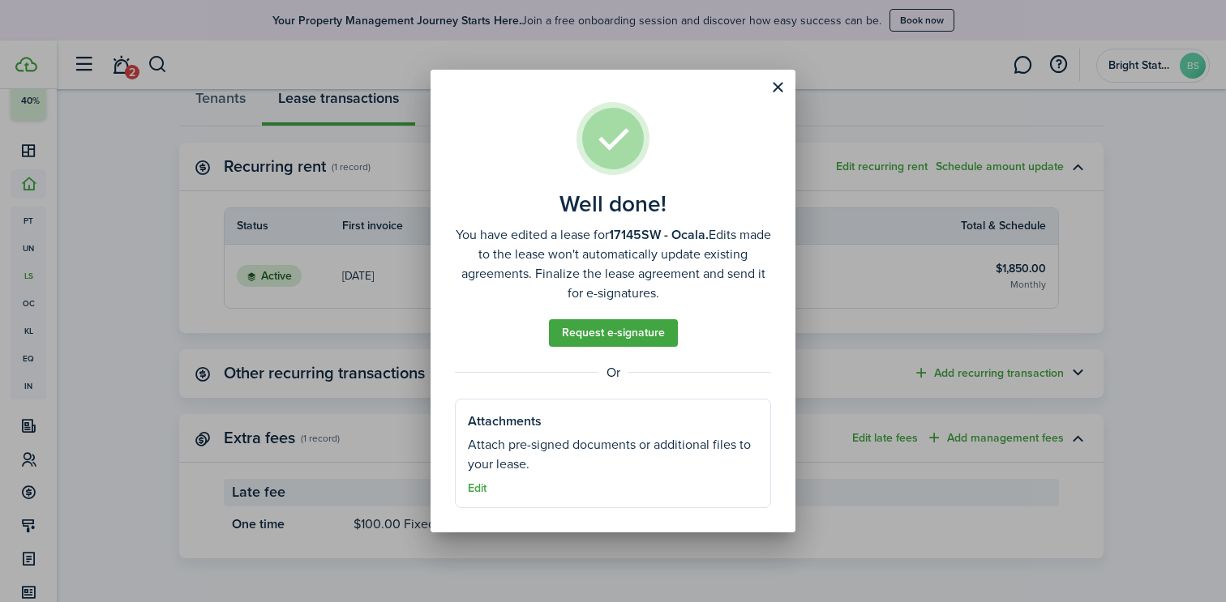
click at [786, 89] on button "Close modal" at bounding box center [778, 88] width 28 height 28
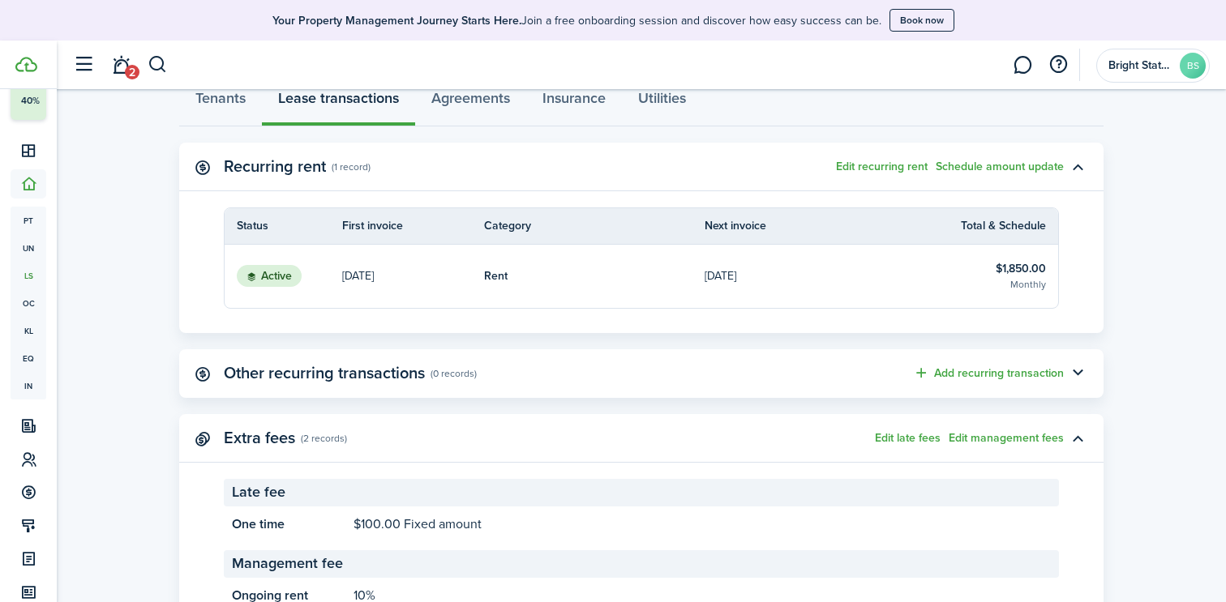
scroll to position [542, 0]
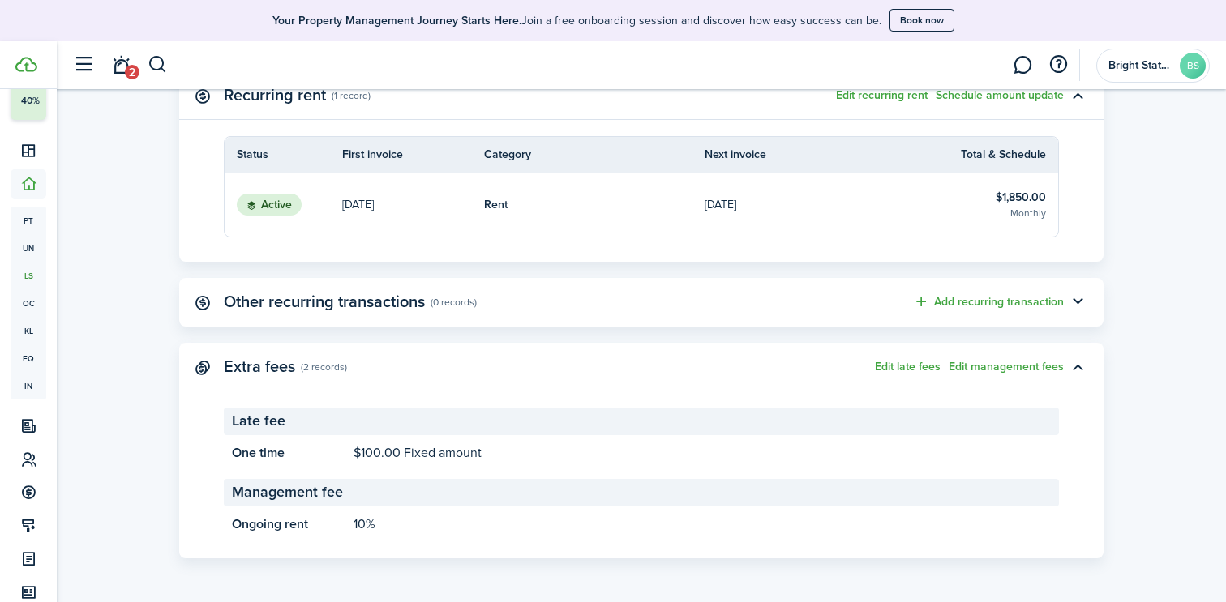
click at [981, 367] on button "Edit management fees" at bounding box center [1005, 367] width 115 height 13
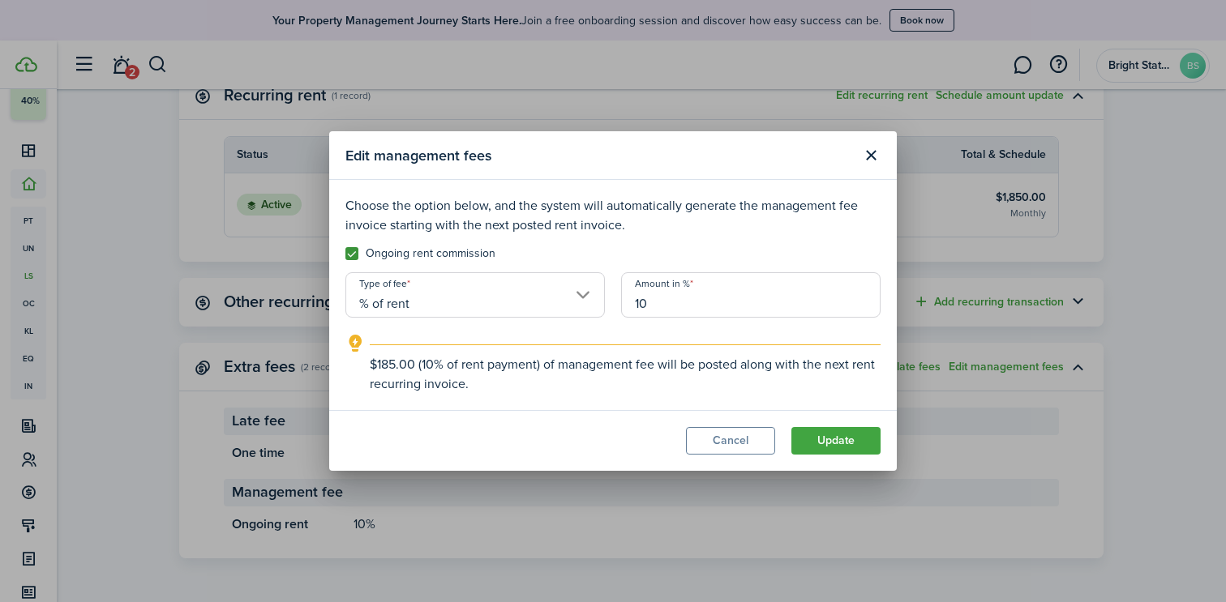
click at [735, 442] on button "Cancel" at bounding box center [730, 441] width 89 height 28
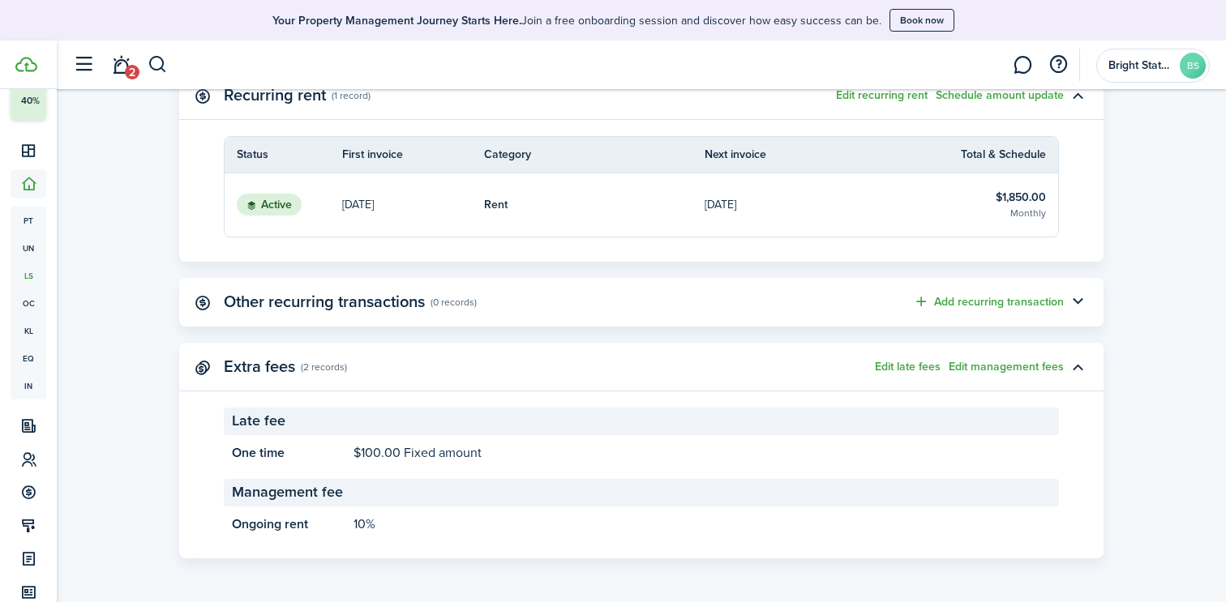
scroll to position [506, 0]
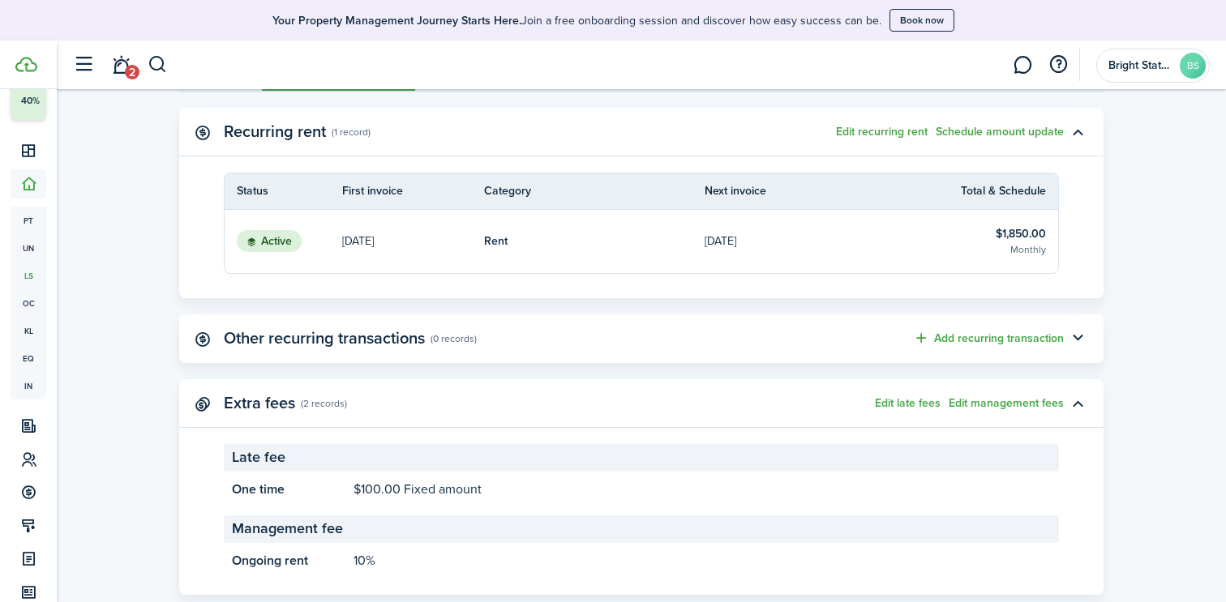
click at [876, 134] on button "Edit recurring rent" at bounding box center [882, 132] width 92 height 13
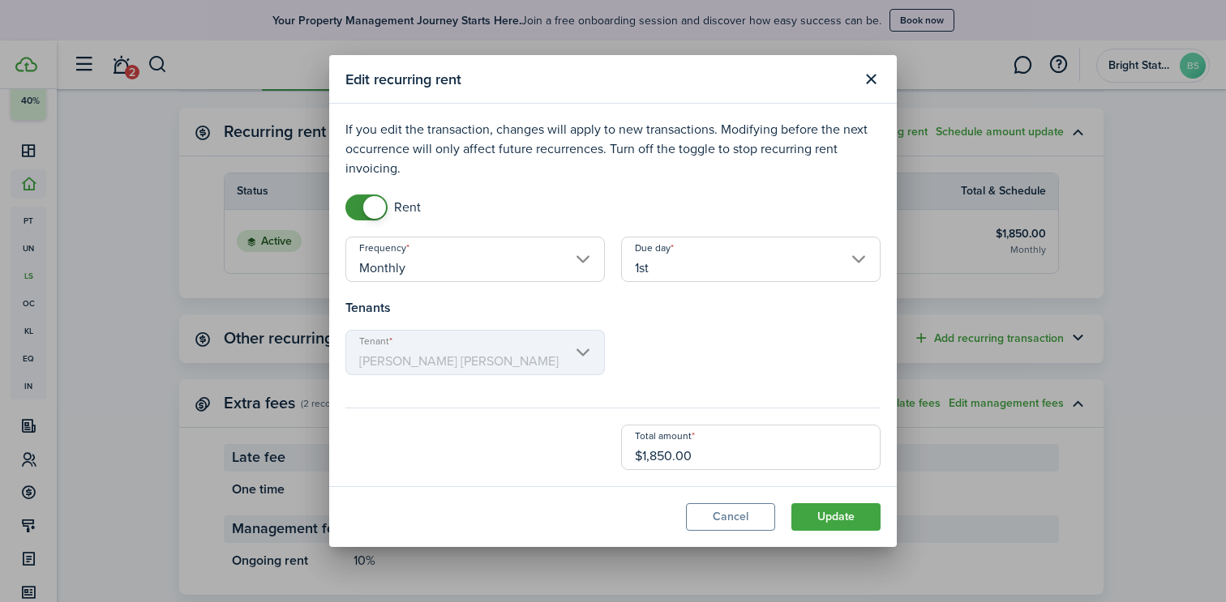
click at [871, 80] on button "Close modal" at bounding box center [871, 80] width 28 height 28
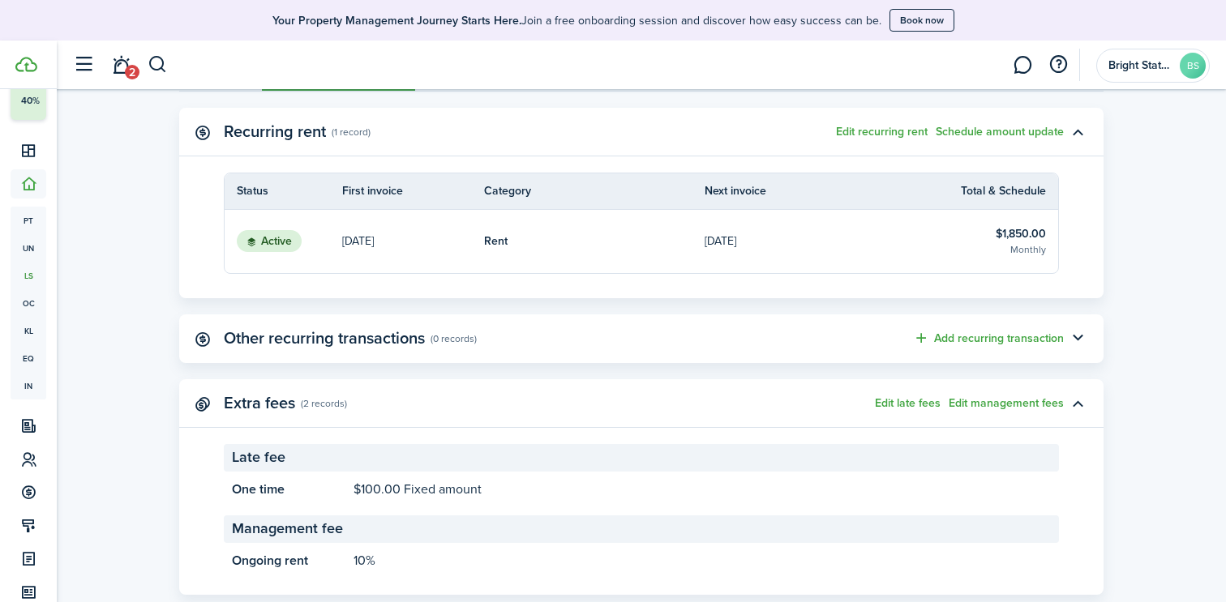
click at [987, 134] on button "Schedule amount update" at bounding box center [999, 132] width 128 height 13
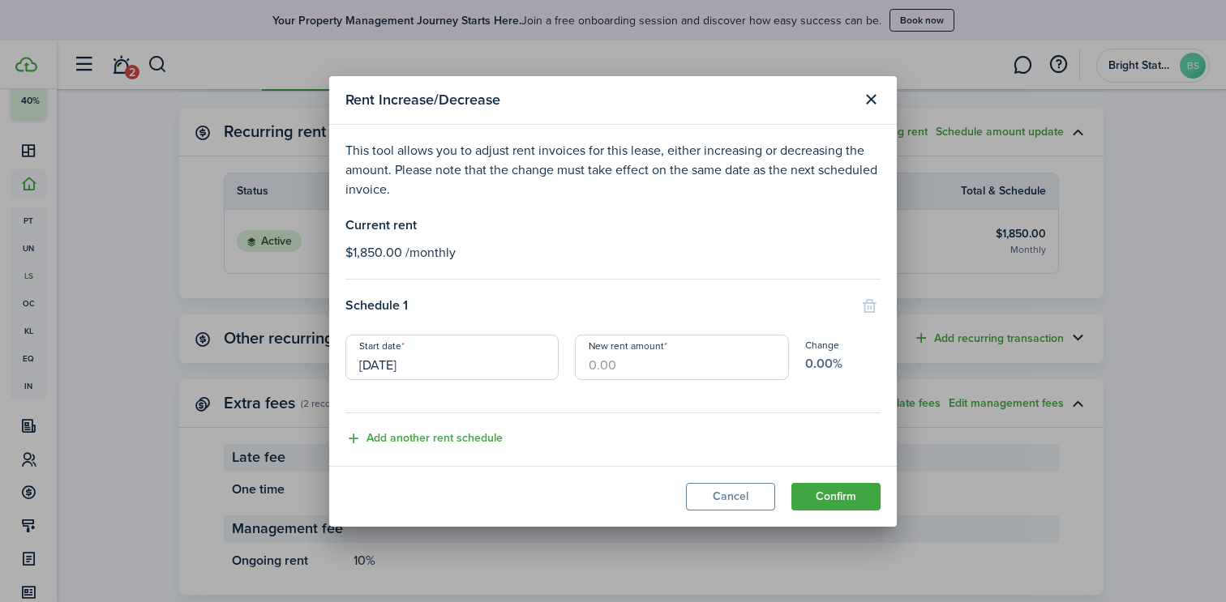
click at [867, 101] on button "Close modal" at bounding box center [871, 100] width 28 height 28
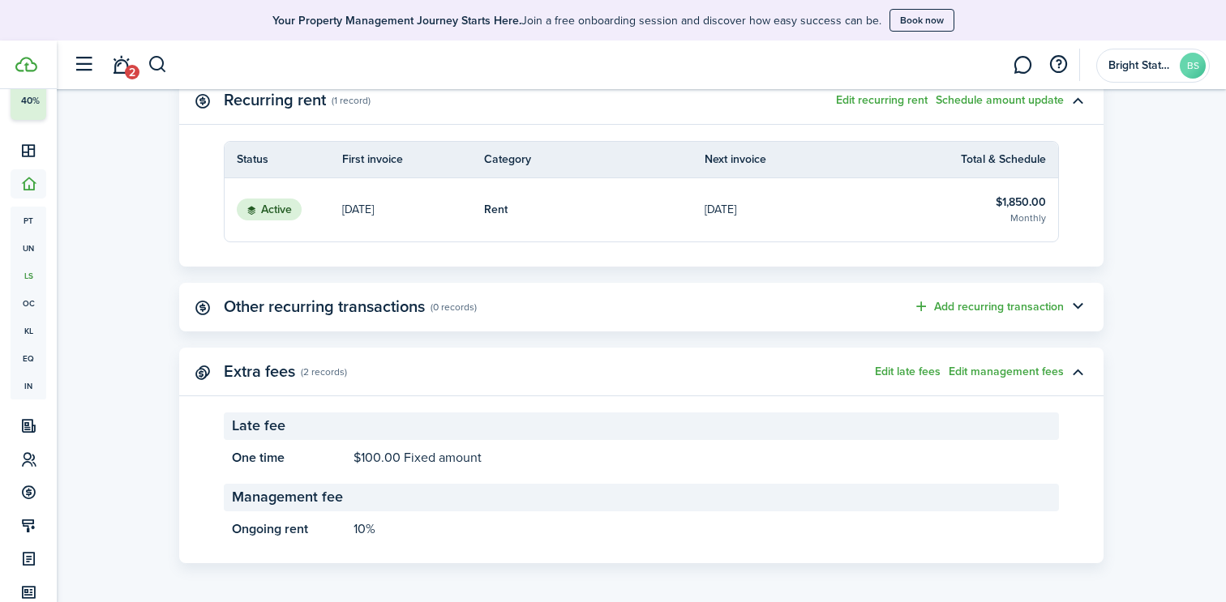
scroll to position [542, 0]
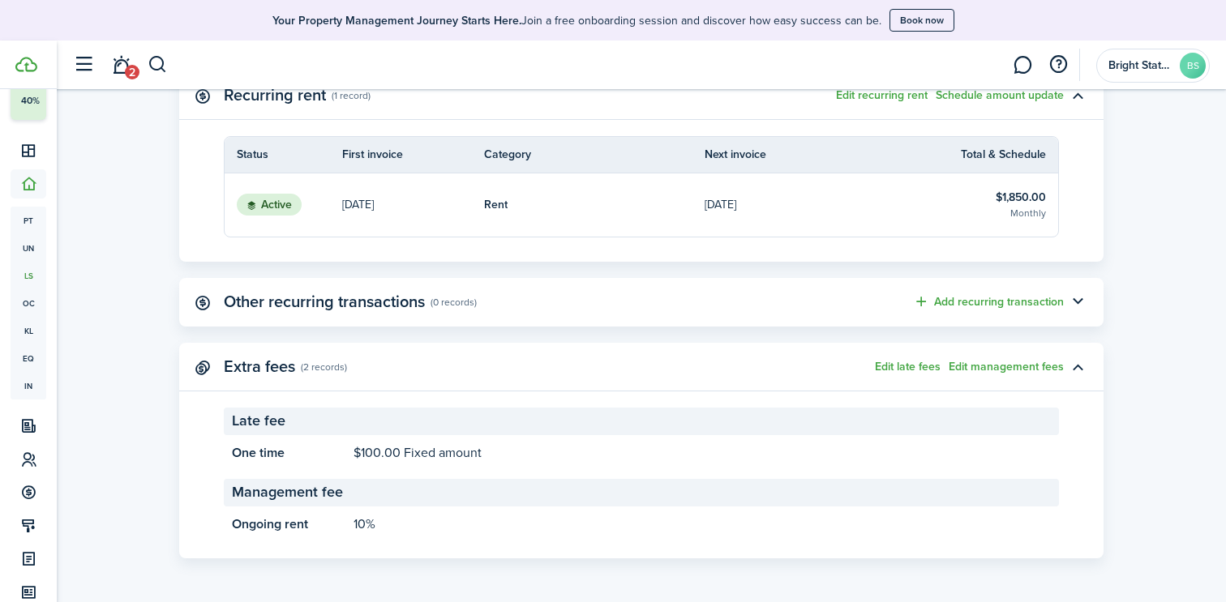
click at [1045, 364] on button "Edit management fees" at bounding box center [1005, 367] width 115 height 13
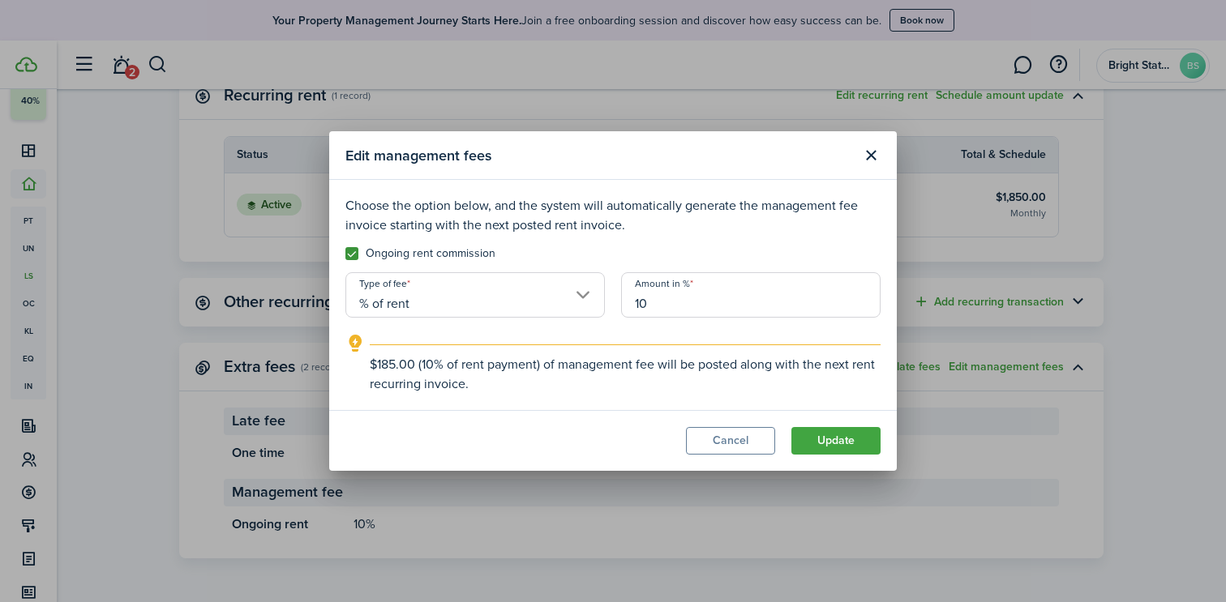
click at [477, 244] on div "Choose the option below, and the system will automatically generate the managem…" at bounding box center [612, 221] width 551 height 51
click at [475, 251] on label "Ongoing rent commission" at bounding box center [420, 253] width 150 height 13
click at [345, 254] on input "Ongoing rent commission" at bounding box center [344, 254] width 1 height 1
checkbox input "false"
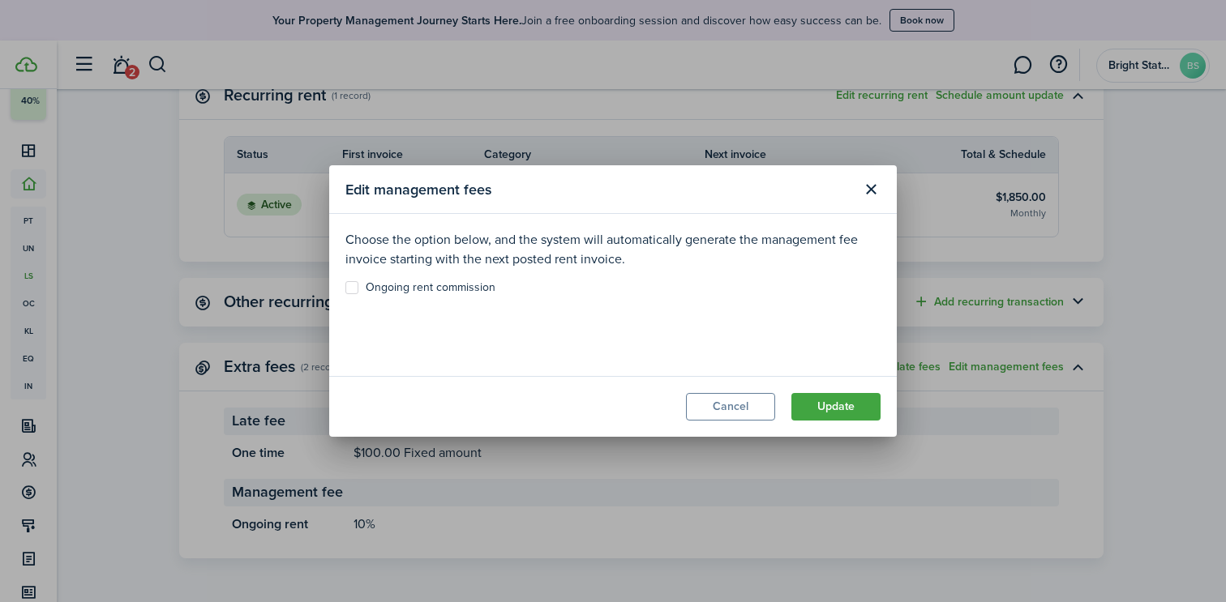
click at [657, 291] on control-checkbox "Ongoing rent commission" at bounding box center [612, 287] width 535 height 13
click at [593, 255] on p "Choose the option below, and the system will automatically generate the managem…" at bounding box center [612, 249] width 535 height 39
click at [871, 190] on button "Close modal" at bounding box center [871, 190] width 28 height 28
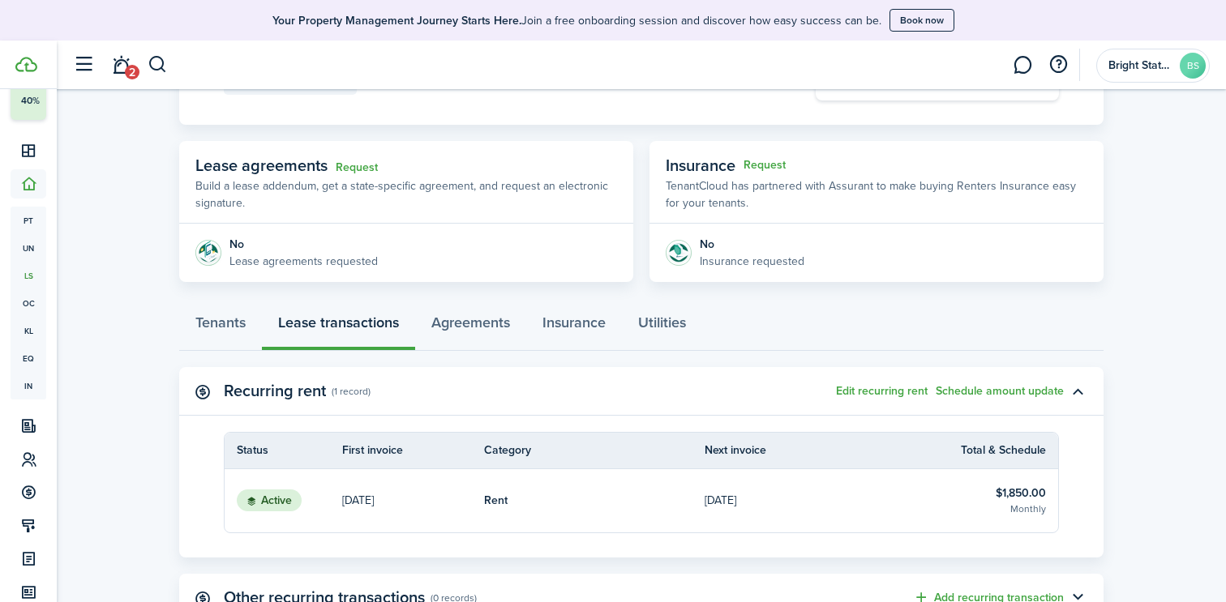
scroll to position [250, 0]
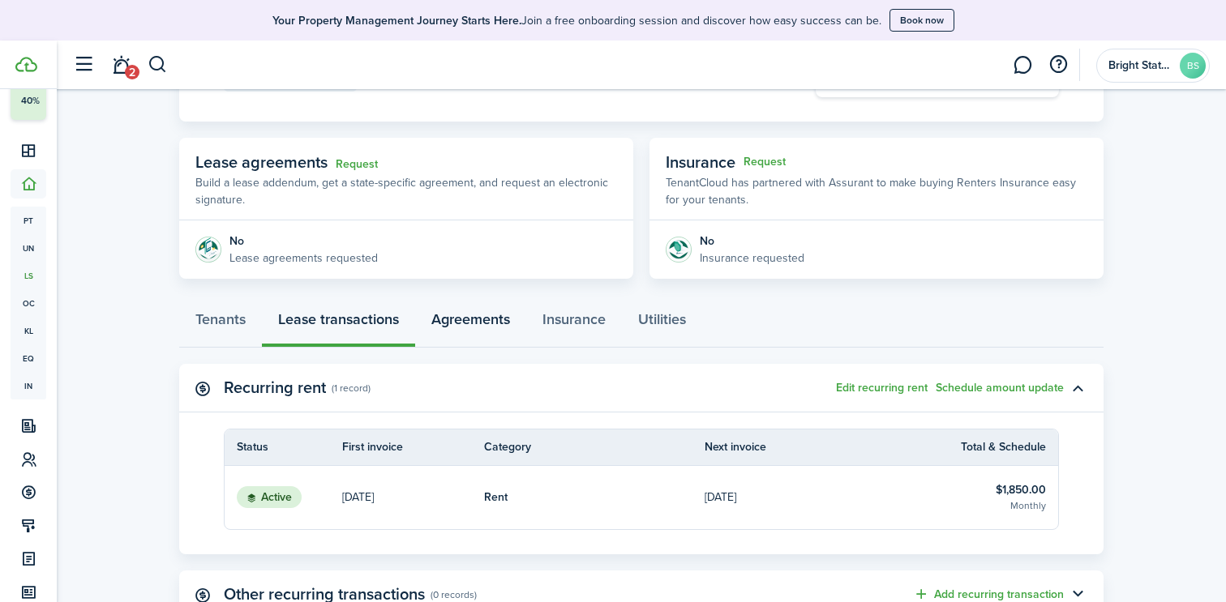
click at [494, 320] on link "Agreements" at bounding box center [470, 323] width 111 height 49
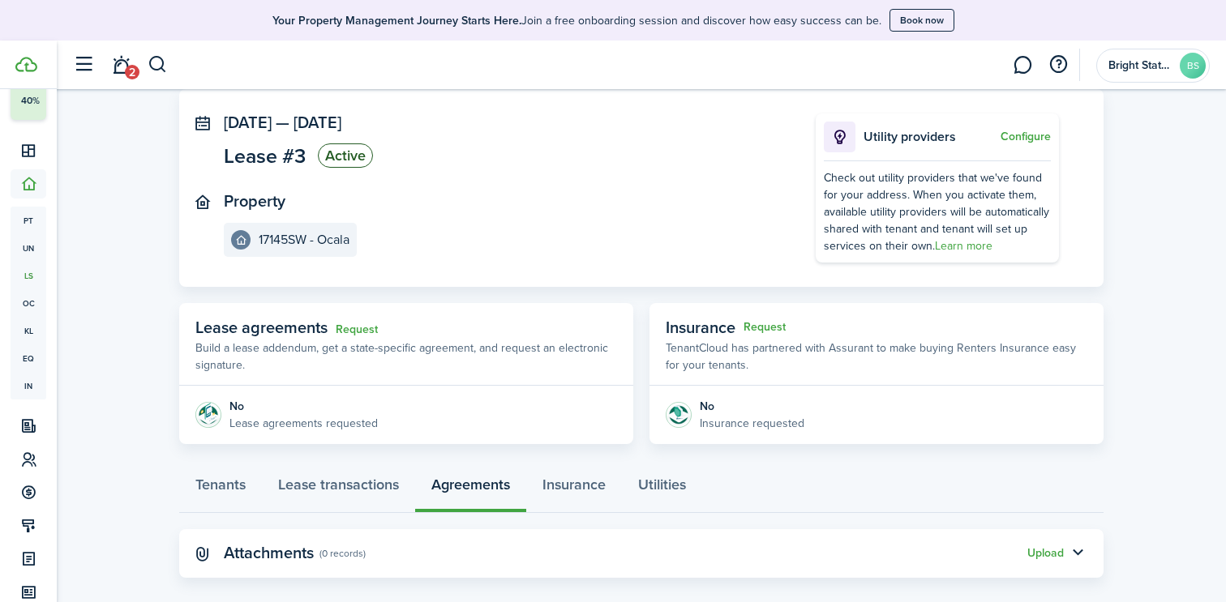
scroll to position [104, 0]
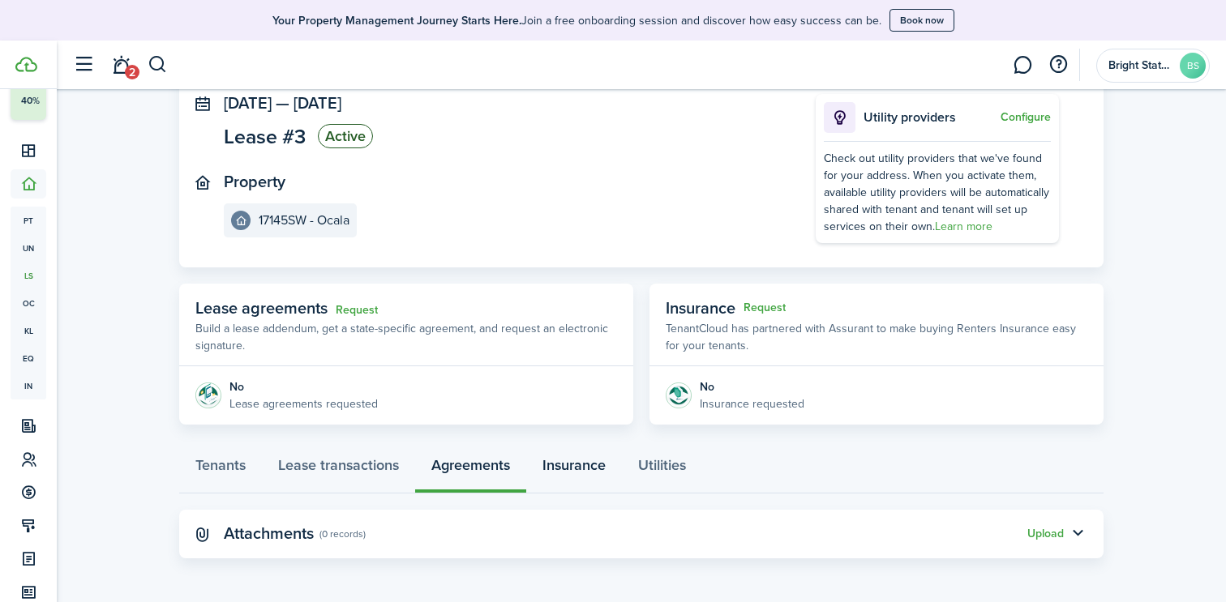
click at [560, 462] on link "Insurance" at bounding box center [574, 469] width 96 height 49
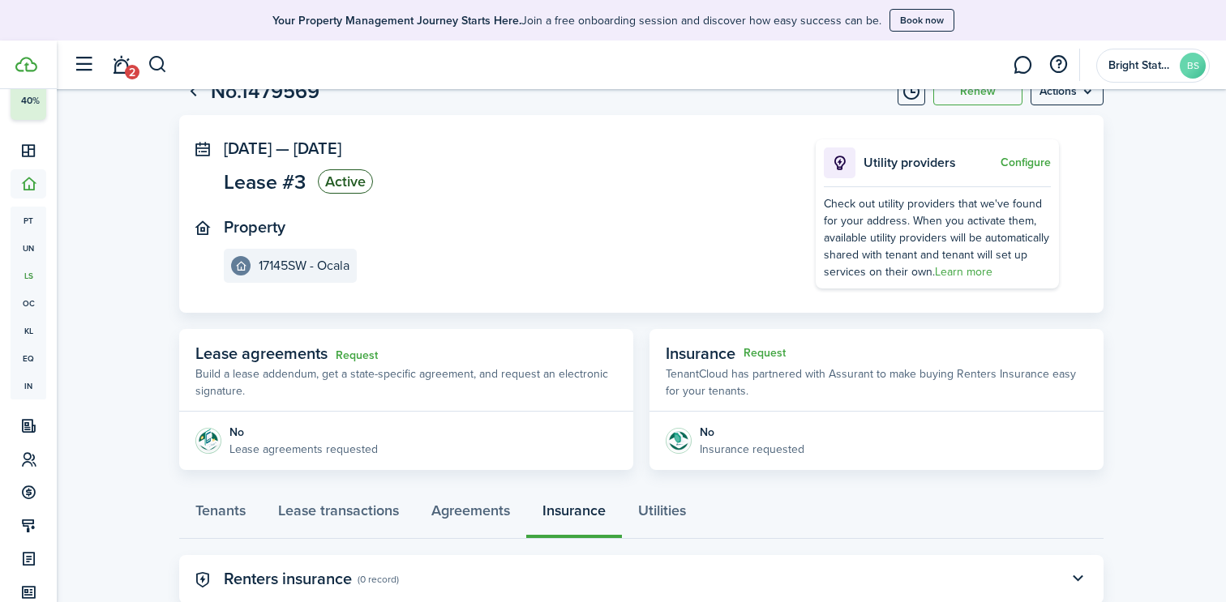
scroll to position [104, 0]
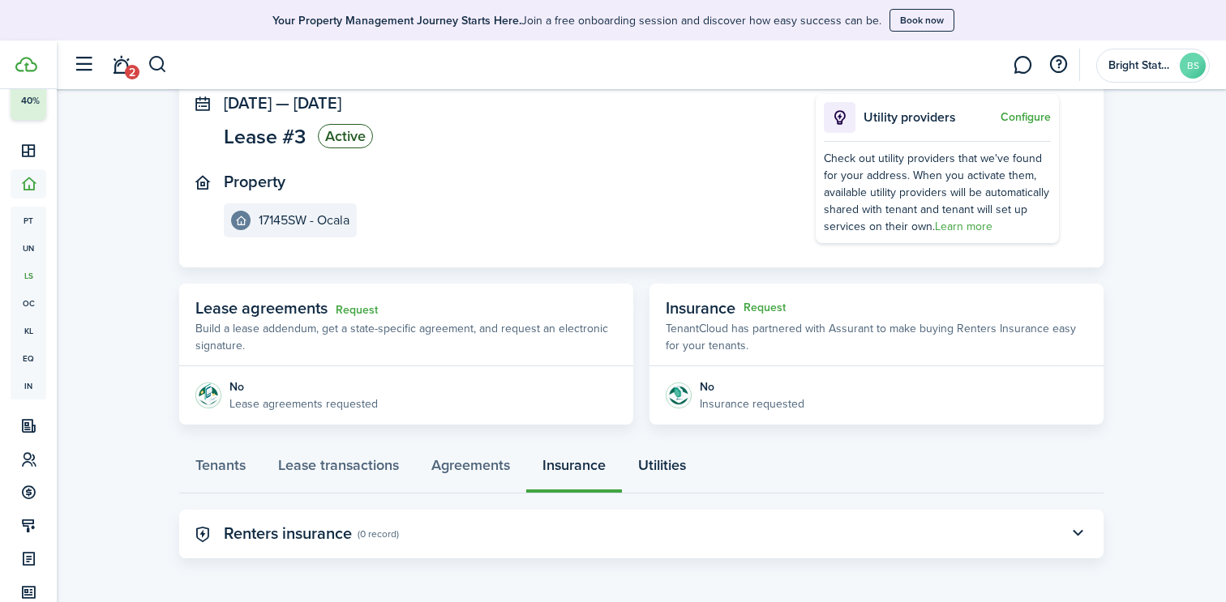
click at [671, 462] on link "Utilities" at bounding box center [662, 469] width 80 height 49
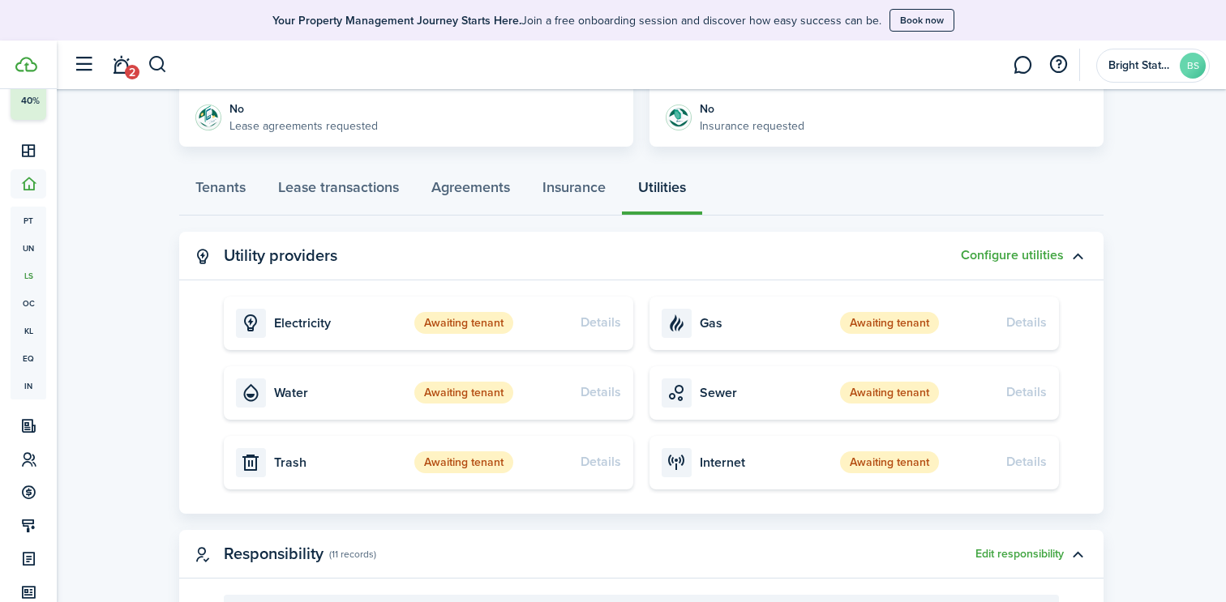
scroll to position [370, 0]
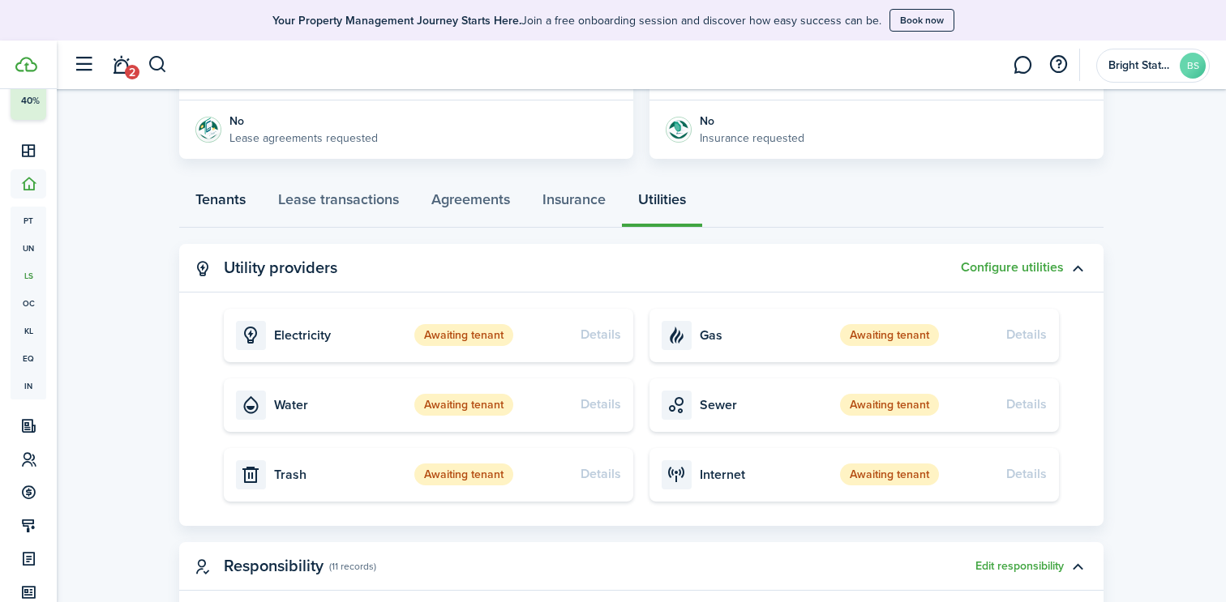
click at [229, 201] on link "Tenants" at bounding box center [220, 203] width 83 height 49
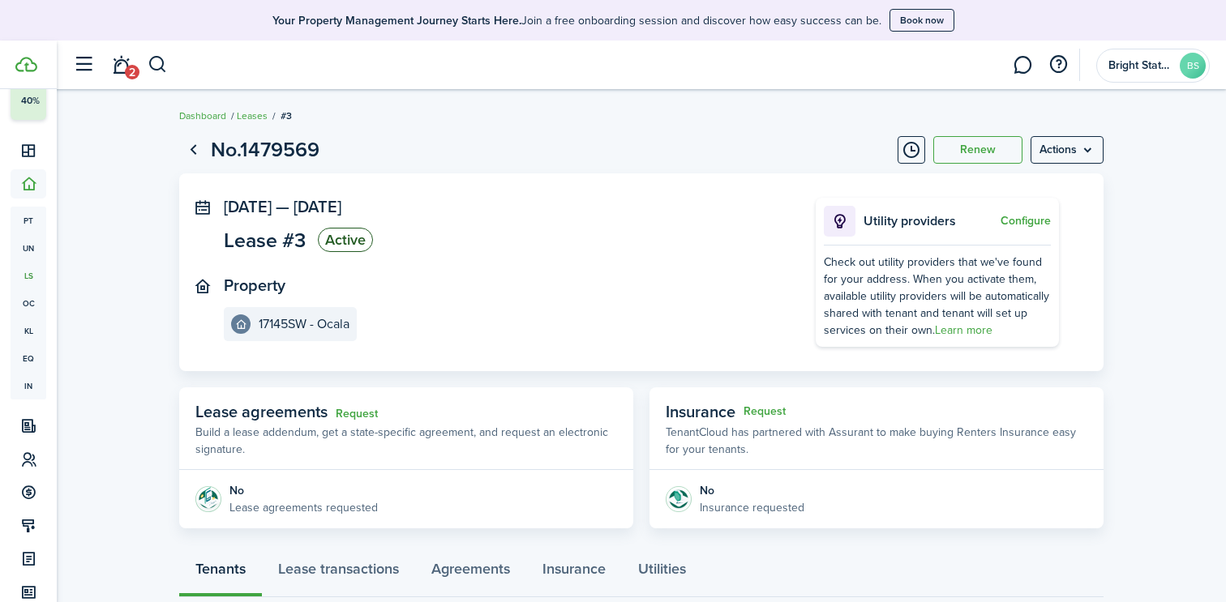
click at [1090, 151] on menu-btn "Actions" at bounding box center [1066, 150] width 73 height 28
click at [1010, 185] on button "Edit" at bounding box center [1032, 186] width 142 height 28
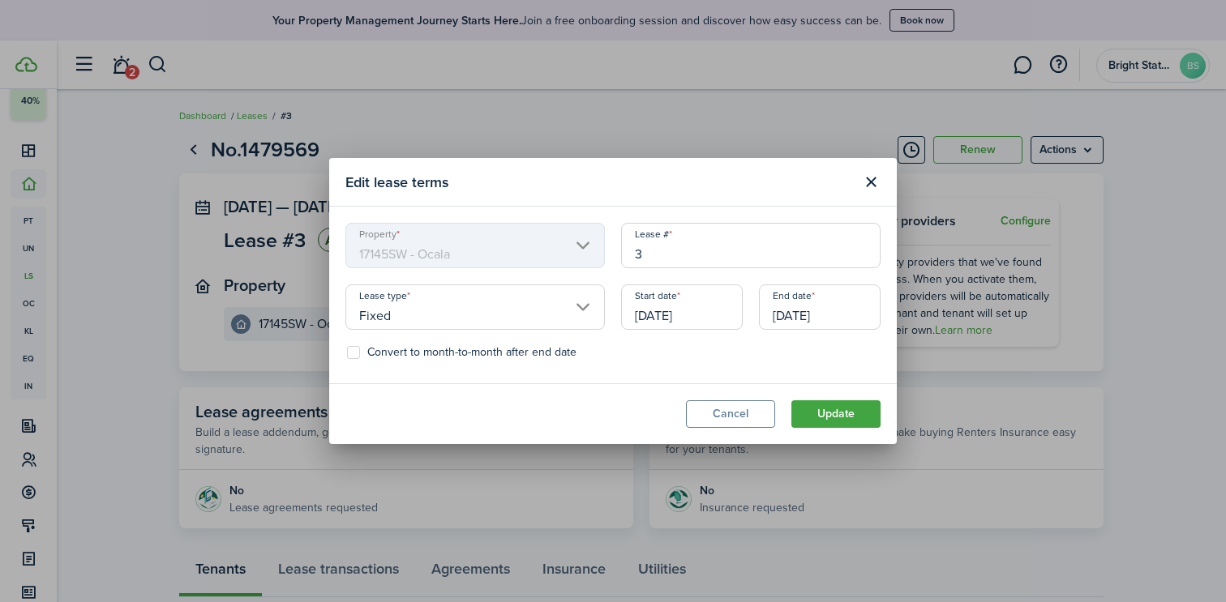
click at [715, 416] on button "Cancel" at bounding box center [730, 414] width 89 height 28
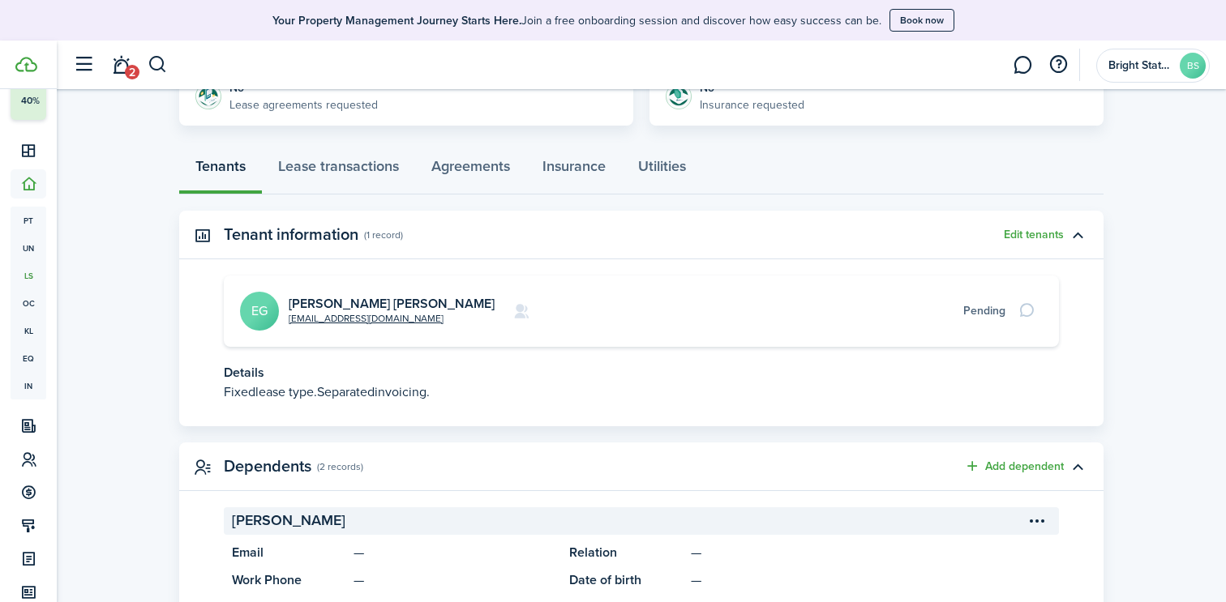
scroll to position [396, 0]
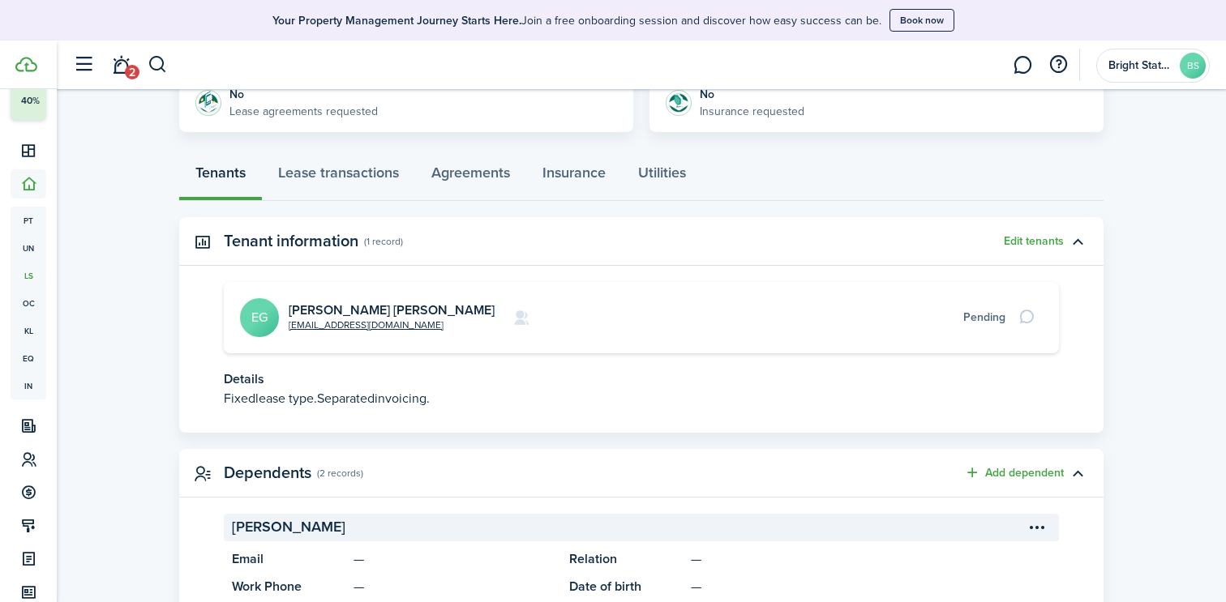
click at [331, 242] on panel-main-title "Tenant information" at bounding box center [291, 241] width 135 height 19
click at [364, 164] on link "Lease transactions" at bounding box center [338, 176] width 153 height 49
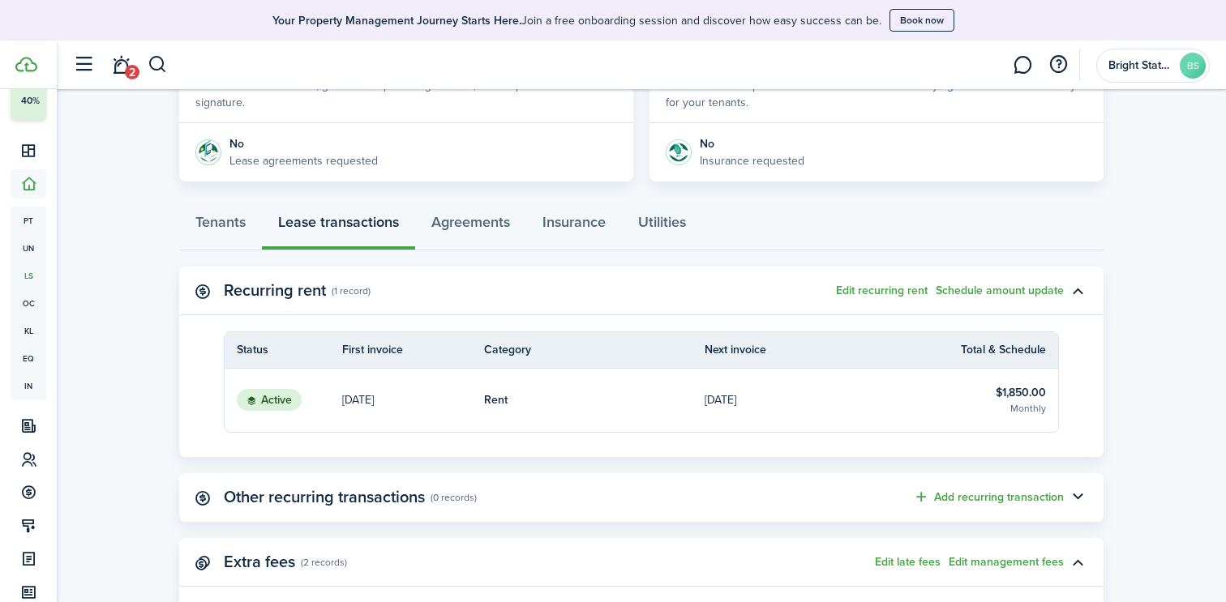
scroll to position [349, 0]
click at [263, 400] on status "Active" at bounding box center [269, 398] width 65 height 23
click at [416, 383] on link "[DATE]" at bounding box center [413, 398] width 142 height 63
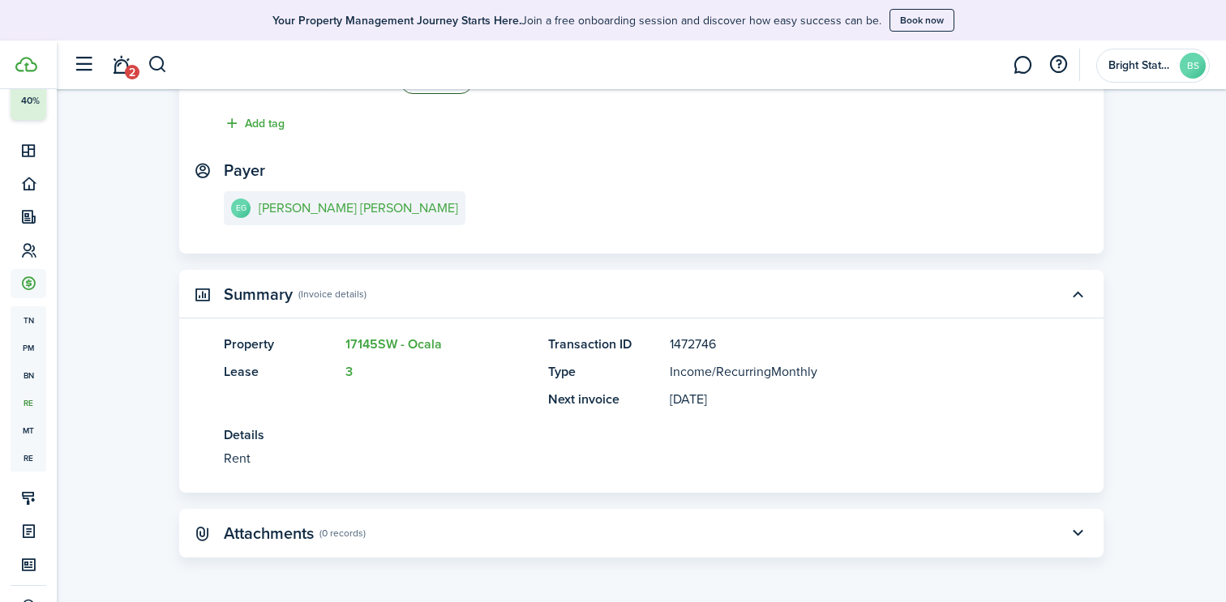
scroll to position [160, 0]
click at [398, 341] on link "17145SW - Ocala" at bounding box center [393, 344] width 96 height 19
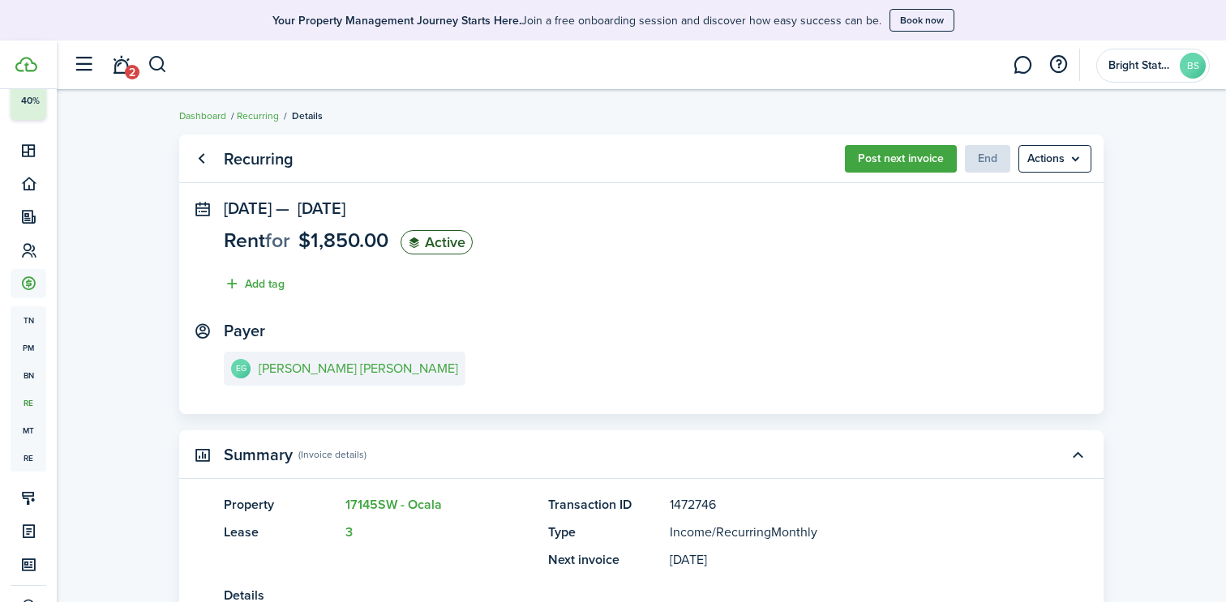
click at [1064, 158] on menu-btn "Actions" at bounding box center [1054, 159] width 73 height 28
click at [1119, 199] on recurring-view "Recurring Post next invoice End Actions [DATE] — [DATE] Rent for $1,850.00 Acti…" at bounding box center [641, 426] width 1169 height 600
click at [203, 116] on link "Dashboard" at bounding box center [202, 116] width 47 height 15
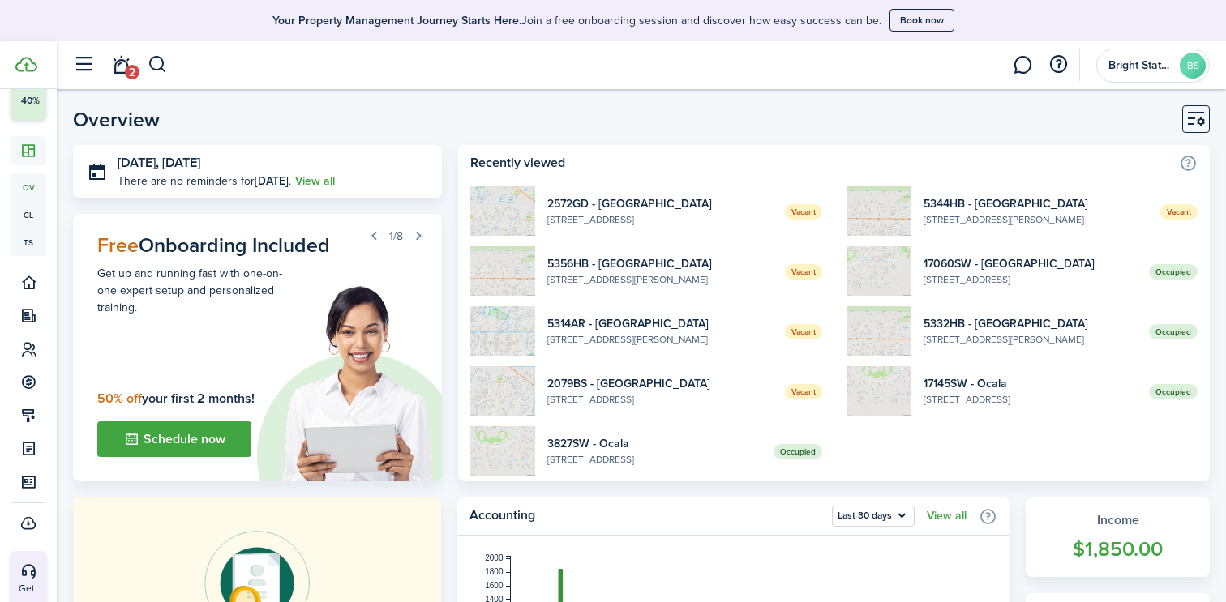
click at [999, 327] on widget-list-item-title "5332HB - [GEOGRAPHIC_DATA]" at bounding box center [1029, 323] width 213 height 17
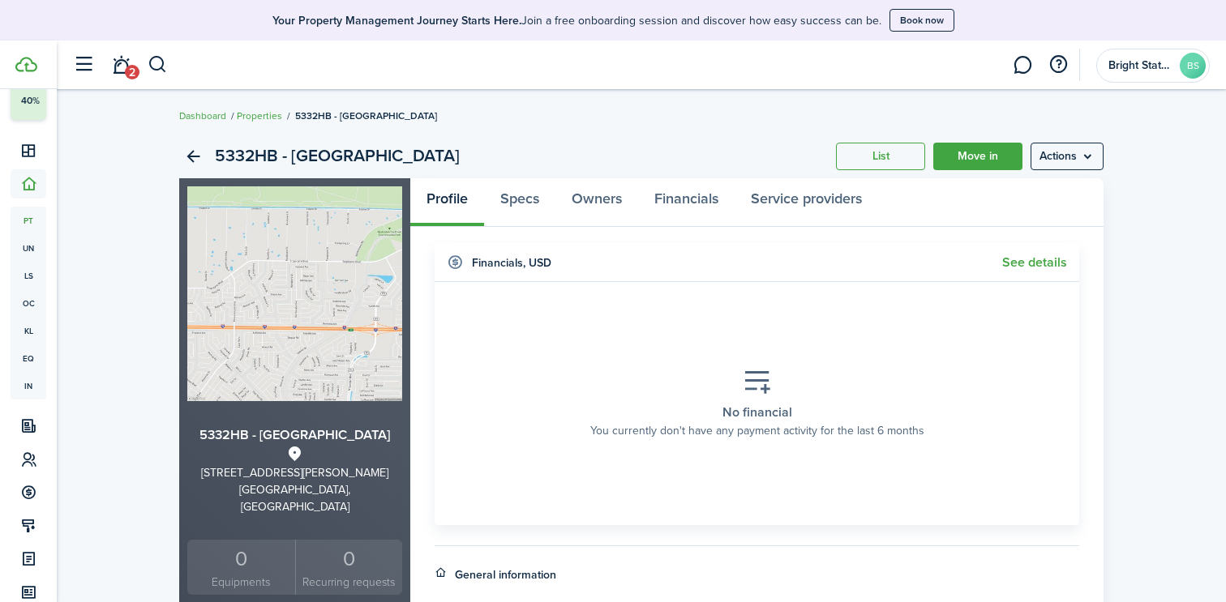
click at [202, 113] on link "Dashboard" at bounding box center [202, 116] width 47 height 15
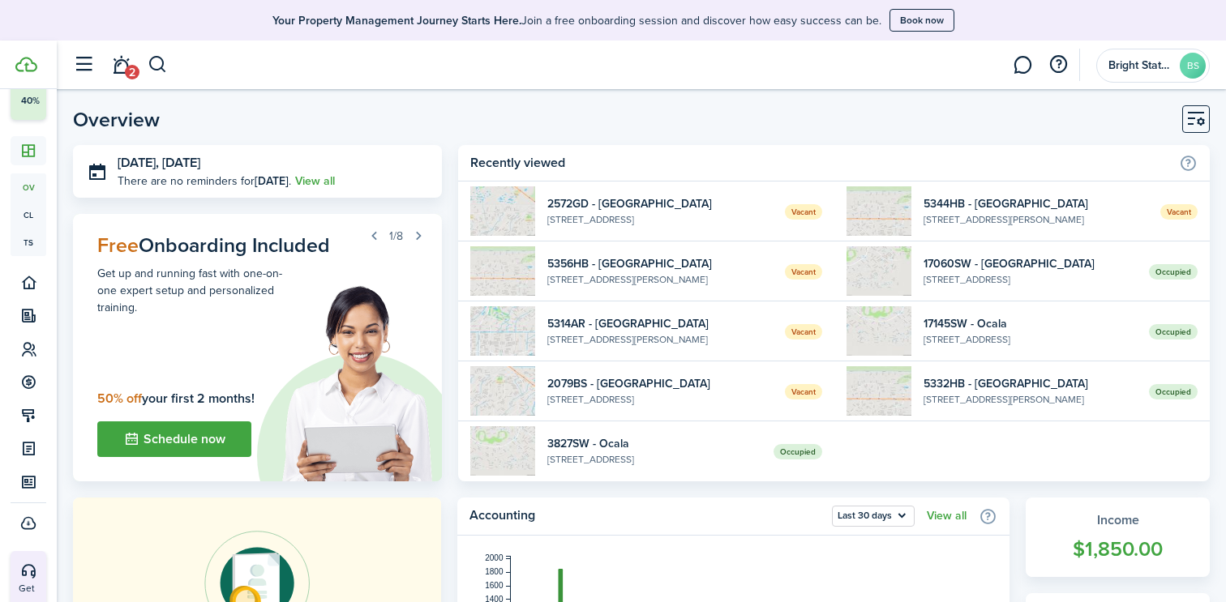
click at [125, 68] on span "2" at bounding box center [132, 72] width 15 height 15
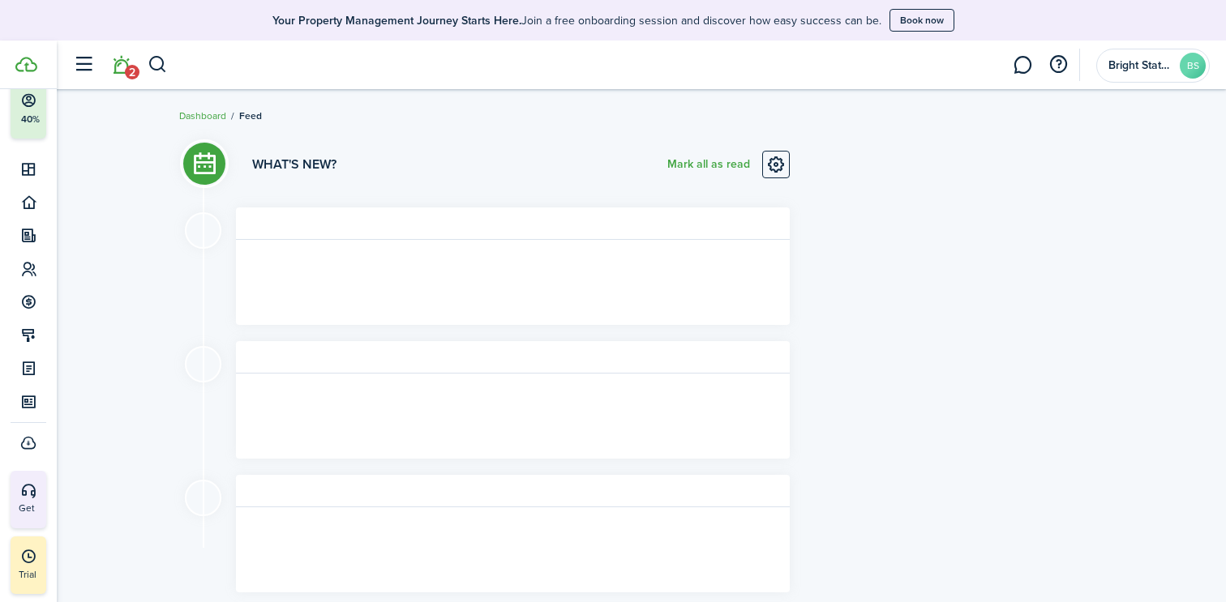
scroll to position [73, 0]
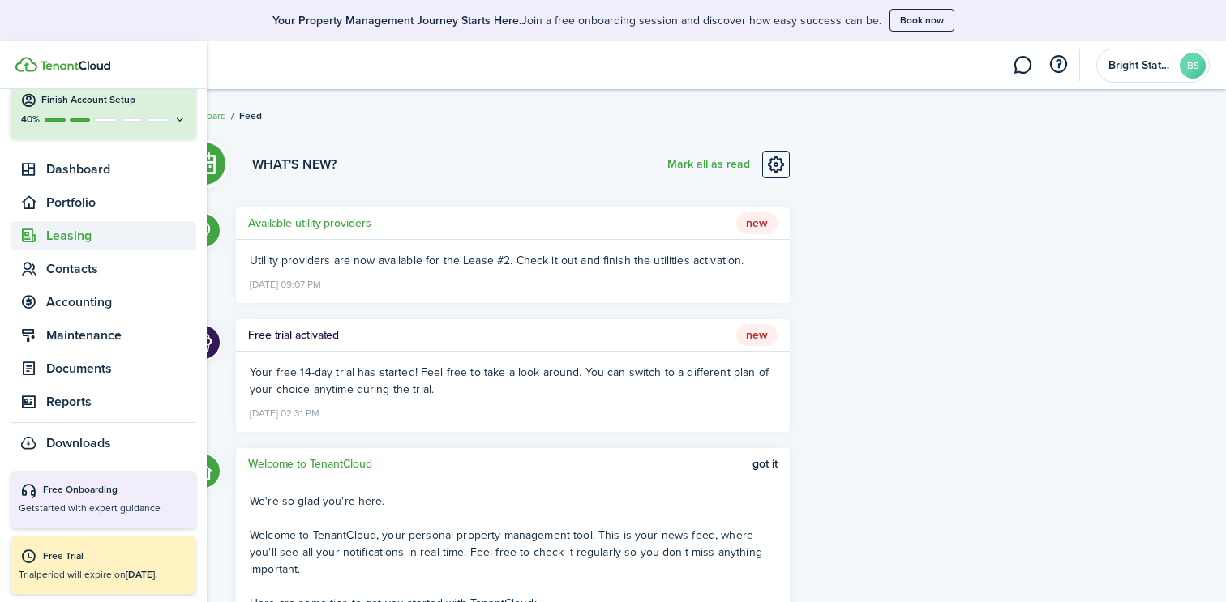
click at [45, 240] on sidebar-link-icon at bounding box center [29, 236] width 36 height 17
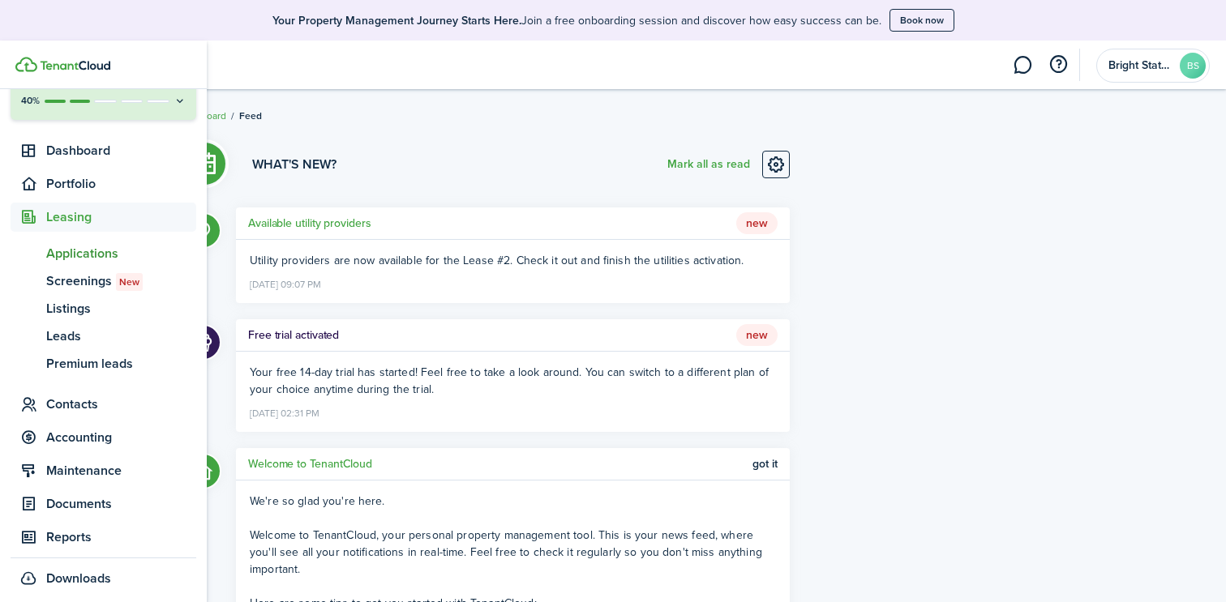
click at [72, 255] on span "Applications" at bounding box center [121, 253] width 150 height 19
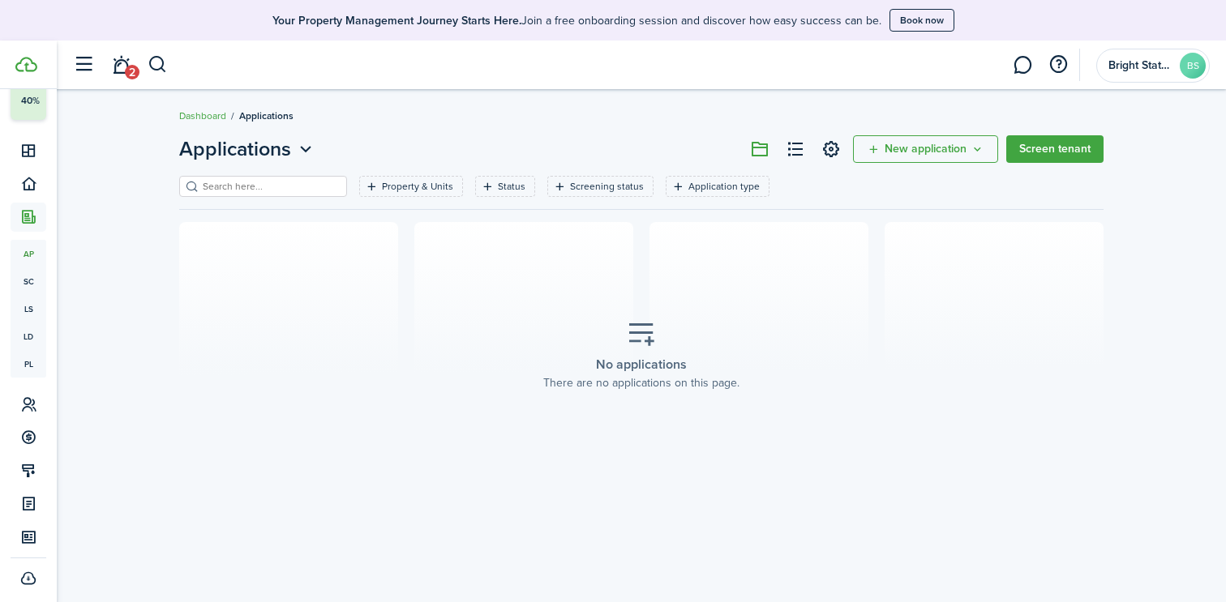
click at [1040, 148] on link "Screen tenant" at bounding box center [1054, 149] width 97 height 28
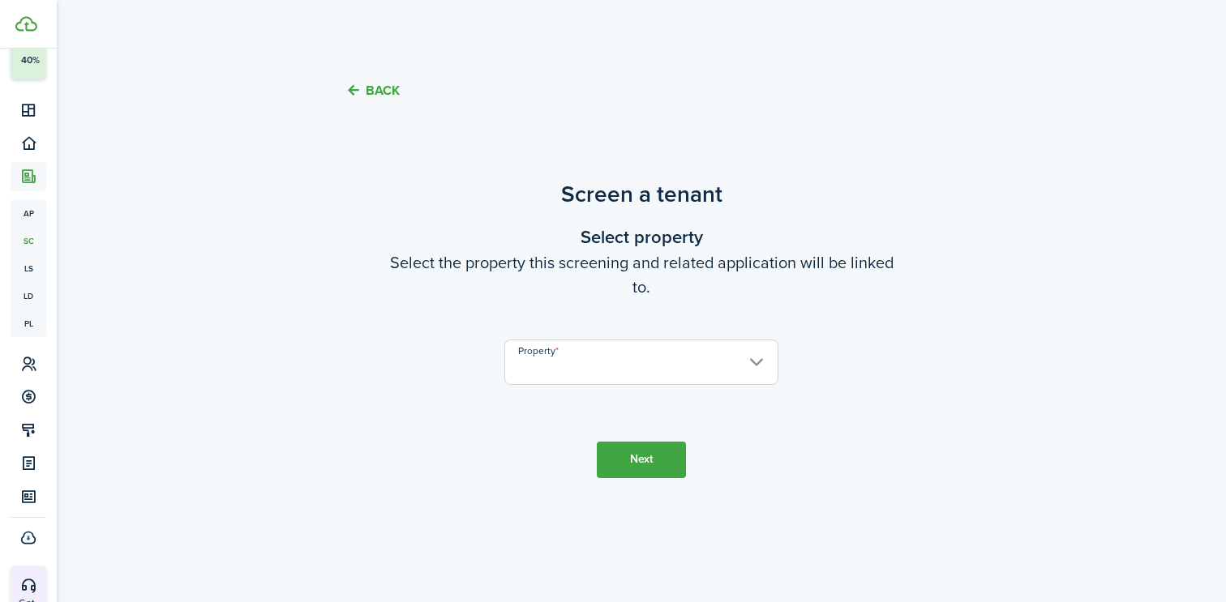
click at [731, 366] on input "Property" at bounding box center [641, 362] width 274 height 45
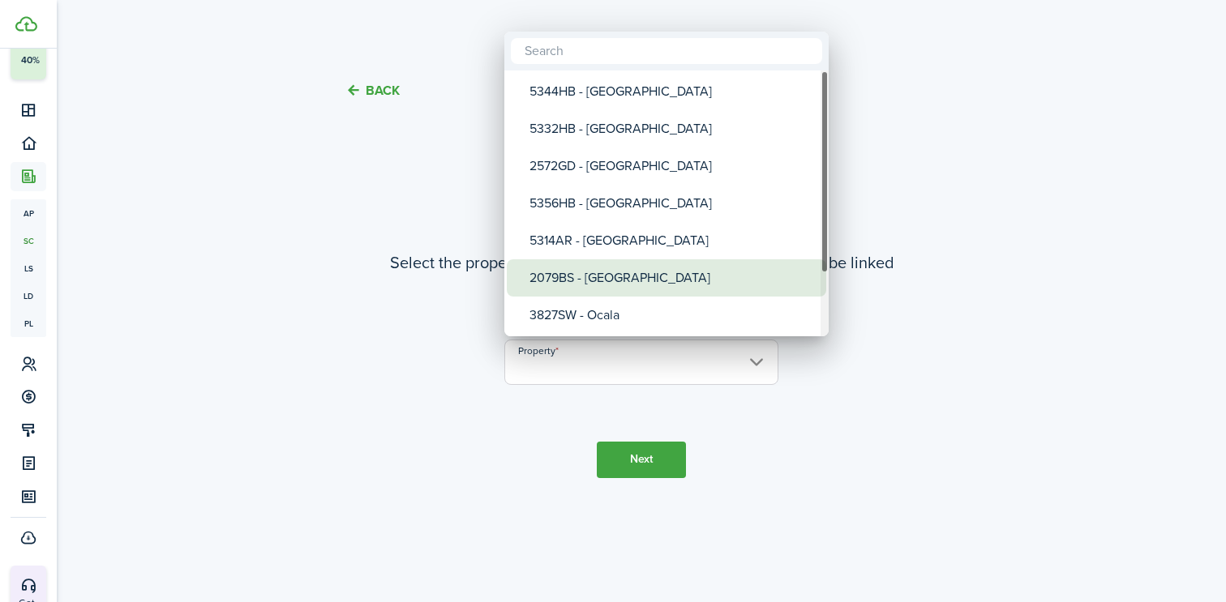
click at [687, 268] on div "2079BS - [GEOGRAPHIC_DATA]" at bounding box center [672, 277] width 287 height 37
type input "2079BS - [GEOGRAPHIC_DATA]"
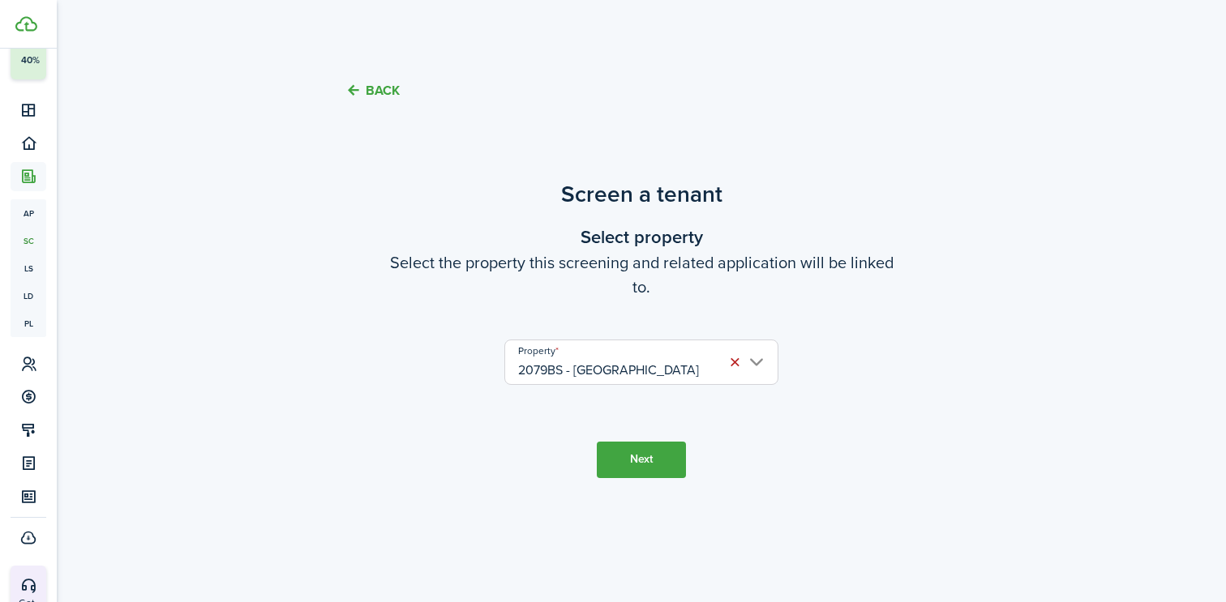
click at [648, 452] on button "Next" at bounding box center [641, 460] width 89 height 36
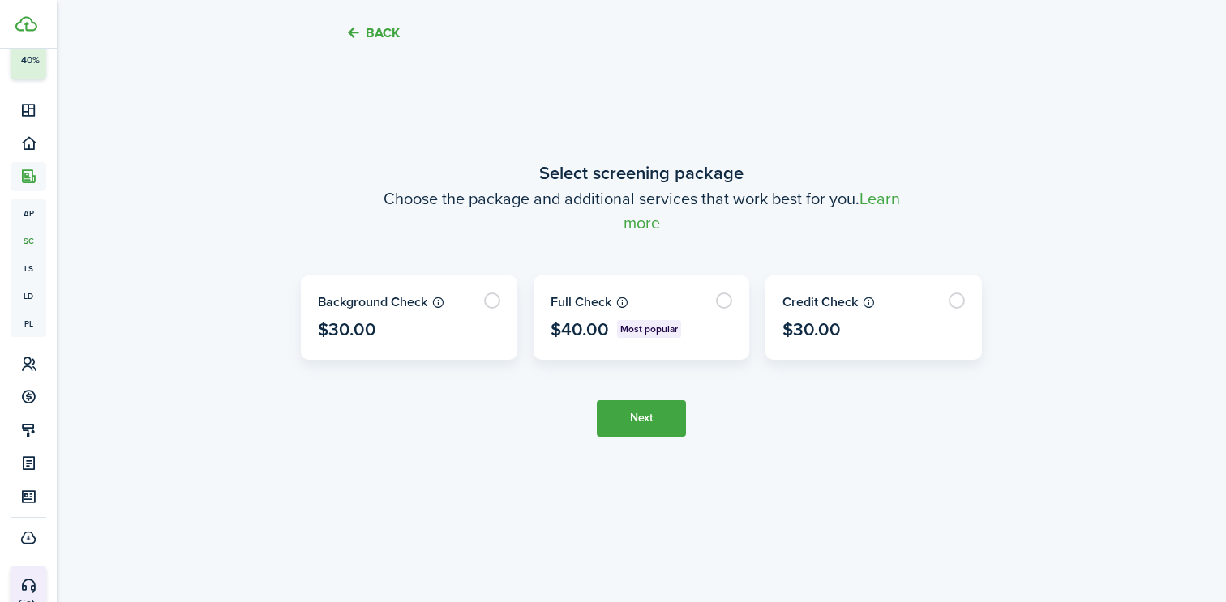
scroll to position [571, 0]
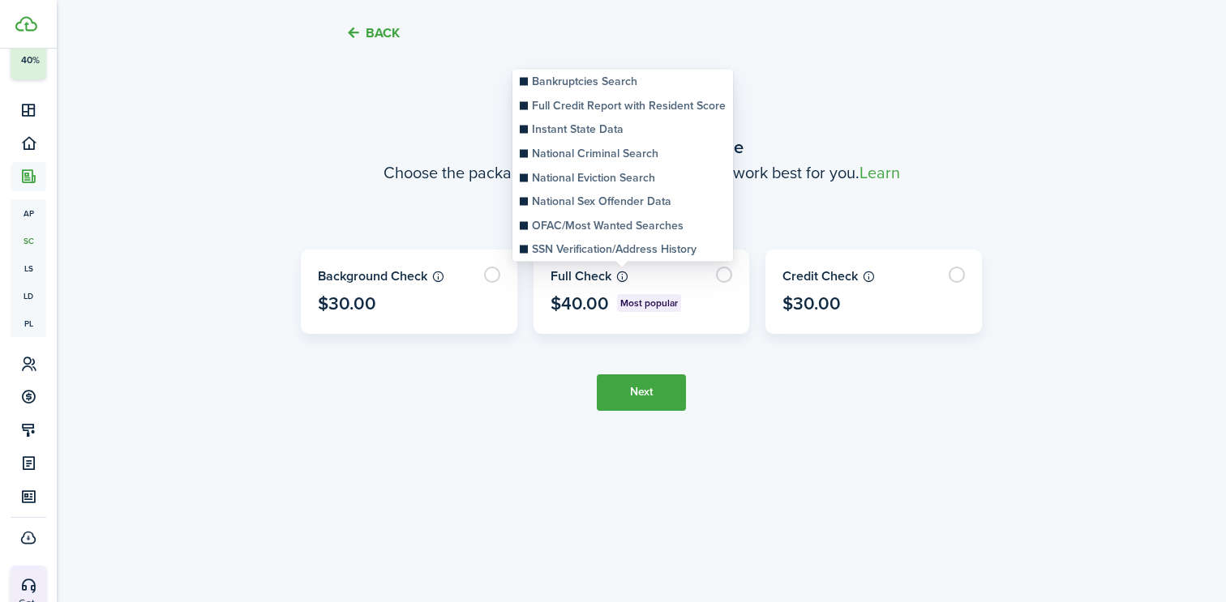
click at [622, 275] on icon at bounding box center [622, 276] width 14 height 13
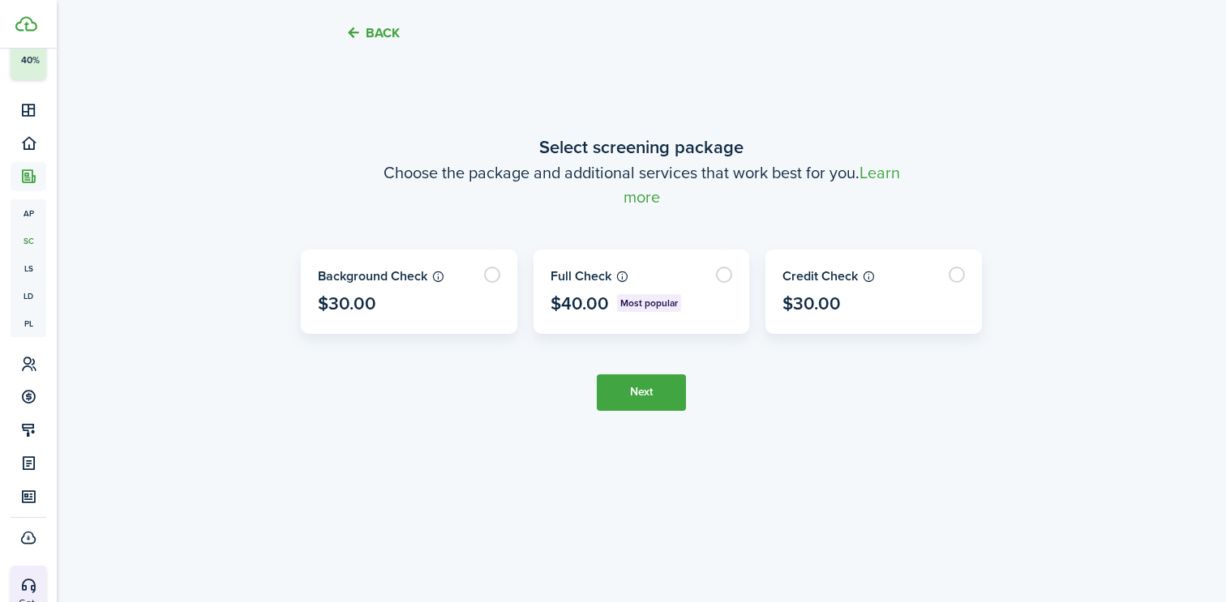
click at [625, 200] on link "Learn more" at bounding box center [761, 184] width 276 height 49
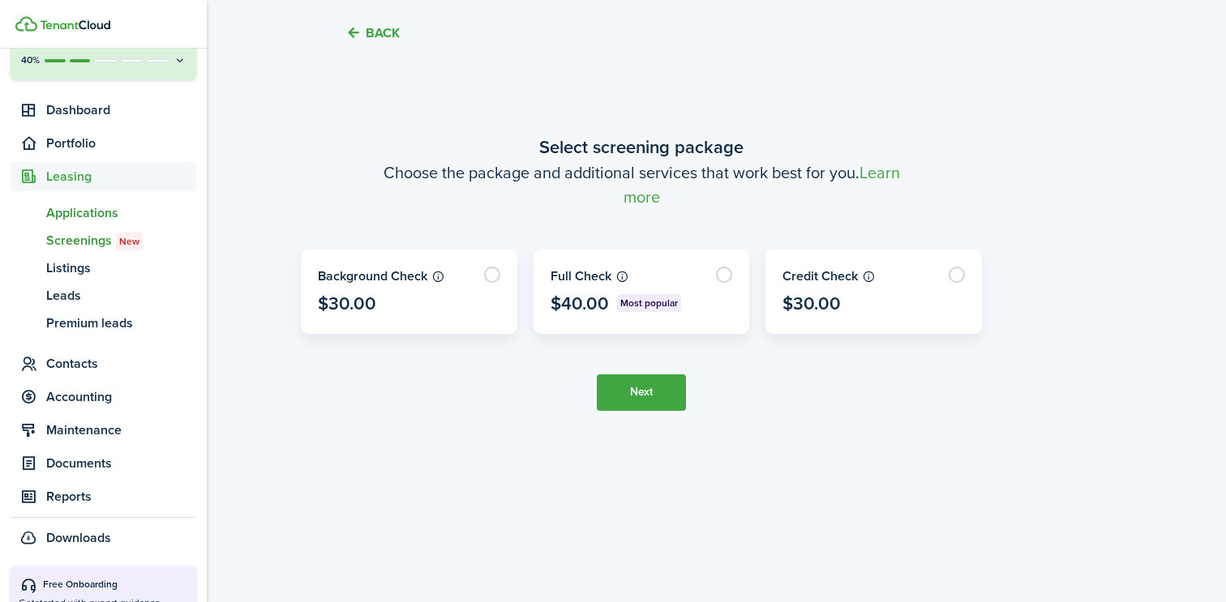
click at [91, 213] on span "Applications" at bounding box center [121, 212] width 150 height 19
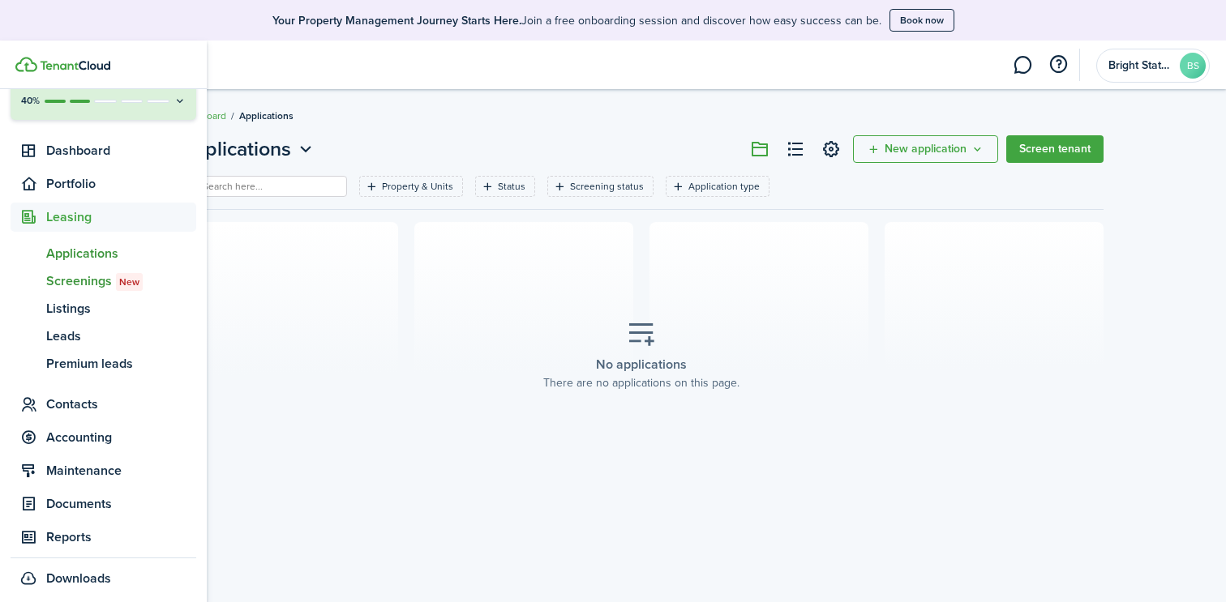
click at [81, 280] on span "Screenings New" at bounding box center [121, 281] width 150 height 19
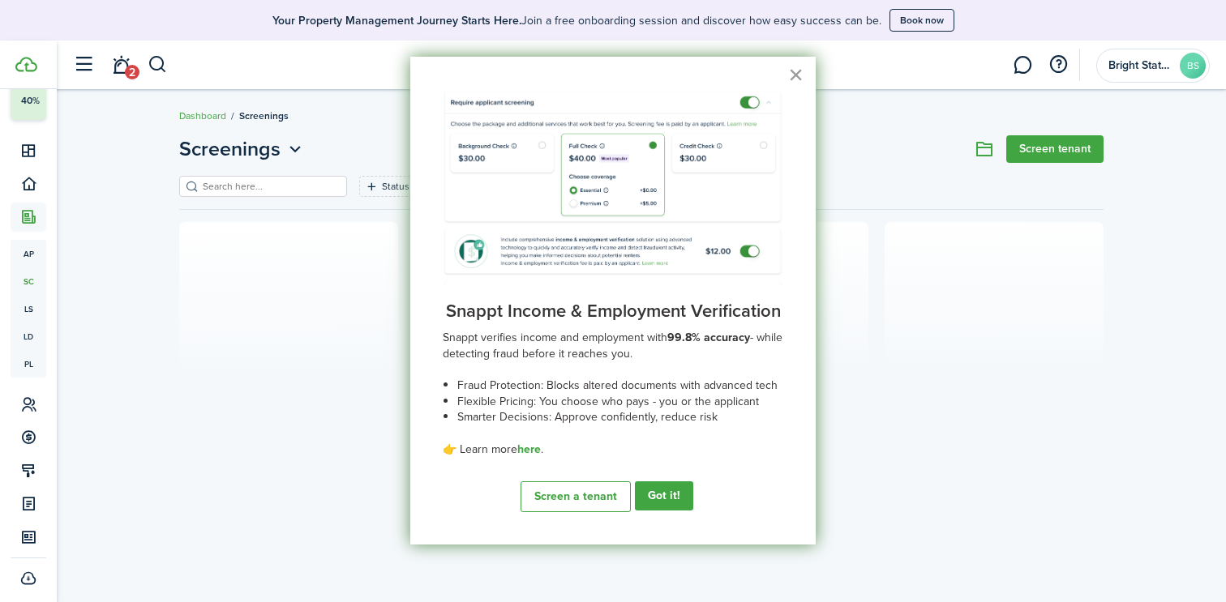
click at [797, 75] on button "×" at bounding box center [795, 75] width 15 height 26
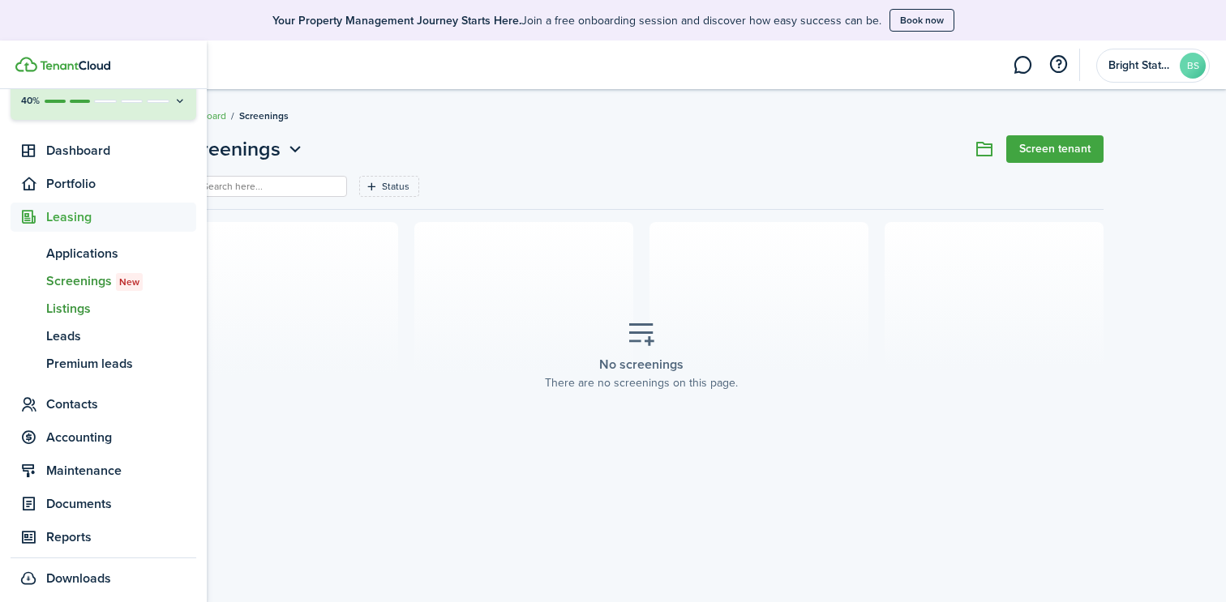
click at [81, 310] on span "Listings" at bounding box center [121, 308] width 150 height 19
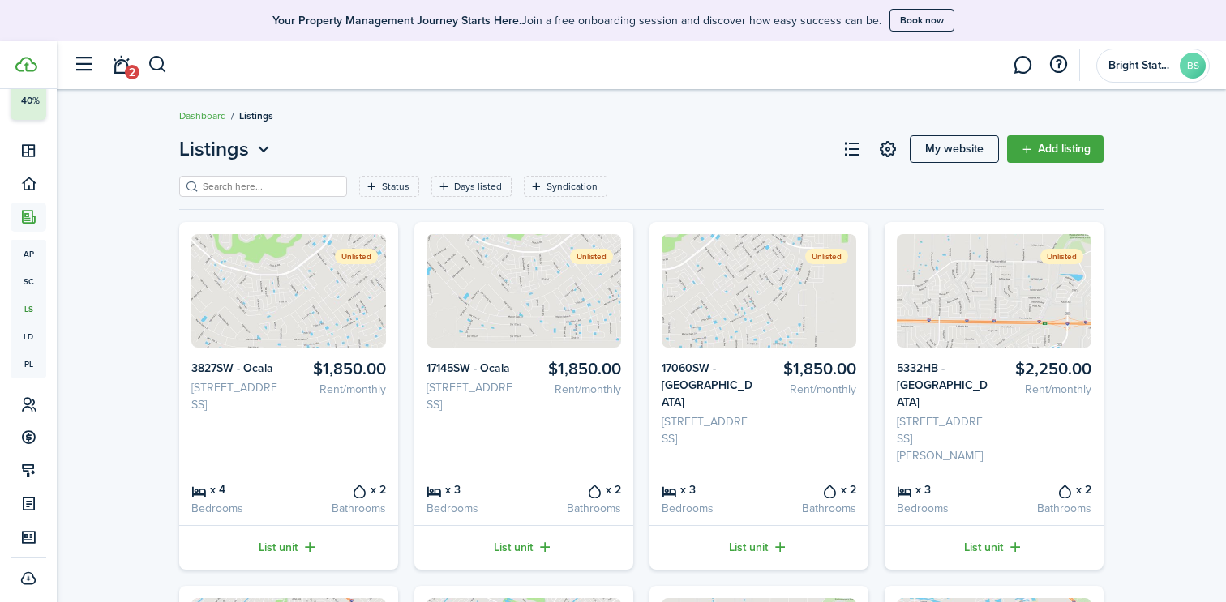
scroll to position [57, 0]
